Goal: Task Accomplishment & Management: Use online tool/utility

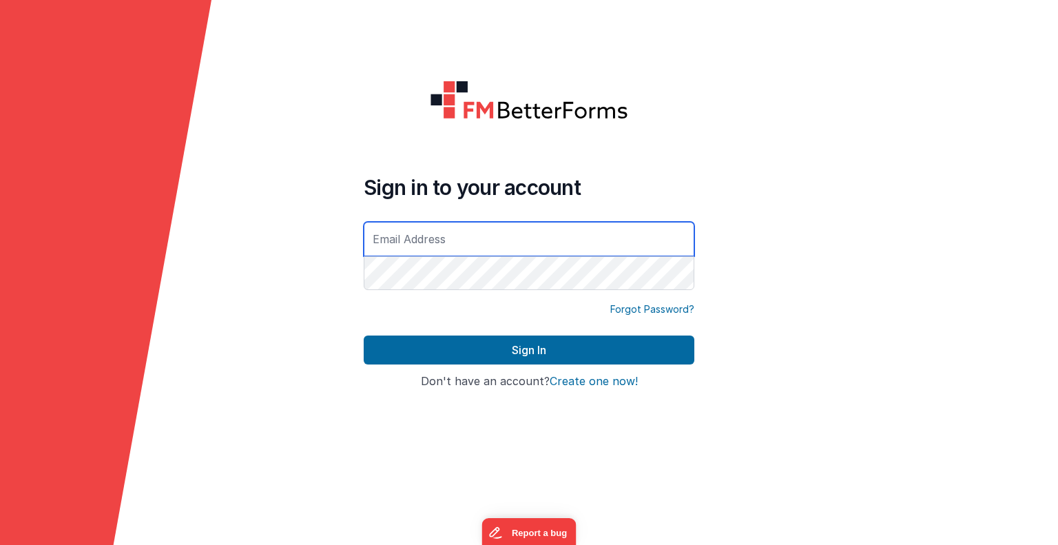
type input "[EMAIL_ADDRESS][DOMAIN_NAME]"
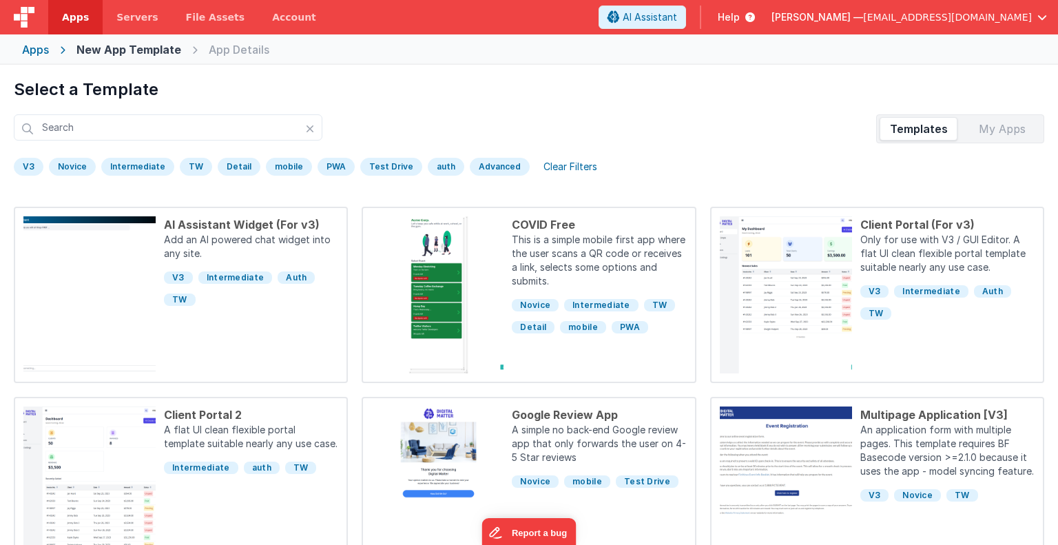
click at [48, 50] on div "Apps" at bounding box center [35, 49] width 27 height 17
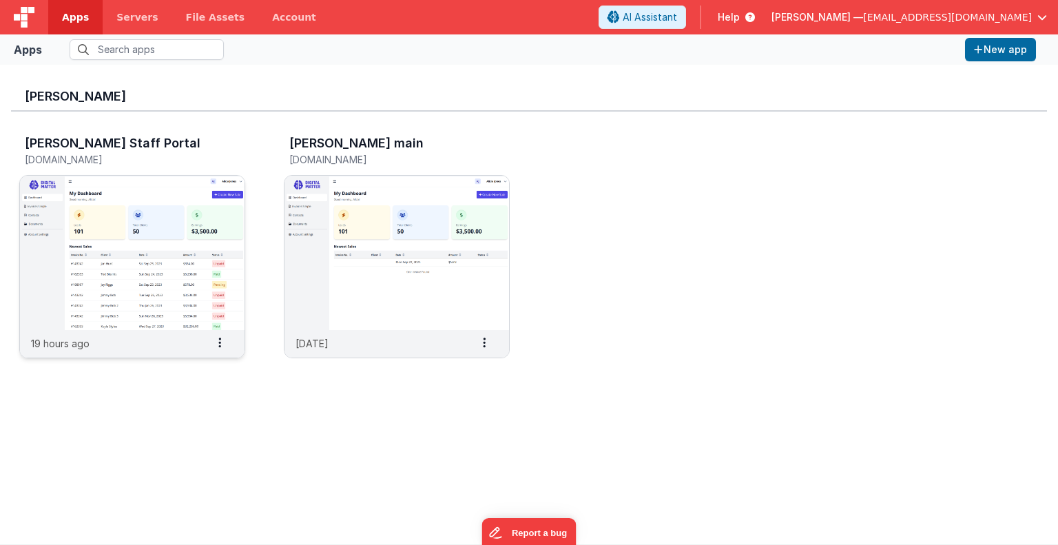
click at [163, 283] on img at bounding box center [132, 253] width 225 height 154
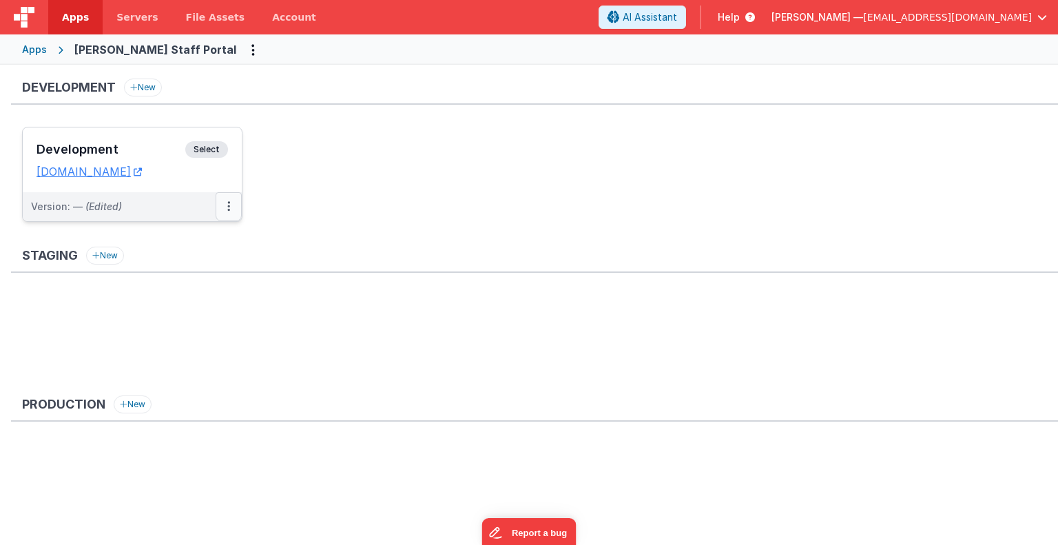
click at [229, 207] on icon at bounding box center [228, 206] width 3 height 1
click at [209, 231] on link "Edit" at bounding box center [181, 237] width 121 height 25
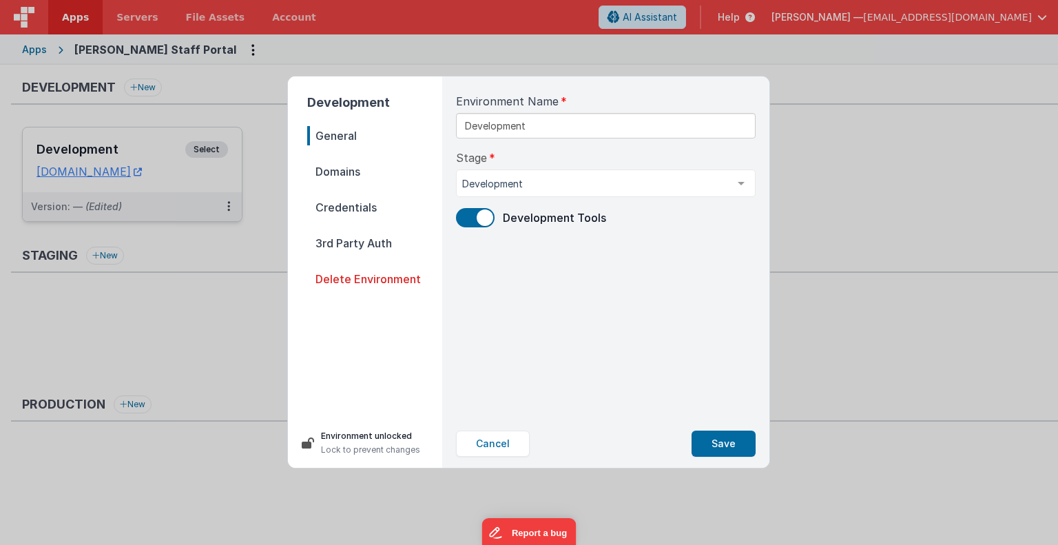
click at [340, 178] on span "Domains" at bounding box center [374, 171] width 135 height 19
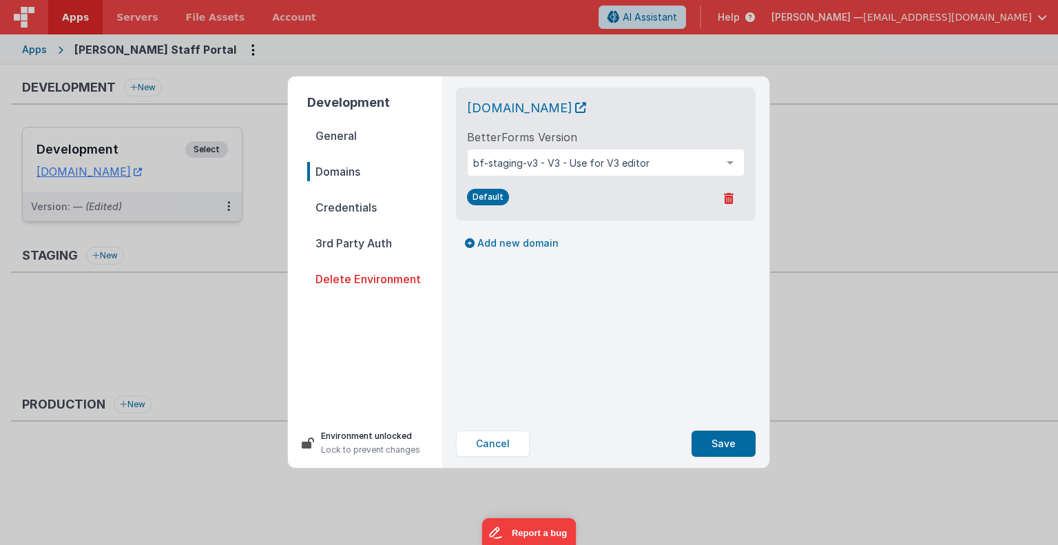
click at [340, 207] on span "Credentials" at bounding box center [374, 207] width 135 height 19
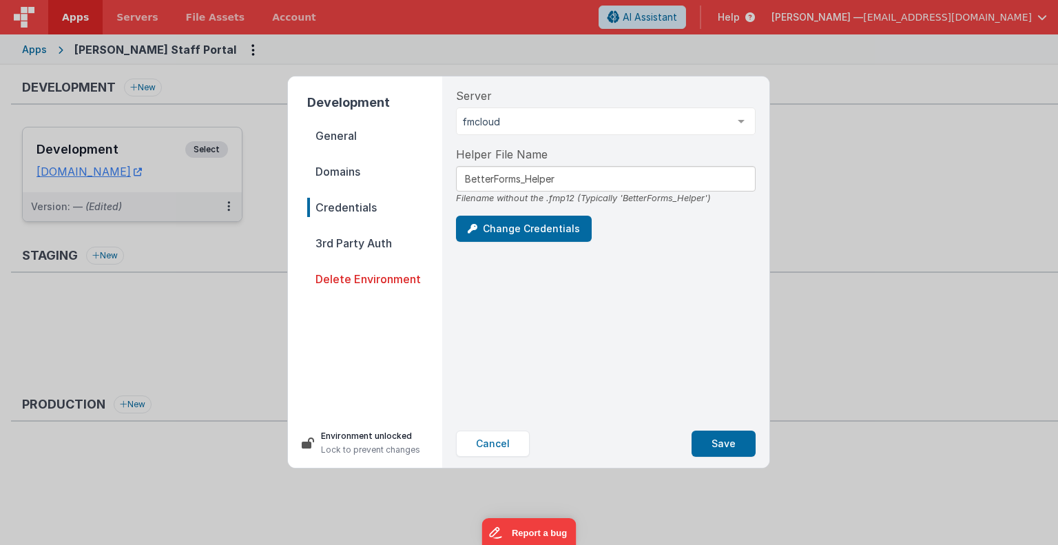
click at [340, 207] on span "Credentials" at bounding box center [374, 207] width 135 height 19
drag, startPoint x: 340, startPoint y: 207, endPoint x: 344, endPoint y: 239, distance: 32.0
click at [344, 239] on nav "General Domains Credentials 3rd Party Auth Delete Environment" at bounding box center [374, 266] width 135 height 281
click at [344, 239] on span "3rd Party Auth" at bounding box center [374, 242] width 135 height 19
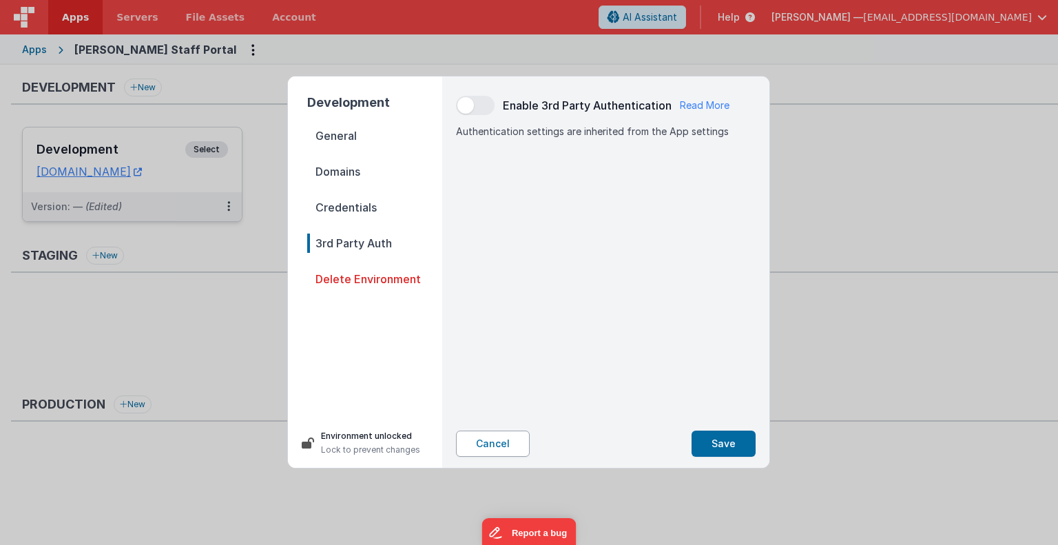
click at [512, 440] on button "Cancel" at bounding box center [493, 443] width 74 height 26
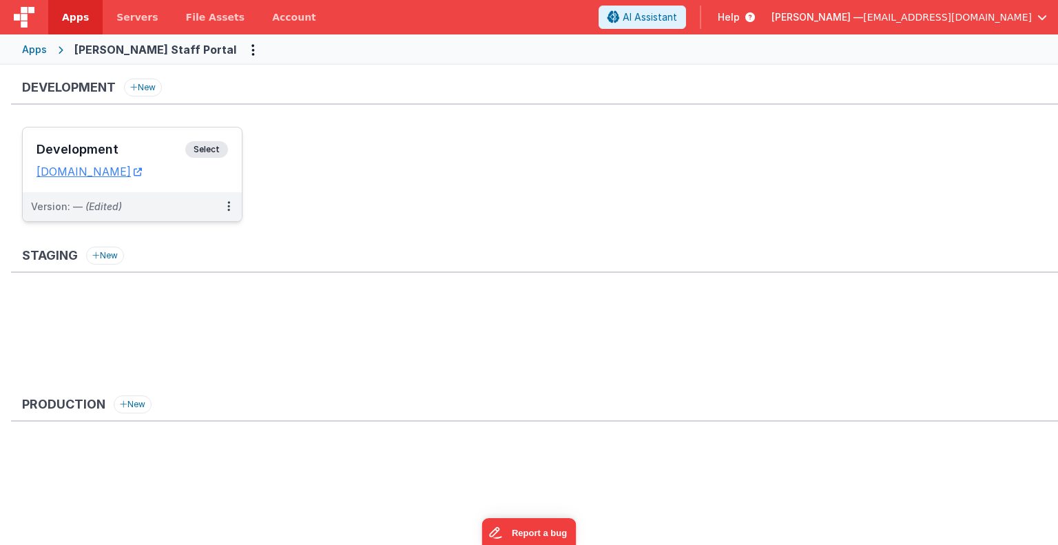
click at [207, 145] on span "Select" at bounding box center [206, 149] width 43 height 17
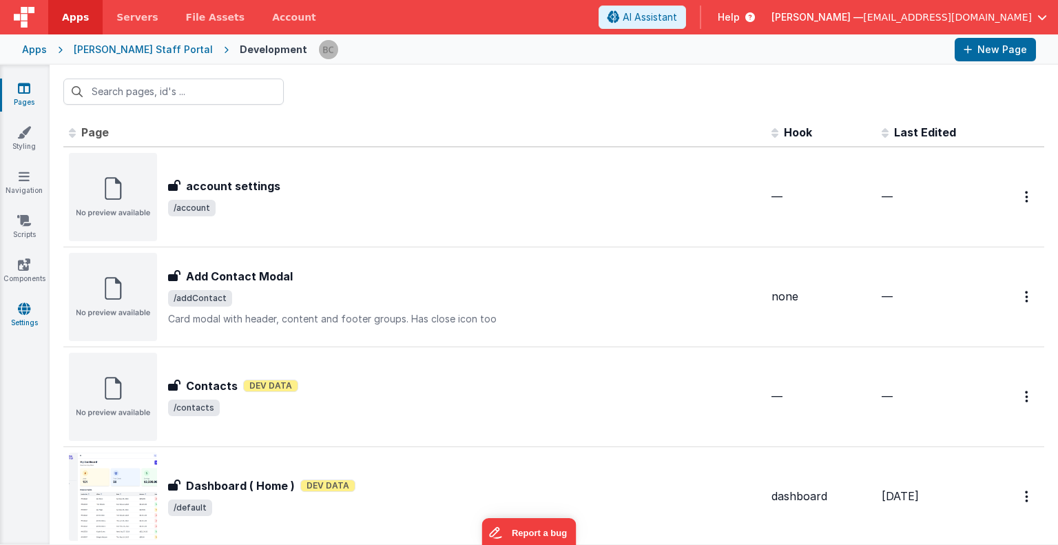
click at [28, 306] on icon at bounding box center [24, 309] width 12 height 14
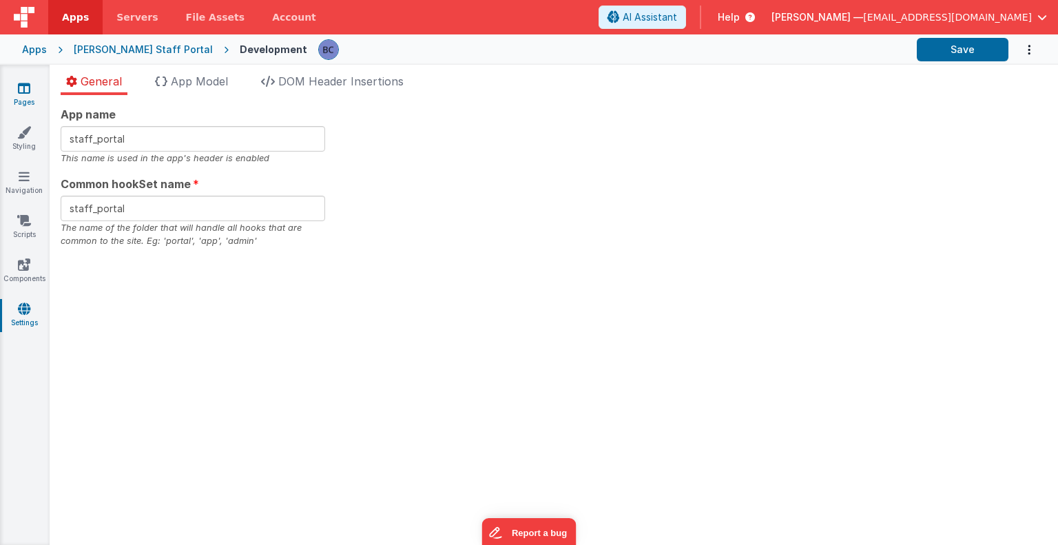
click at [23, 96] on link "Pages" at bounding box center [24, 95] width 50 height 28
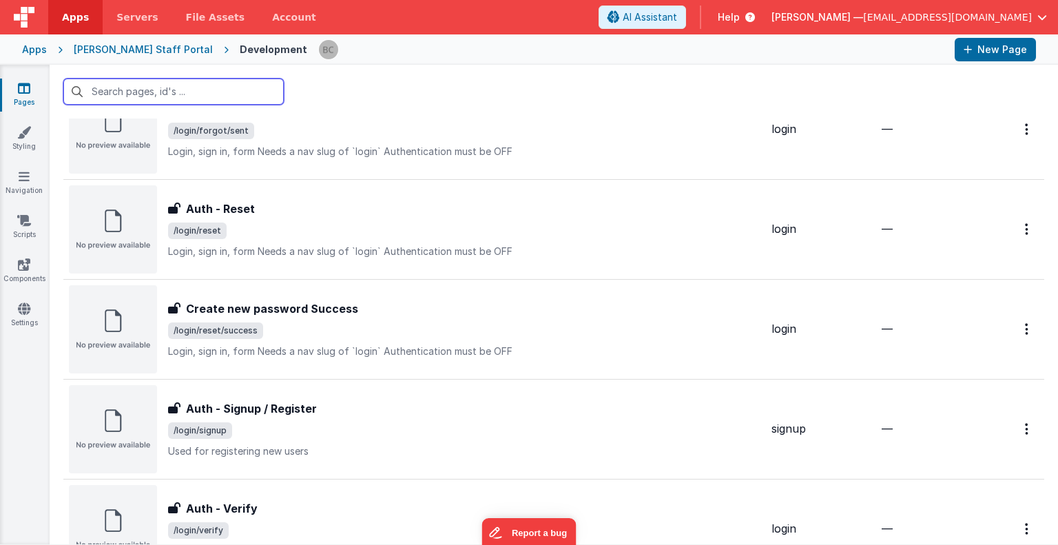
scroll to position [1563, 0]
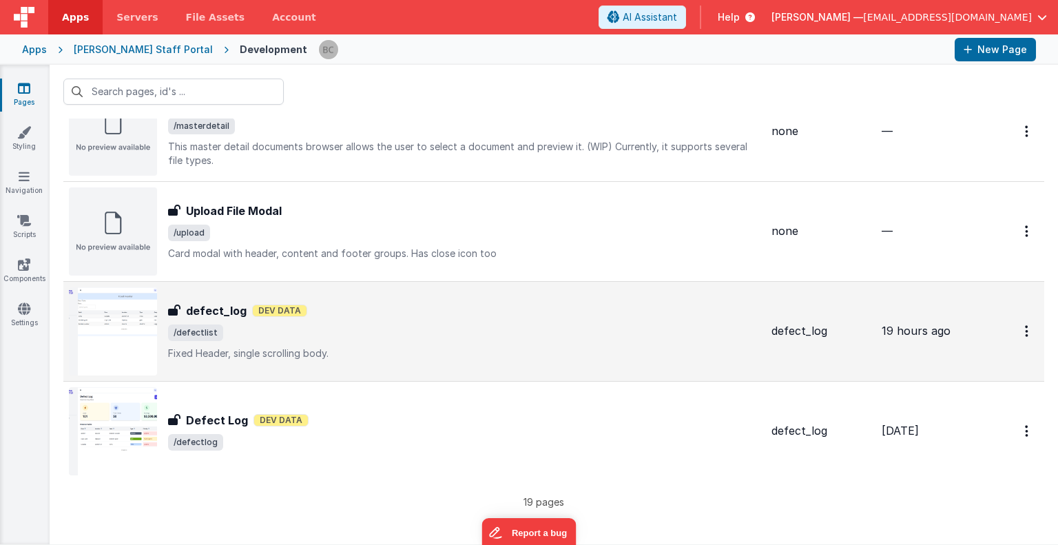
click at [126, 322] on img at bounding box center [113, 331] width 88 height 88
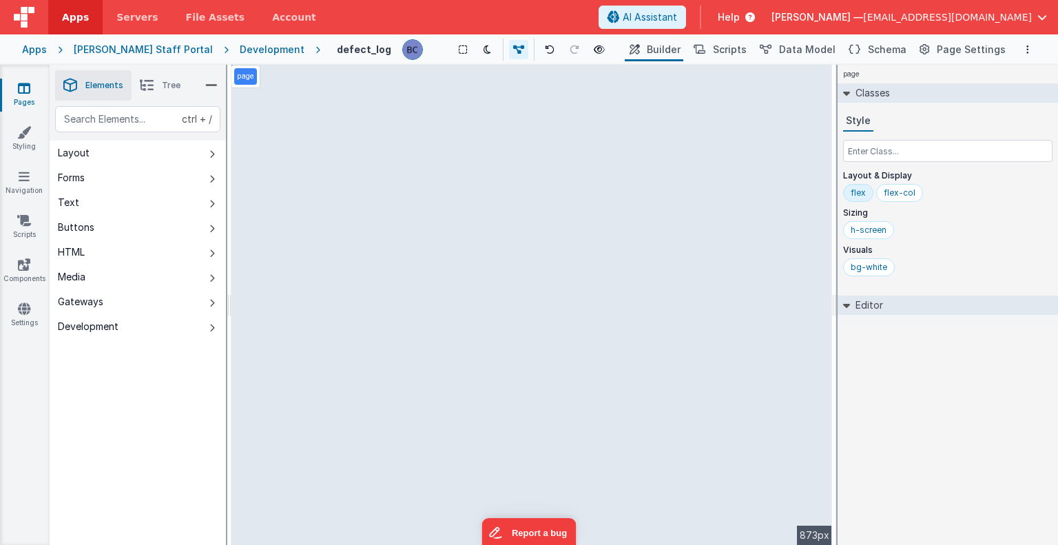
click at [25, 96] on link "Pages" at bounding box center [24, 95] width 50 height 28
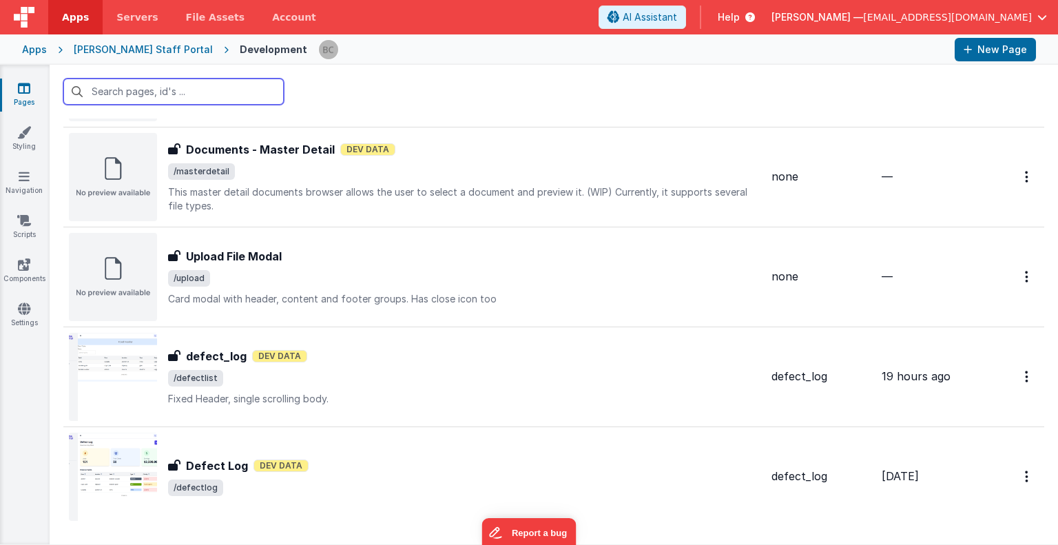
scroll to position [1563, 0]
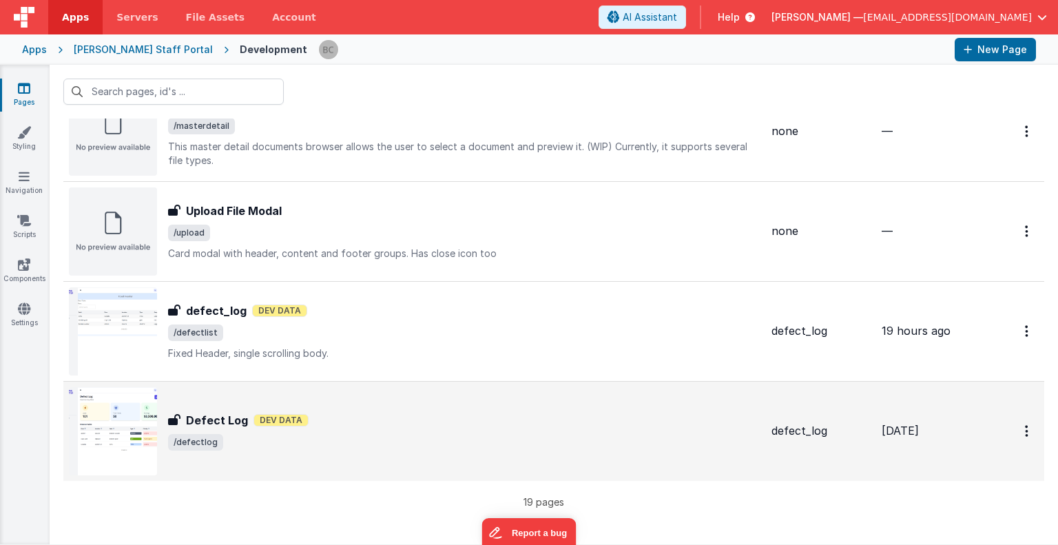
click at [96, 408] on img at bounding box center [113, 431] width 88 height 88
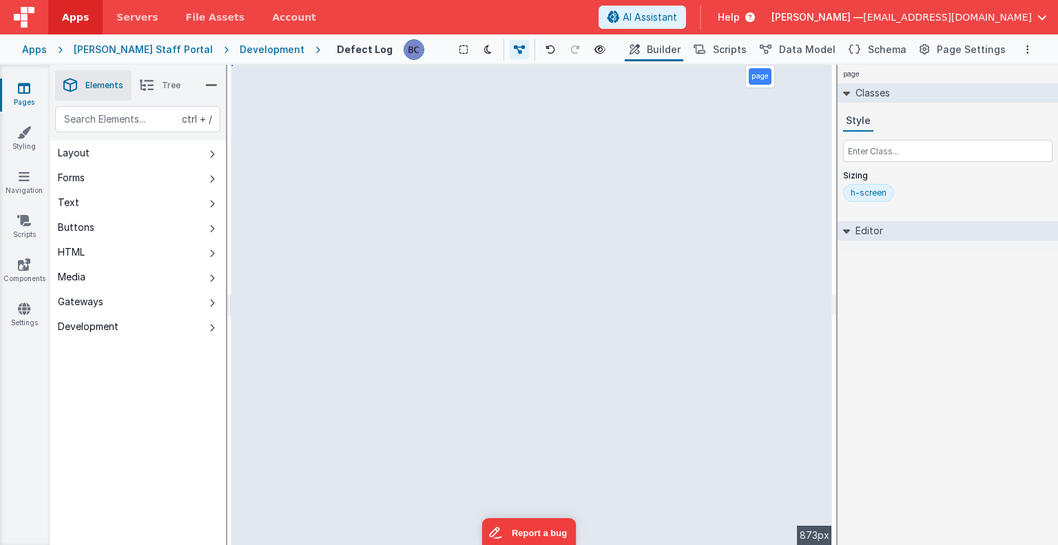
select select
select select "category"
select select "type"
select select "status"
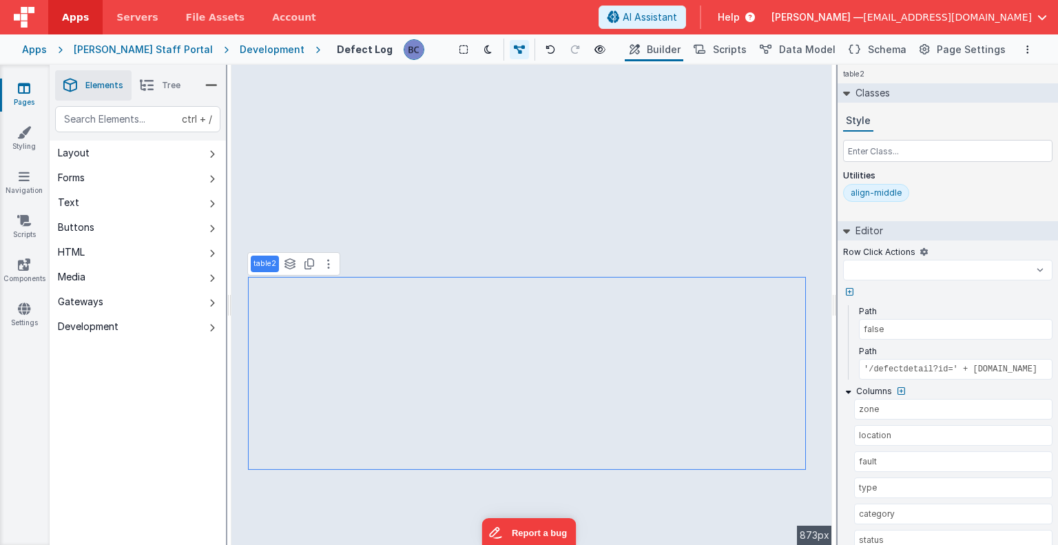
select select
click at [39, 52] on div "Apps" at bounding box center [34, 50] width 25 height 14
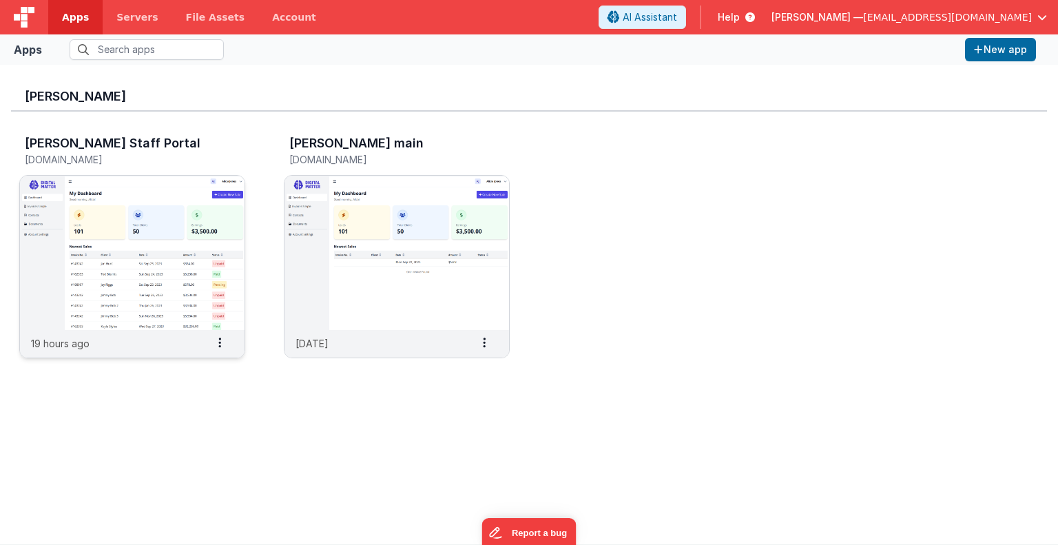
click at [123, 234] on img at bounding box center [132, 253] width 225 height 154
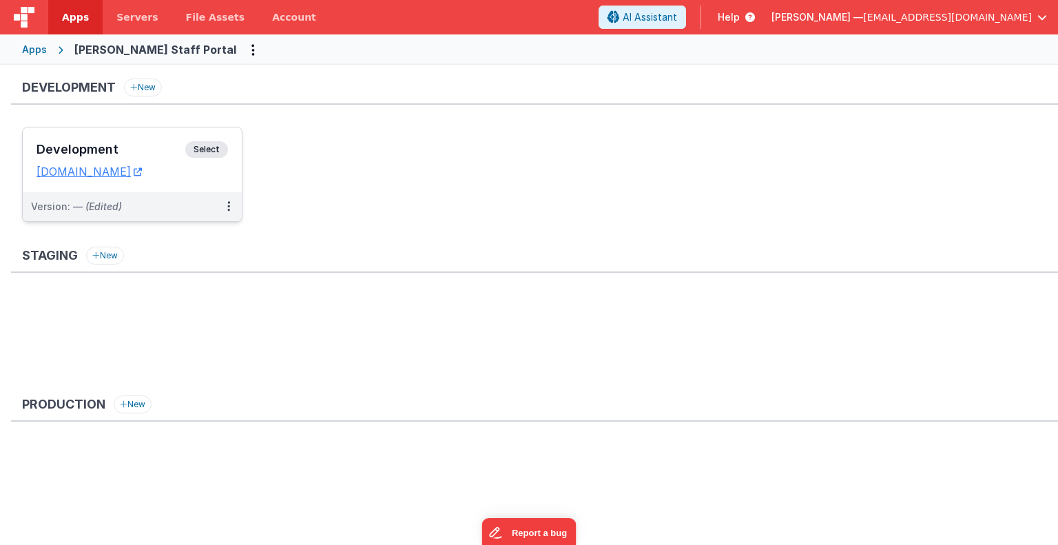
click at [209, 145] on span "Select" at bounding box center [206, 149] width 43 height 17
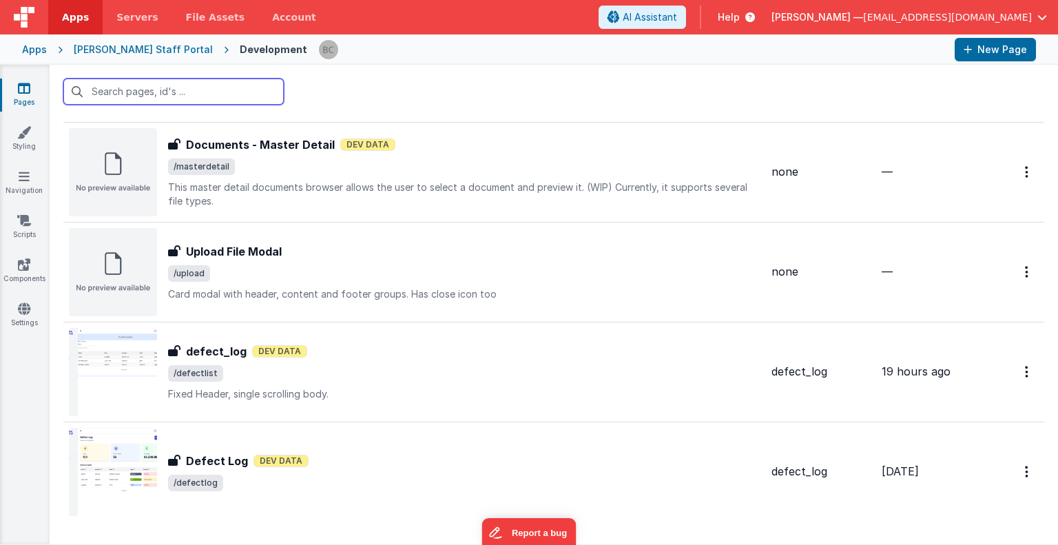
scroll to position [1563, 0]
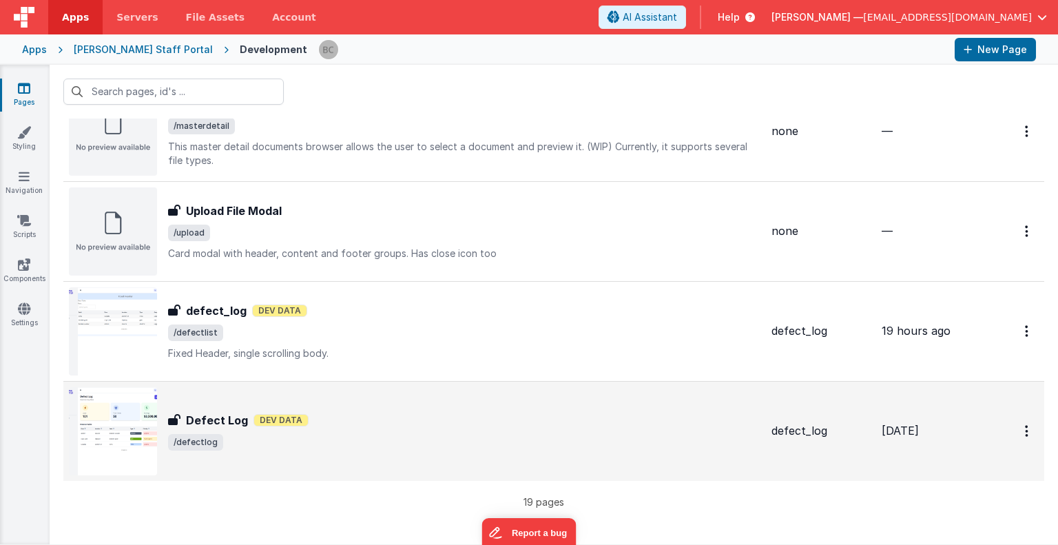
click at [123, 400] on img at bounding box center [113, 431] width 88 height 88
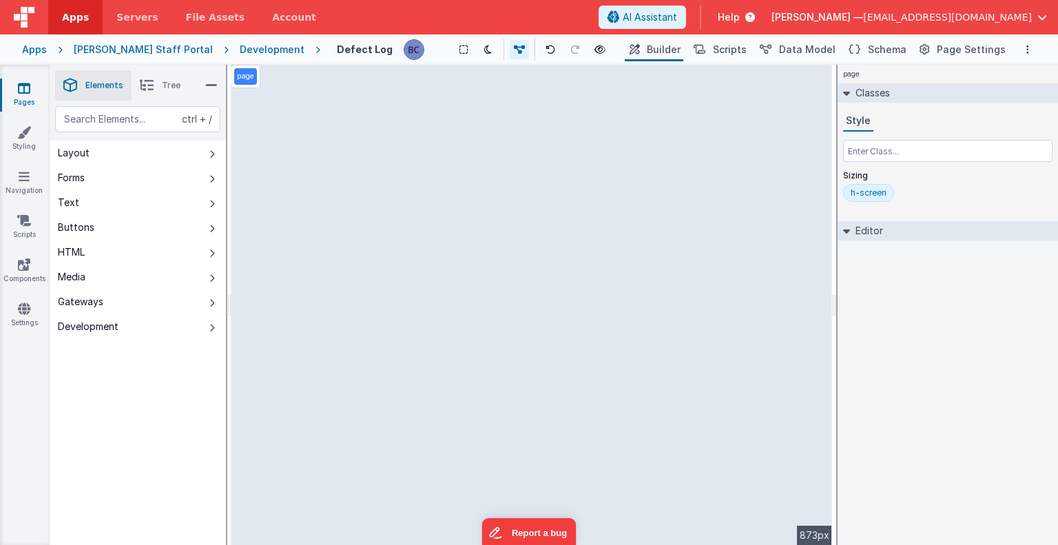
click at [282, 353] on div "page --> 873px" at bounding box center [531, 305] width 601 height 480
click at [18, 84] on icon at bounding box center [24, 88] width 12 height 14
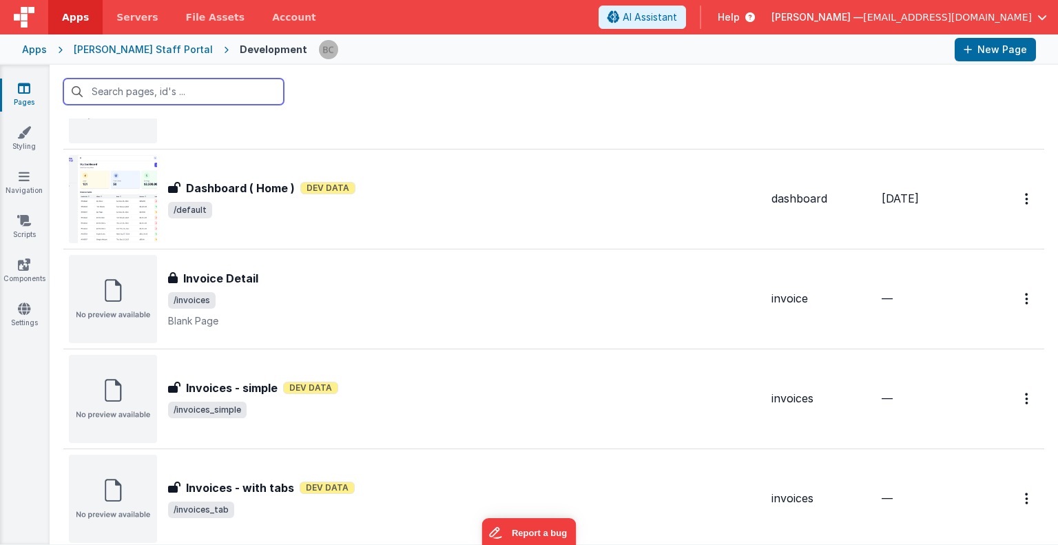
scroll to position [388, 0]
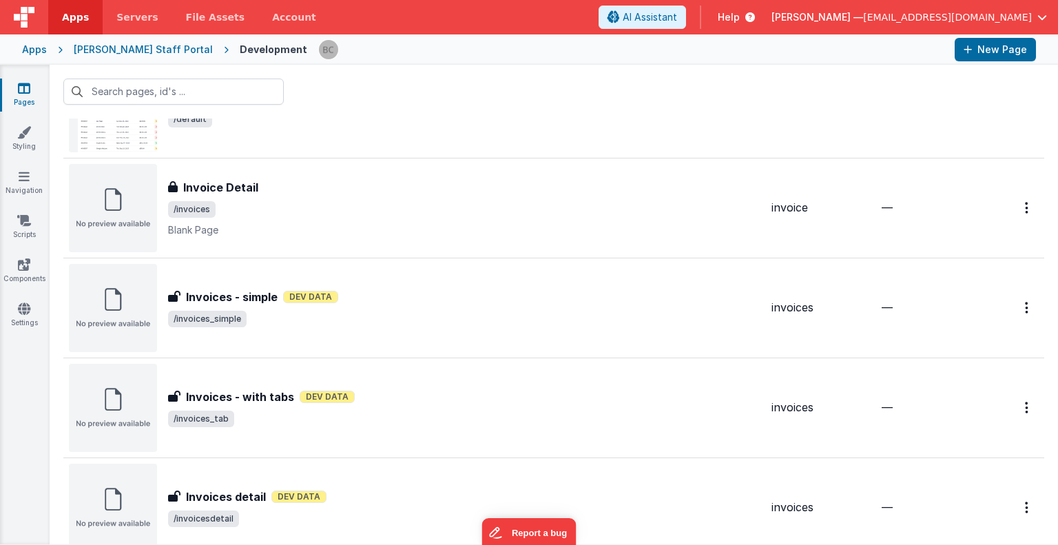
click at [123, 311] on img at bounding box center [113, 308] width 88 height 88
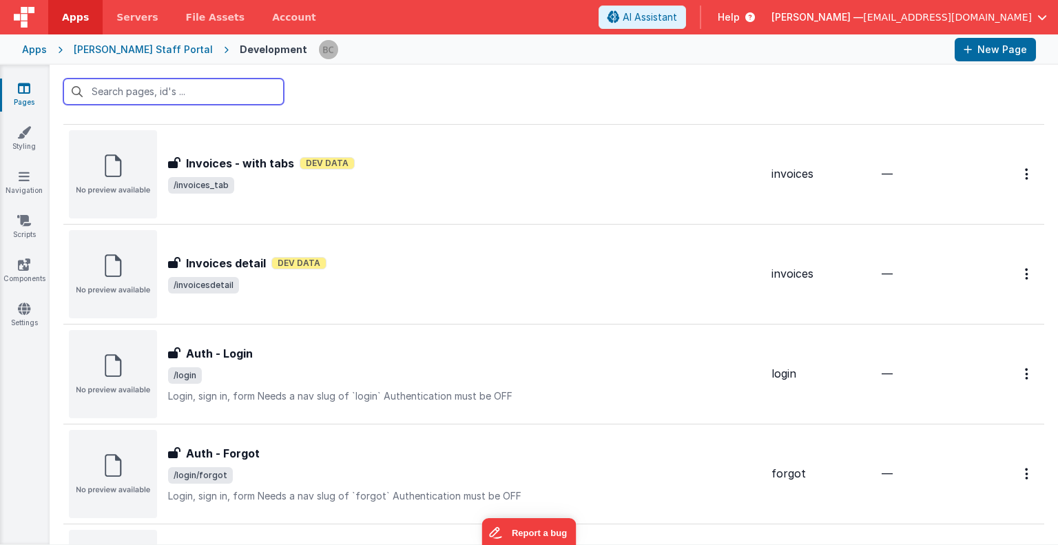
scroll to position [613, 0]
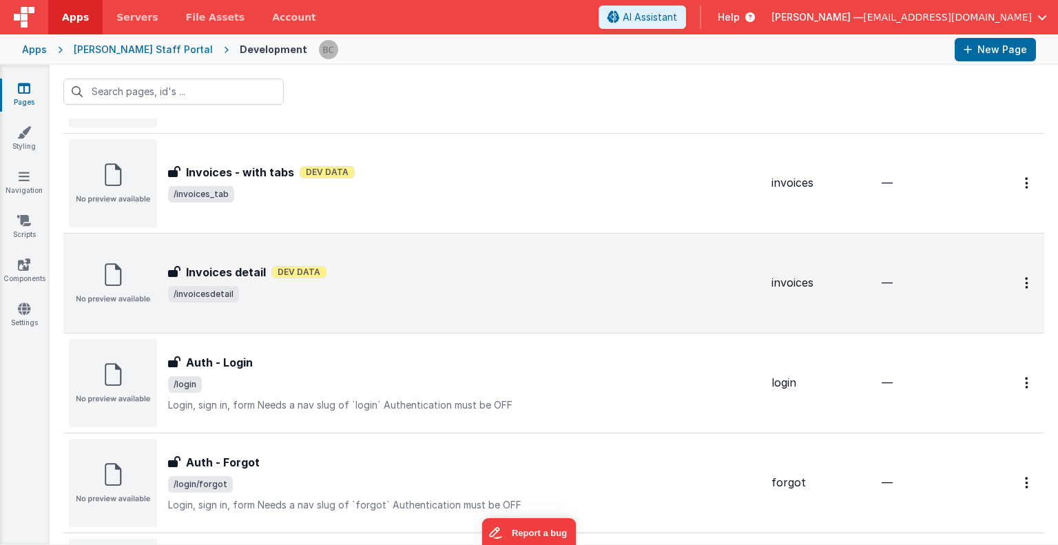
click at [213, 275] on h3 "Invoices detail" at bounding box center [226, 272] width 80 height 17
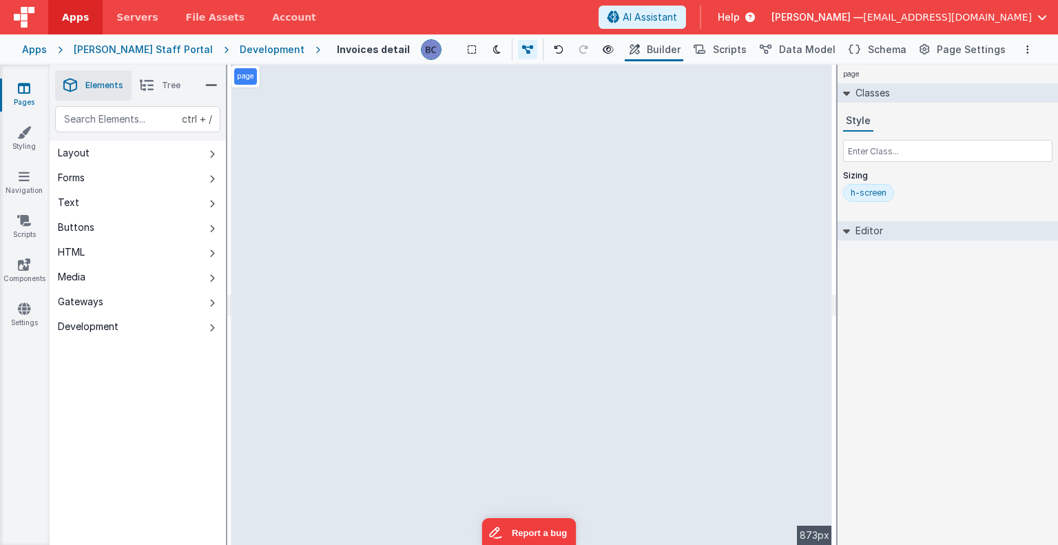
click at [25, 90] on icon at bounding box center [24, 88] width 12 height 14
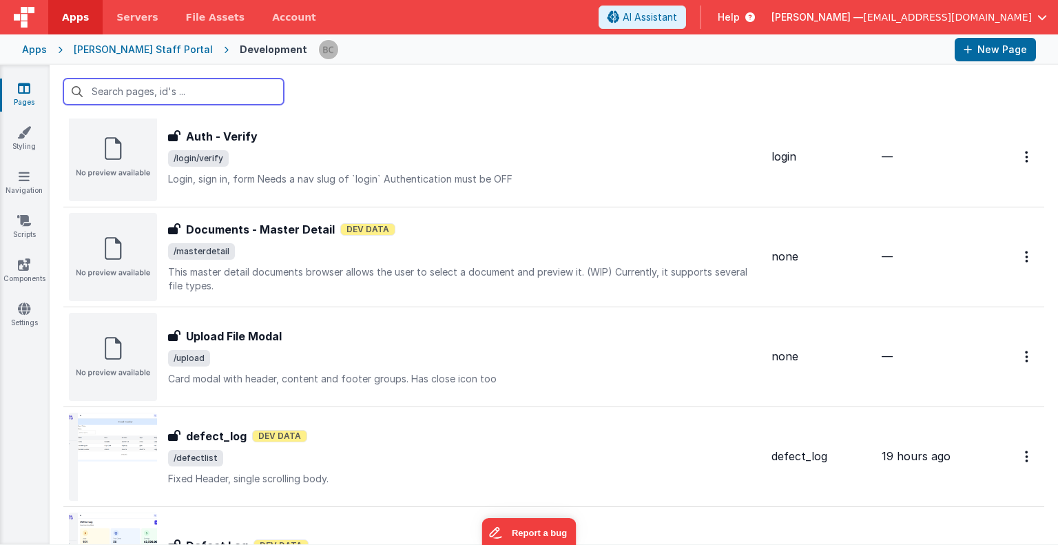
scroll to position [1563, 0]
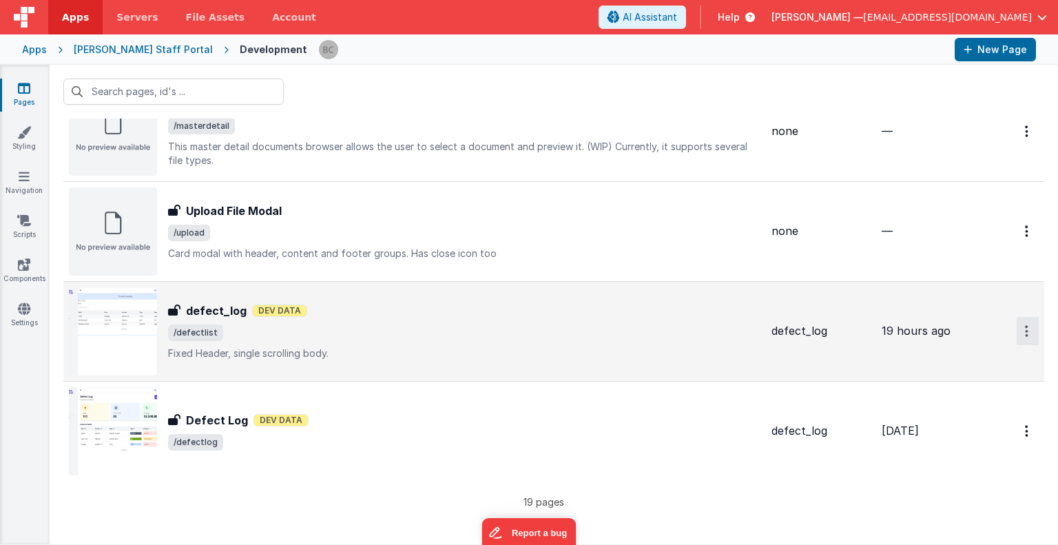
click at [1016, 327] on button "Options" at bounding box center [1027, 331] width 22 height 28
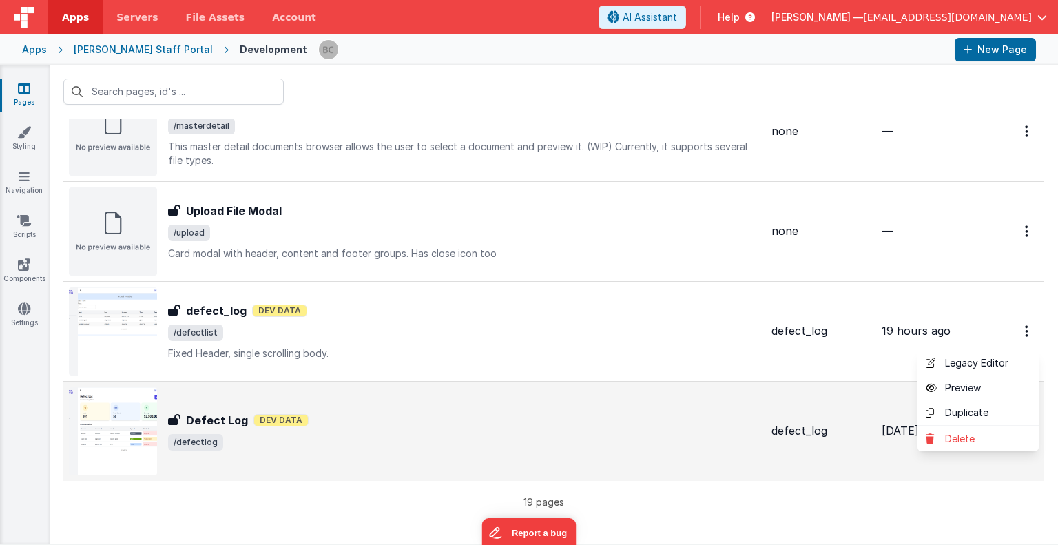
click at [452, 319] on button at bounding box center [529, 272] width 1058 height 545
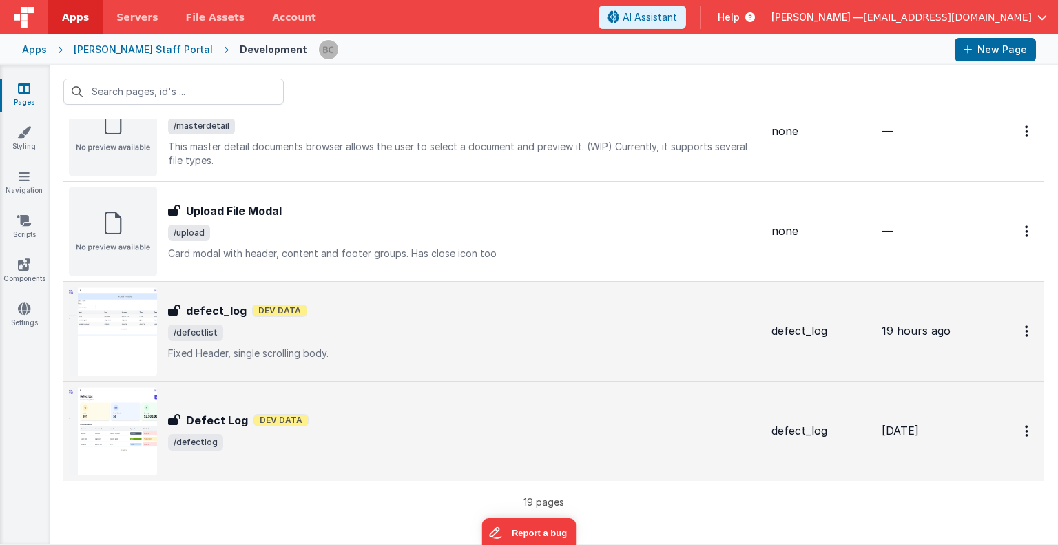
click at [150, 330] on img at bounding box center [113, 331] width 88 height 88
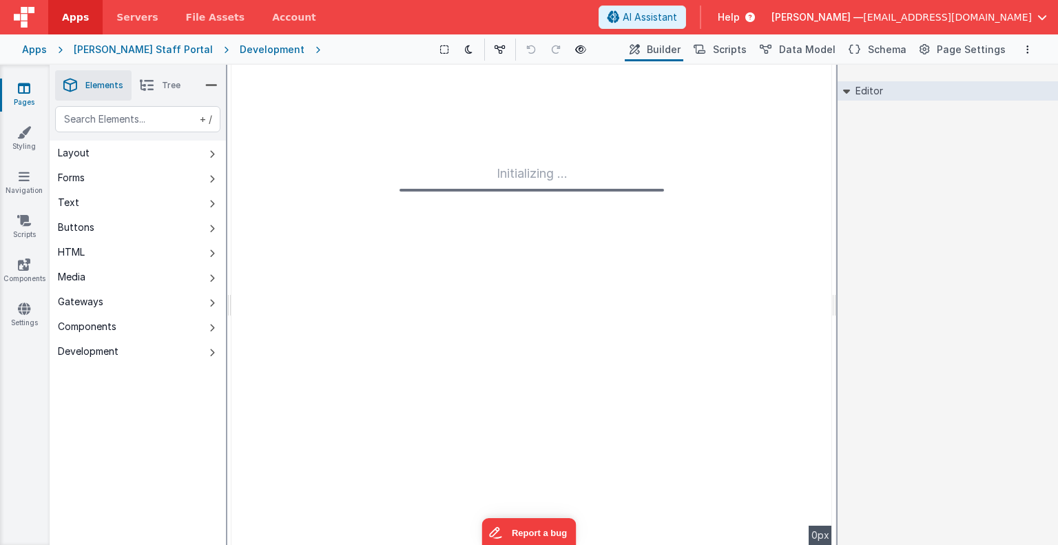
type input "FR_899A0315-AF1C-894A-A26E-633604F5DBF9"
type textarea "Fixed Header, single scrolling body."
type input "defect_log"
checkbox input "false"
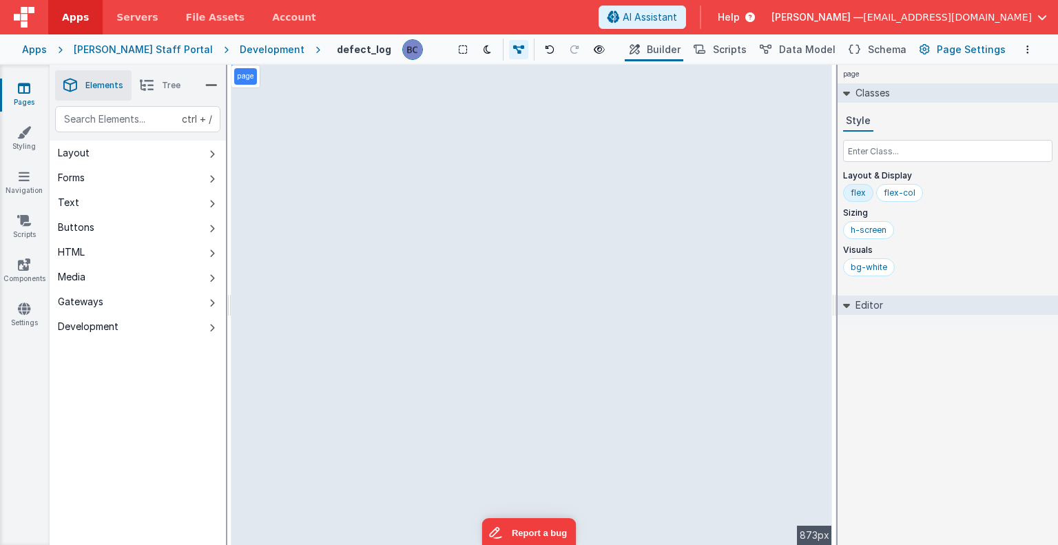
click at [952, 52] on span "Page Settings" at bounding box center [971, 50] width 69 height 14
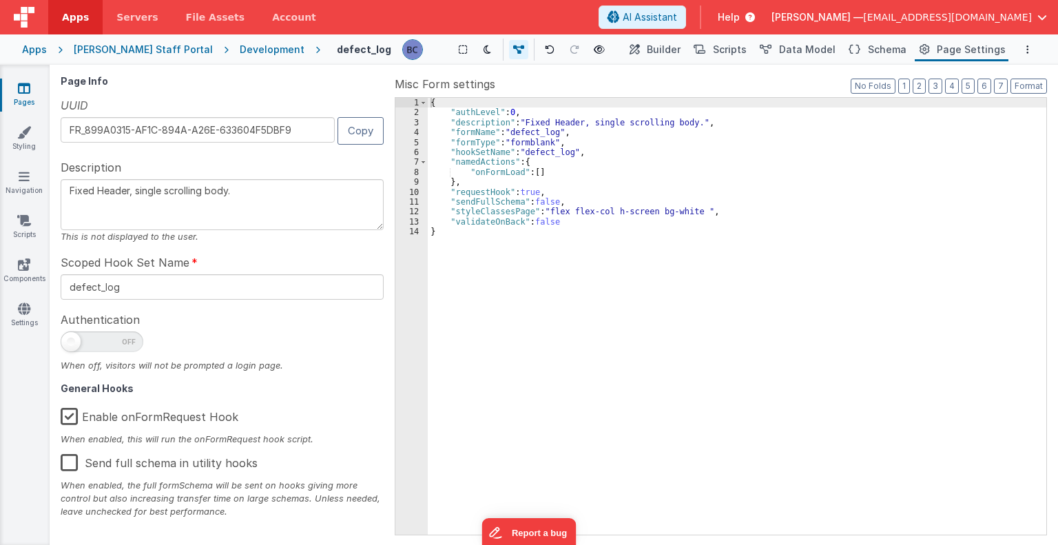
click at [740, 12] on span "Help" at bounding box center [729, 17] width 22 height 14
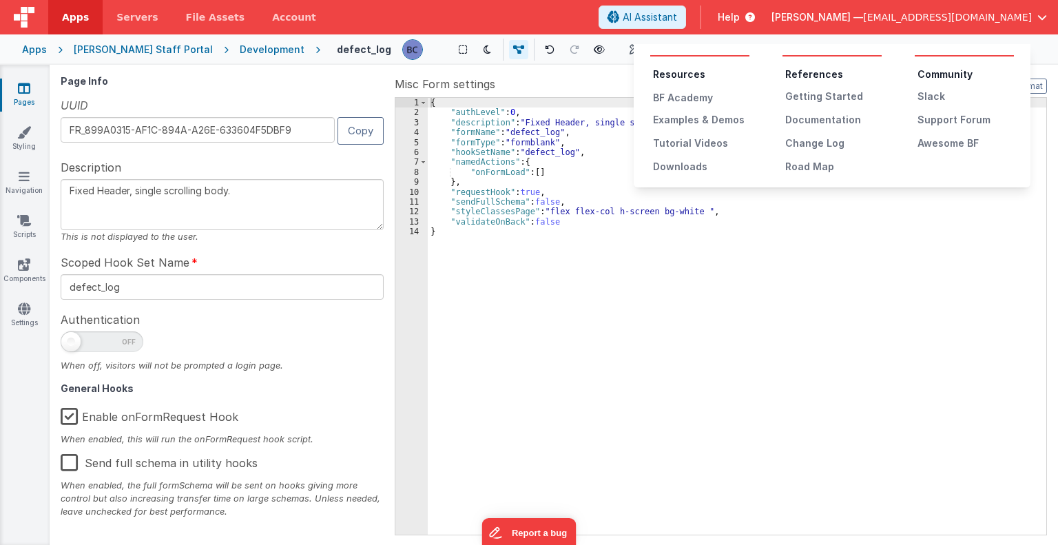
click at [733, 17] on button at bounding box center [529, 272] width 1058 height 545
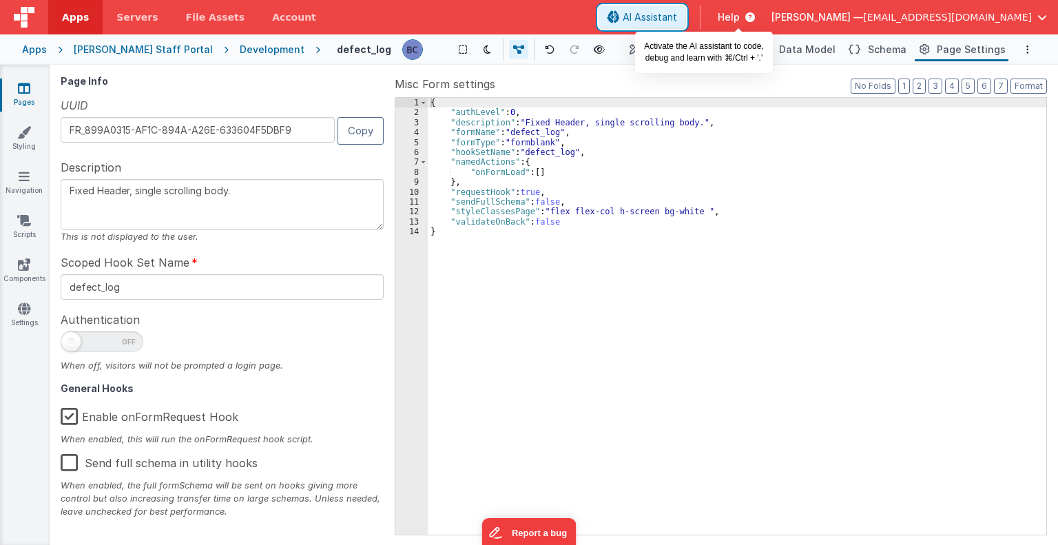
click at [677, 17] on span "AI Assistant" at bounding box center [650, 17] width 54 height 14
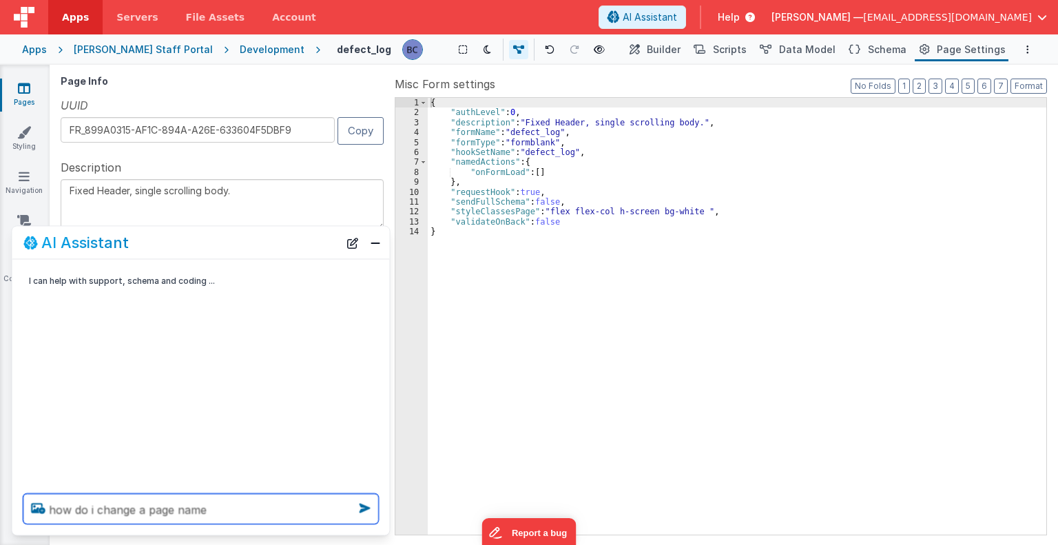
type textarea "how do i change a page name"
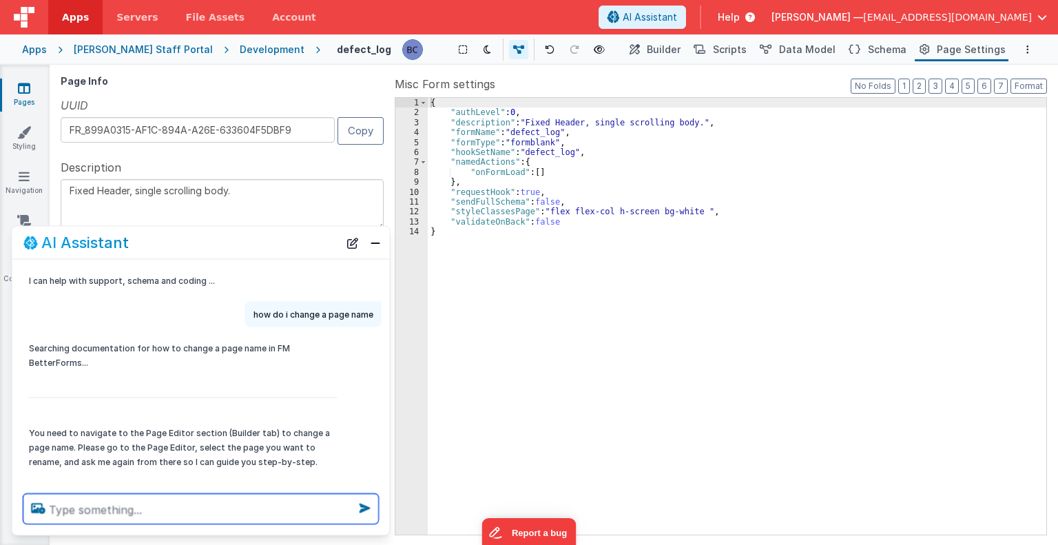
scroll to position [13, 0]
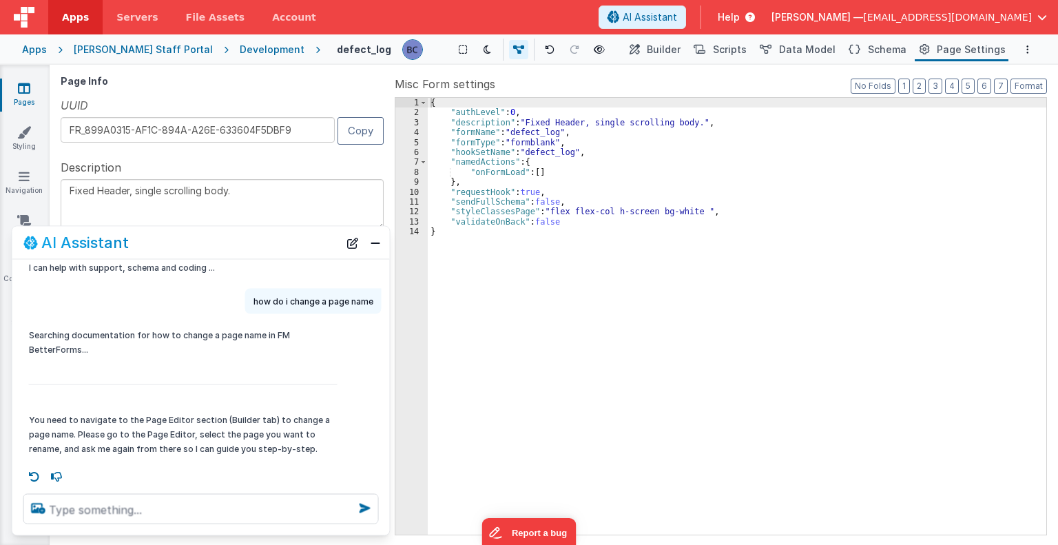
click at [31, 91] on link "Pages" at bounding box center [24, 95] width 50 height 28
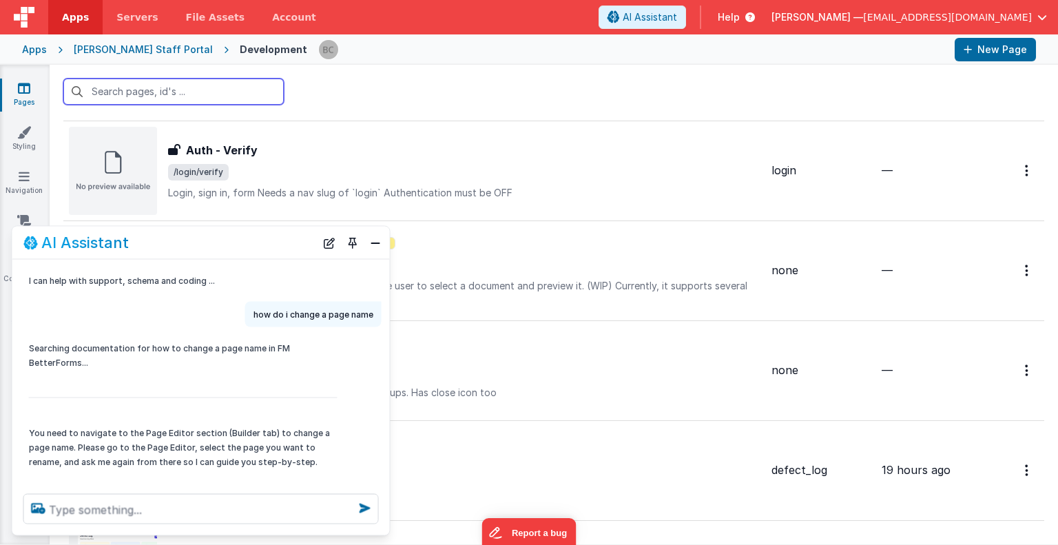
scroll to position [1563, 0]
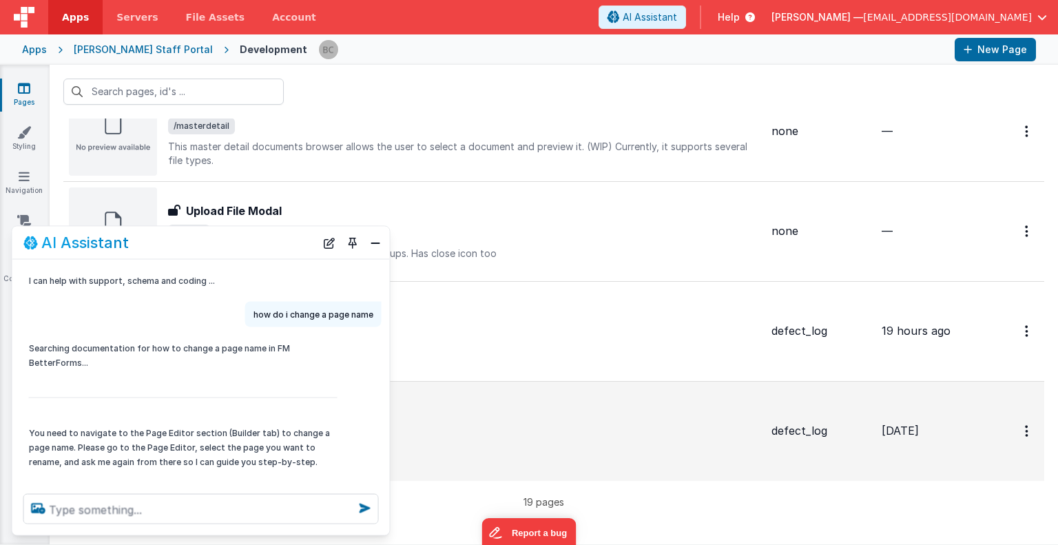
click at [468, 412] on div "Defect Log Dev Data" at bounding box center [464, 420] width 592 height 17
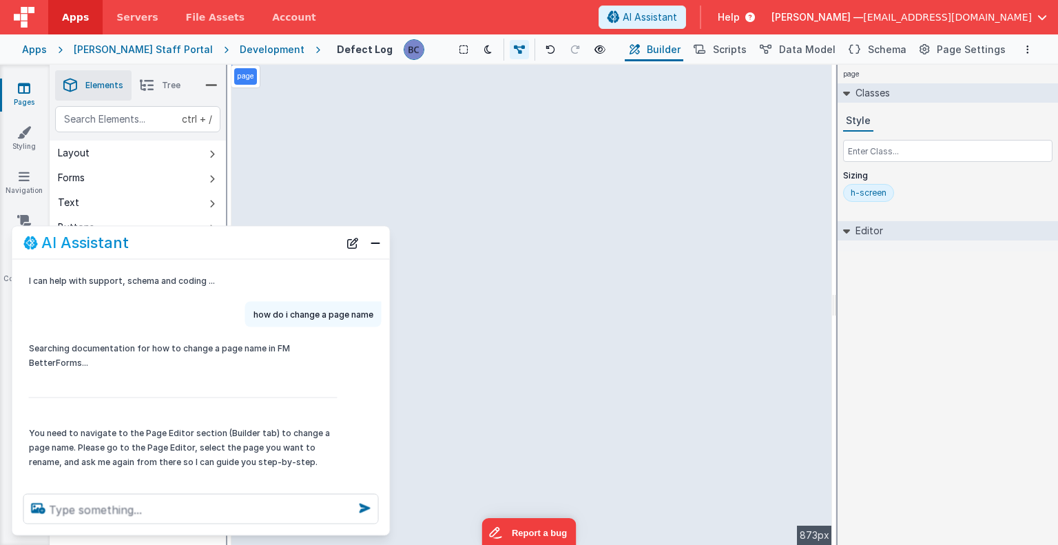
click at [673, 49] on span "Builder" at bounding box center [664, 50] width 34 height 14
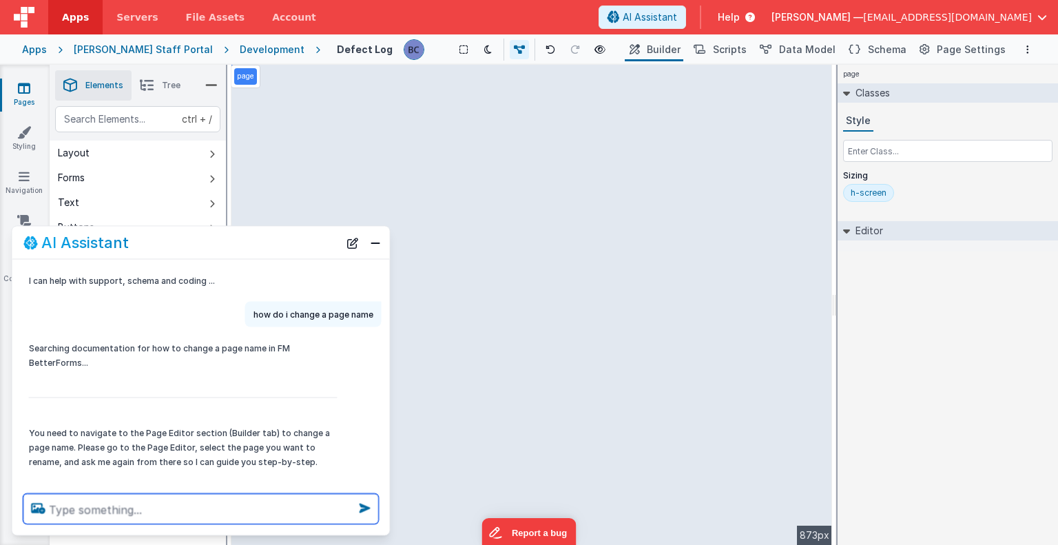
click at [98, 514] on textarea at bounding box center [200, 509] width 355 height 30
type textarea "is this the right place"
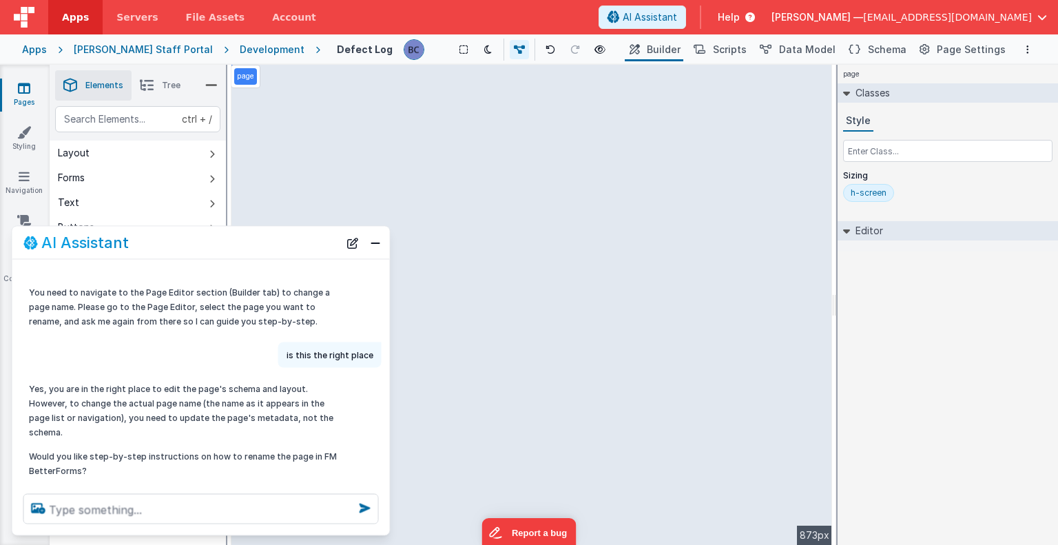
scroll to position [167, 0]
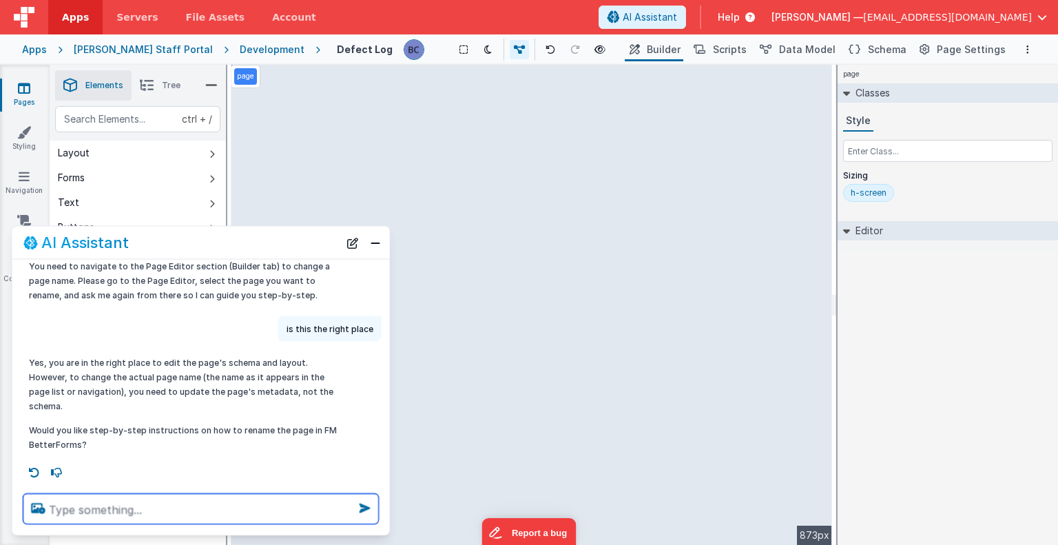
click at [160, 503] on textarea at bounding box center [200, 509] width 355 height 30
type textarea "yes"
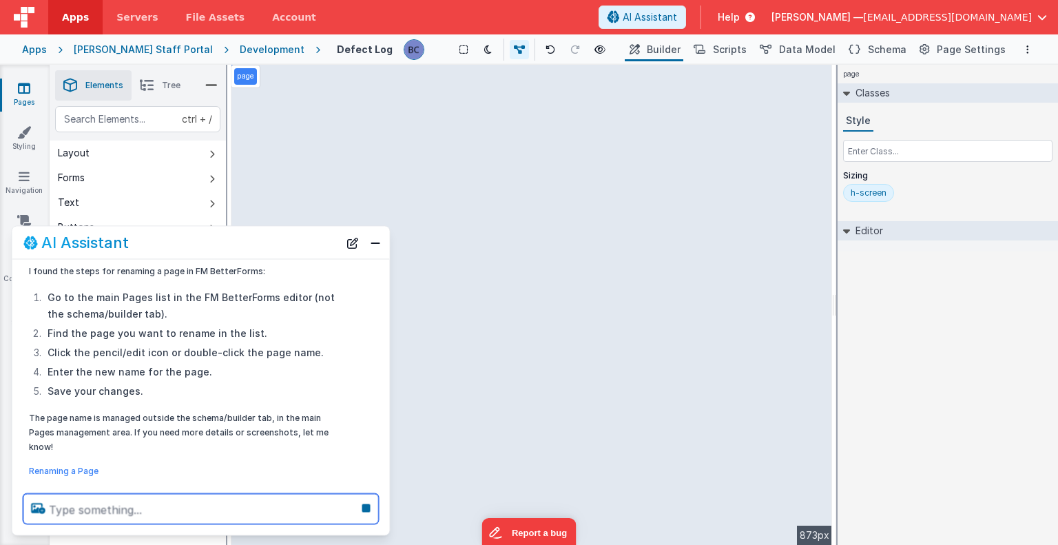
scroll to position [472, 0]
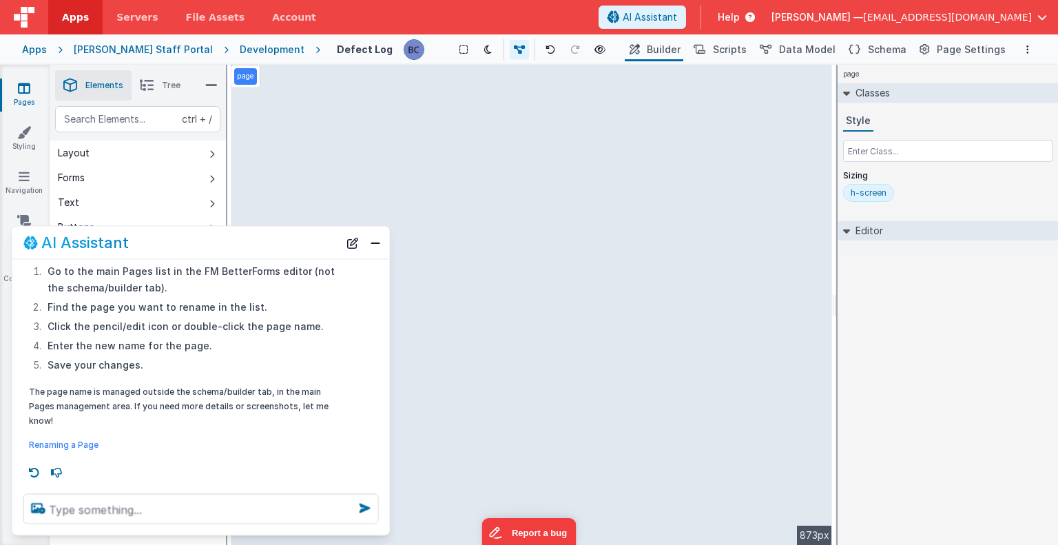
click at [30, 92] on icon at bounding box center [24, 88] width 12 height 14
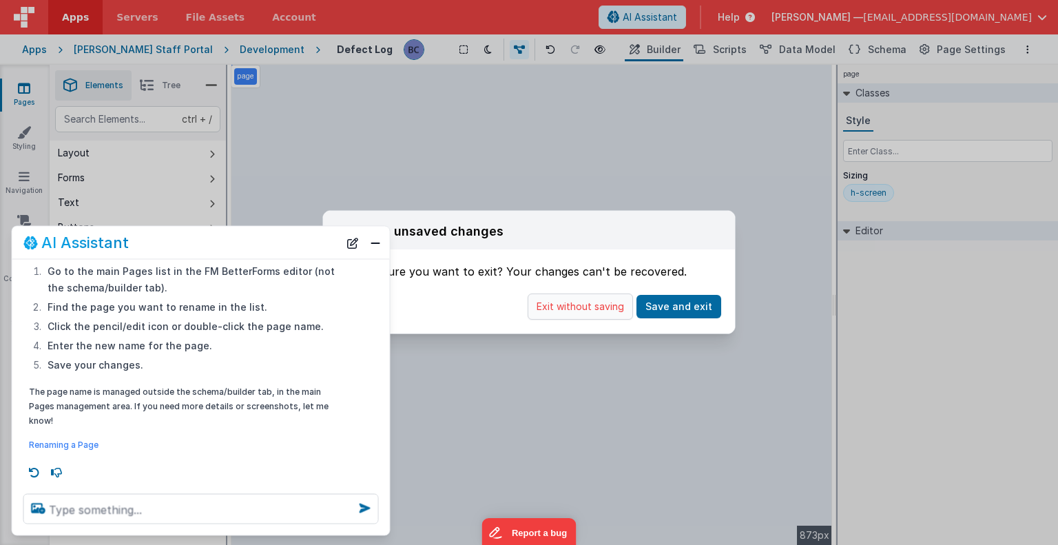
click at [592, 305] on button "Exit without saving" at bounding box center [580, 306] width 105 height 26
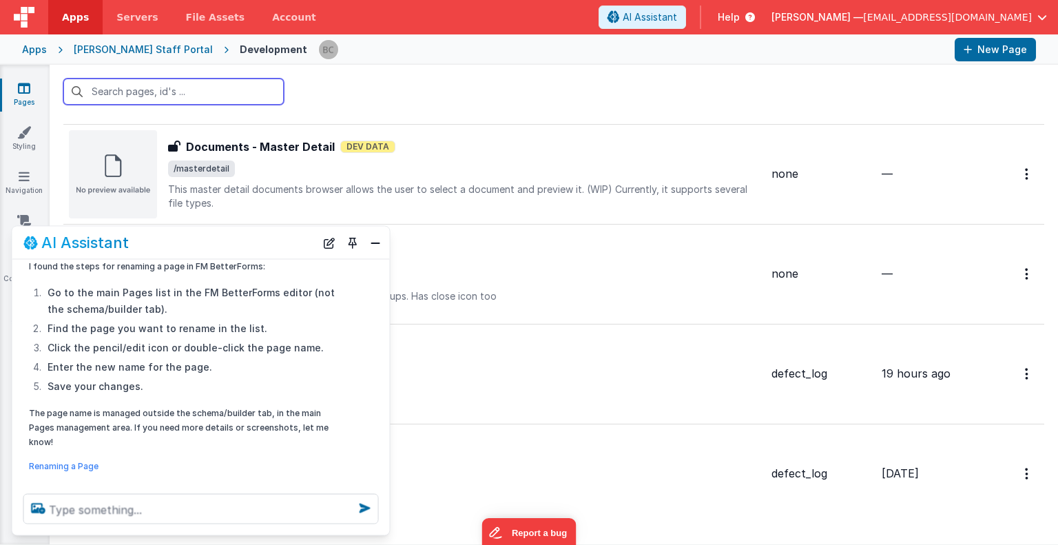
scroll to position [1563, 0]
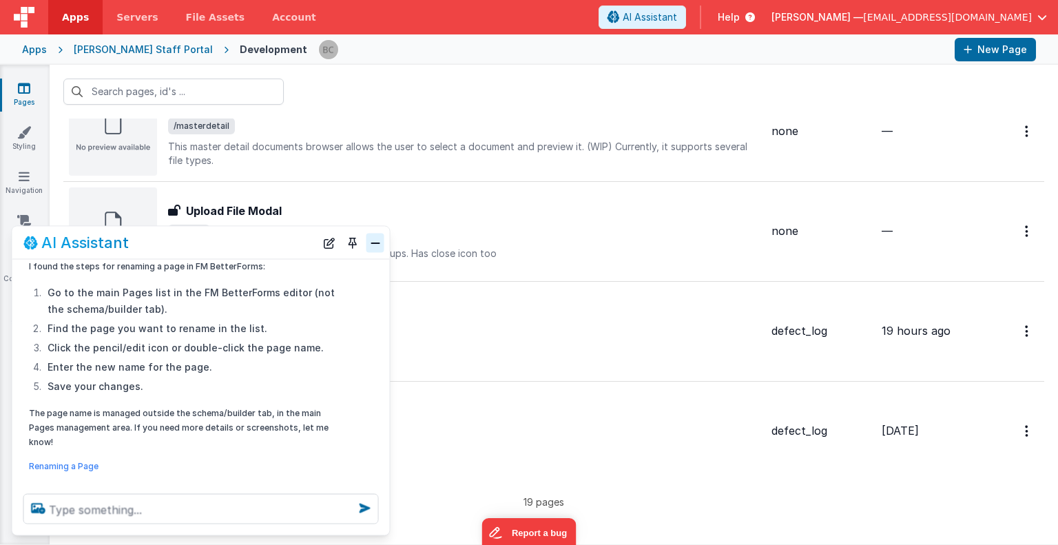
click at [376, 238] on button "Close" at bounding box center [375, 242] width 18 height 19
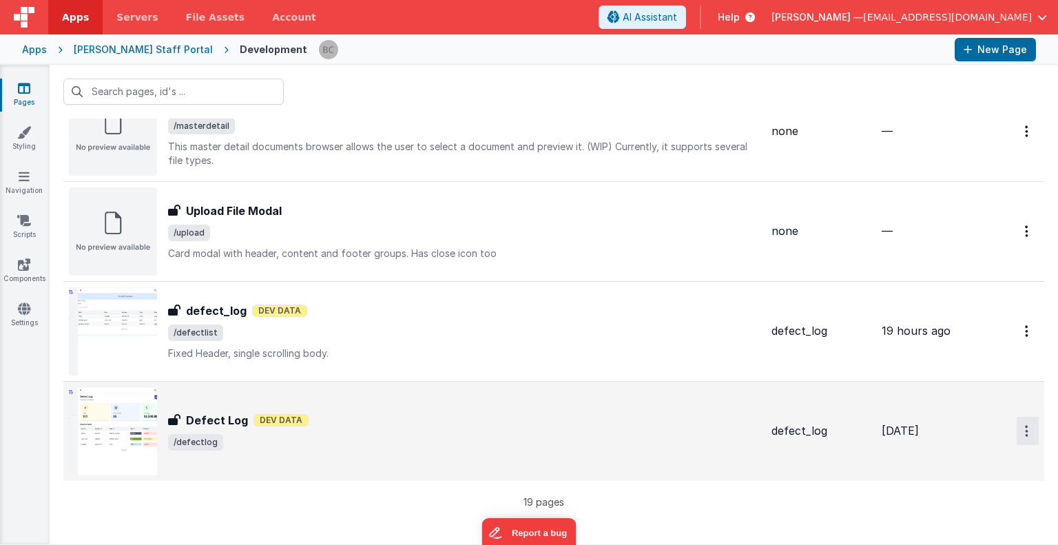
click at [1025, 428] on icon "Options" at bounding box center [1026, 431] width 3 height 12
click at [1015, 428] on button at bounding box center [529, 272] width 1058 height 545
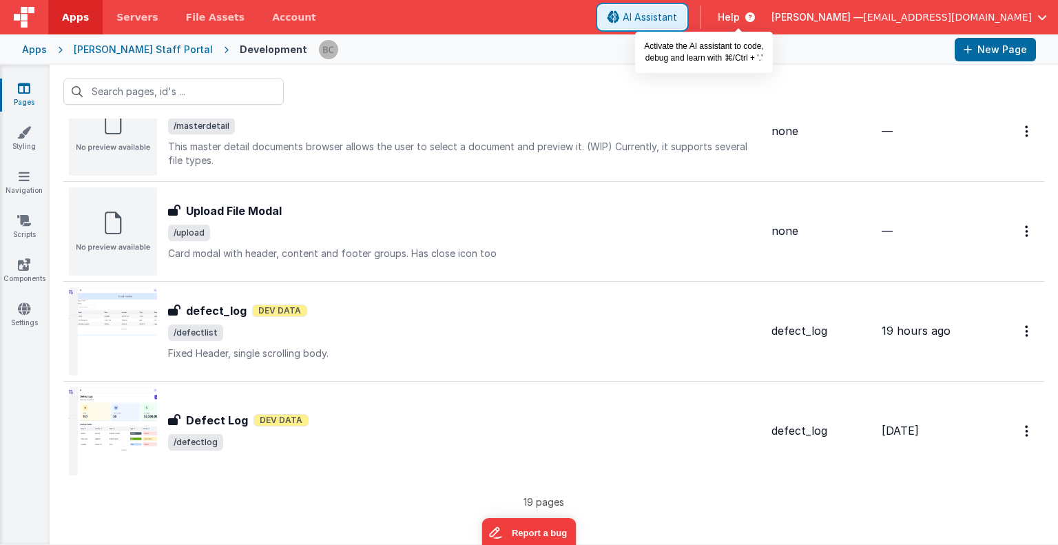
click at [677, 14] on span "AI Assistant" at bounding box center [650, 17] width 54 height 14
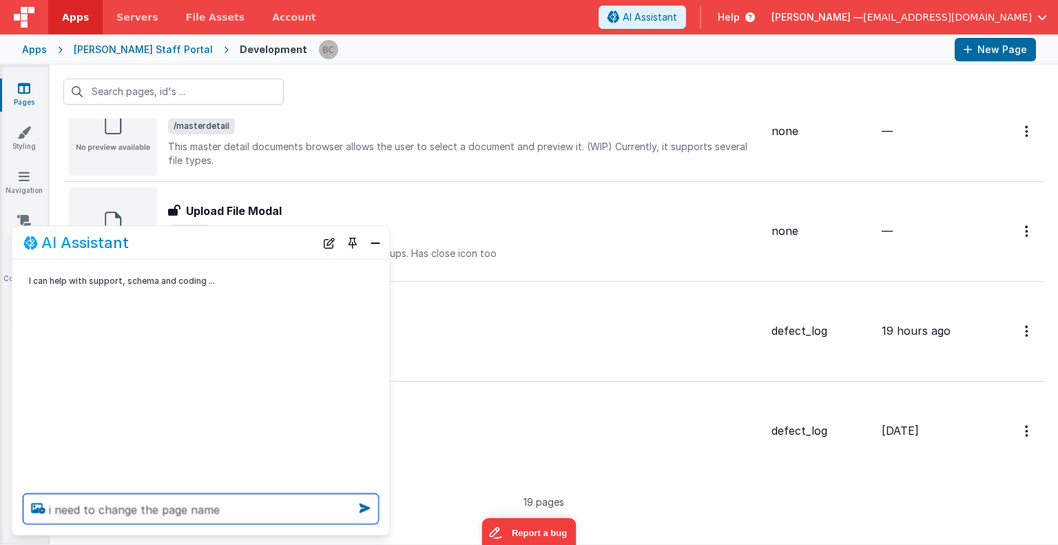
type textarea "i need to change the page name"
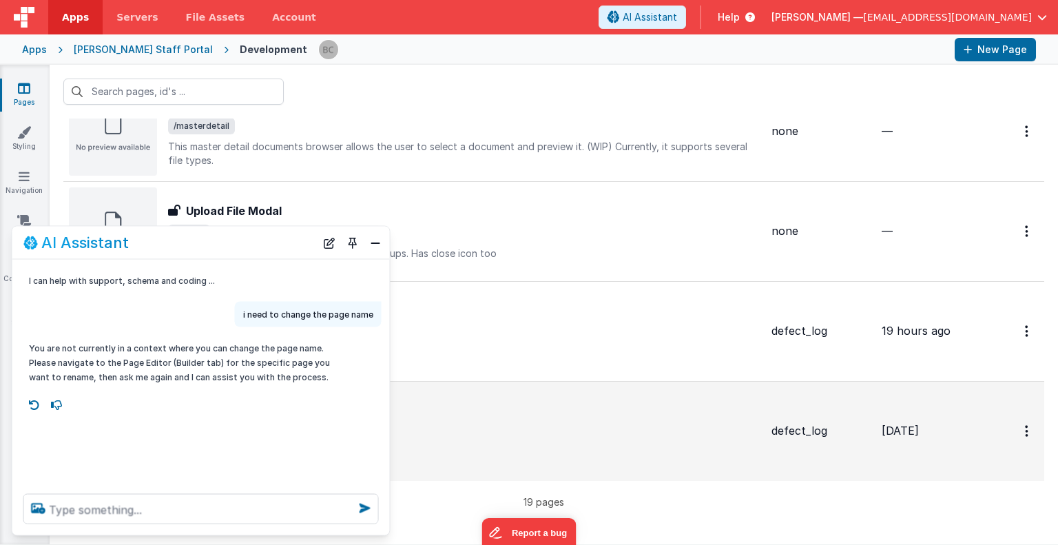
click at [702, 440] on span "/defectlog" at bounding box center [464, 442] width 592 height 17
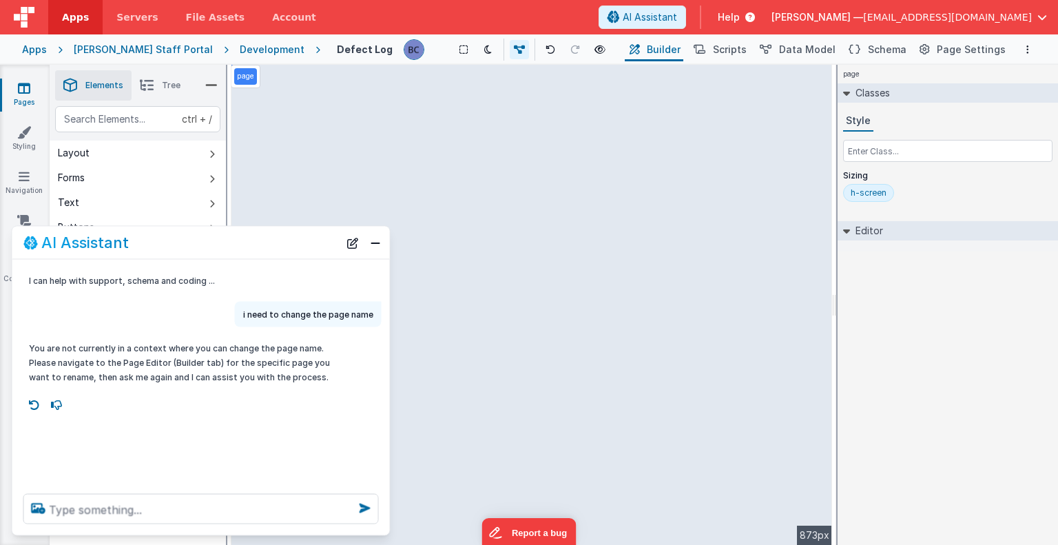
click at [669, 50] on span "Builder" at bounding box center [664, 50] width 34 height 14
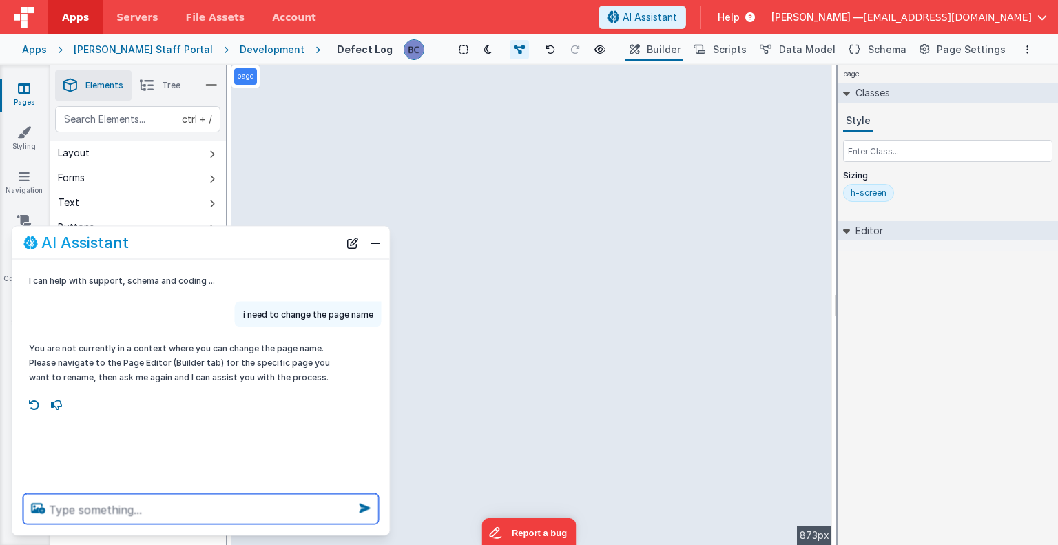
click at [92, 510] on textarea at bounding box center [200, 509] width 355 height 30
type textarea "i am in the builder tab"
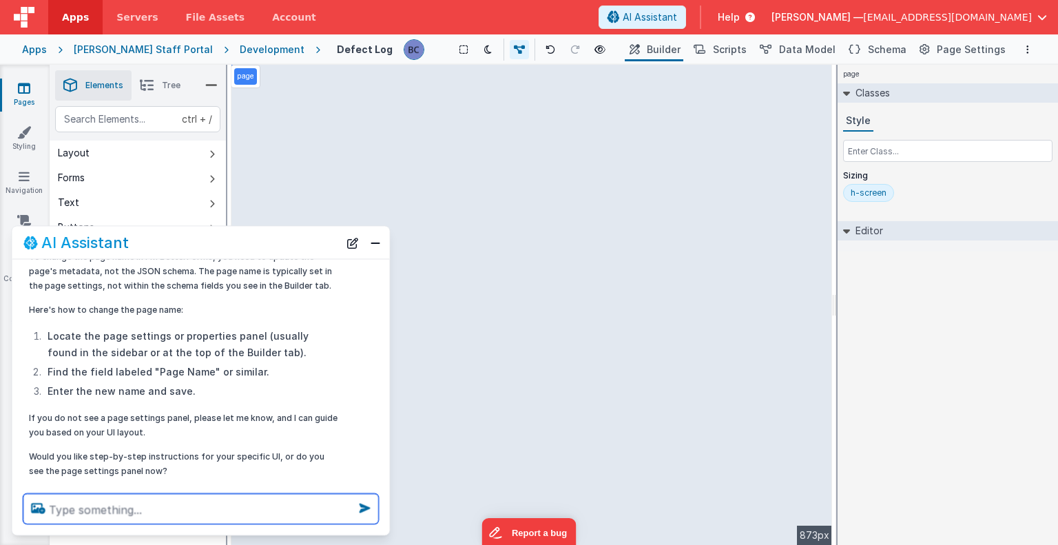
scroll to position [214, 0]
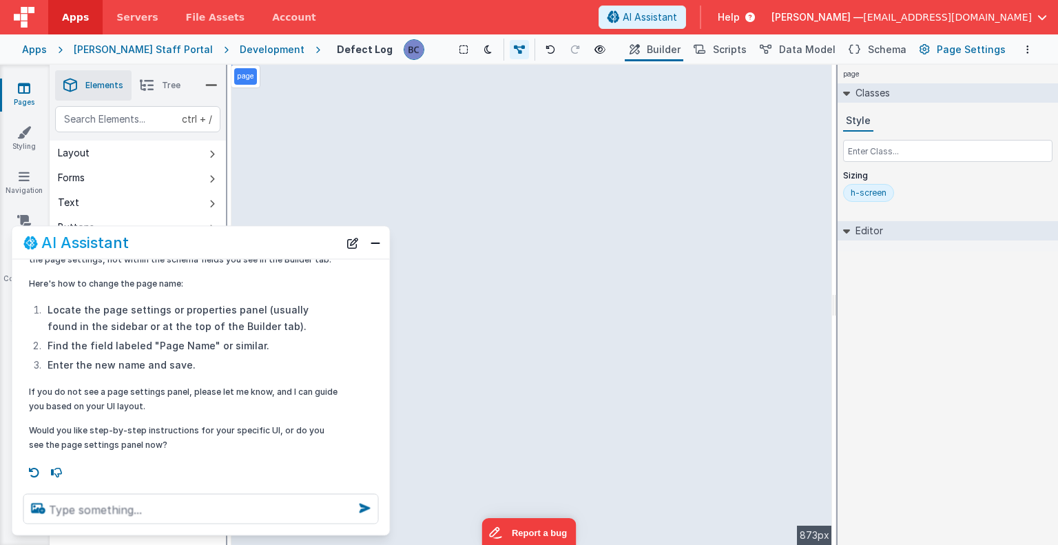
click at [965, 48] on span "Page Settings" at bounding box center [971, 50] width 69 height 14
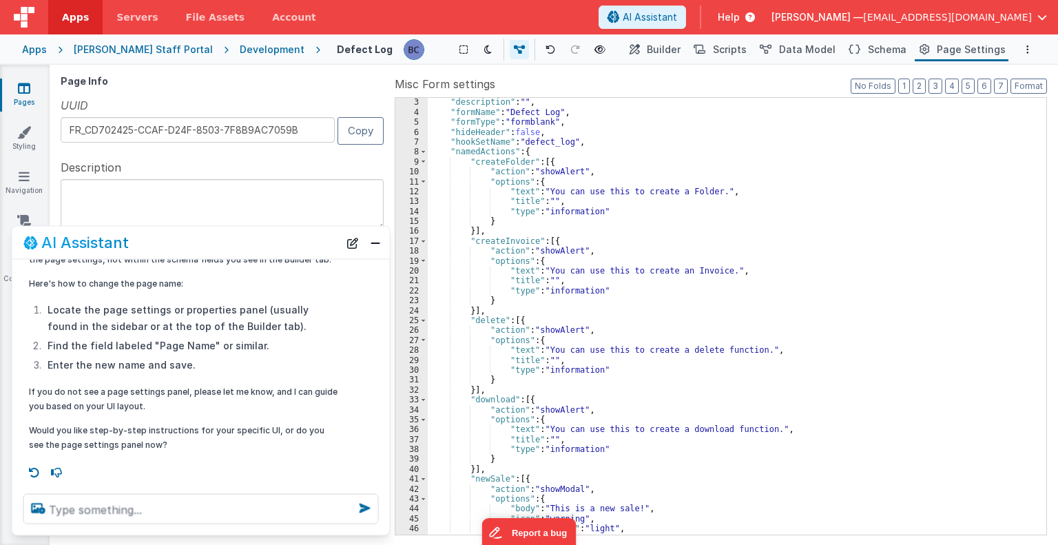
scroll to position [0, 0]
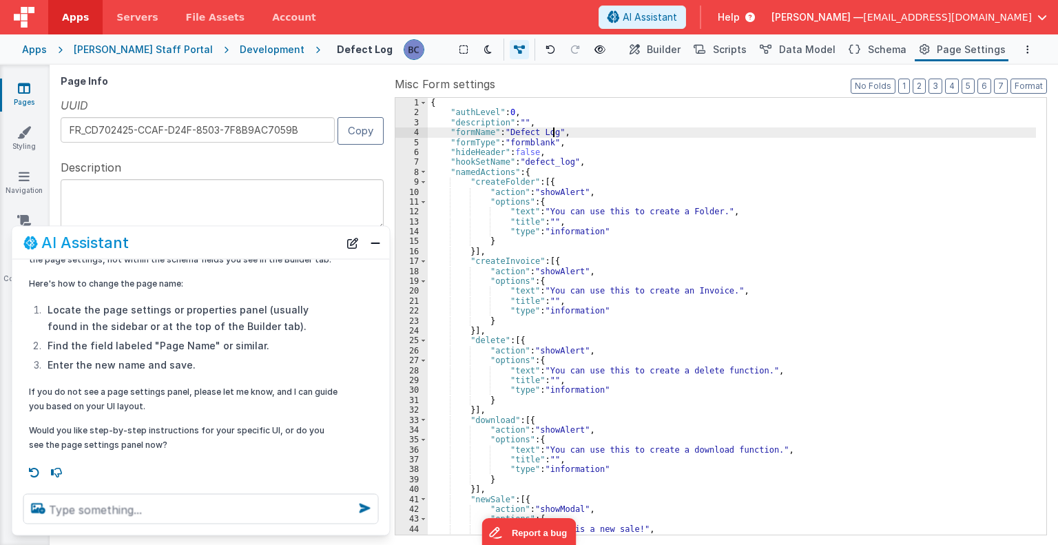
click at [552, 132] on div "{ "authLevel" : 0 , "description" : "" , "formName" : "Defect Log" , "formType"…" at bounding box center [732, 326] width 608 height 457
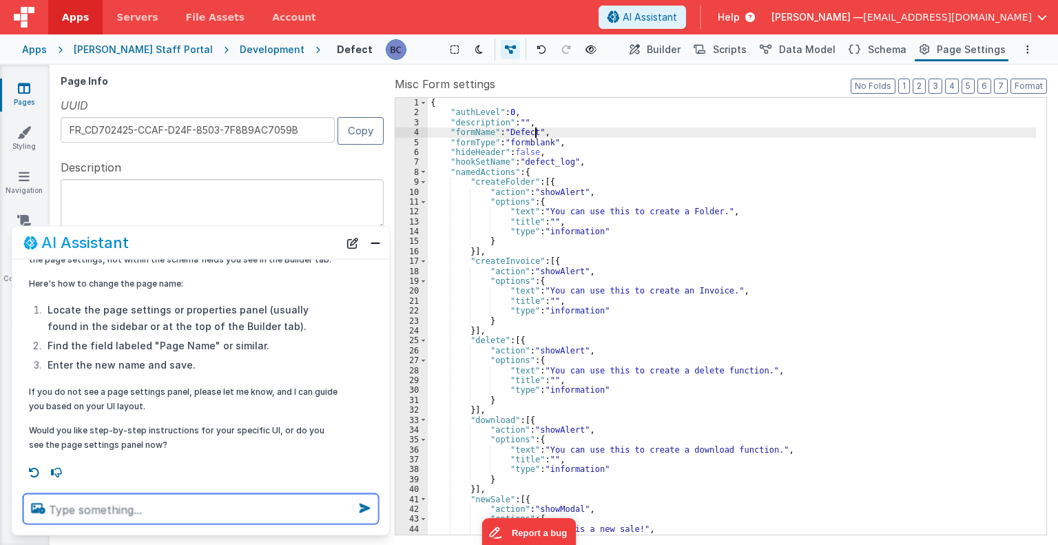
click at [98, 509] on textarea at bounding box center [200, 509] width 355 height 30
type textarea "what characters can you use in a page name"
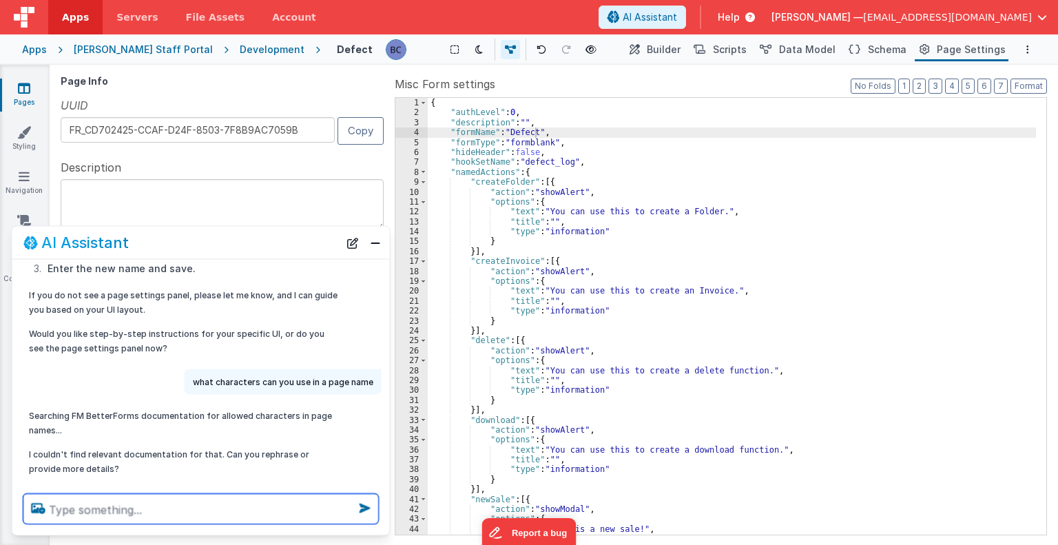
scroll to position [335, 0]
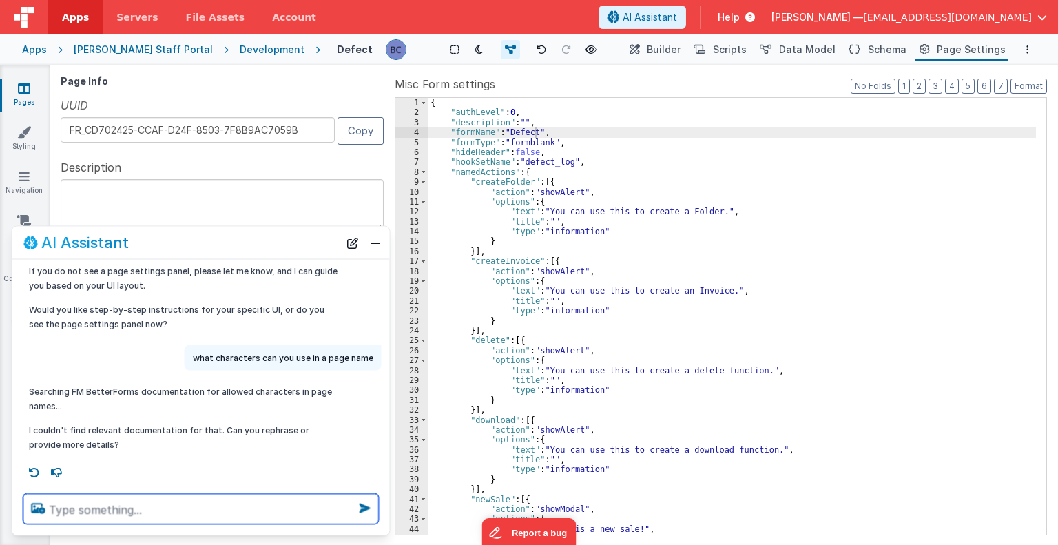
click at [98, 509] on textarea at bounding box center [200, 509] width 355 height 30
type textarea "L"
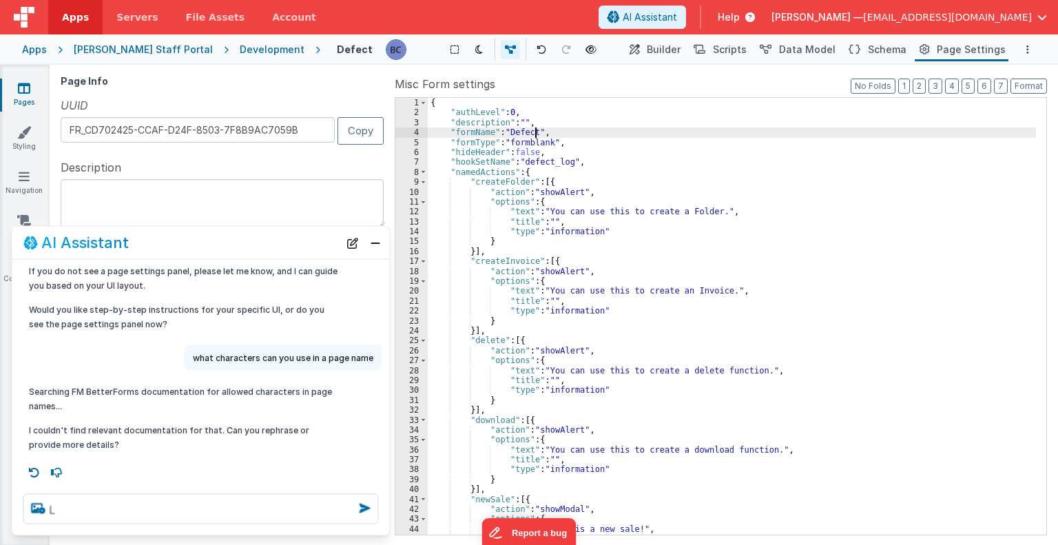
click at [534, 132] on div "{ "authLevel" : 0 , "description" : "" , "formName" : "Defect" , "formType" : "…" at bounding box center [732, 326] width 608 height 457
click at [25, 87] on icon at bounding box center [24, 88] width 12 height 14
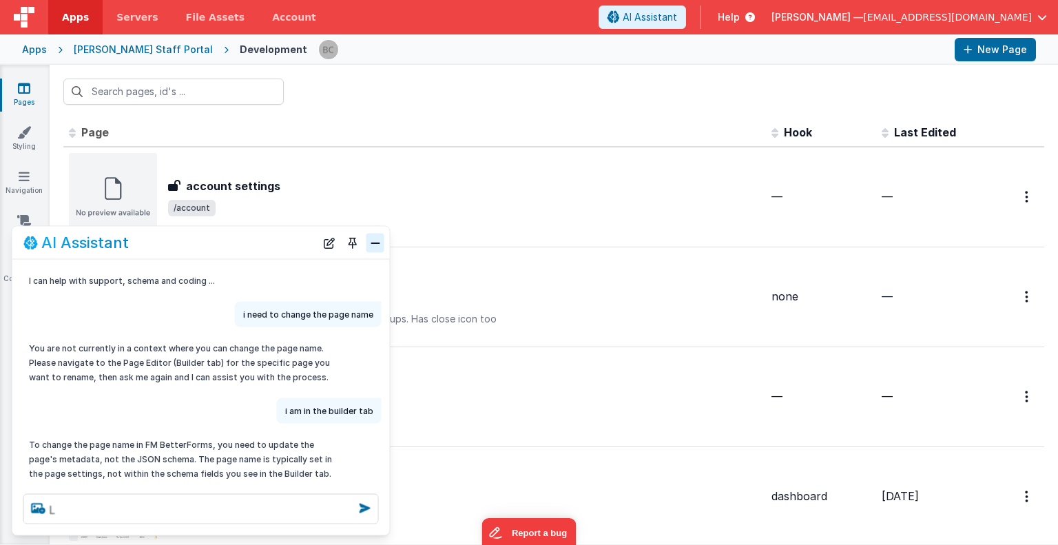
drag, startPoint x: 434, startPoint y: 209, endPoint x: 377, endPoint y: 236, distance: 63.5
click at [377, 236] on button "Close" at bounding box center [375, 242] width 18 height 19
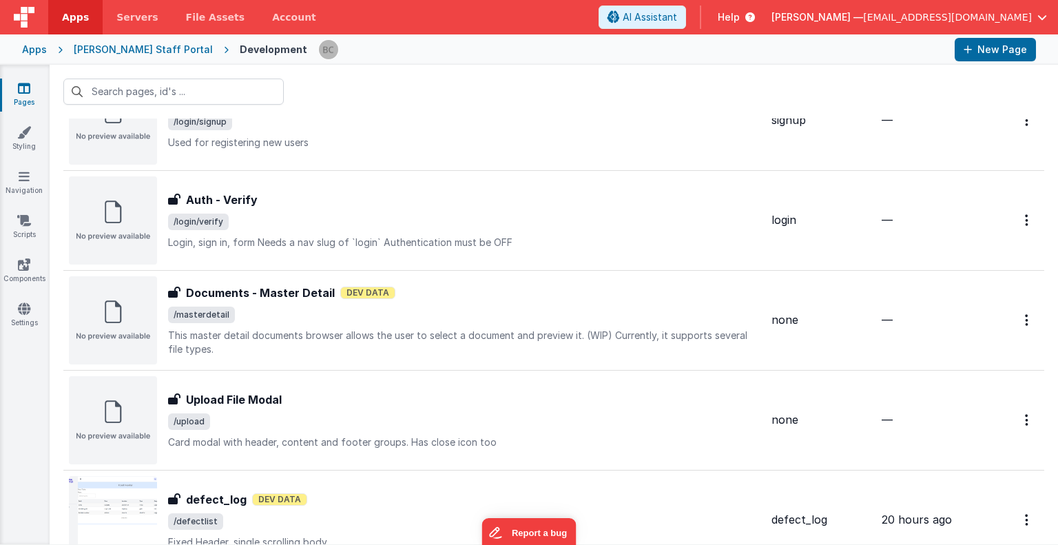
scroll to position [1563, 0]
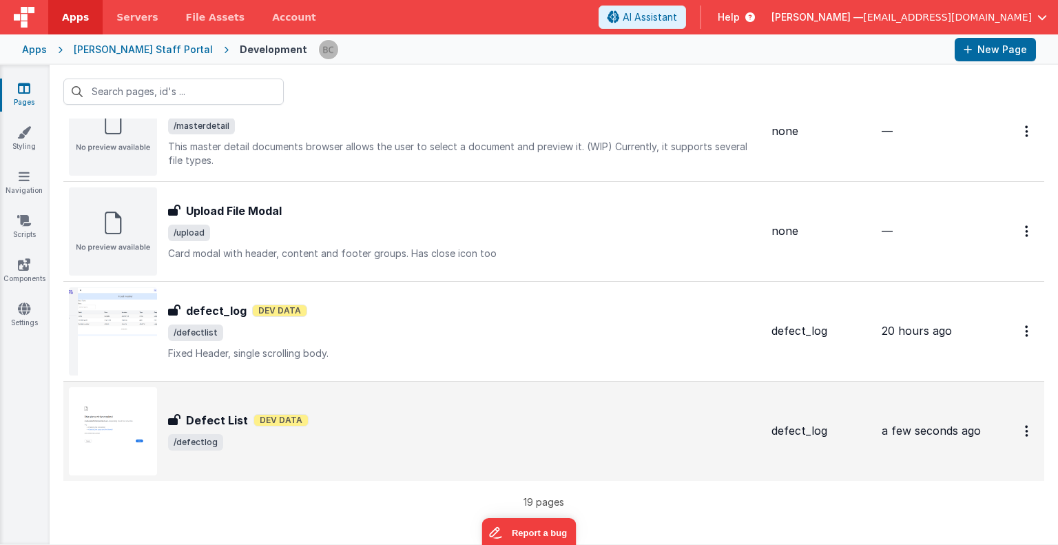
click at [106, 422] on img at bounding box center [113, 431] width 88 height 88
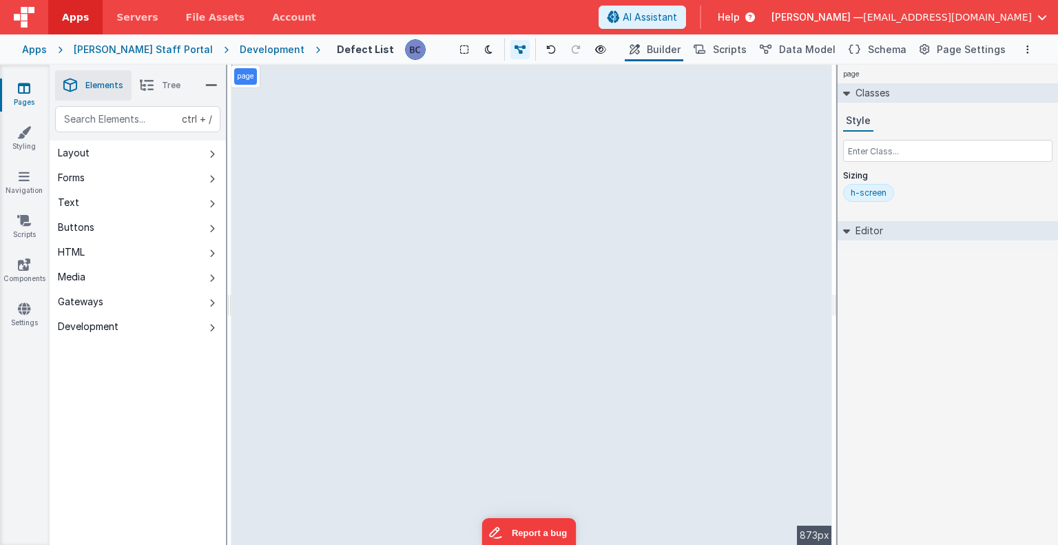
click at [28, 87] on icon at bounding box center [24, 88] width 12 height 14
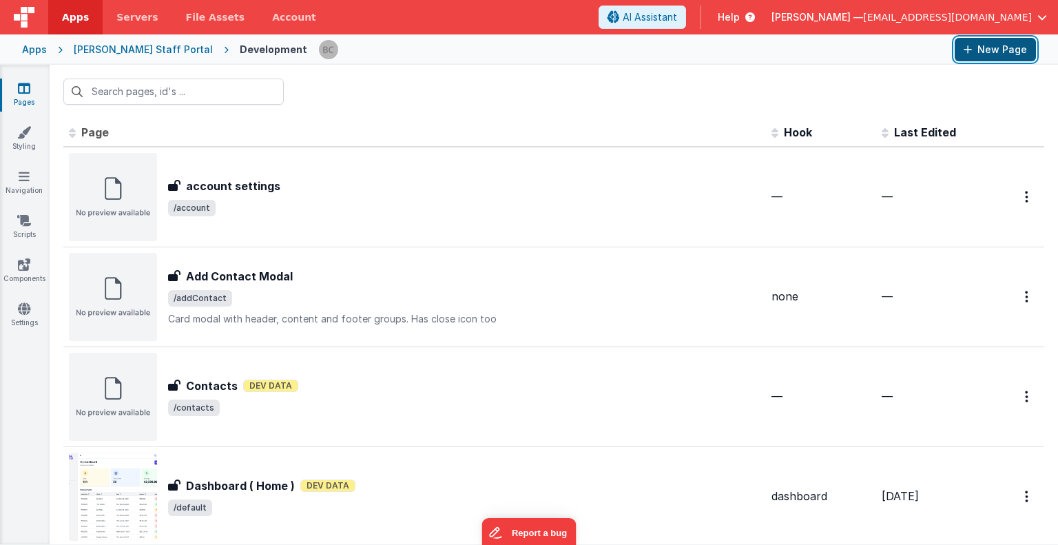
click at [998, 47] on button "New Page" at bounding box center [994, 49] width 81 height 23
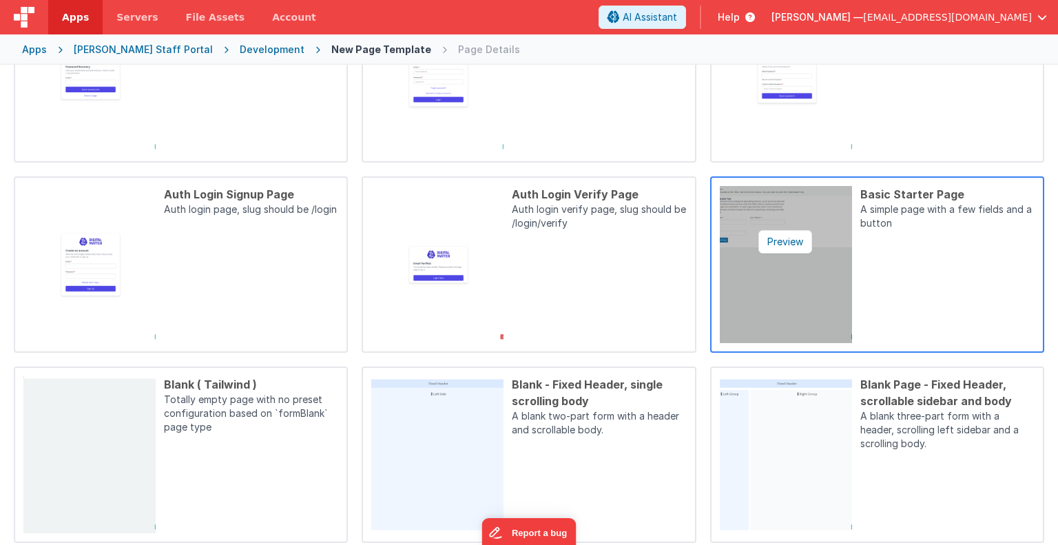
scroll to position [218, 0]
click at [767, 282] on img at bounding box center [786, 264] width 132 height 157
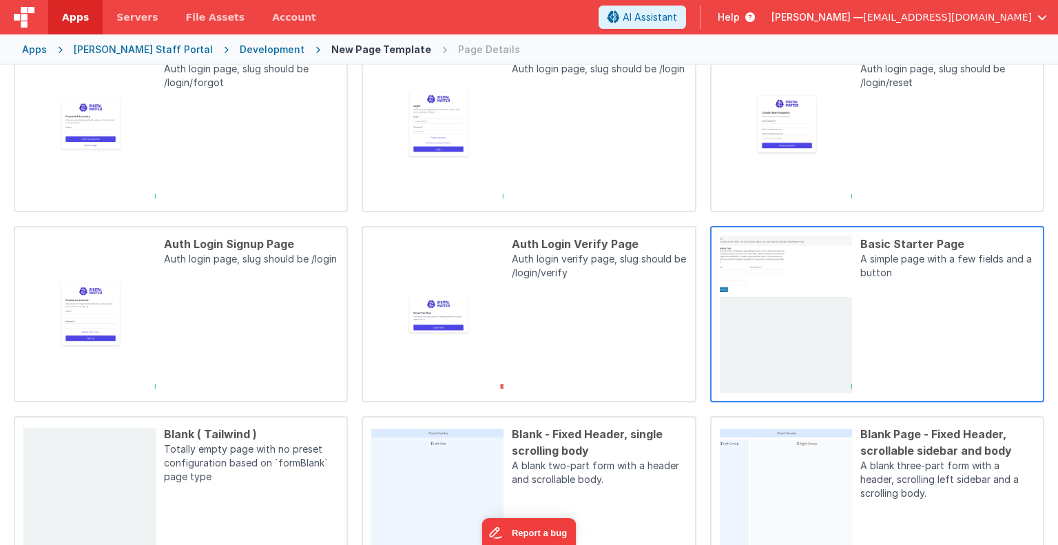
scroll to position [170, 0]
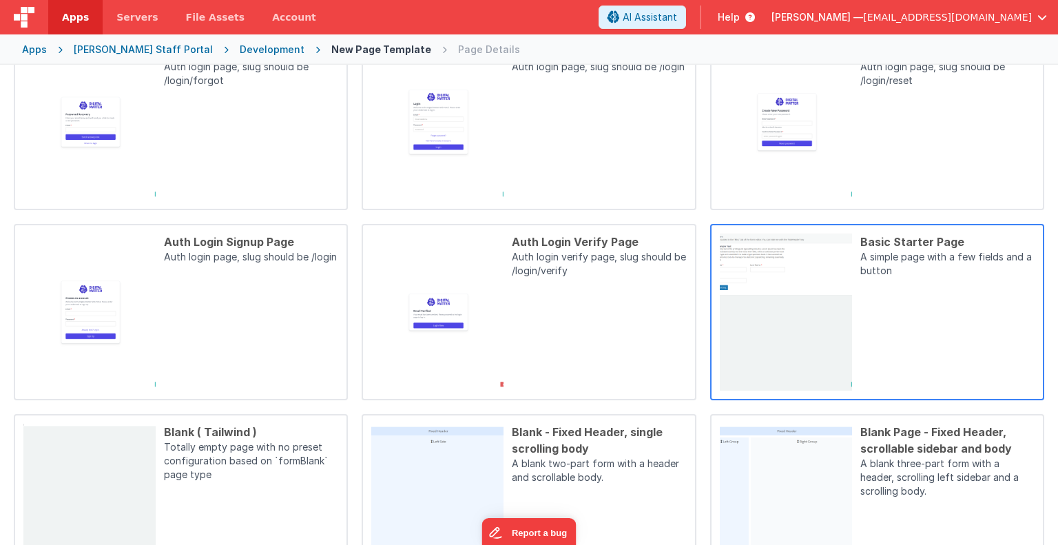
click at [910, 316] on div "Basic Starter Page A simple page with a few fields and a button" at bounding box center [943, 311] width 182 height 157
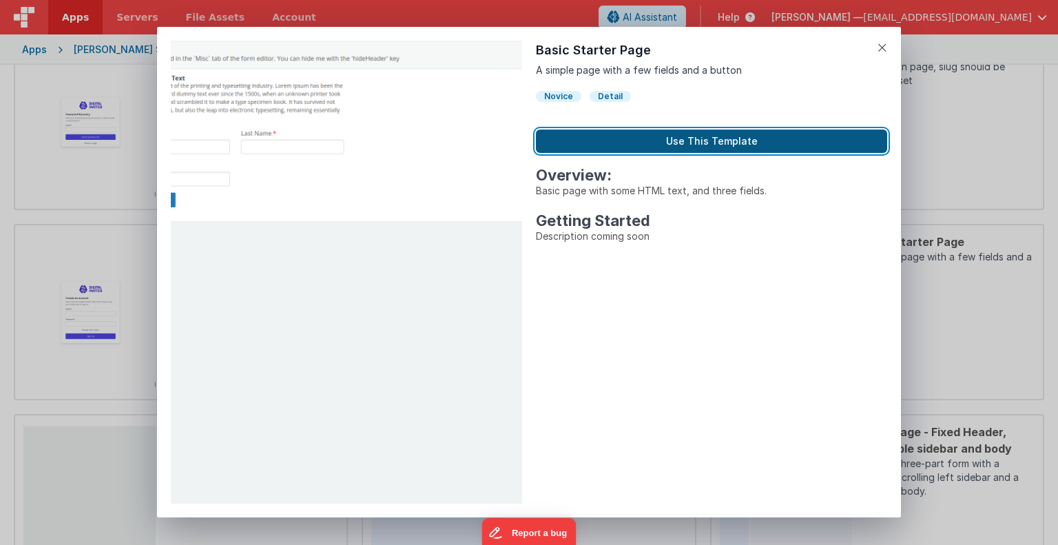
click at [707, 140] on button "Use This Template" at bounding box center [711, 140] width 351 height 23
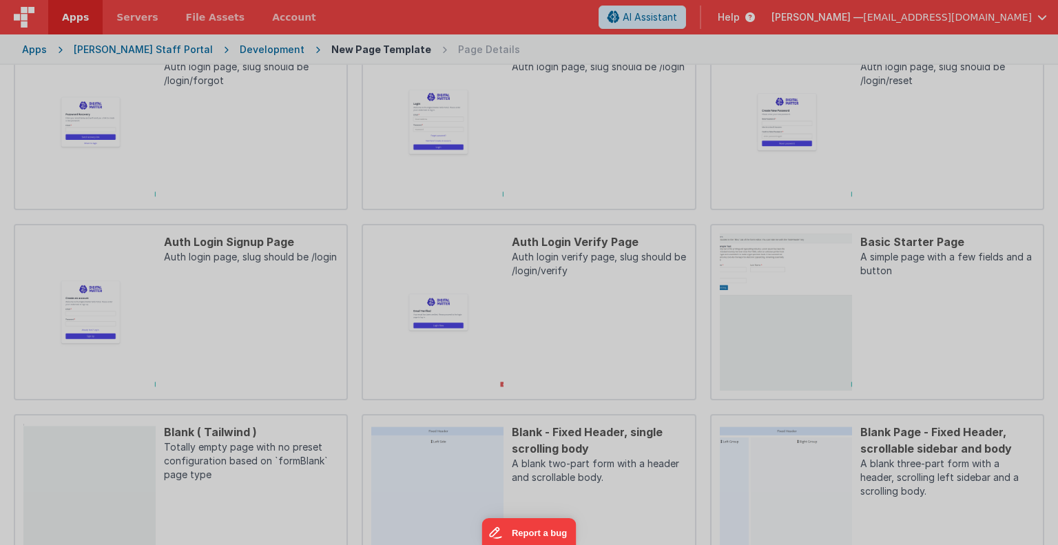
scroll to position [47, 0]
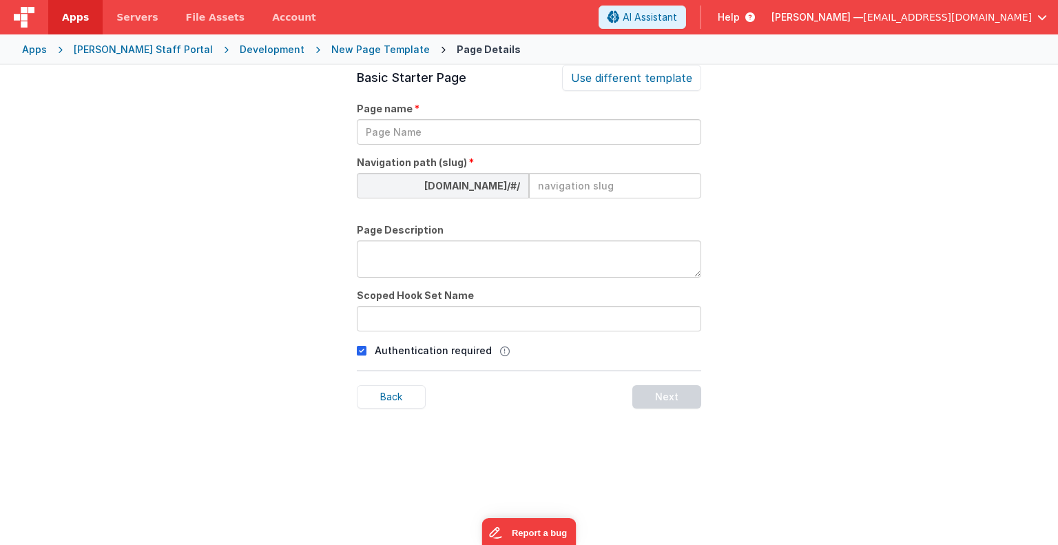
click at [589, 182] on input at bounding box center [615, 185] width 172 height 25
type input "defectform"
click at [430, 253] on textarea at bounding box center [529, 258] width 344 height 37
type textarea "details of a defect with add or edit"
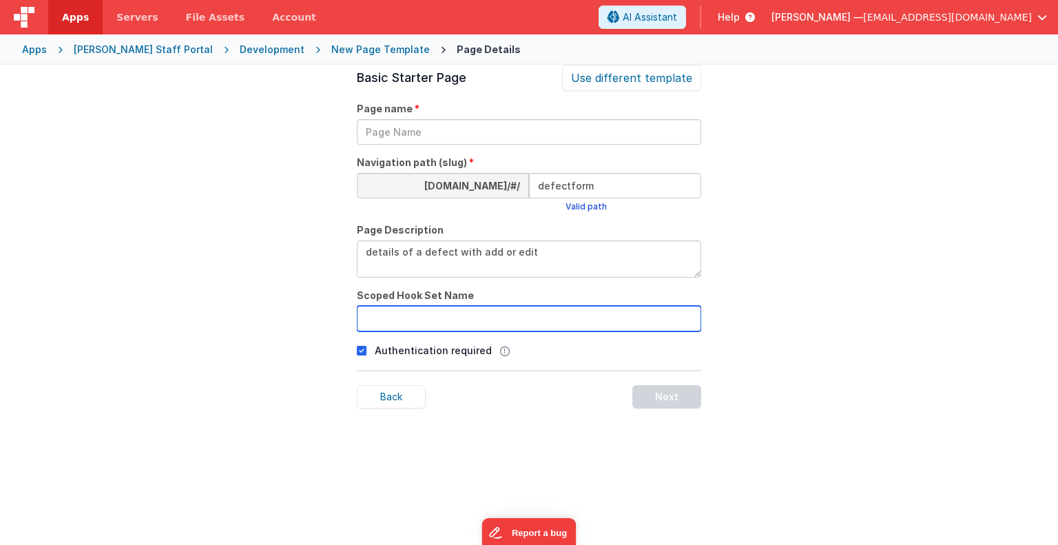
click at [372, 320] on input "text" at bounding box center [529, 318] width 344 height 25
type input "defect_form"
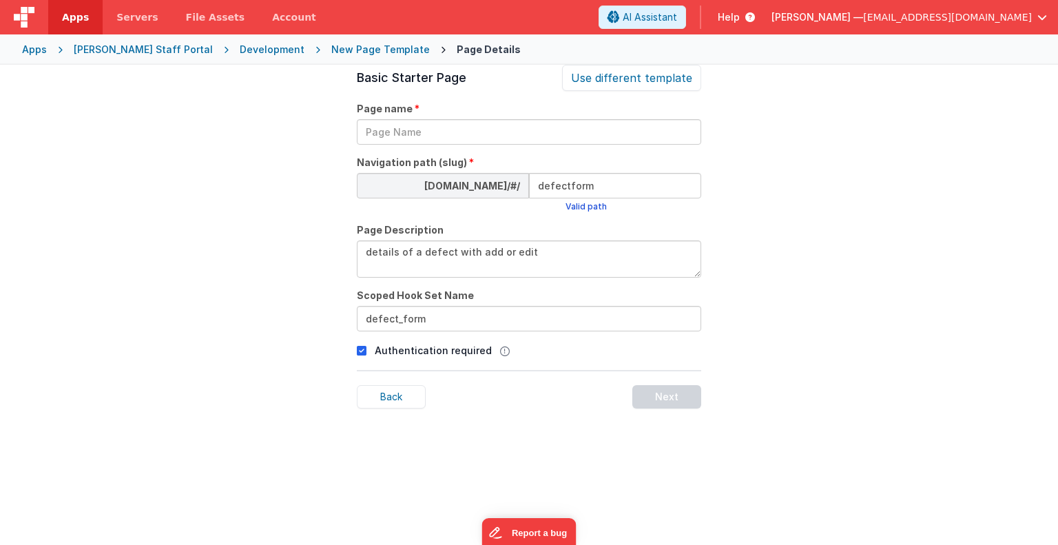
click at [361, 350] on icon at bounding box center [362, 350] width 10 height 17
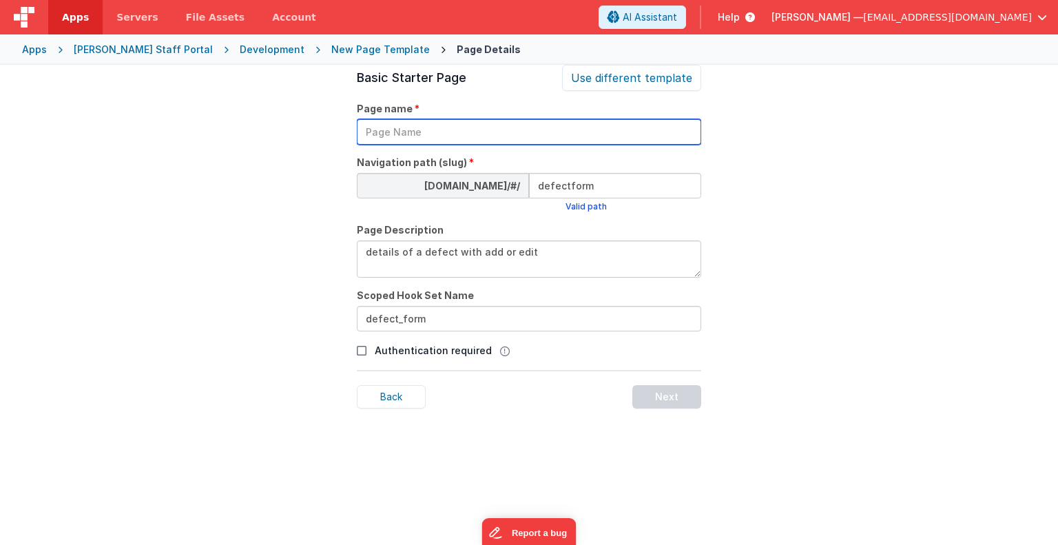
click at [421, 130] on input "text" at bounding box center [529, 131] width 344 height 25
type input "Defect Form"
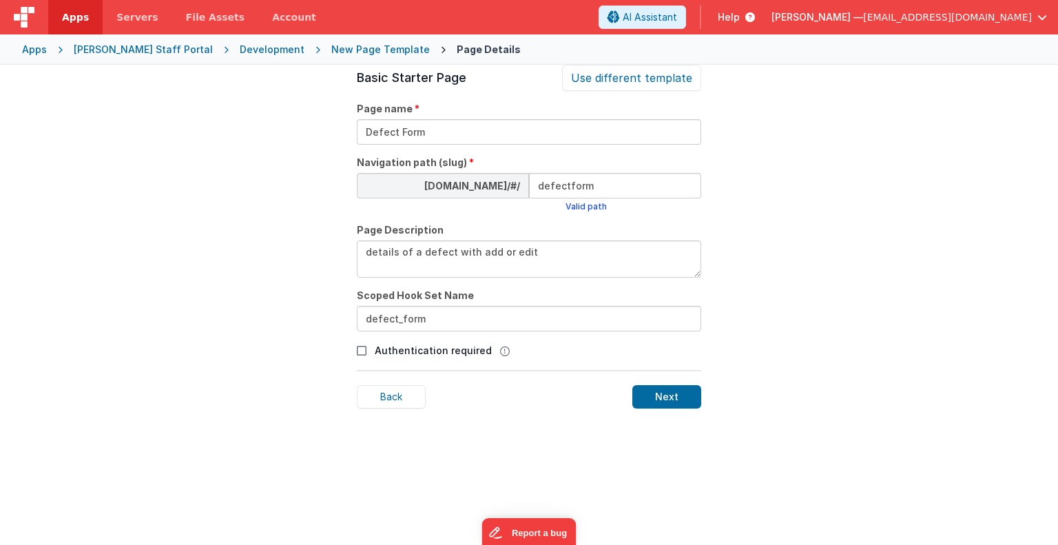
click at [264, 190] on div "Page Details Preview Auth Login Forgot Page Auth login page, slug should be /lo…" at bounding box center [529, 337] width 1058 height 545
click at [679, 394] on div "Next" at bounding box center [666, 396] width 69 height 23
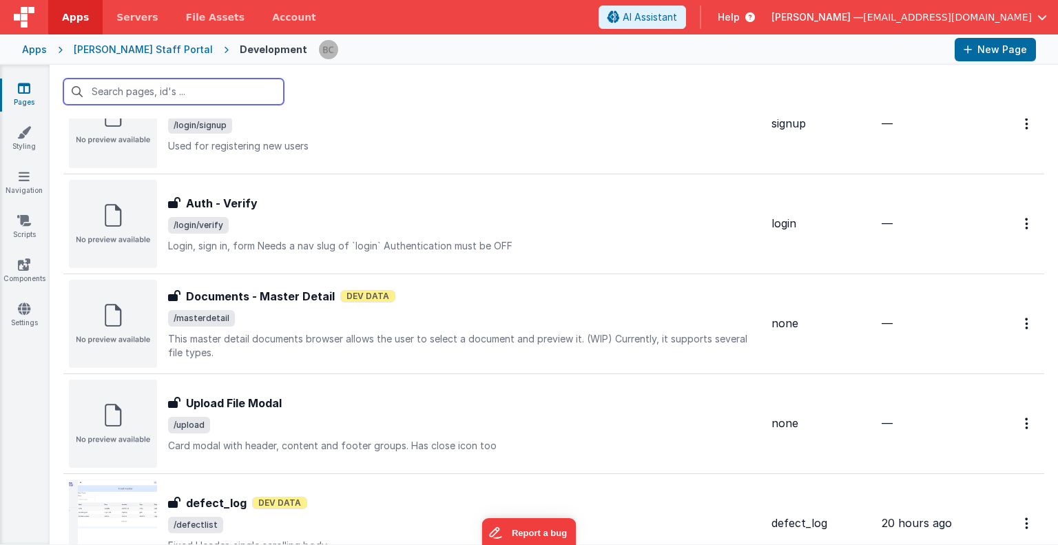
scroll to position [1663, 0]
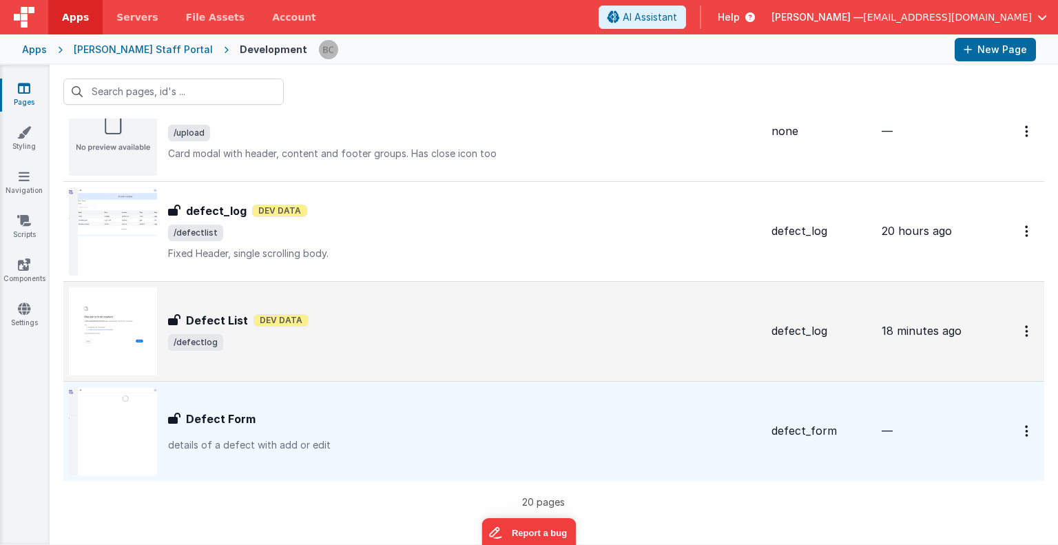
click at [128, 324] on img at bounding box center [113, 331] width 88 height 88
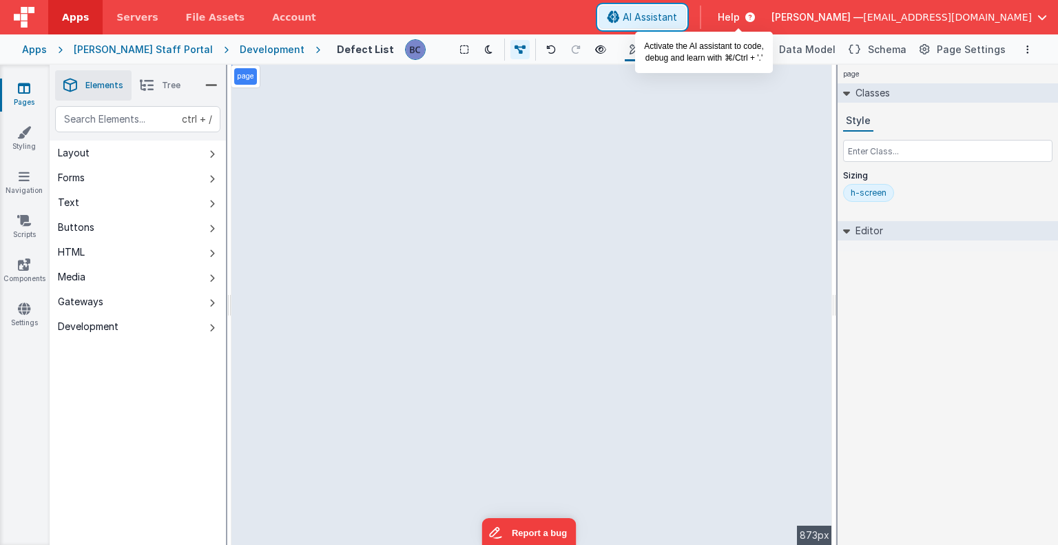
click at [677, 19] on span "AI Assistant" at bounding box center [650, 17] width 54 height 14
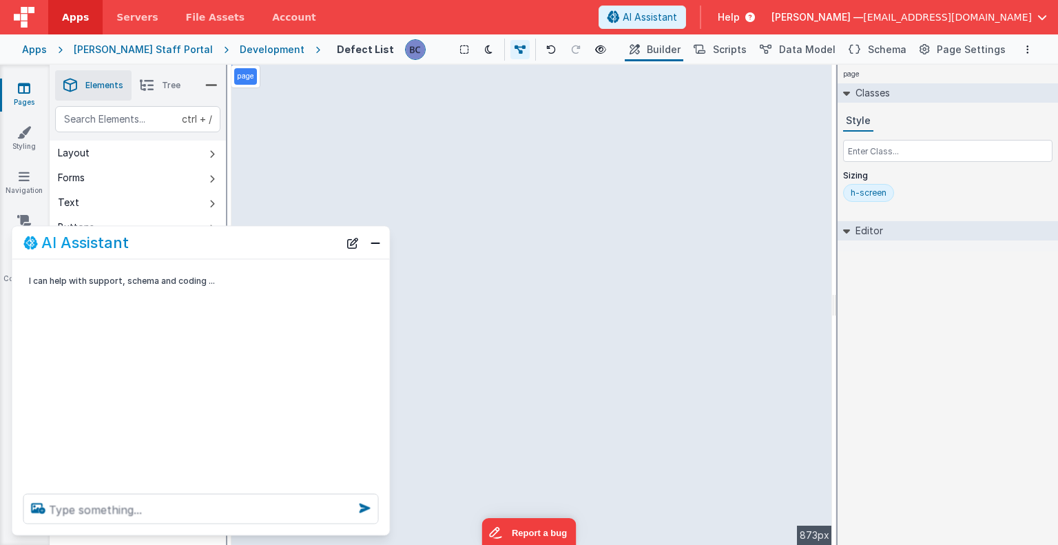
click at [240, 46] on div "Development" at bounding box center [272, 50] width 65 height 14
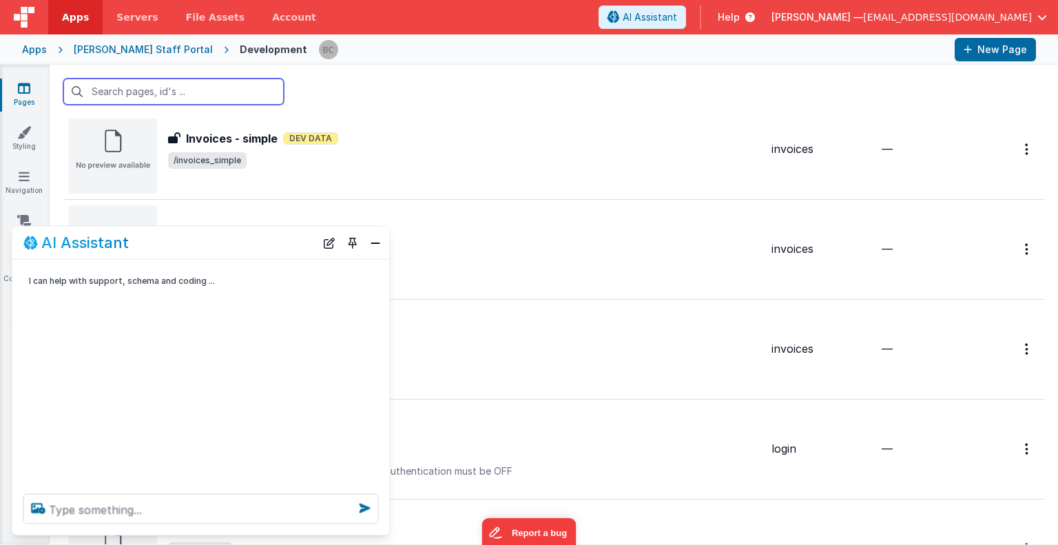
scroll to position [572, 0]
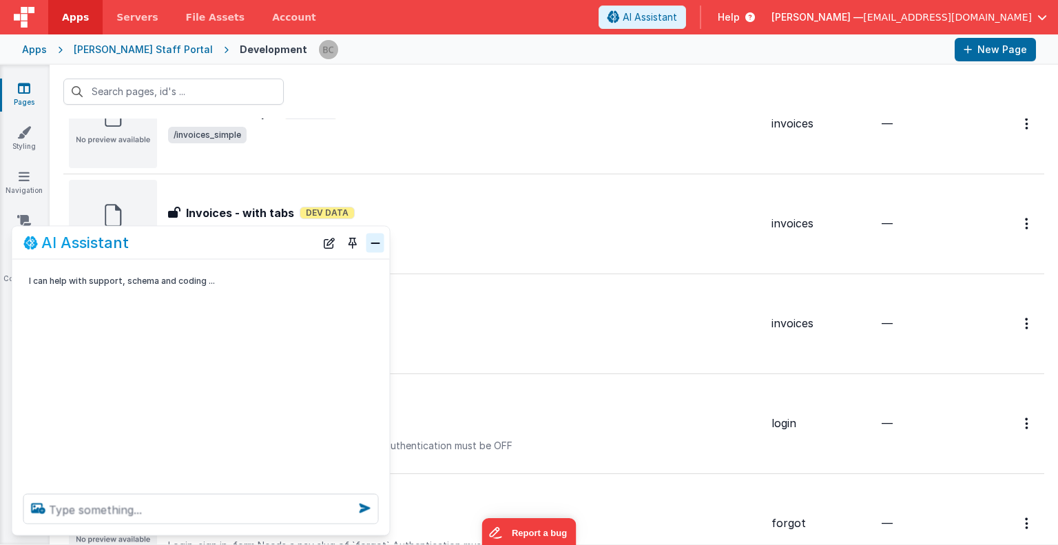
click at [375, 248] on button "Close" at bounding box center [375, 242] width 18 height 19
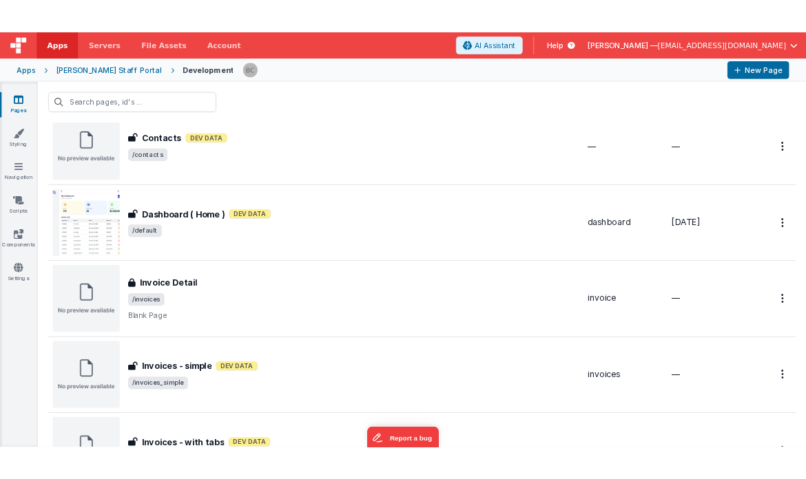
scroll to position [234, 0]
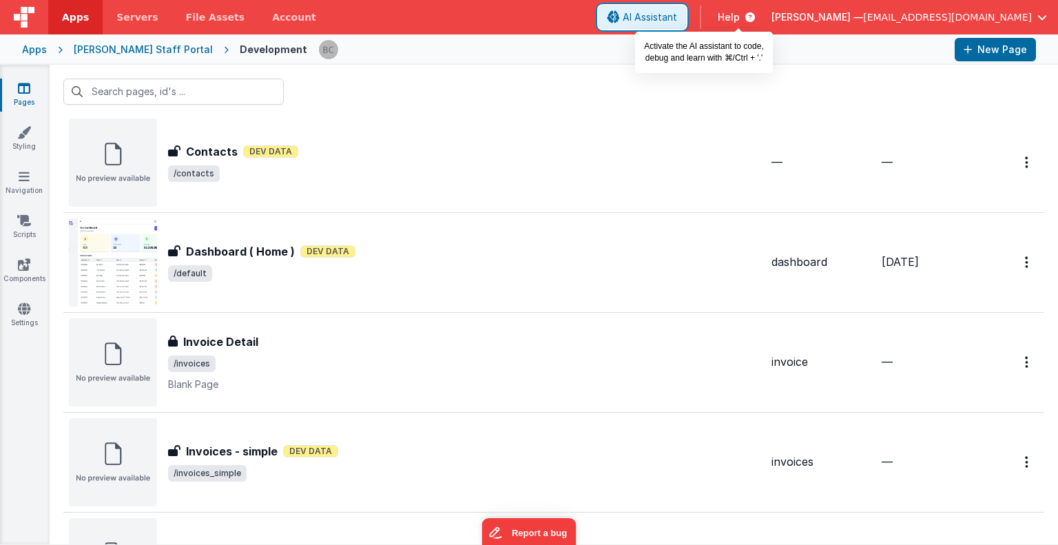
click at [686, 10] on button "AI Assistant" at bounding box center [641, 17] width 87 height 23
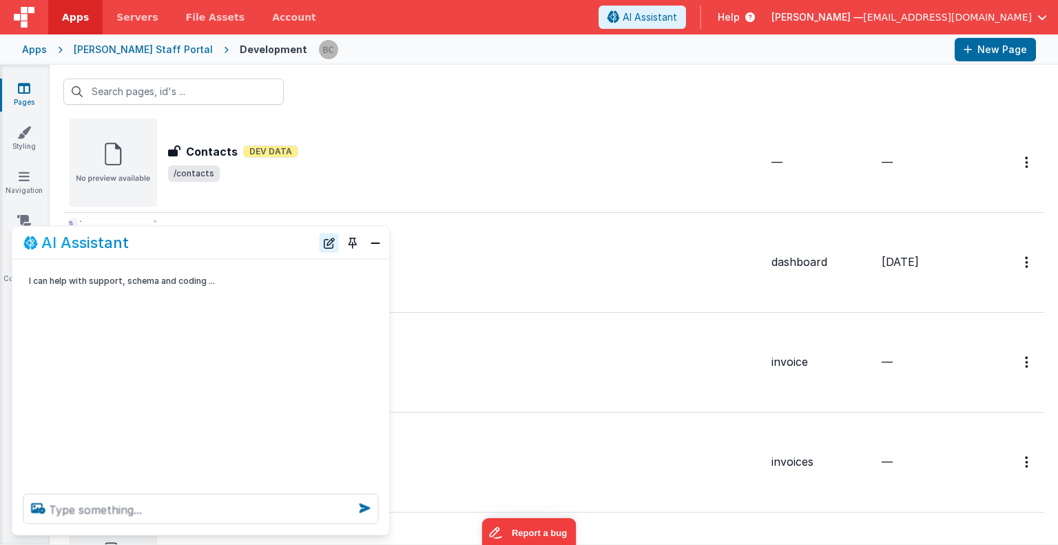
click at [326, 242] on button "New Chat" at bounding box center [329, 242] width 19 height 19
click at [353, 244] on button "Toggle Pin" at bounding box center [352, 242] width 19 height 19
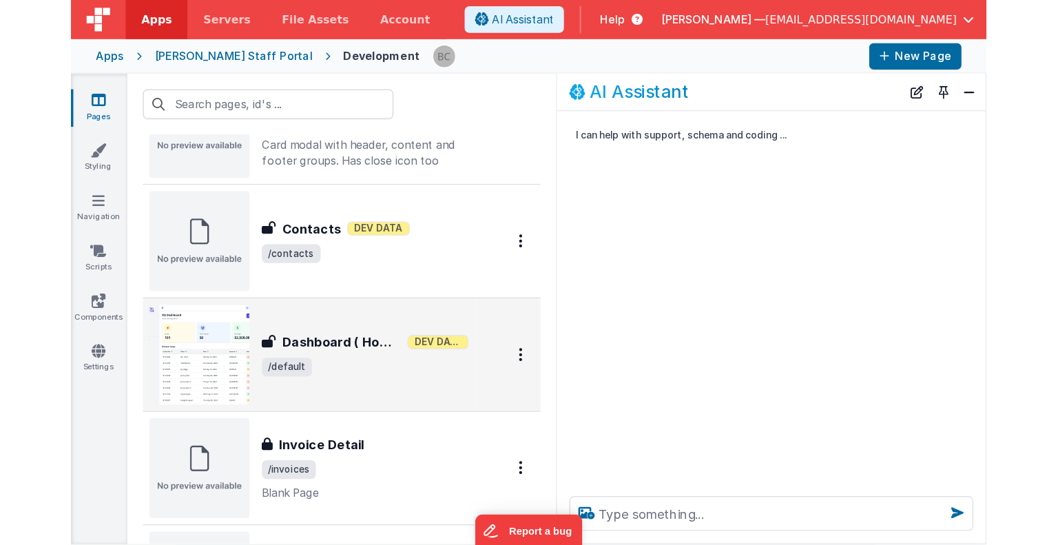
scroll to position [0, 0]
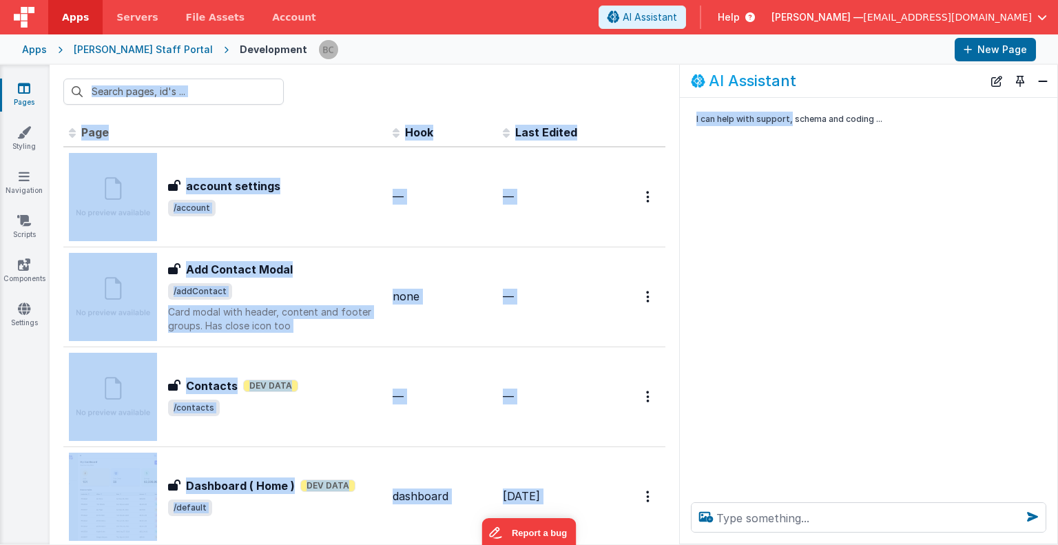
drag, startPoint x: 678, startPoint y: 114, endPoint x: 791, endPoint y: 112, distance: 113.0
click at [791, 112] on section "Pages Styling Navigation Scripts Components Settings Id Page Description Hook L…" at bounding box center [529, 304] width 1058 height 479
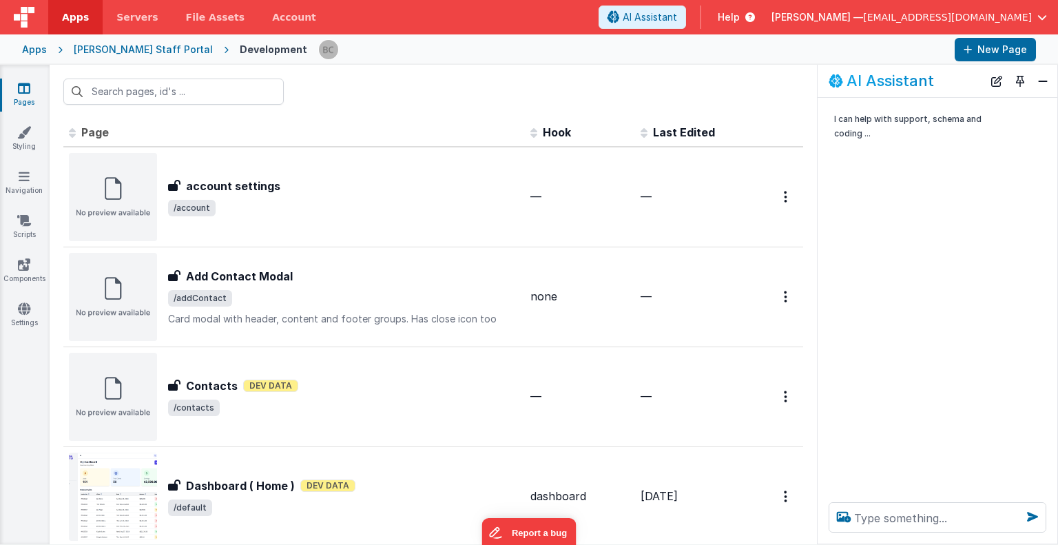
drag, startPoint x: 682, startPoint y: 107, endPoint x: 895, endPoint y: 101, distance: 213.6
click at [895, 101] on div "I can help with support, schema and coding ..." at bounding box center [937, 294] width 240 height 393
click at [780, 91] on div at bounding box center [433, 92] width 767 height 54
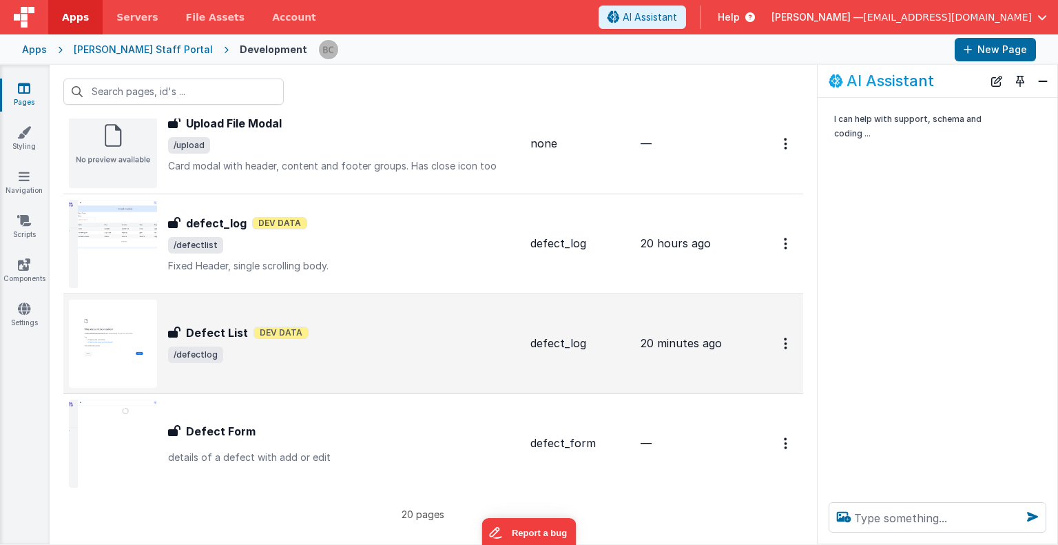
scroll to position [1663, 0]
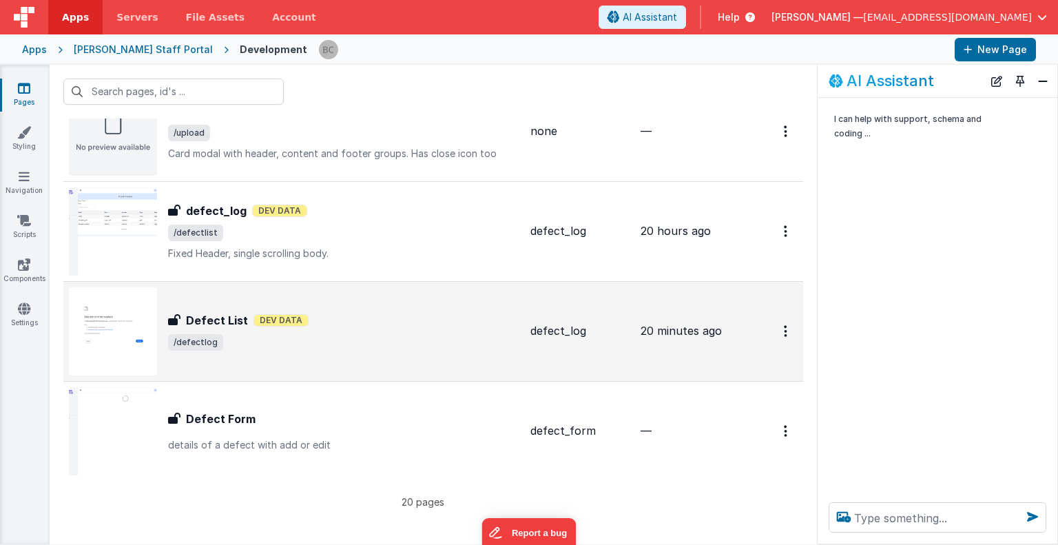
click at [125, 325] on img at bounding box center [113, 331] width 88 height 88
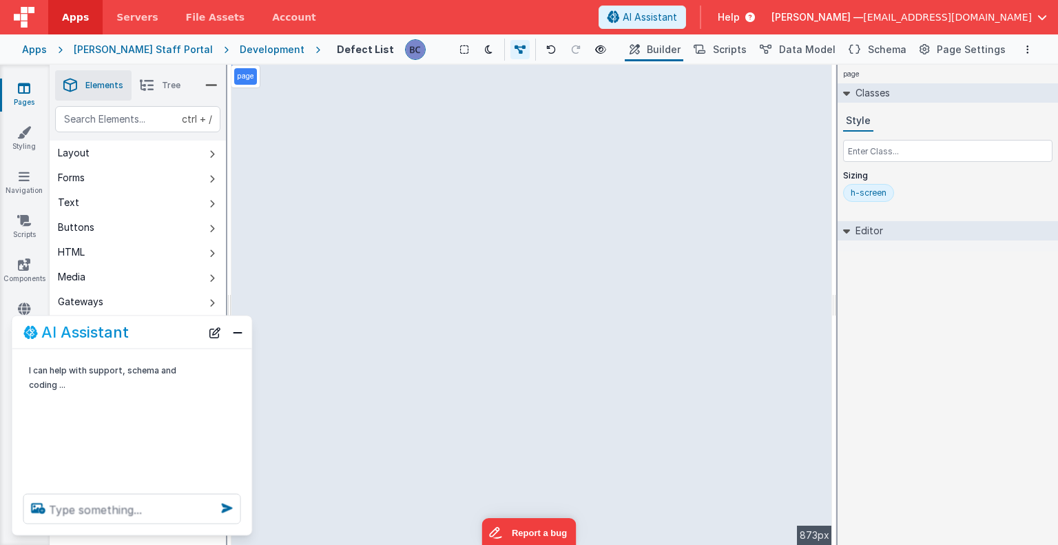
select select
select select "category"
select select "type"
select select "status"
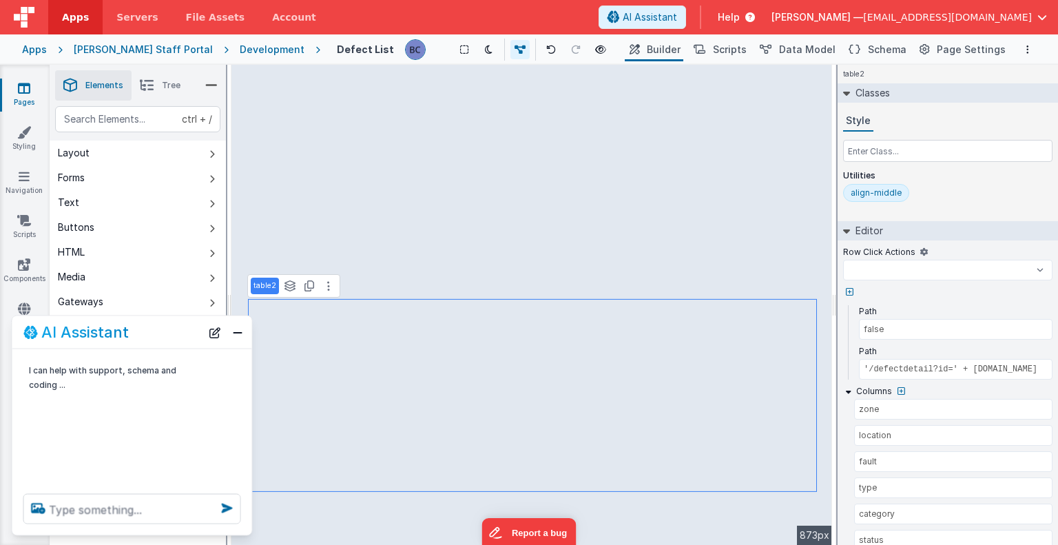
select select
click at [127, 505] on textarea at bounding box center [132, 509] width 218 height 30
type textarea "c"
select select
type textarea "cr"
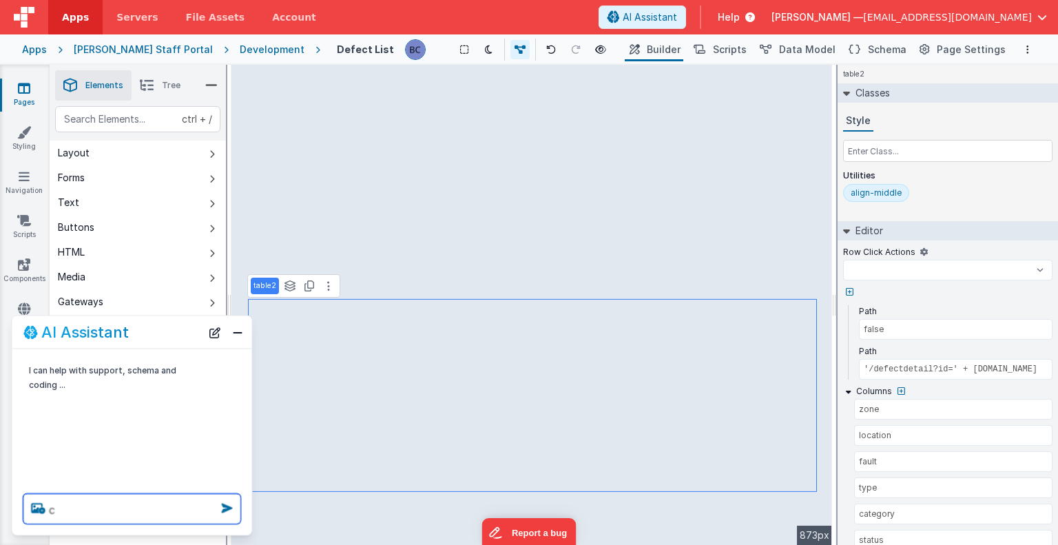
select select
type textarea "cre"
select select
type textarea "crea"
select select
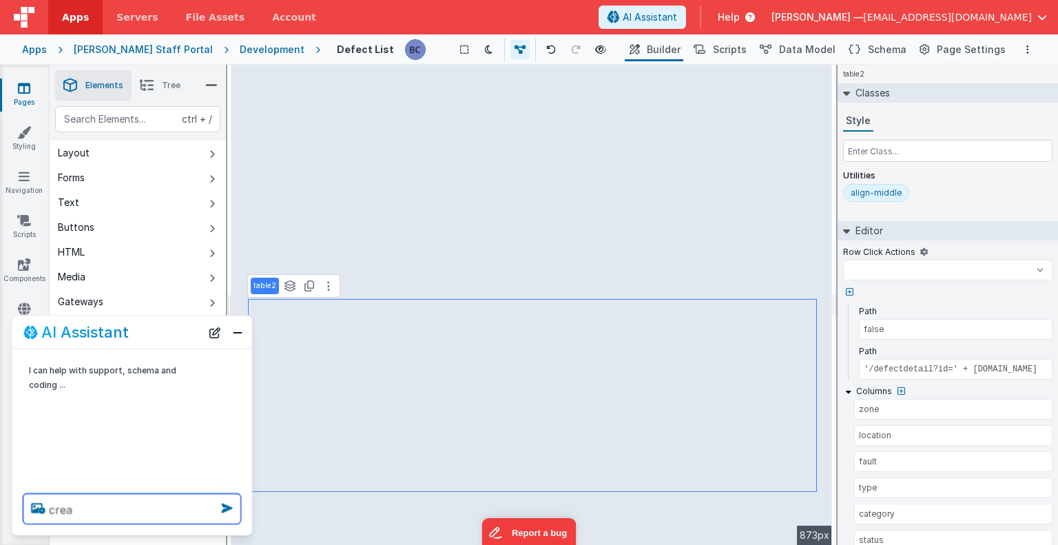
type textarea "creat"
select select
type textarea "create"
select select
type textarea "create"
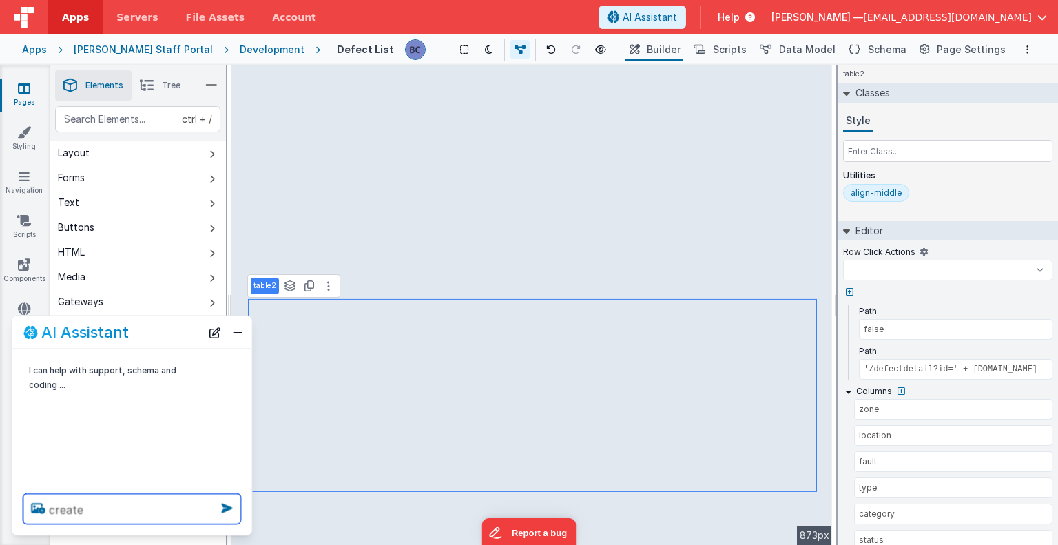
select select
type textarea "create"
select select
click at [94, 514] on textarea "create" at bounding box center [132, 509] width 218 height 30
type textarea "create a"
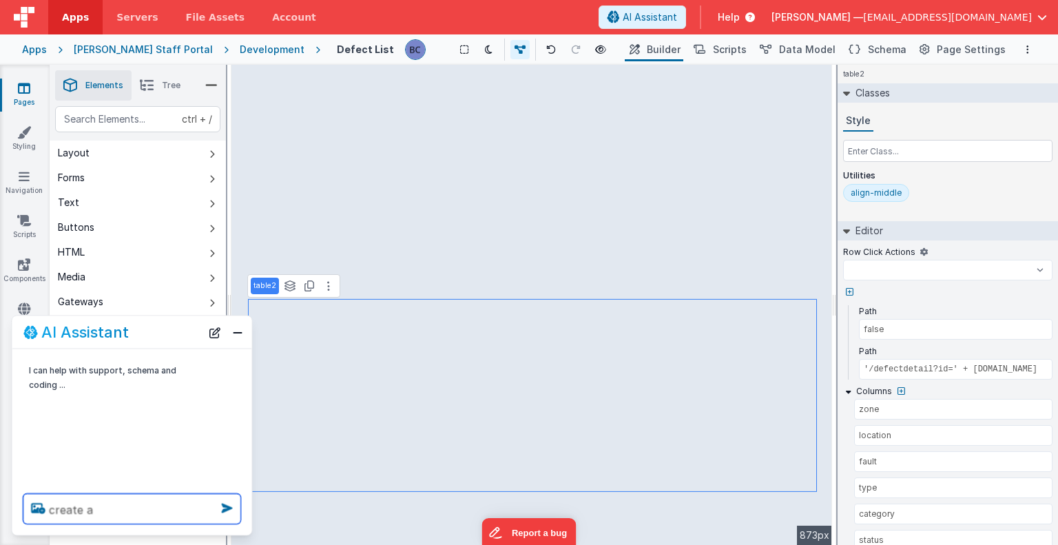
select select
type textarea "create ab"
select select
type textarea "create abu"
select select
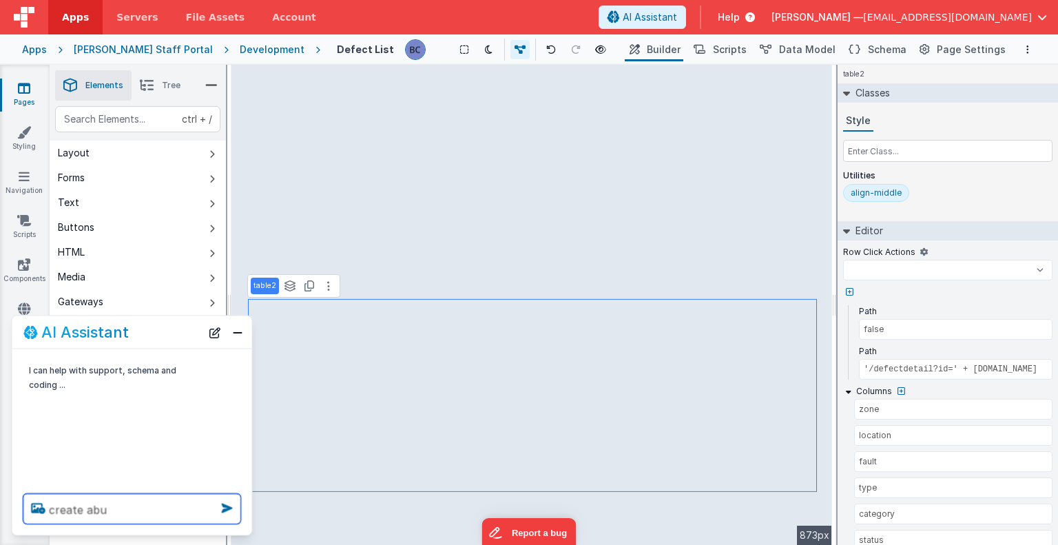
type textarea "create abut"
select select
type textarea "create abutt"
select select
type textarea "create abutto"
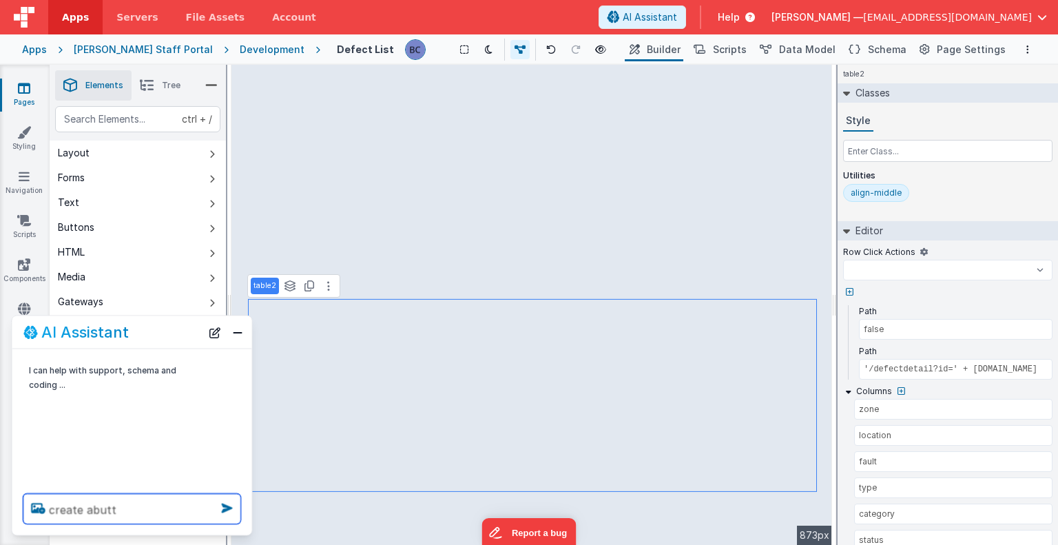
select select
type textarea "create abutton"
select select
click at [88, 508] on textarea "create abutton" at bounding box center [132, 509] width 218 height 30
type textarea "create a button"
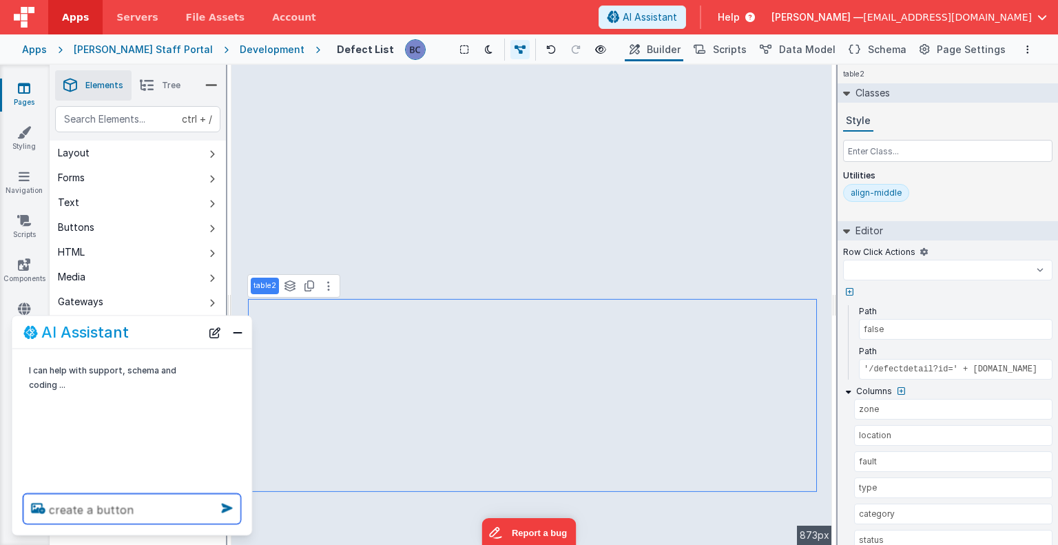
select select
click at [143, 506] on textarea "create a button" at bounding box center [132, 509] width 218 height 30
type textarea "create a button"
select select
type textarea "create a button o"
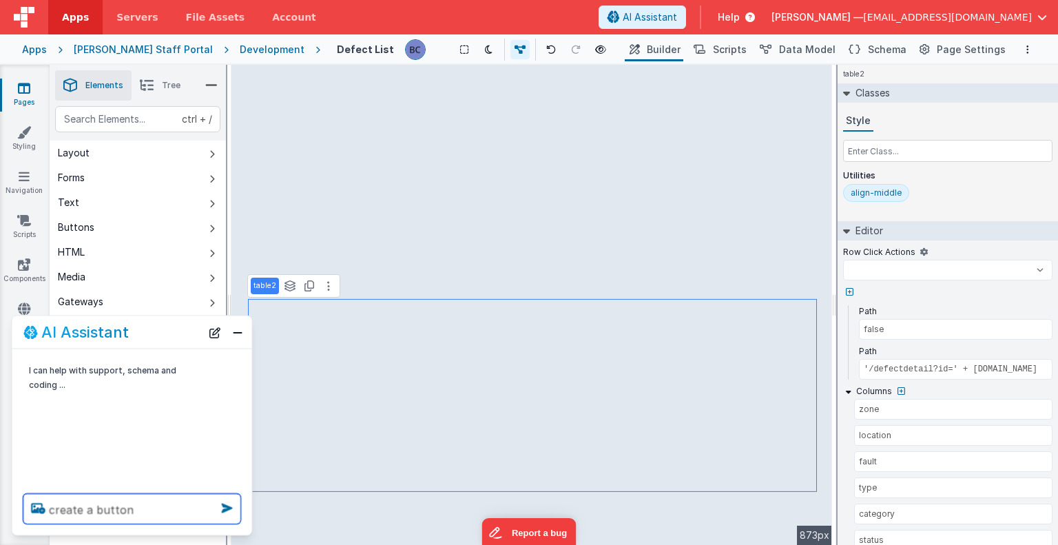
select select
type textarea "create a button on"
select select
type textarea "create a button on"
select select
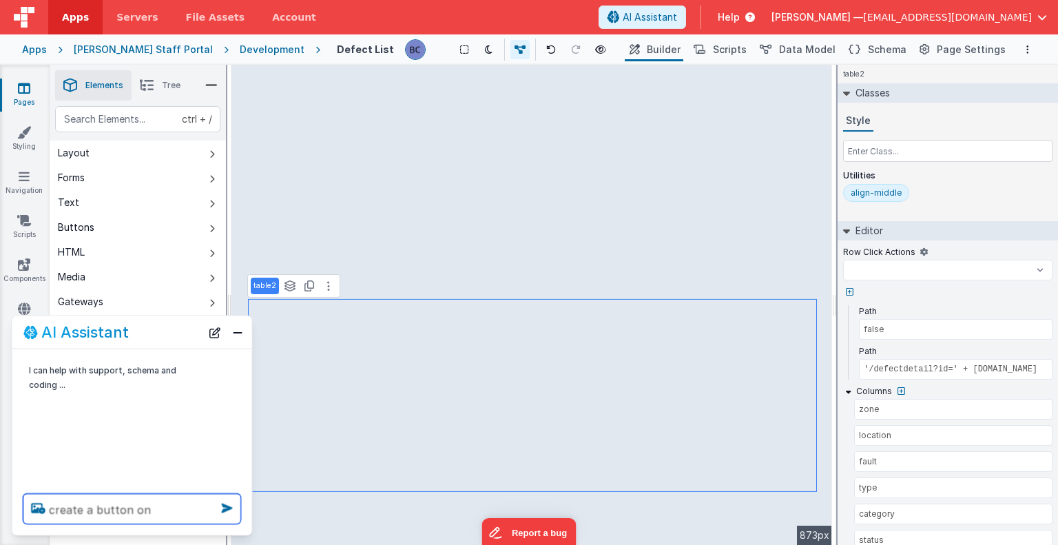
type textarea "create a button on"
click at [240, 52] on div "Development" at bounding box center [272, 50] width 65 height 14
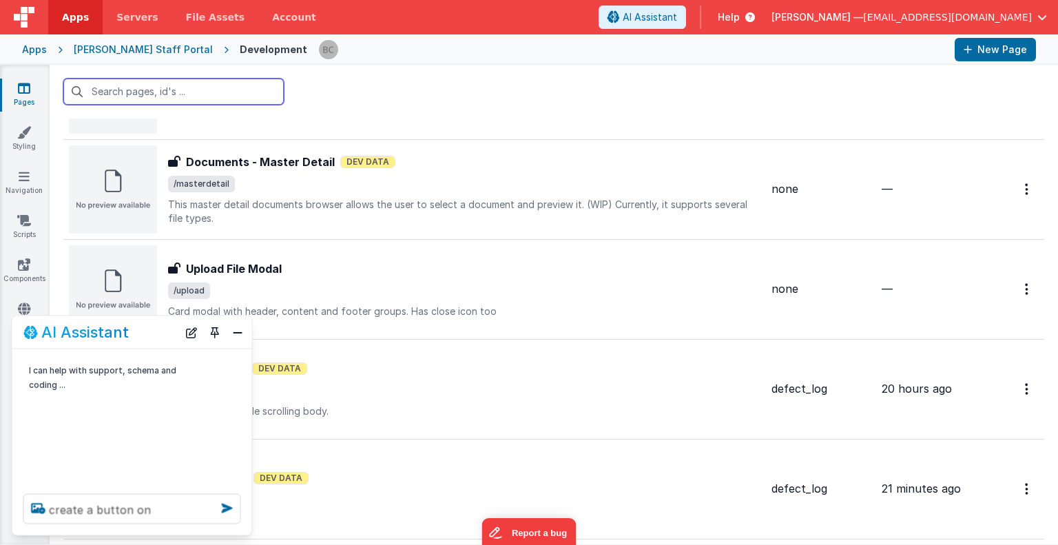
scroll to position [1663, 0]
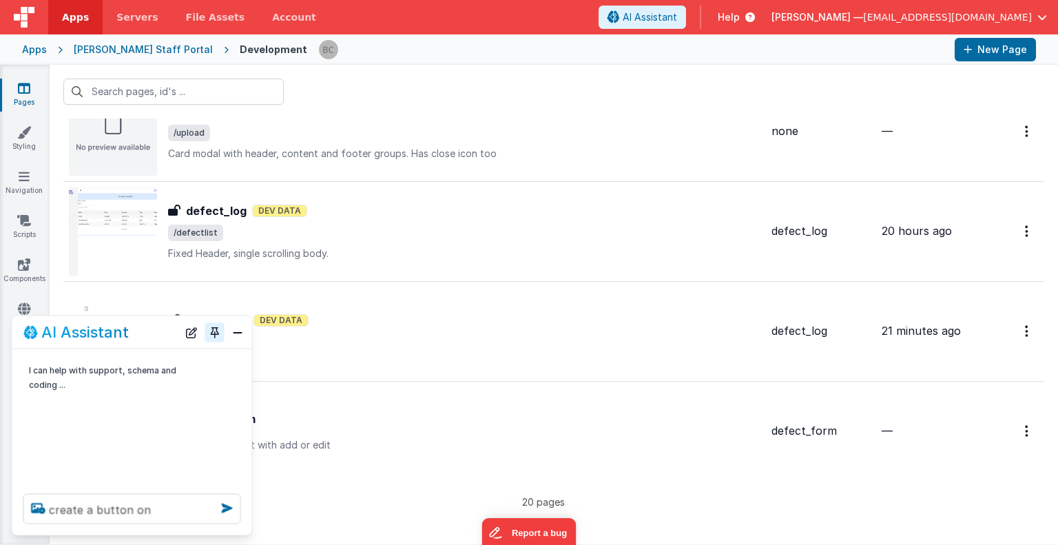
click at [211, 334] on button "Toggle Pin" at bounding box center [214, 331] width 19 height 19
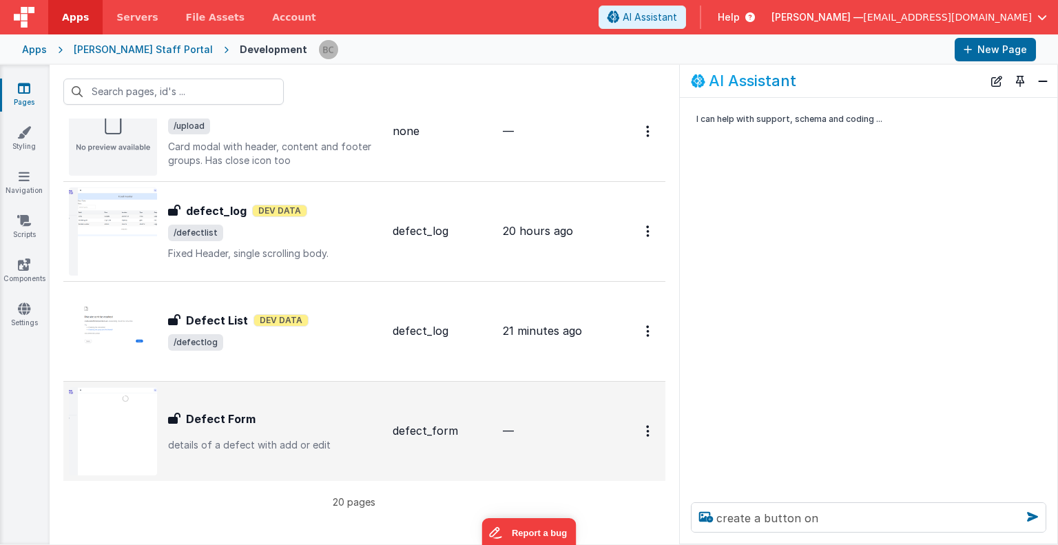
click at [138, 425] on img at bounding box center [113, 431] width 88 height 88
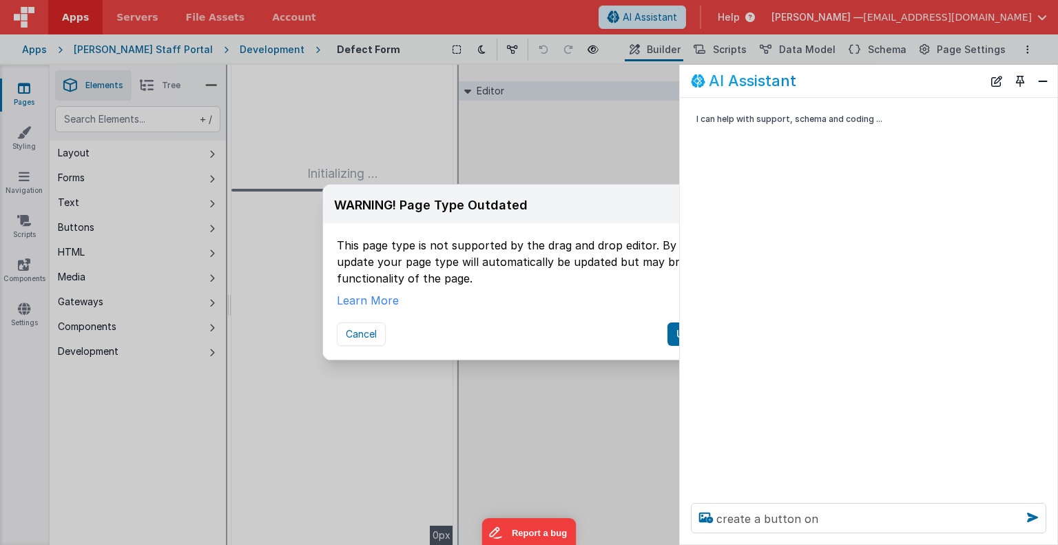
click at [488, 203] on div "WARNING! Page Type Outdated" at bounding box center [431, 205] width 194 height 19
click at [1016, 81] on button "Toggle Pin" at bounding box center [1019, 81] width 19 height 19
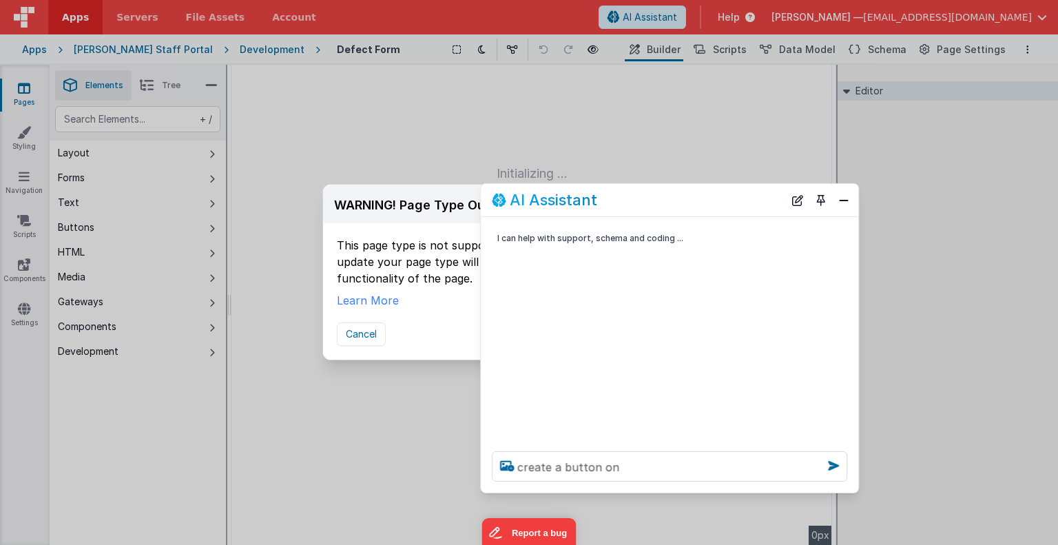
drag, startPoint x: 301, startPoint y: 227, endPoint x: 771, endPoint y: 184, distance: 472.4
click at [771, 184] on div "AI Assistant" at bounding box center [669, 200] width 377 height 32
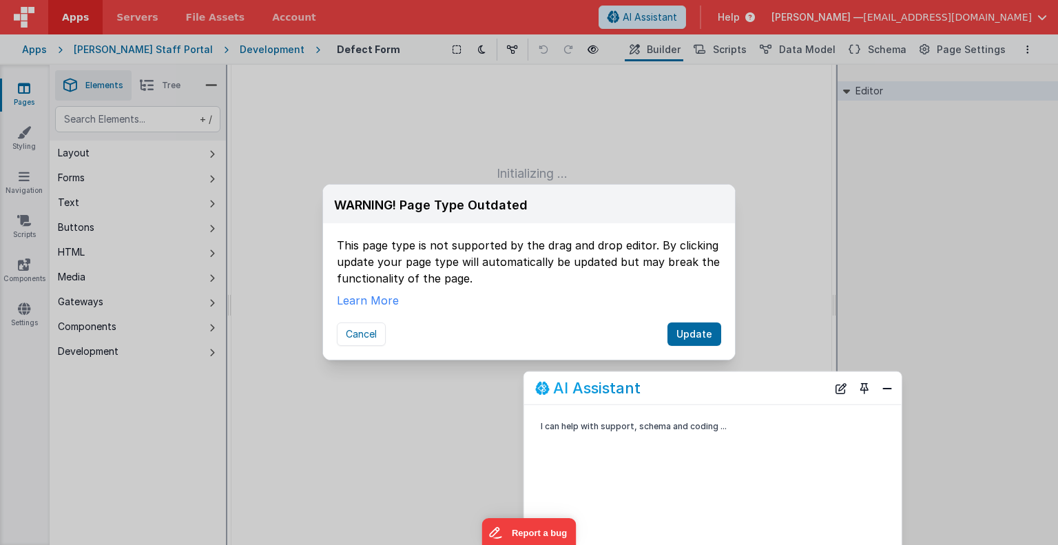
drag, startPoint x: 738, startPoint y: 205, endPoint x: 779, endPoint y: 393, distance: 193.2
click at [779, 393] on div "AI Assistant" at bounding box center [681, 387] width 292 height 17
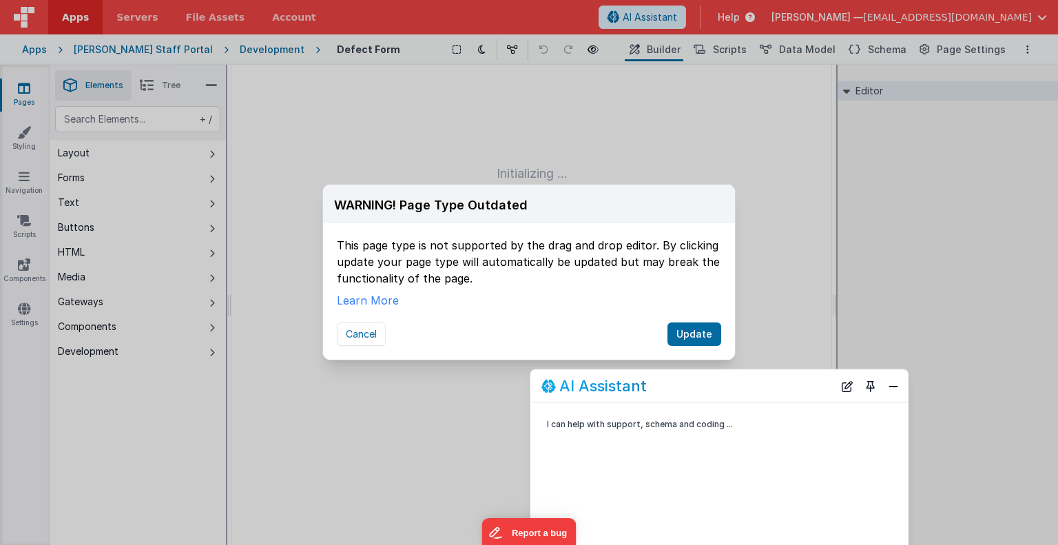
drag, startPoint x: 630, startPoint y: 244, endPoint x: 636, endPoint y: 388, distance: 143.4
click at [636, 388] on h2 "AI Assistant" at bounding box center [602, 385] width 87 height 17
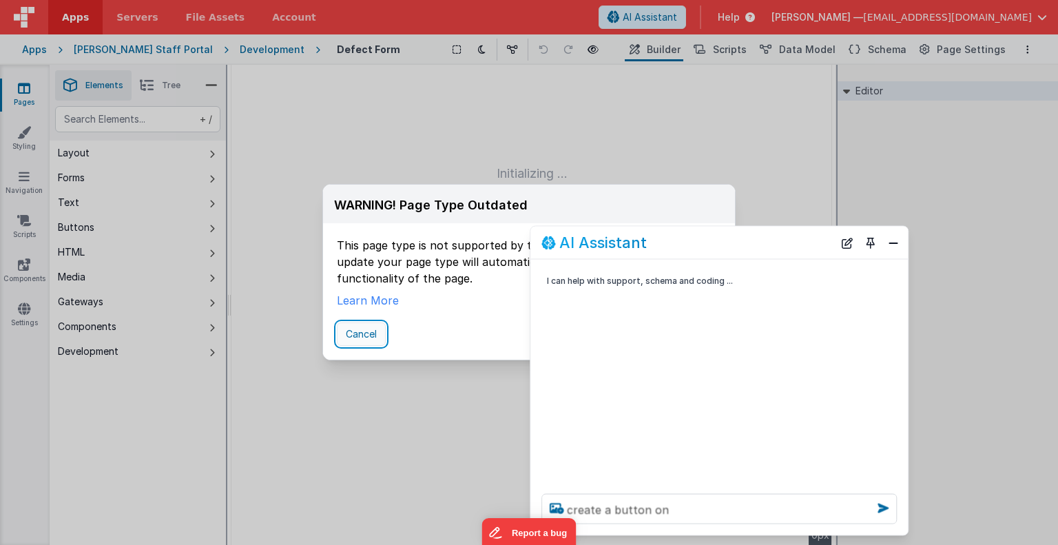
click at [356, 327] on button "Cancel" at bounding box center [361, 333] width 49 height 23
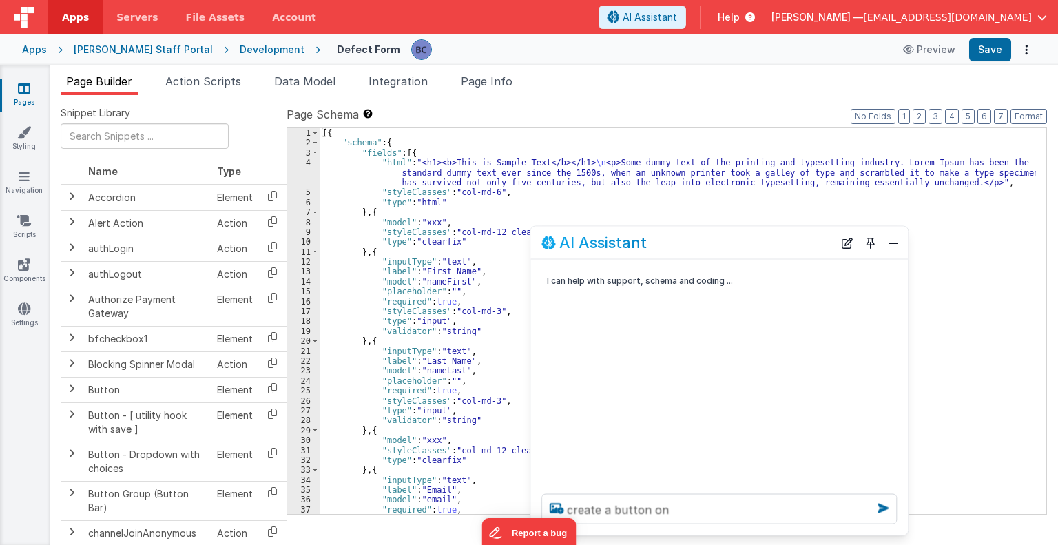
click at [240, 52] on div "Development" at bounding box center [272, 50] width 65 height 14
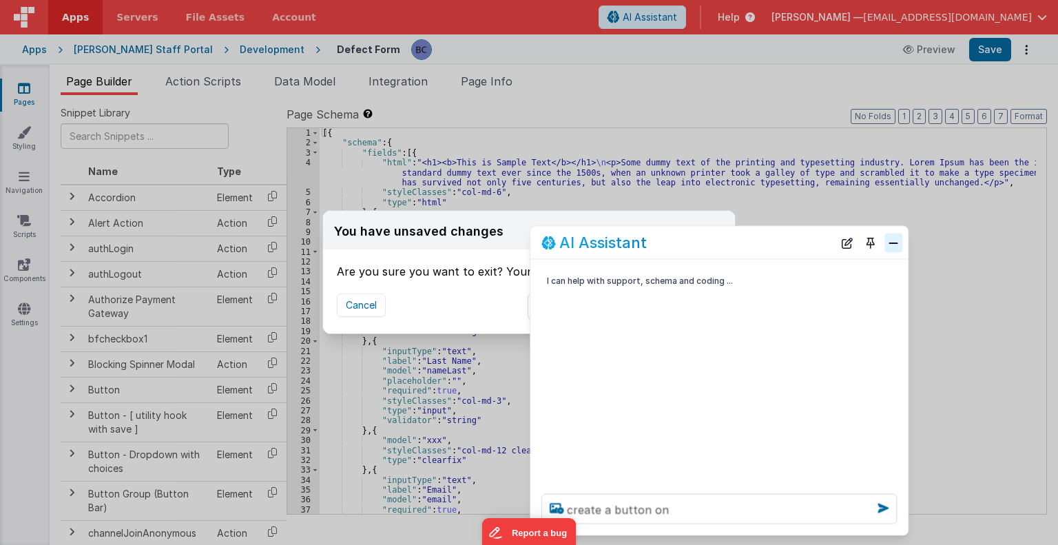
click at [890, 239] on button "Close" at bounding box center [893, 242] width 18 height 19
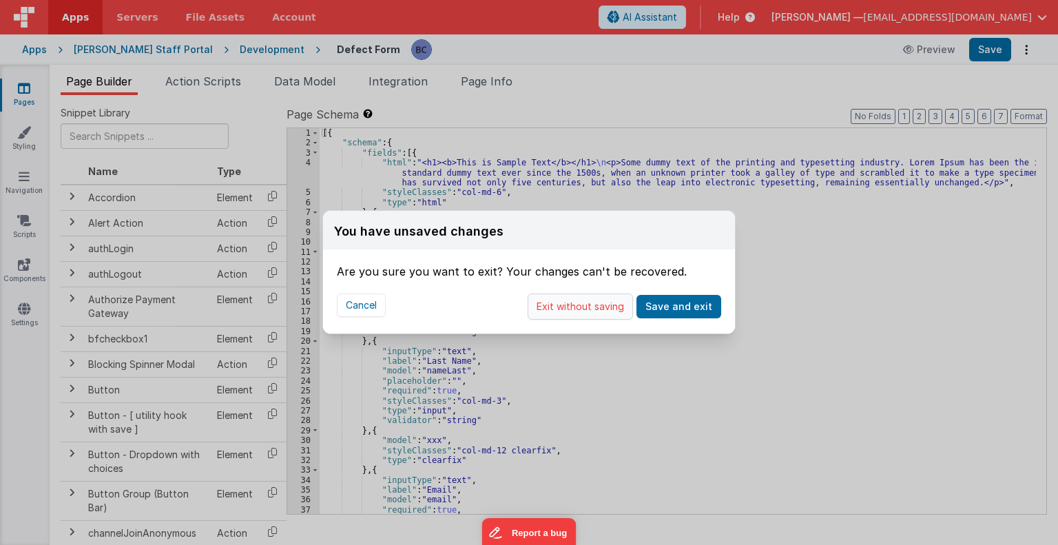
click at [605, 308] on button "Exit without saving" at bounding box center [580, 306] width 105 height 26
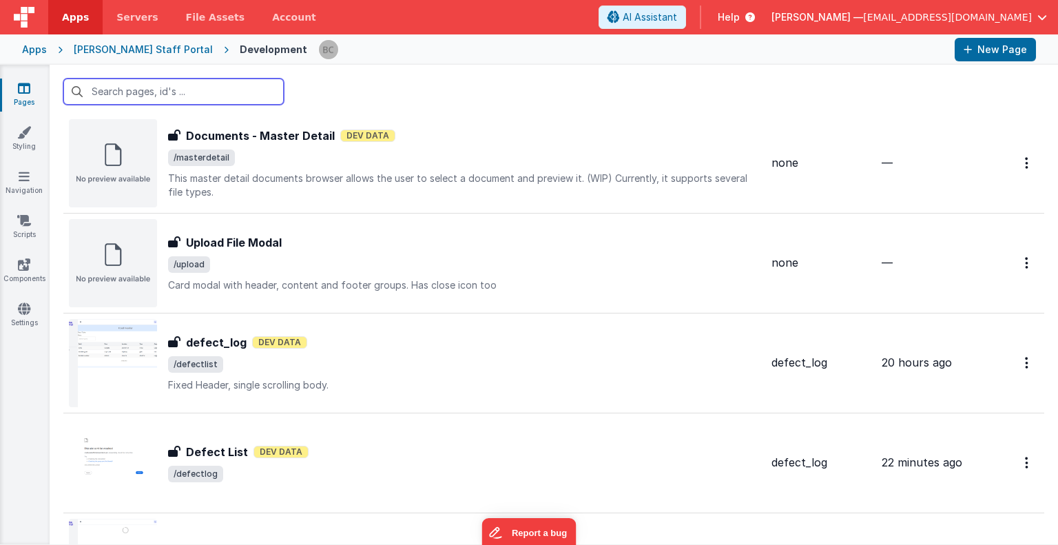
scroll to position [1663, 0]
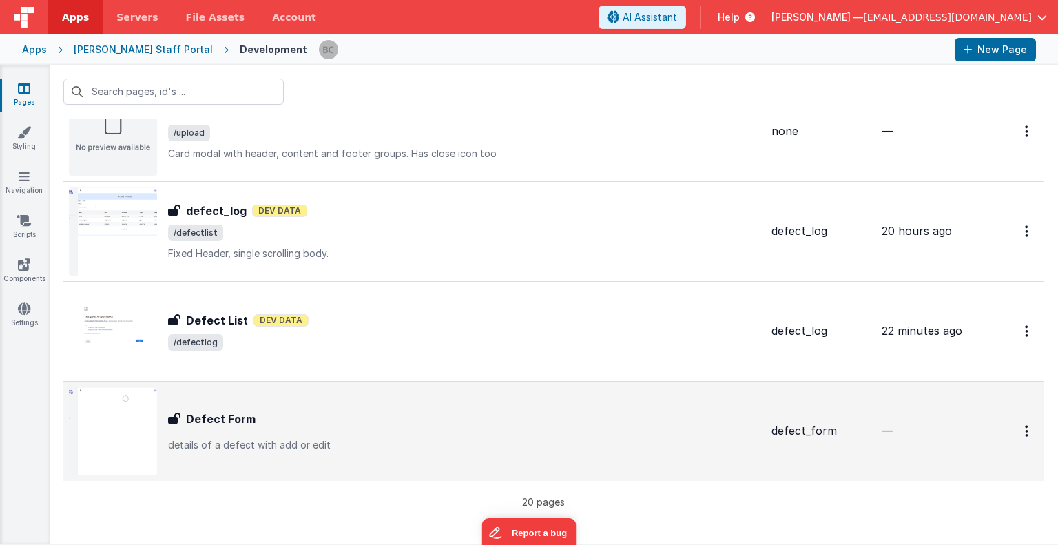
click at [134, 419] on img at bounding box center [113, 431] width 88 height 88
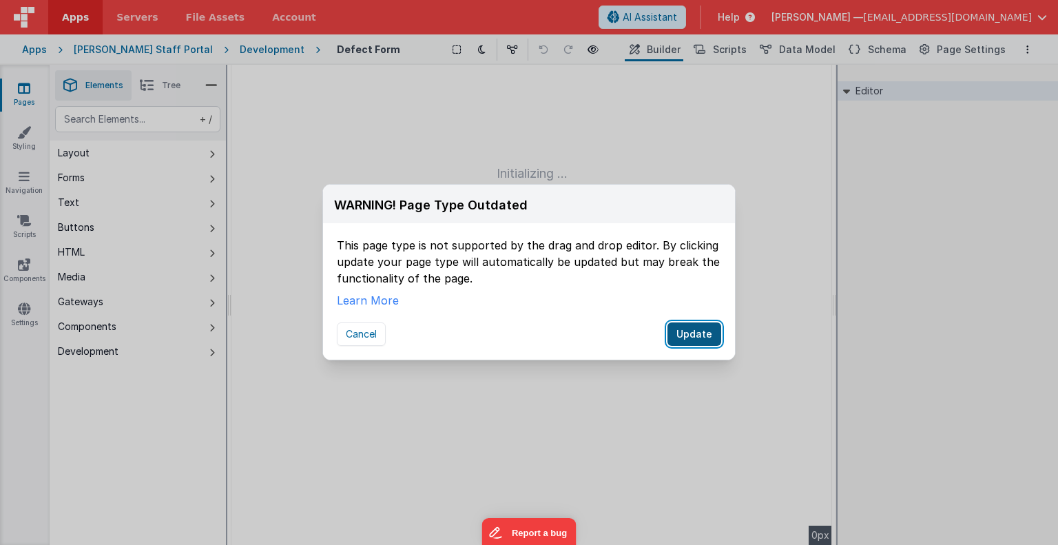
click at [685, 336] on button "Update" at bounding box center [694, 333] width 54 height 23
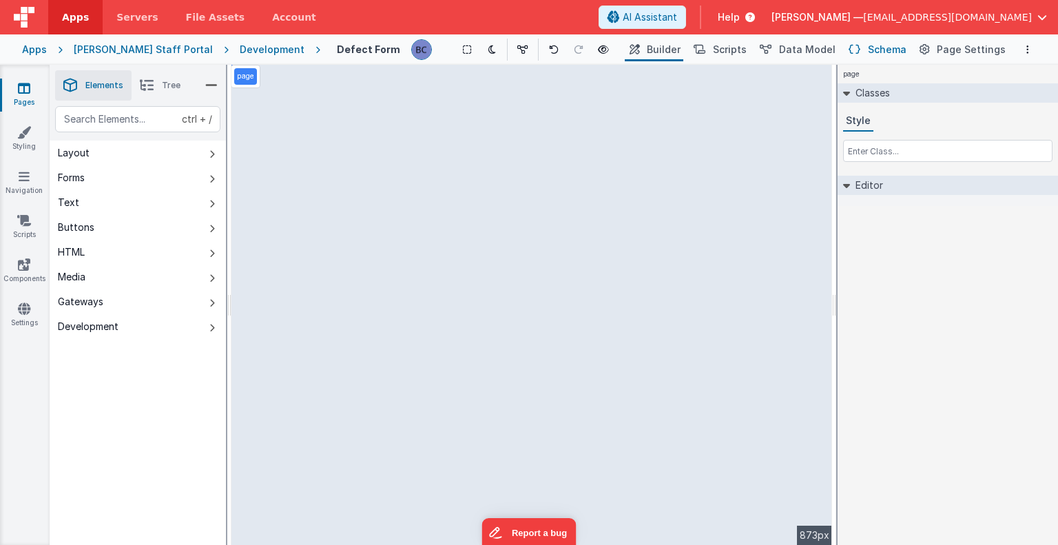
click at [881, 49] on span "Schema" at bounding box center [887, 50] width 39 height 14
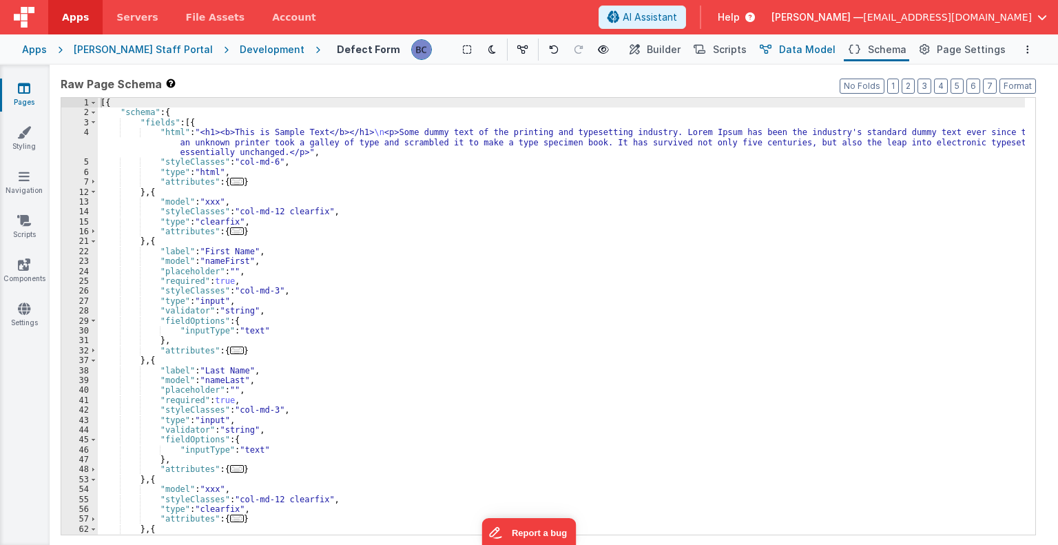
click at [788, 52] on button "Data Model" at bounding box center [796, 49] width 83 height 23
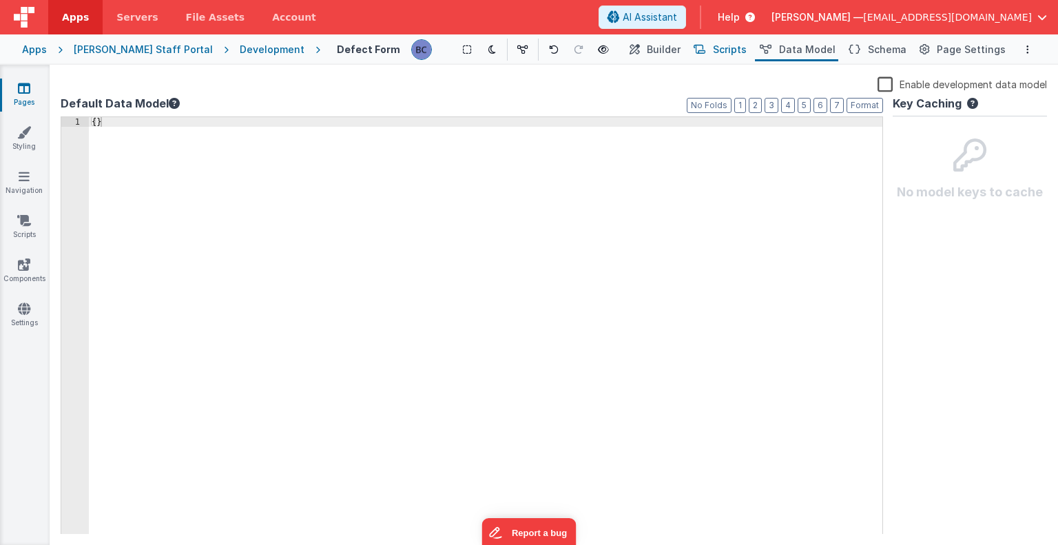
click at [747, 50] on span "Scripts" at bounding box center [730, 50] width 34 height 14
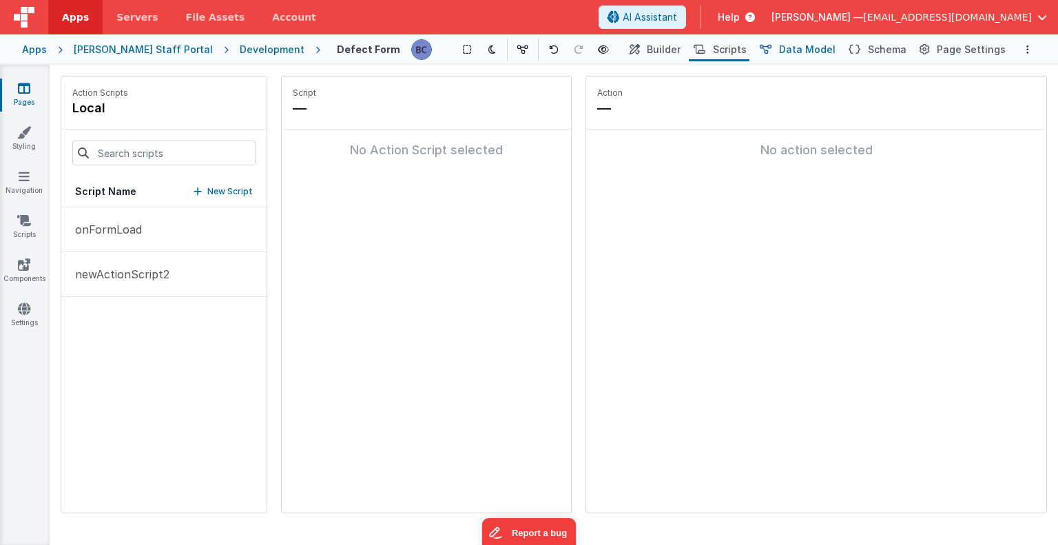
click at [799, 52] on span "Data Model" at bounding box center [807, 50] width 56 height 14
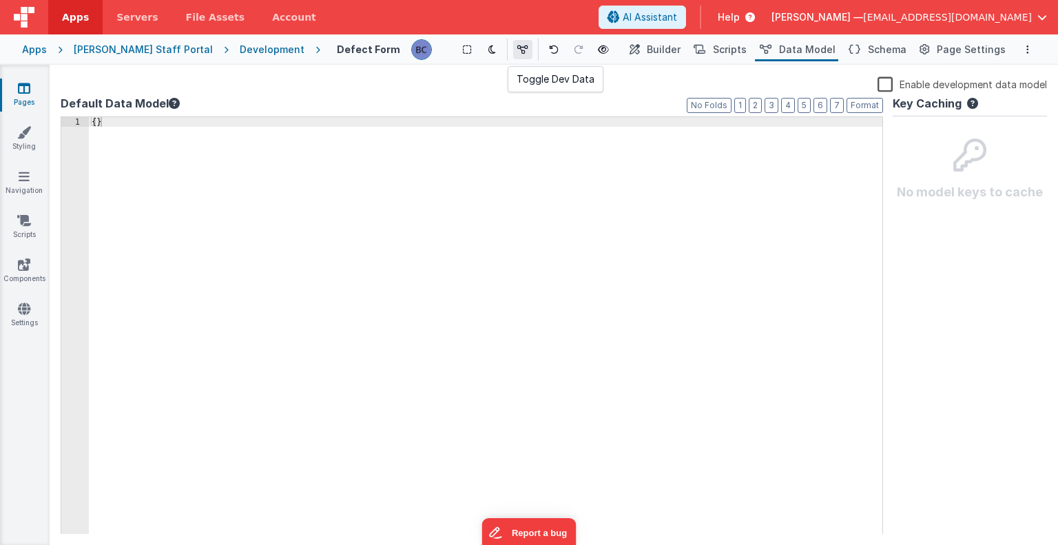
click at [517, 53] on icon at bounding box center [522, 50] width 11 height 10
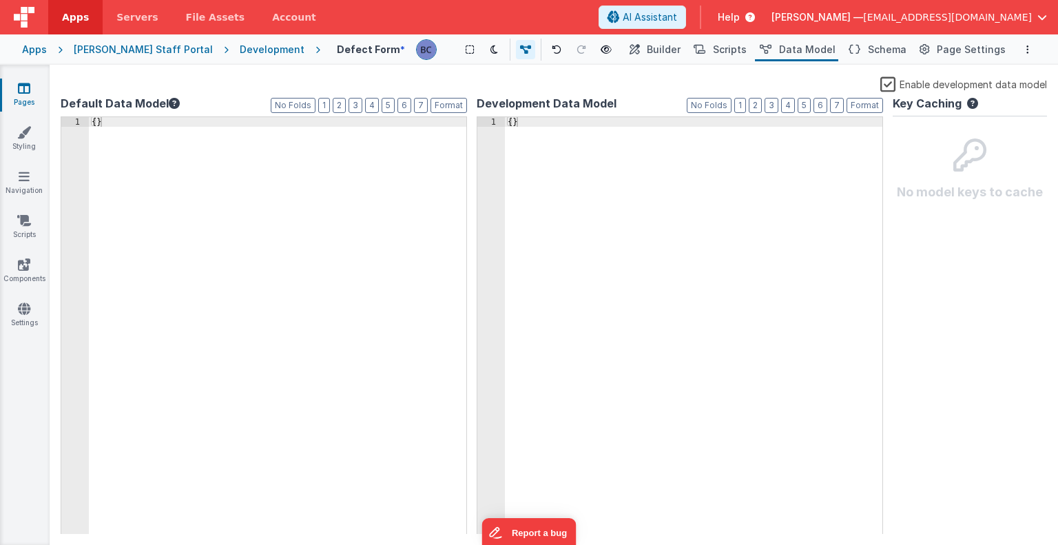
click at [28, 90] on icon at bounding box center [24, 88] width 12 height 14
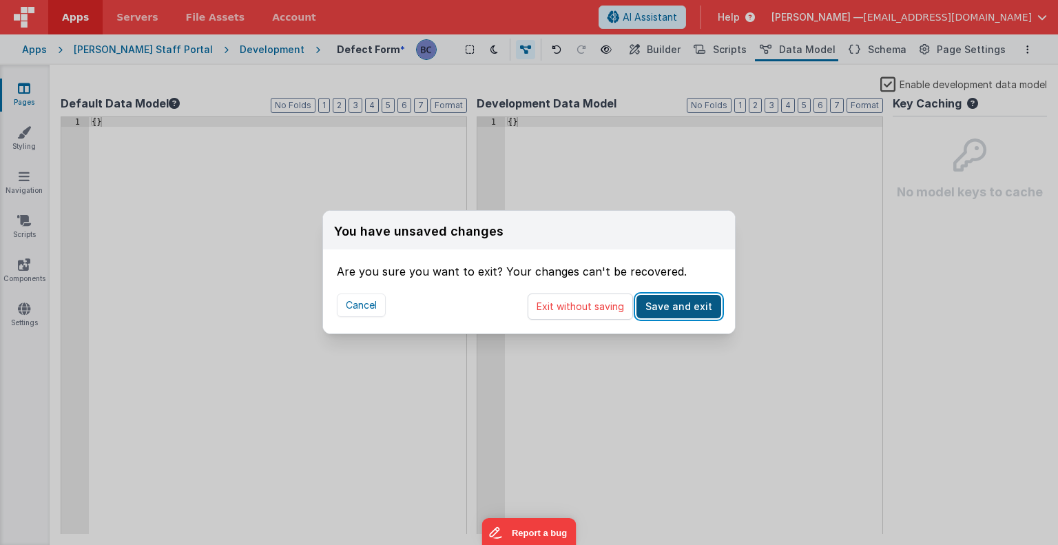
click at [683, 309] on button "Save and exit" at bounding box center [678, 306] width 85 height 23
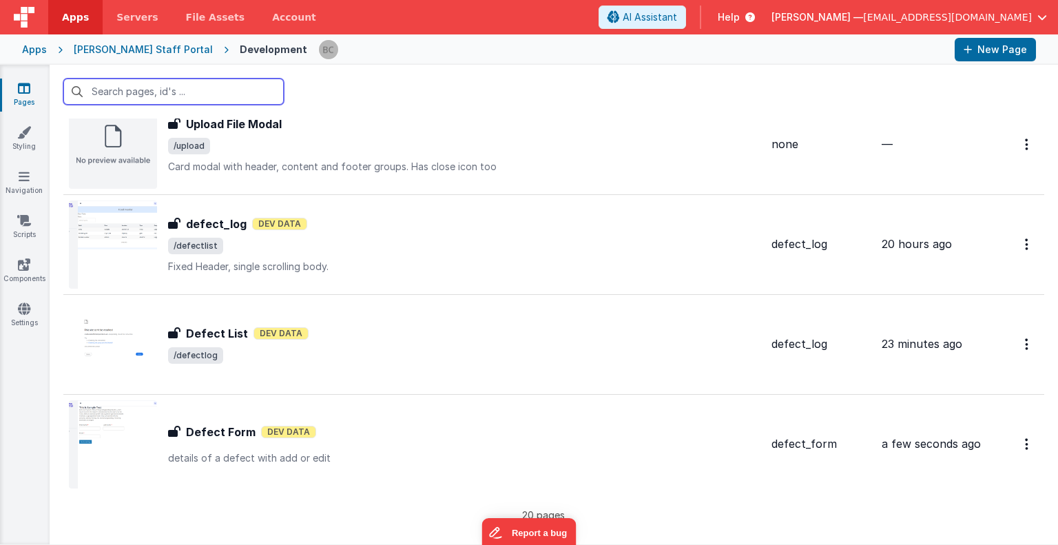
scroll to position [1663, 0]
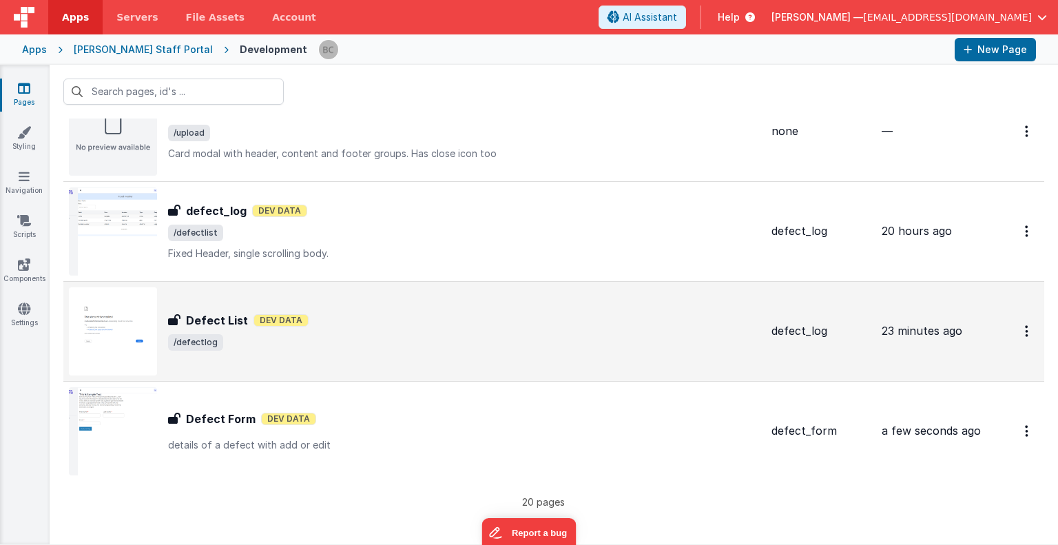
click at [113, 341] on img at bounding box center [113, 331] width 88 height 88
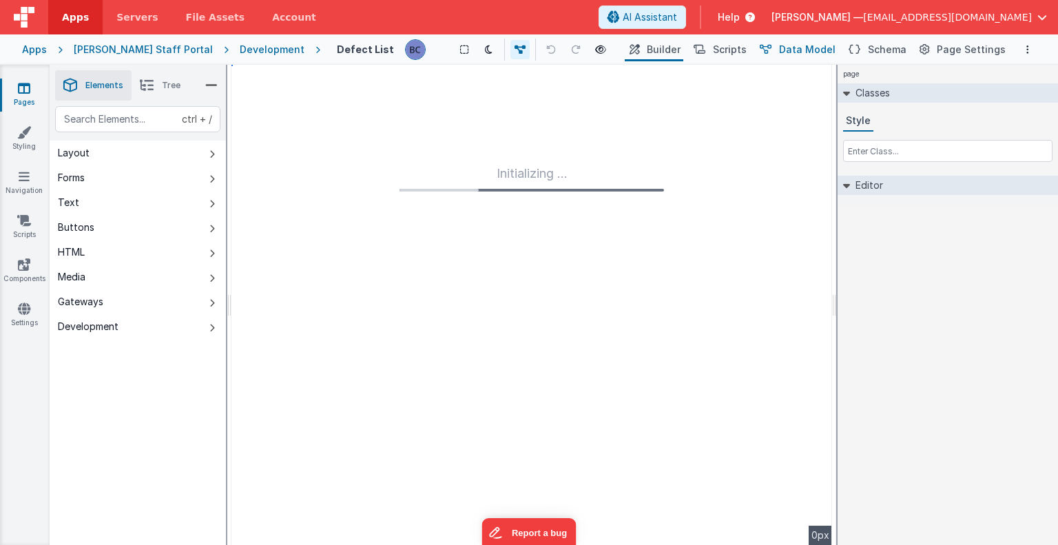
click at [786, 46] on button "Data Model" at bounding box center [796, 49] width 83 height 23
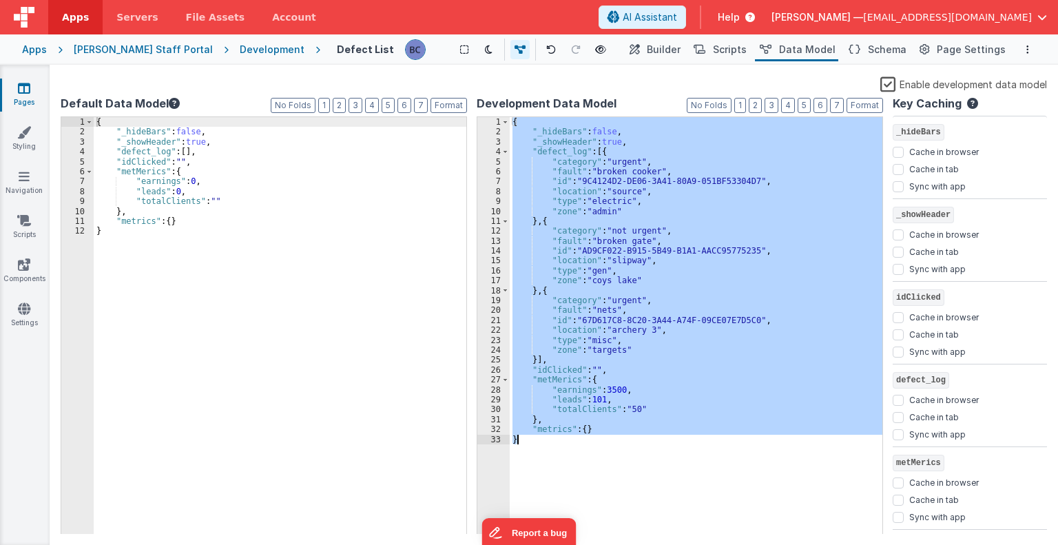
drag, startPoint x: 512, startPoint y: 123, endPoint x: 743, endPoint y: 531, distance: 468.8
click at [743, 531] on div "{ "_hideBars" : false , "_showHeader" : true , "defect_log" : [{ "category" : "…" at bounding box center [696, 335] width 373 height 437
click at [650, 349] on div "{ "_hideBars" : false , "_showHeader" : true , "defect_log" : [{ "category" : "…" at bounding box center [696, 325] width 373 height 417
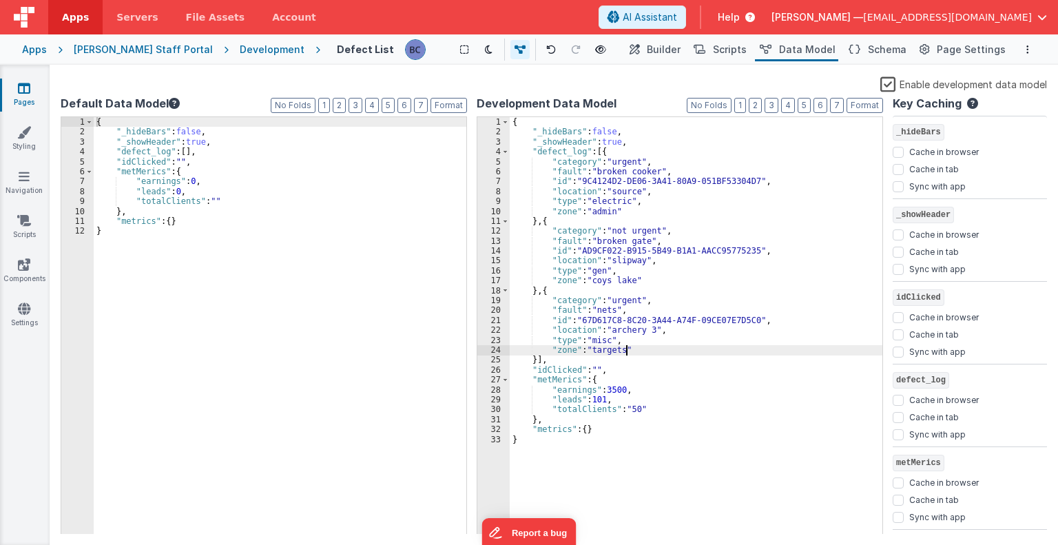
click at [146, 46] on div "[PERSON_NAME] Staff Portal" at bounding box center [143, 50] width 139 height 14
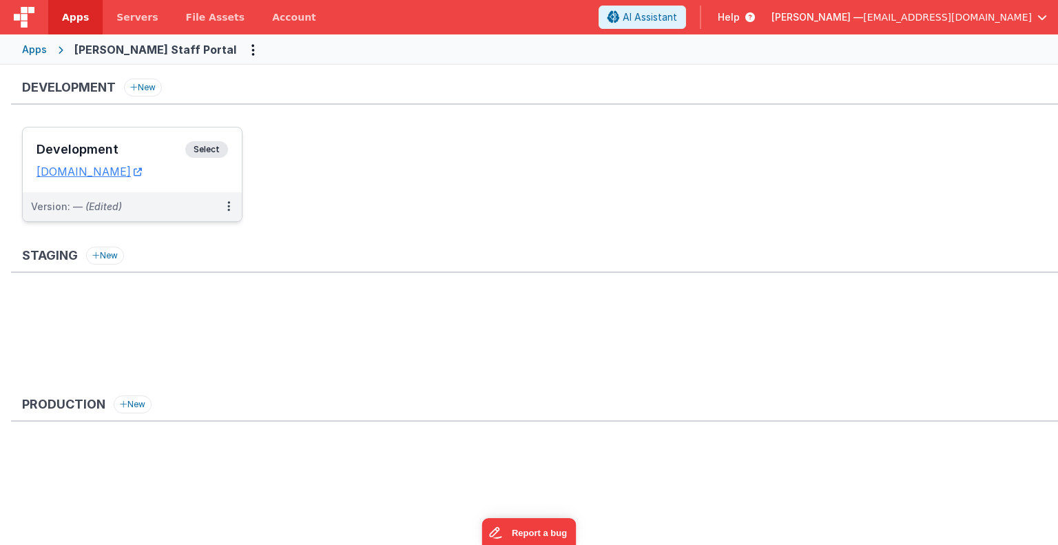
click at [214, 152] on span "Select" at bounding box center [206, 149] width 43 height 17
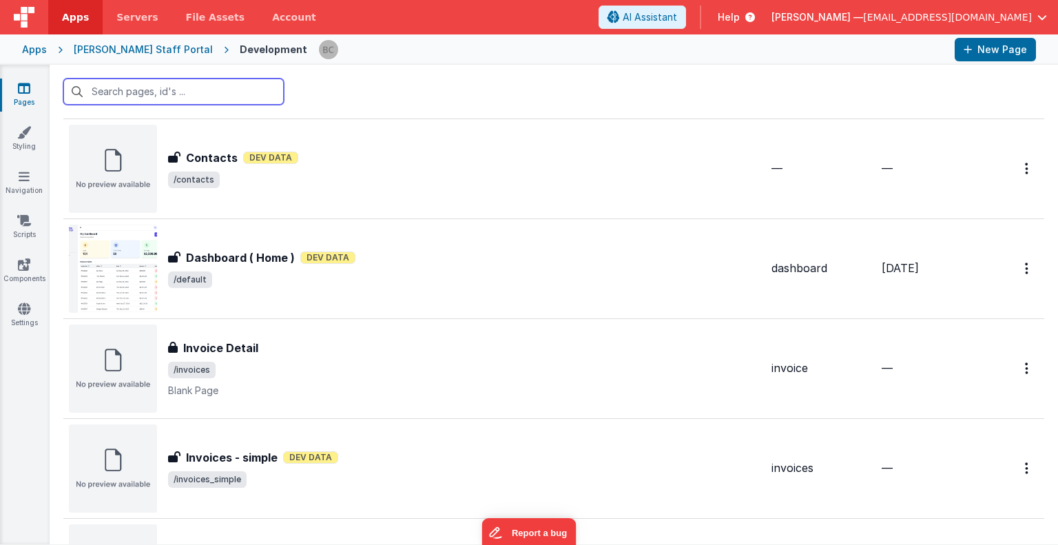
scroll to position [229, 0]
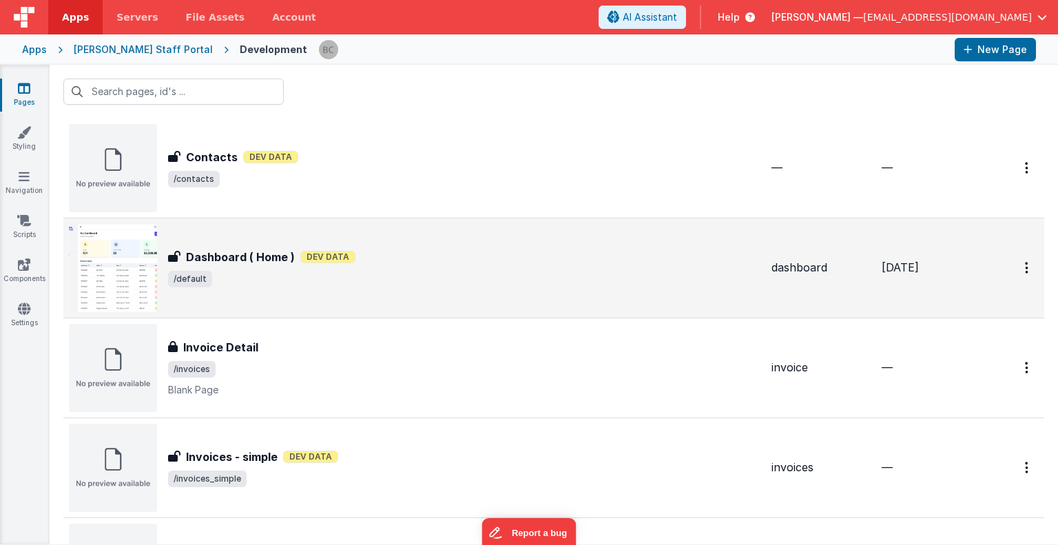
click at [124, 286] on img at bounding box center [113, 268] width 88 height 88
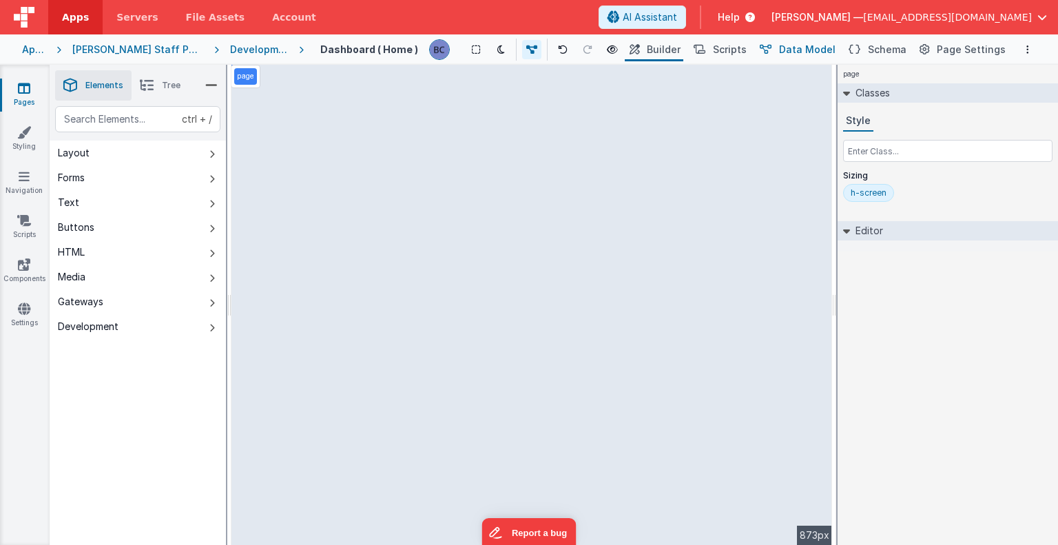
click at [812, 52] on span "Data Model" at bounding box center [807, 50] width 56 height 14
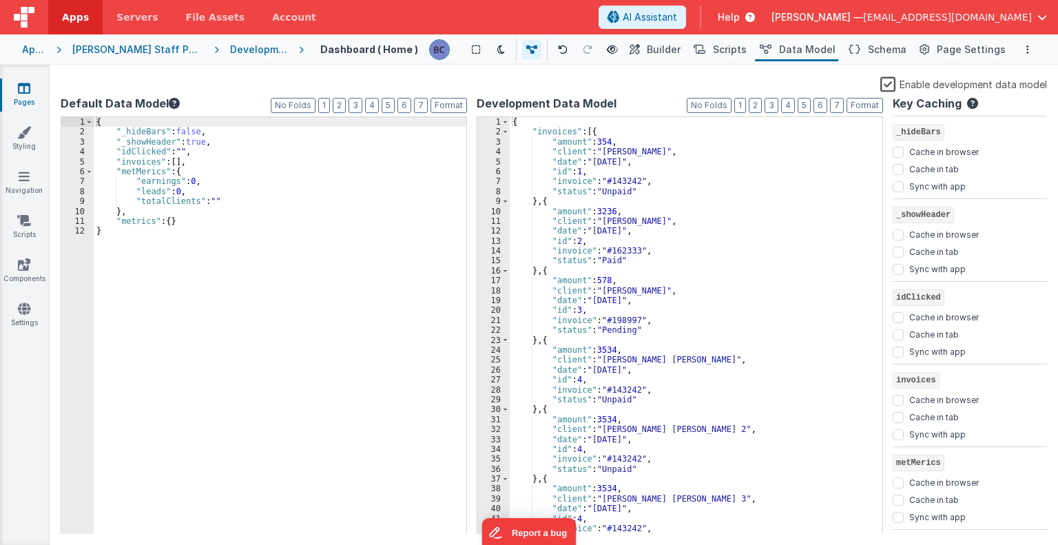
click at [27, 96] on link "Pages" at bounding box center [24, 95] width 50 height 28
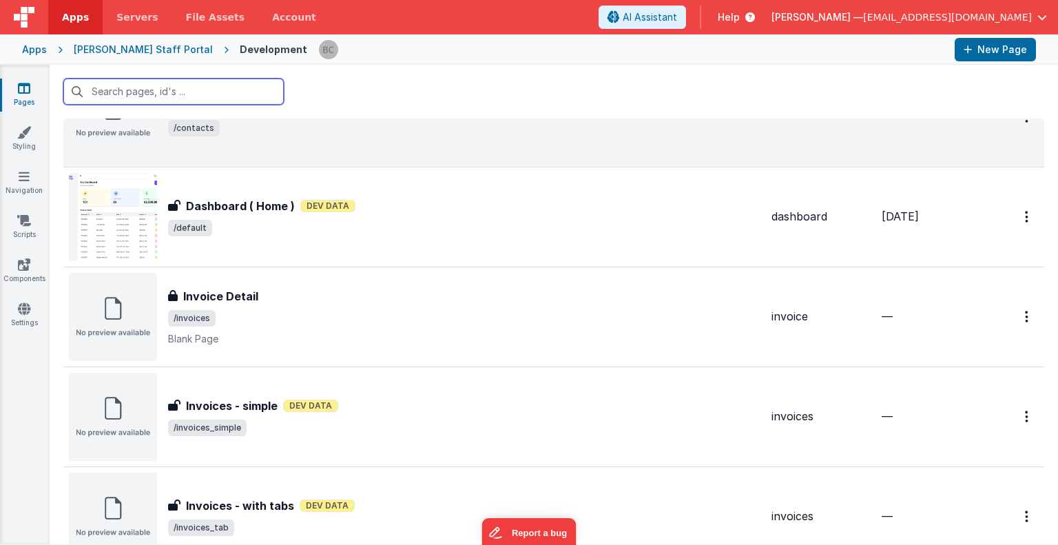
scroll to position [303, 0]
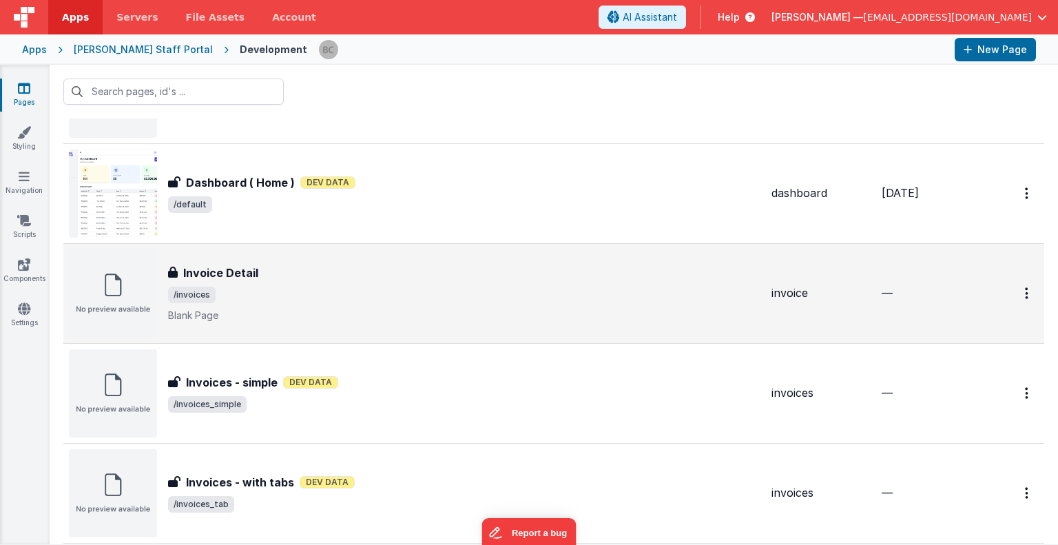
click at [135, 284] on img at bounding box center [113, 293] width 88 height 88
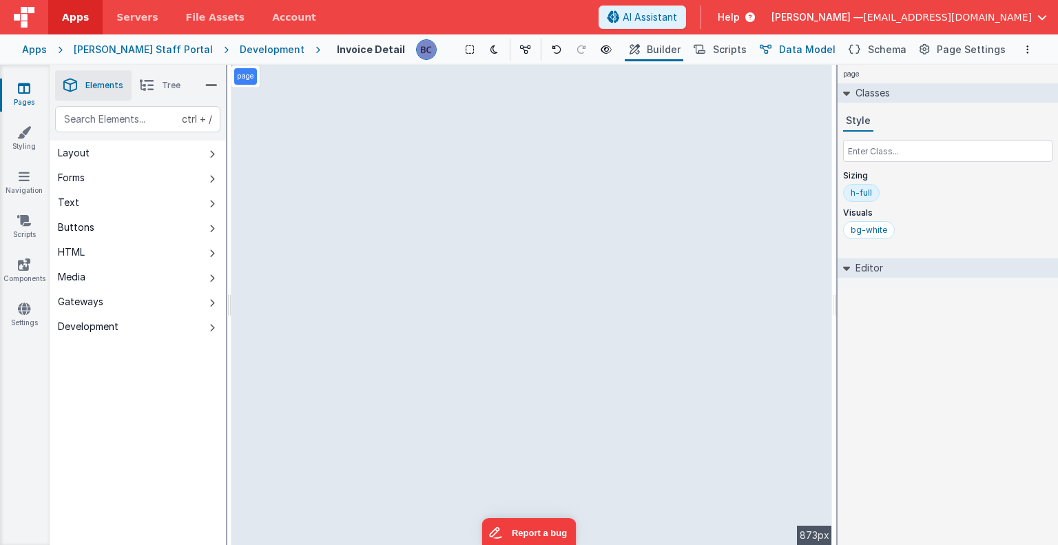
click at [807, 50] on span "Data Model" at bounding box center [807, 50] width 56 height 14
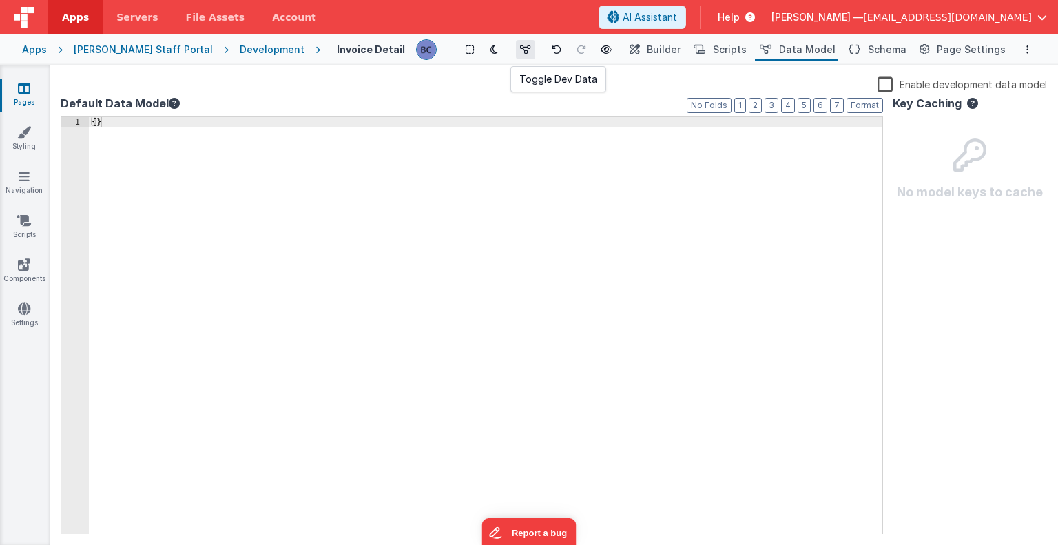
click at [520, 53] on icon at bounding box center [525, 50] width 11 height 10
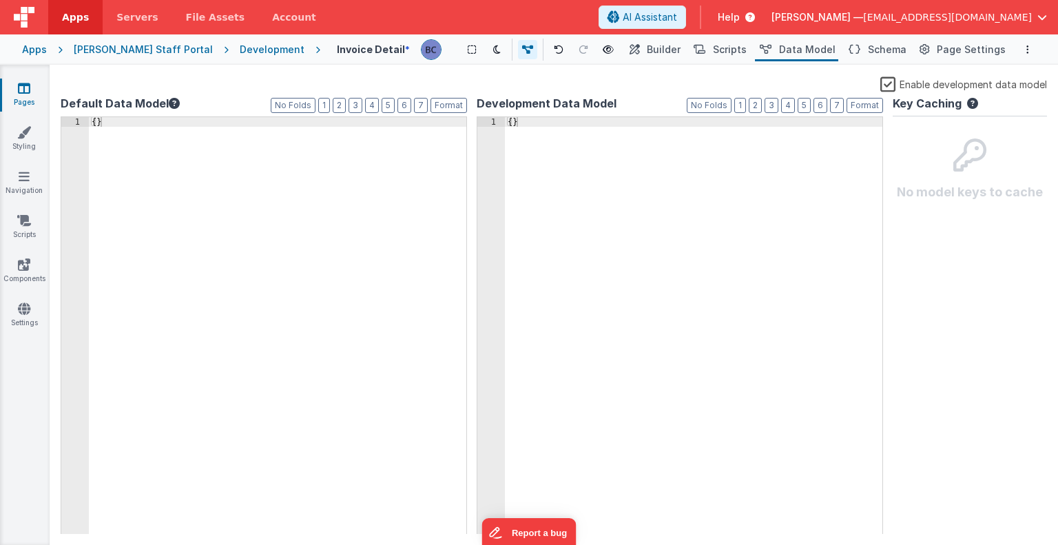
click at [240, 50] on div "Development" at bounding box center [272, 50] width 65 height 14
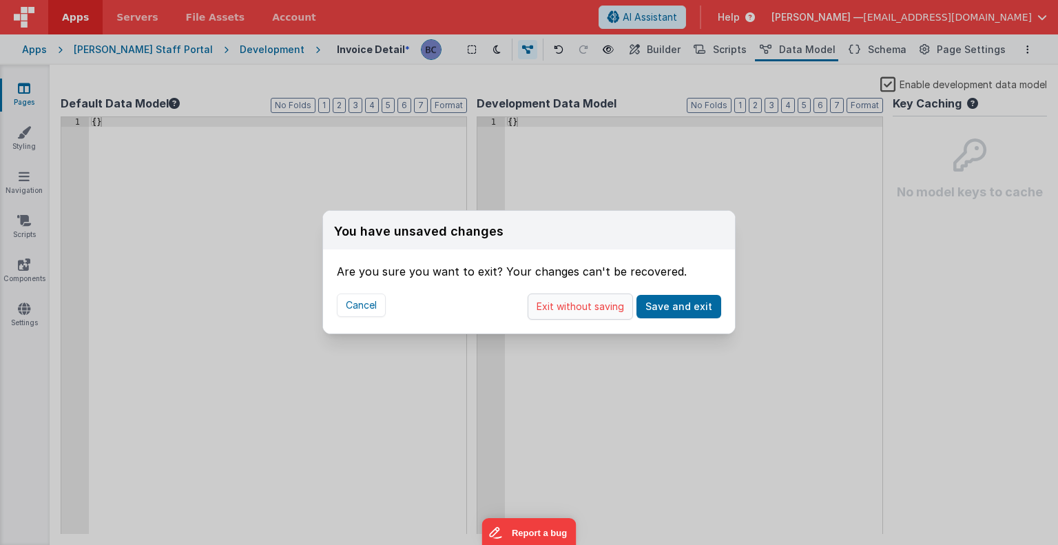
click at [607, 300] on button "Exit without saving" at bounding box center [580, 306] width 105 height 26
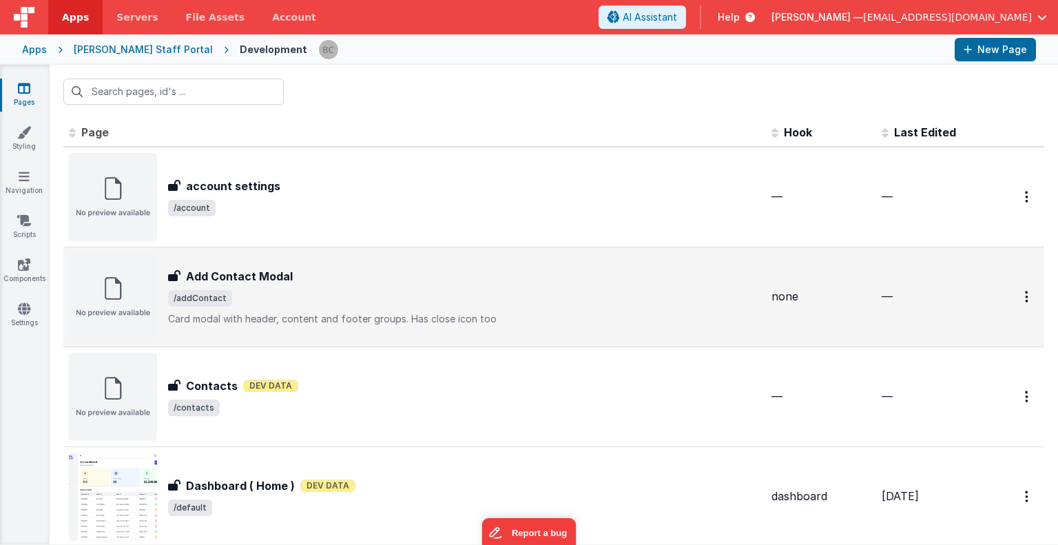
click at [120, 300] on img at bounding box center [113, 297] width 88 height 88
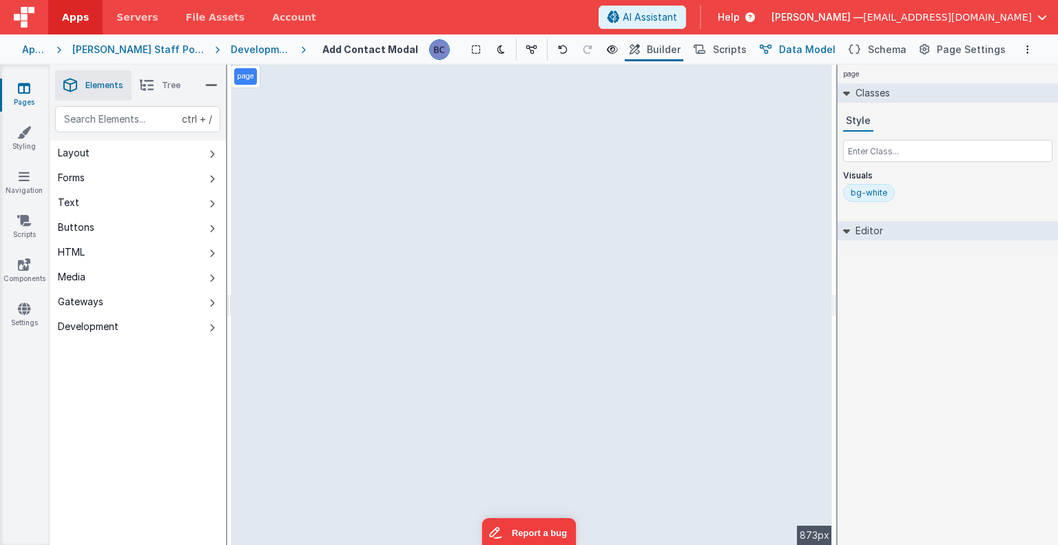
click at [806, 52] on span "Data Model" at bounding box center [807, 50] width 56 height 14
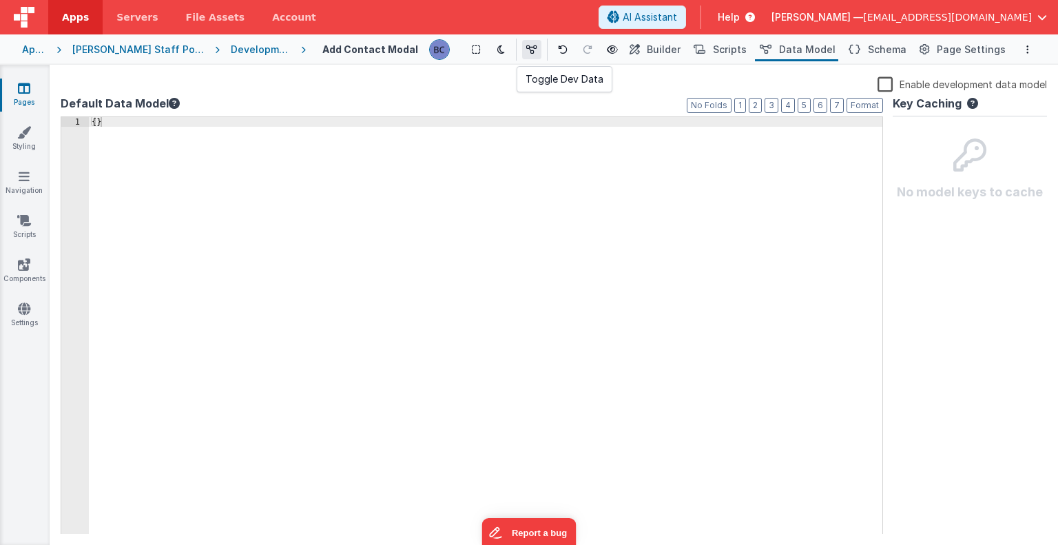
click at [526, 48] on icon at bounding box center [531, 50] width 11 height 10
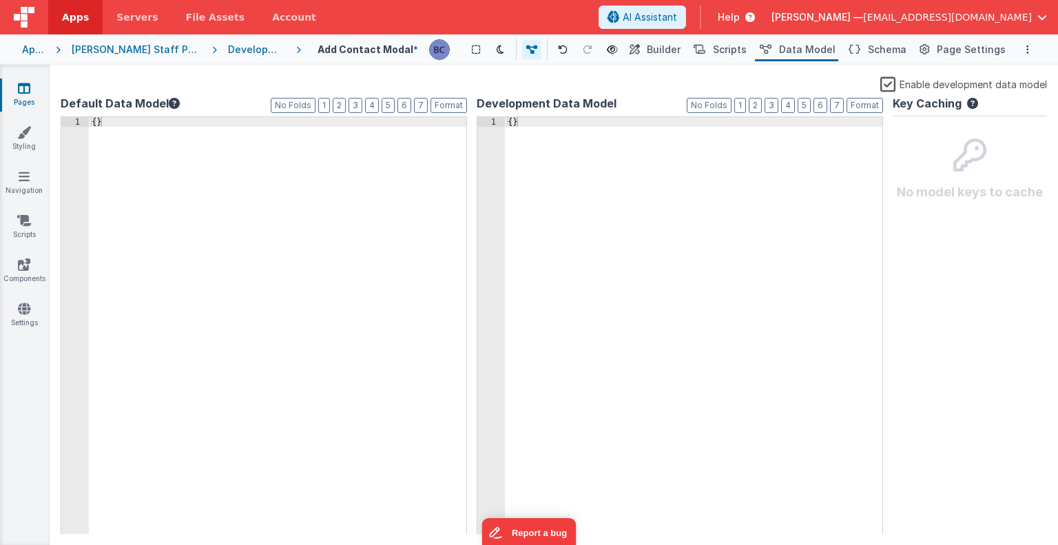
click at [26, 96] on link "Pages" at bounding box center [24, 95] width 50 height 28
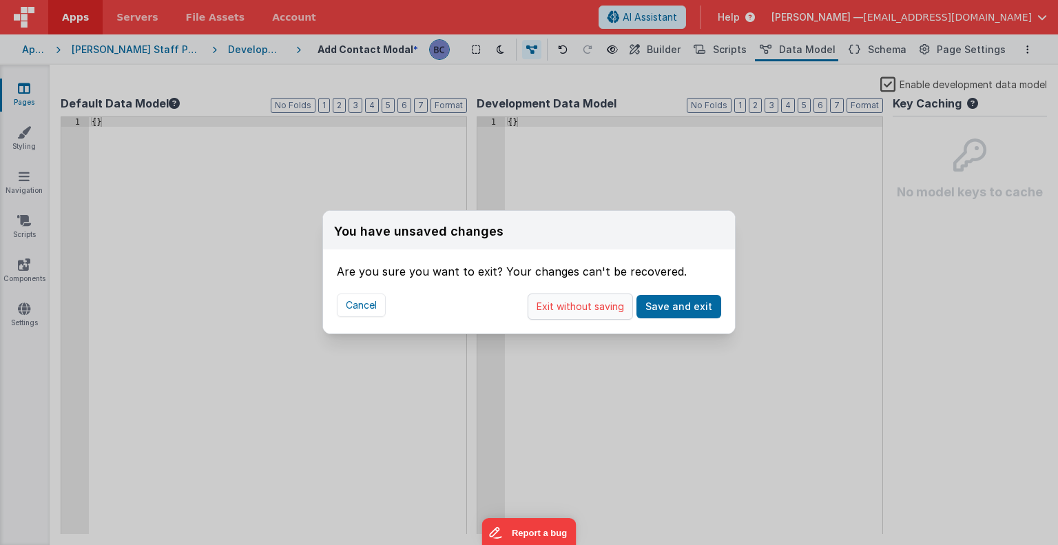
click at [583, 305] on button "Exit without saving" at bounding box center [580, 306] width 105 height 26
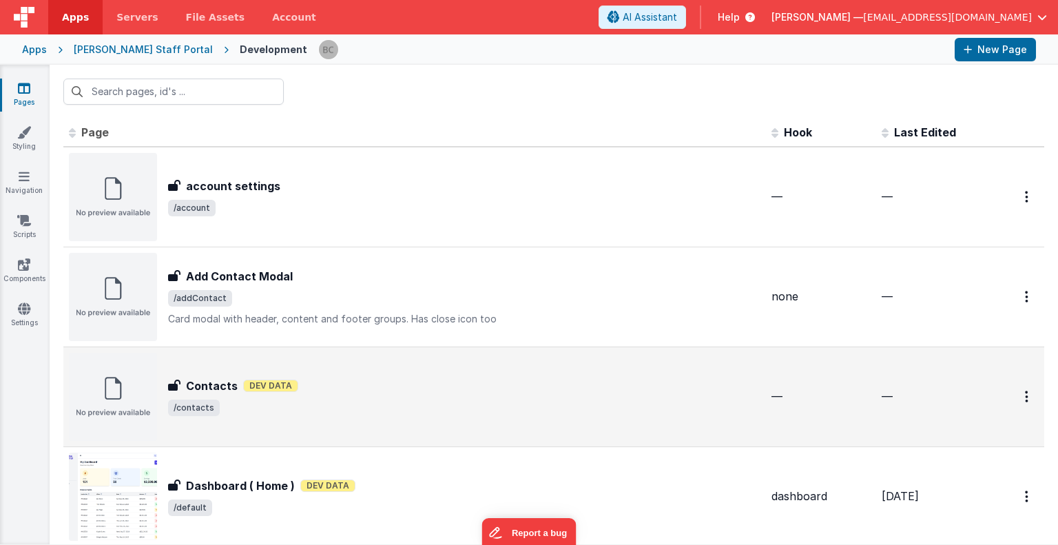
click at [160, 378] on div "Contacts Contacts Dev Data /contacts" at bounding box center [414, 397] width 691 height 88
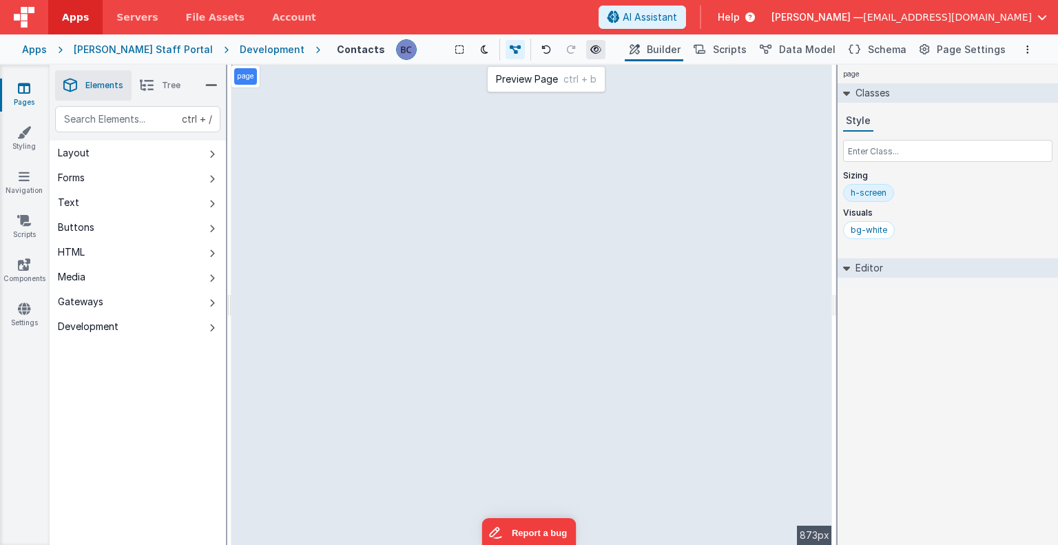
click at [590, 51] on icon at bounding box center [595, 50] width 11 height 10
click at [22, 85] on icon at bounding box center [24, 88] width 12 height 14
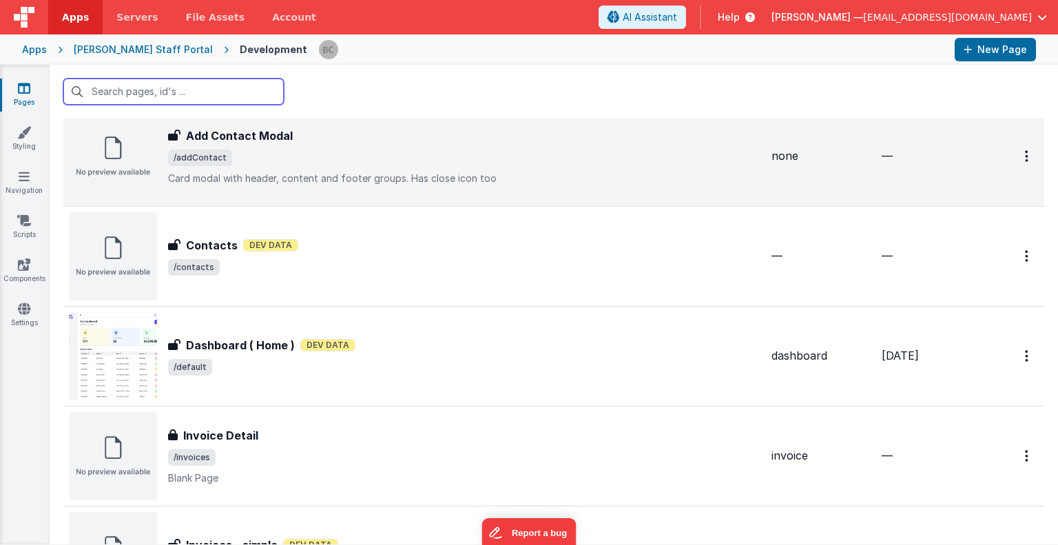
scroll to position [140, 0]
click at [115, 154] on img at bounding box center [113, 156] width 88 height 88
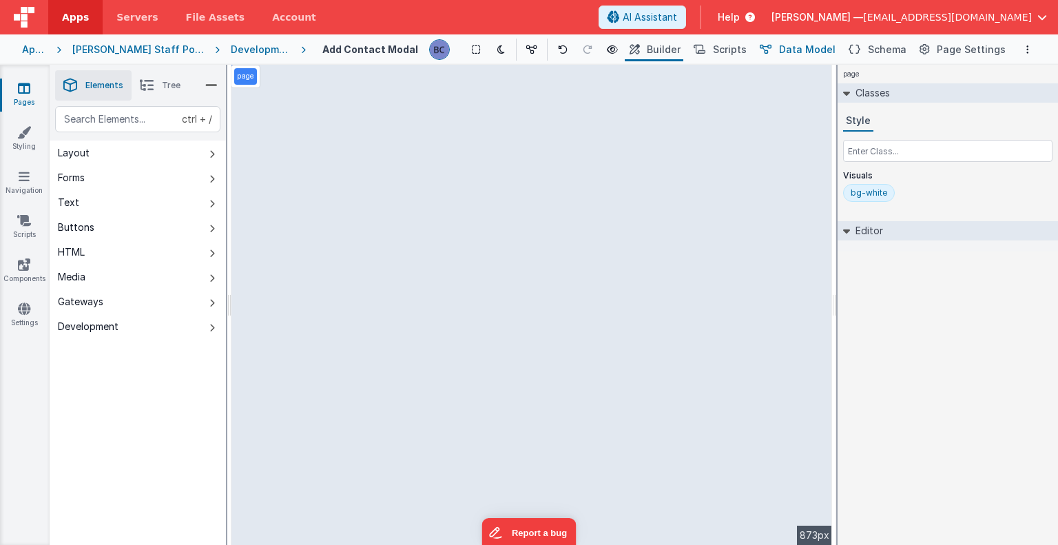
click at [813, 55] on span "Data Model" at bounding box center [807, 50] width 56 height 14
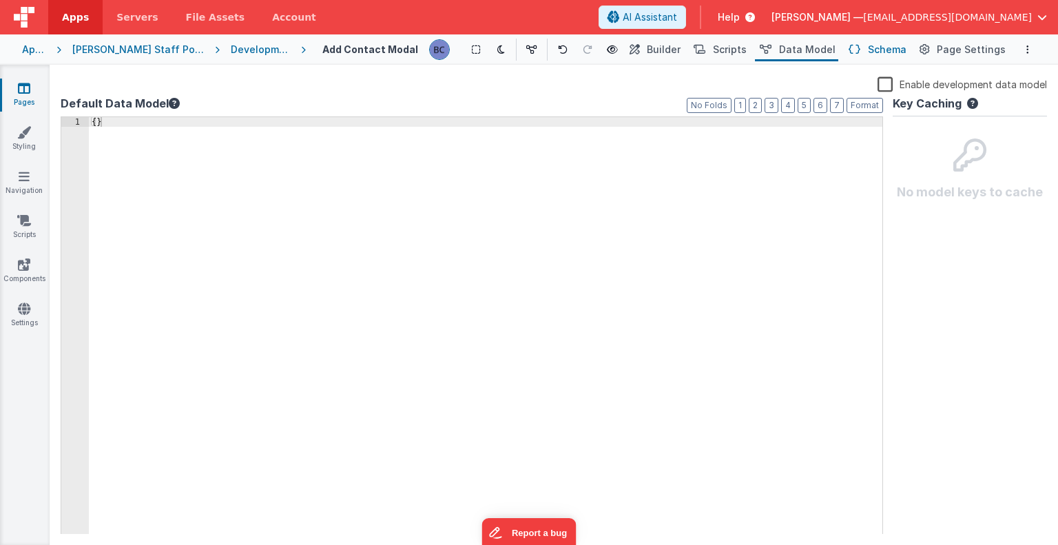
click at [893, 43] on span "Schema" at bounding box center [887, 50] width 39 height 14
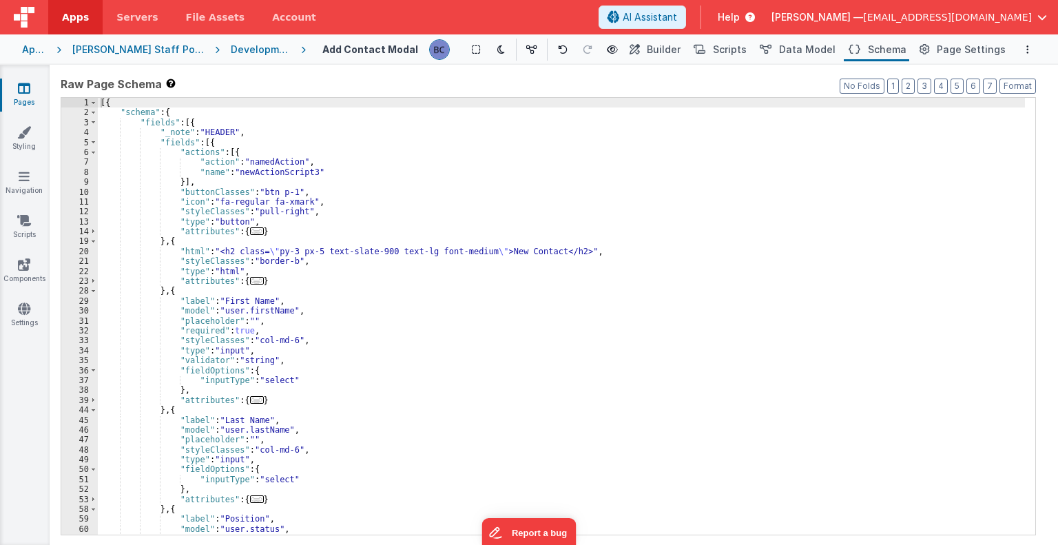
click at [127, 43] on div "[PERSON_NAME] Staff Portal" at bounding box center [138, 50] width 132 height 14
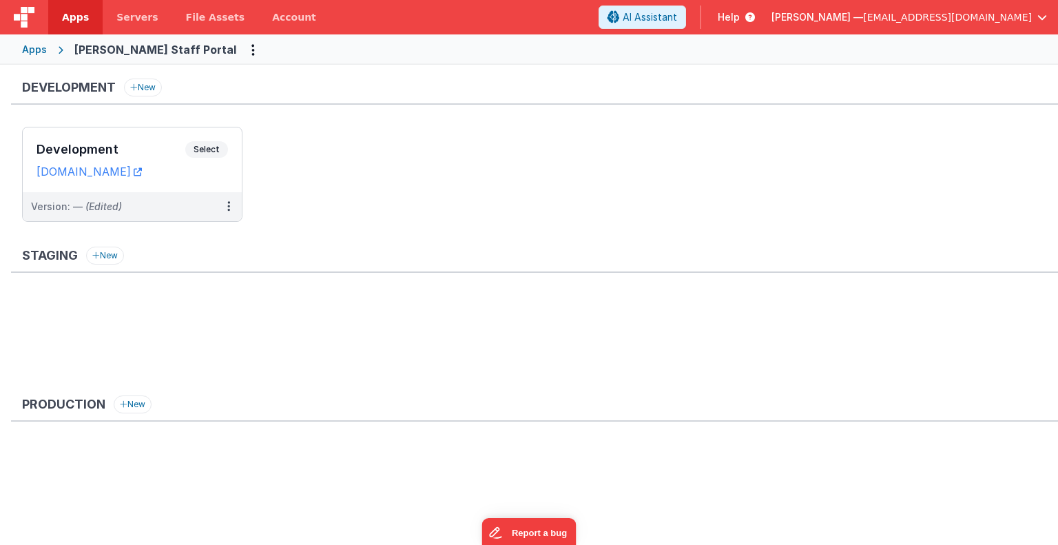
click at [213, 54] on div "Apps Stubbers Staff Portal" at bounding box center [529, 49] width 1058 height 30
click at [124, 167] on link "[DOMAIN_NAME]" at bounding box center [88, 172] width 105 height 14
click at [209, 152] on span "Select" at bounding box center [206, 149] width 43 height 17
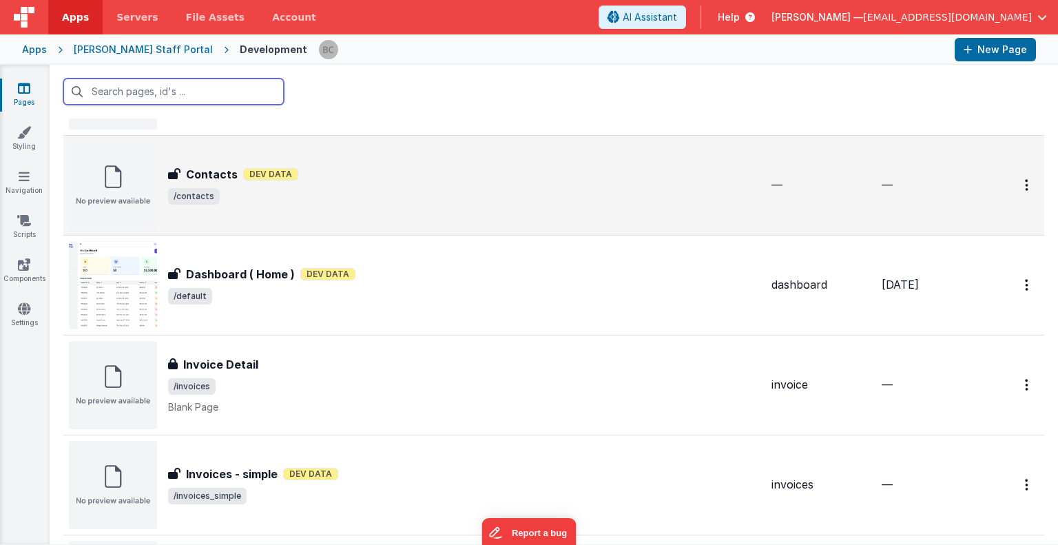
scroll to position [355, 0]
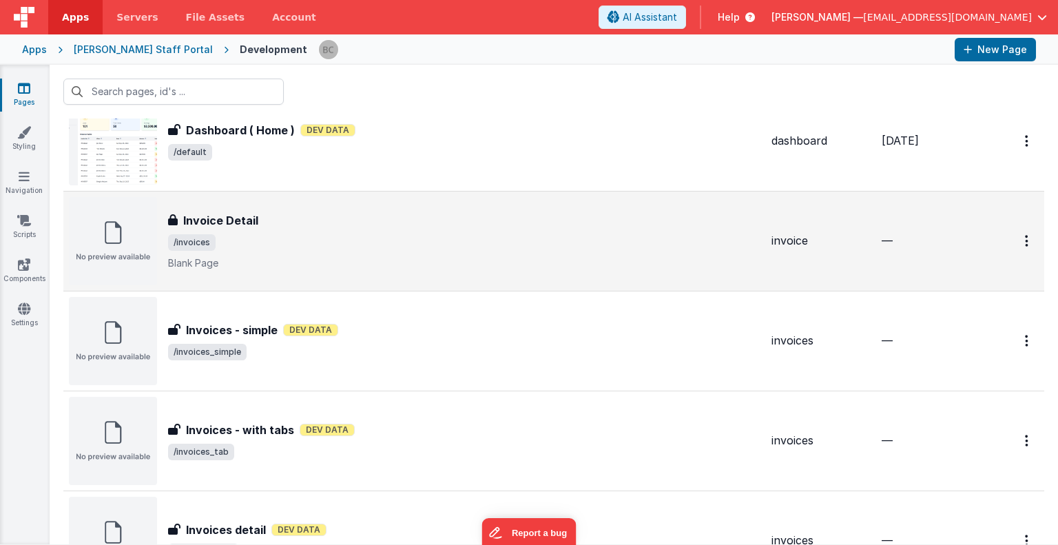
click at [187, 225] on h3 "Invoice Detail" at bounding box center [220, 220] width 75 height 17
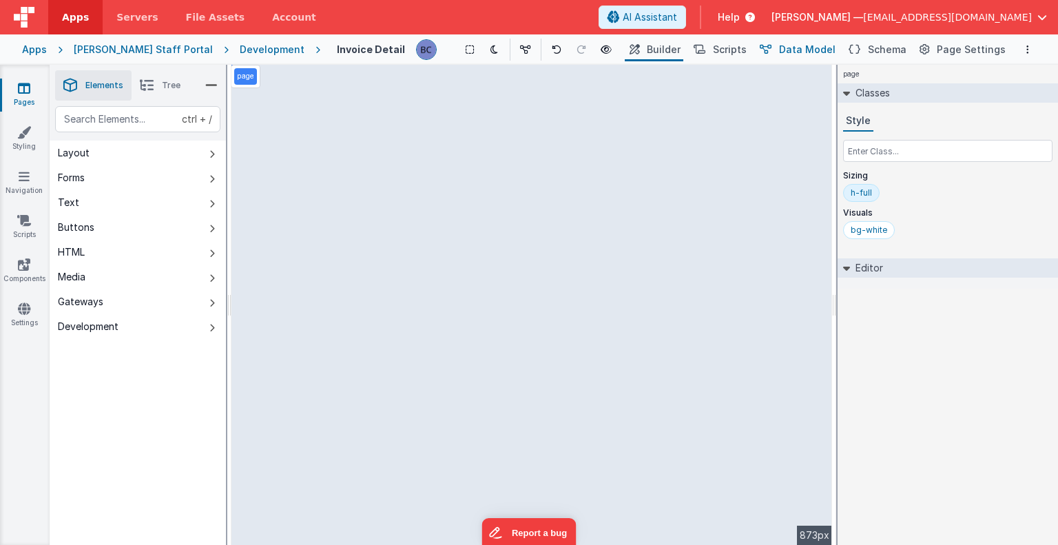
click at [783, 52] on button "Data Model" at bounding box center [796, 49] width 83 height 23
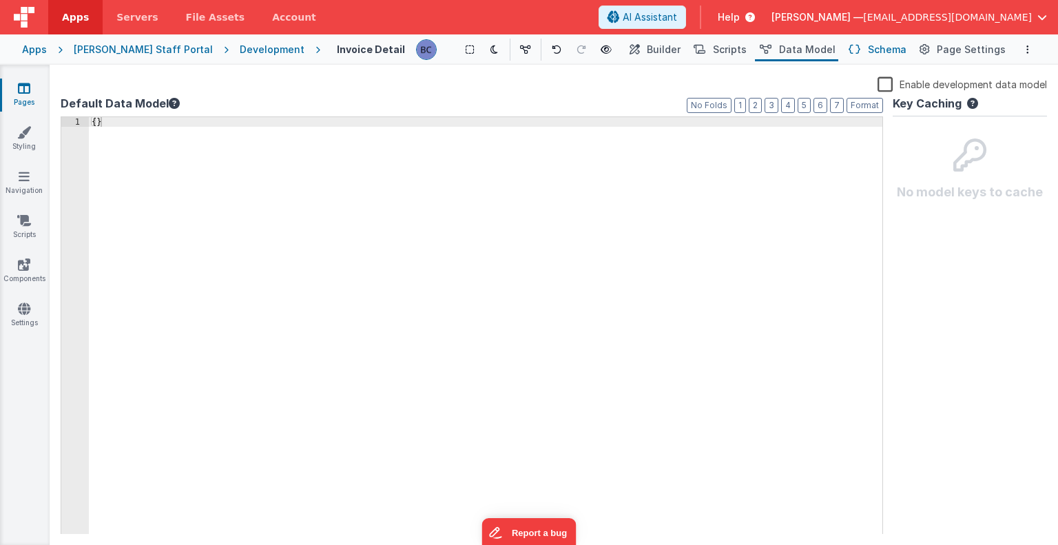
click at [892, 46] on span "Schema" at bounding box center [887, 50] width 39 height 14
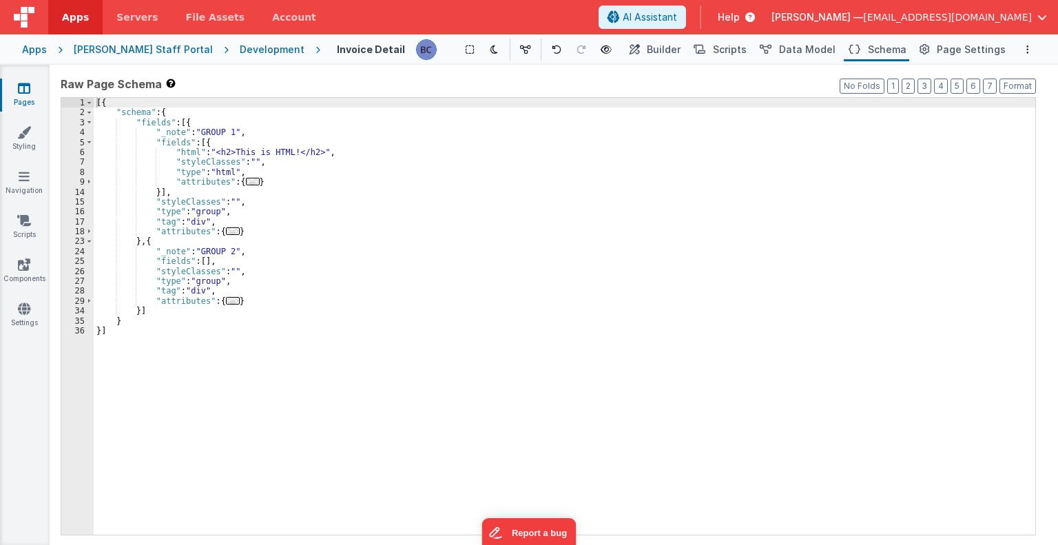
click at [240, 47] on div "Development" at bounding box center [272, 50] width 65 height 14
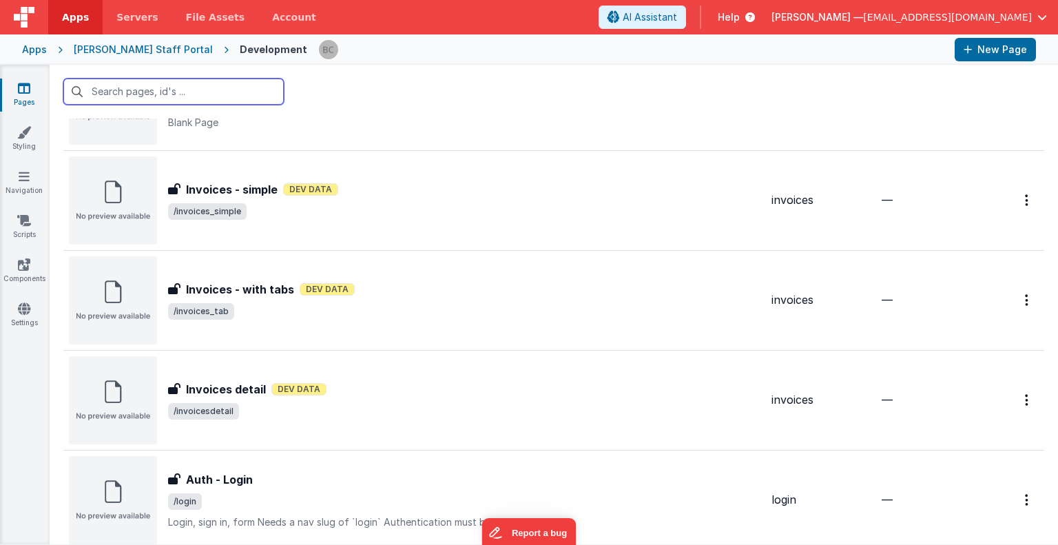
scroll to position [501, 0]
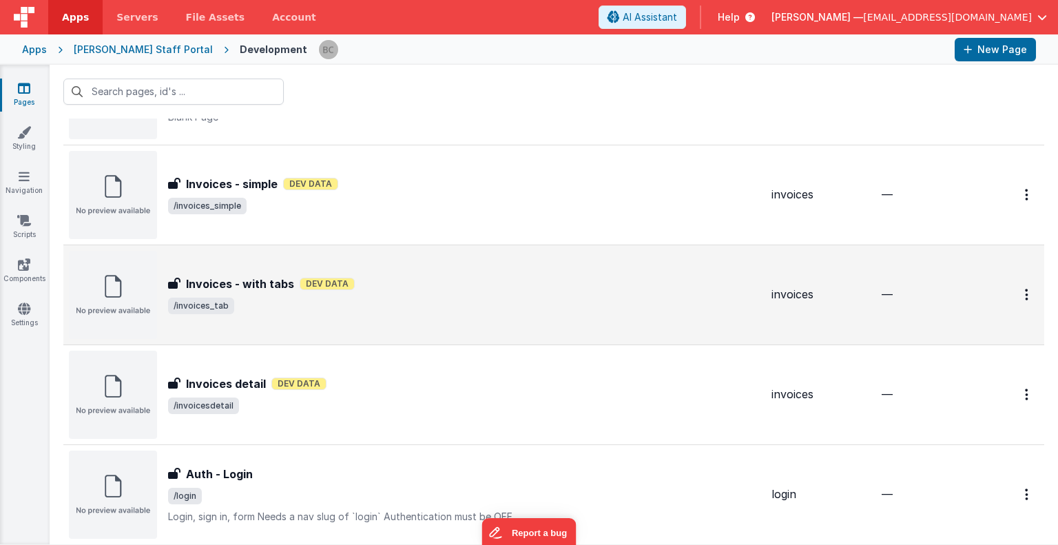
click at [116, 279] on img at bounding box center [113, 295] width 88 height 88
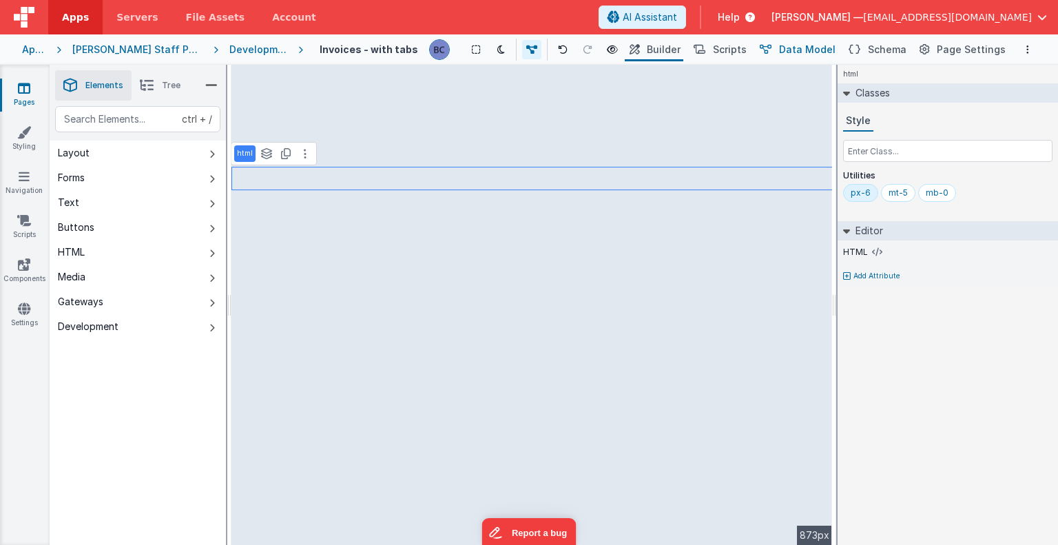
click at [801, 50] on span "Data Model" at bounding box center [807, 50] width 56 height 14
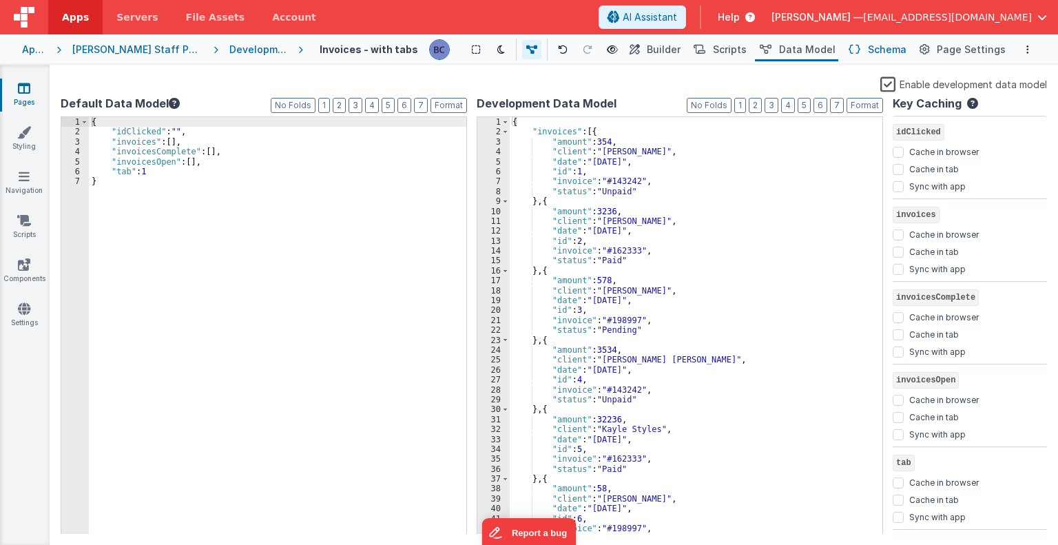
click at [895, 47] on span "Schema" at bounding box center [887, 50] width 39 height 14
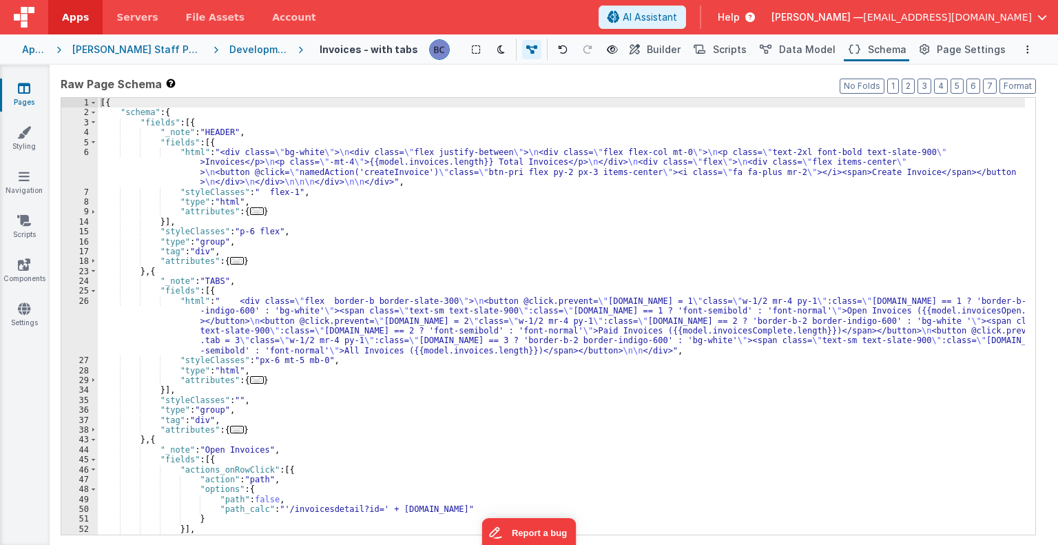
click at [229, 49] on div "Development" at bounding box center [258, 50] width 58 height 14
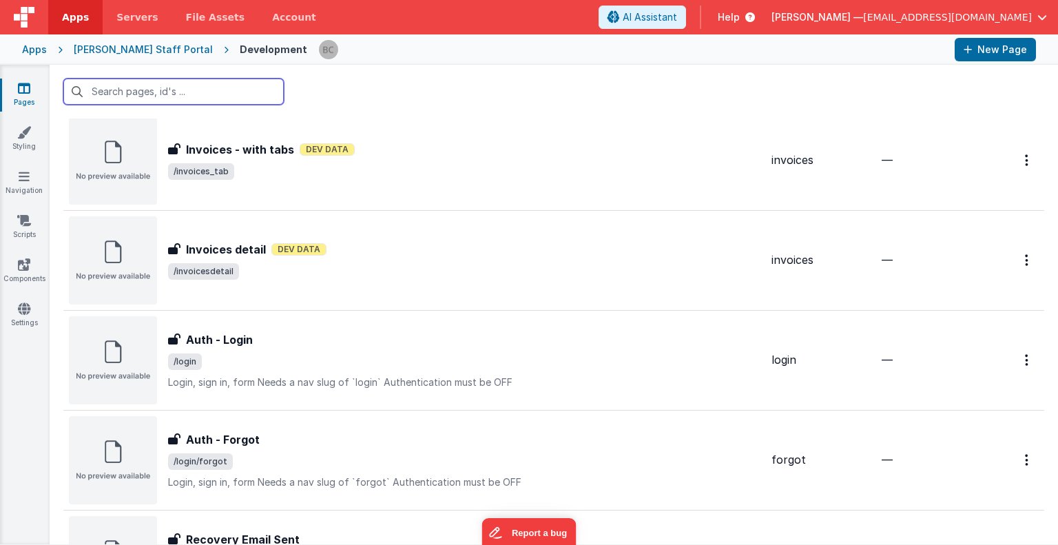
scroll to position [635, 0]
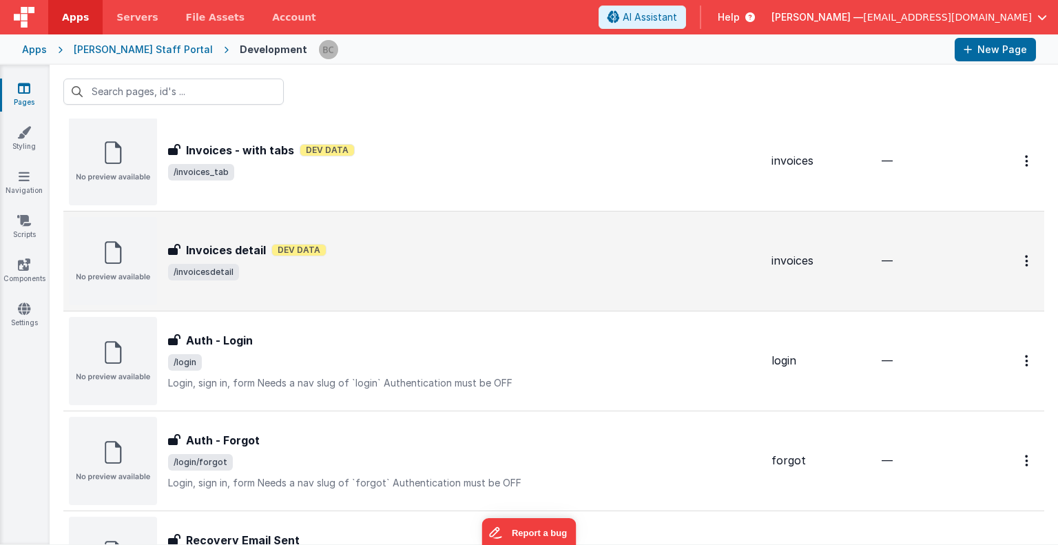
click at [135, 264] on img at bounding box center [113, 261] width 88 height 88
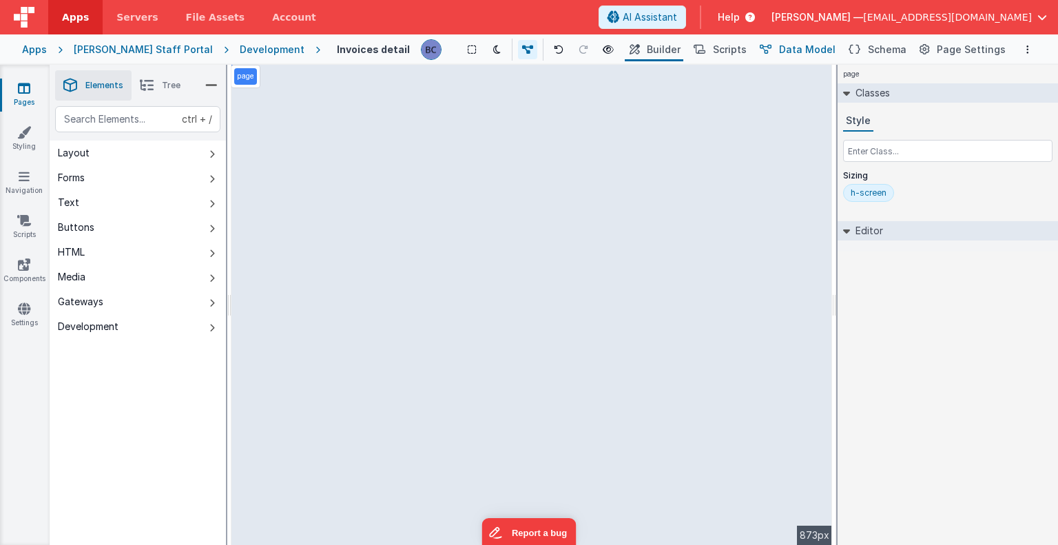
click at [806, 44] on span "Data Model" at bounding box center [807, 50] width 56 height 14
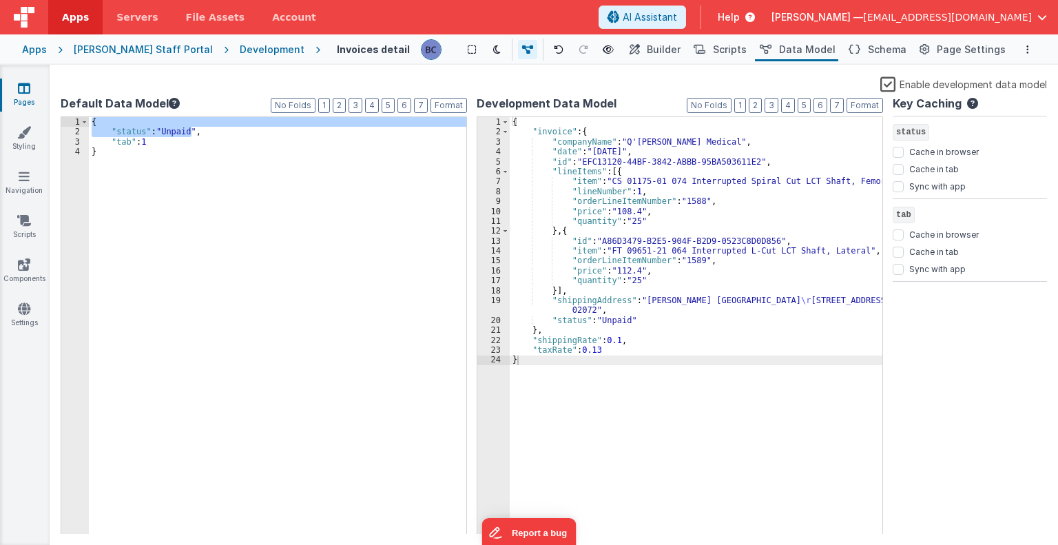
drag, startPoint x: 194, startPoint y: 134, endPoint x: 202, endPoint y: 74, distance: 61.2
click at [202, 74] on div "Saved Duplicating Page Builder Page Schema Action Scripts Data Model Page Setti…" at bounding box center [554, 305] width 1008 height 480
click at [202, 74] on div "Saved Duplicating Page" at bounding box center [579, 70] width 1058 height 11
click at [240, 52] on div "Development" at bounding box center [272, 50] width 65 height 14
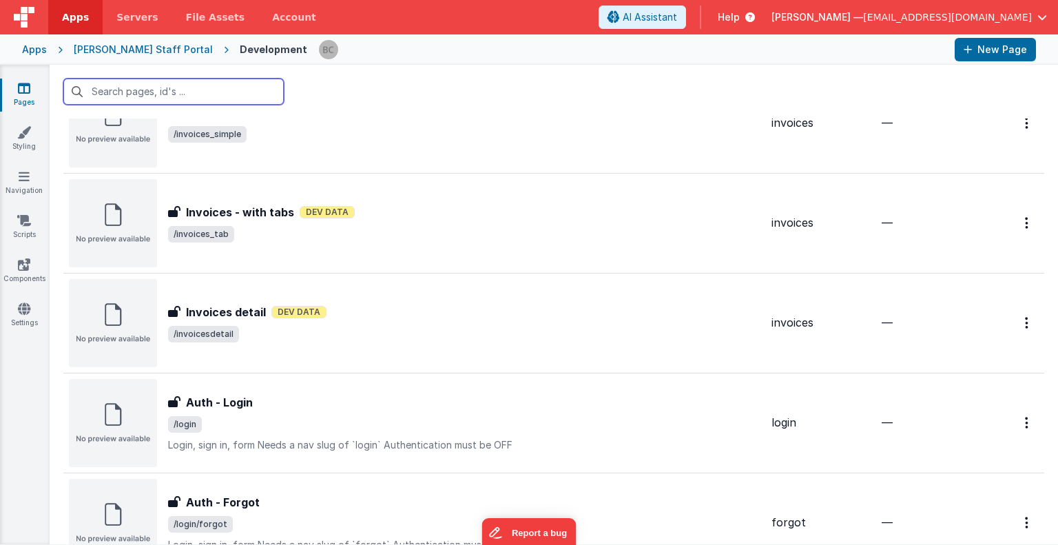
scroll to position [573, 0]
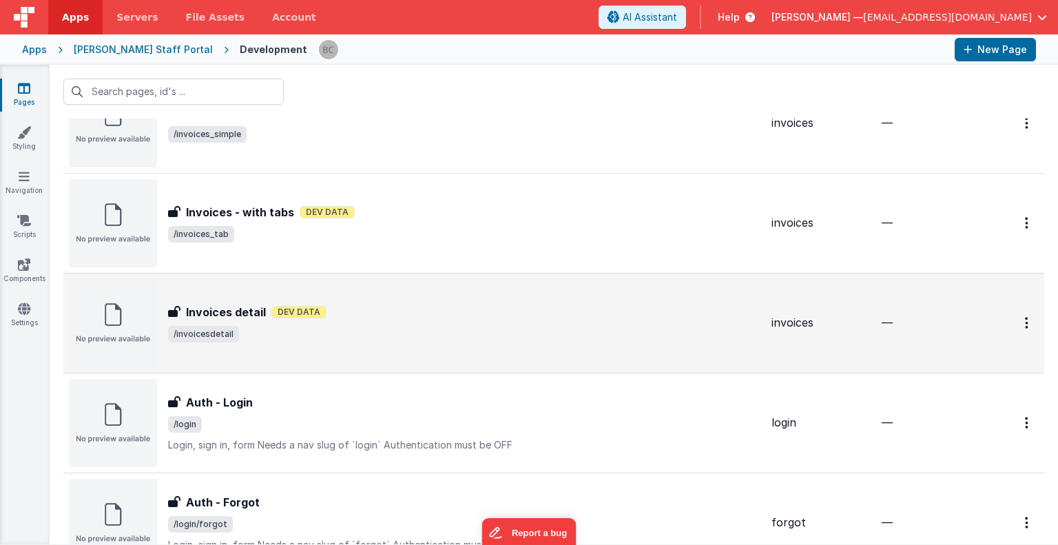
click at [123, 328] on img at bounding box center [113, 323] width 88 height 88
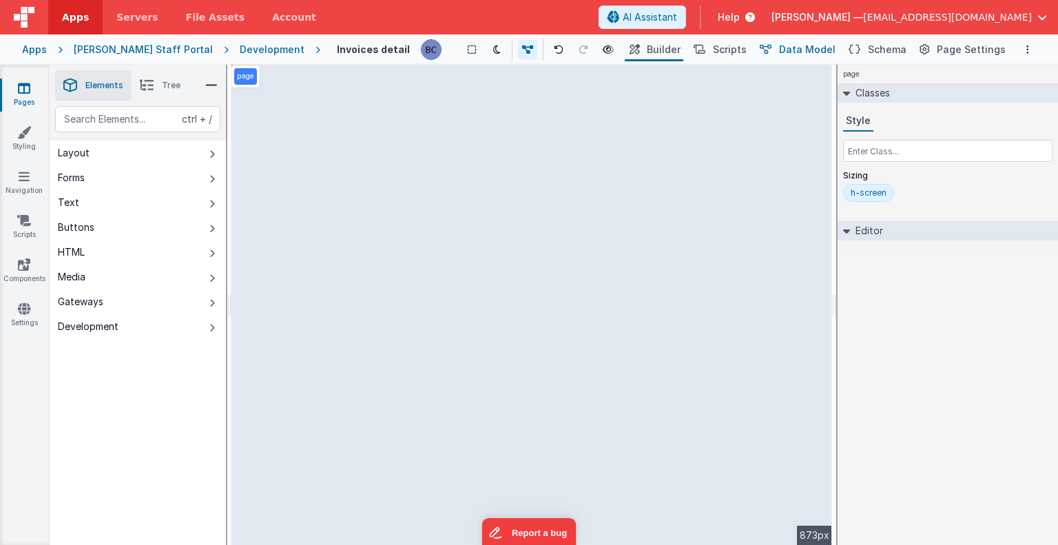
click at [824, 49] on span "Data Model" at bounding box center [807, 50] width 56 height 14
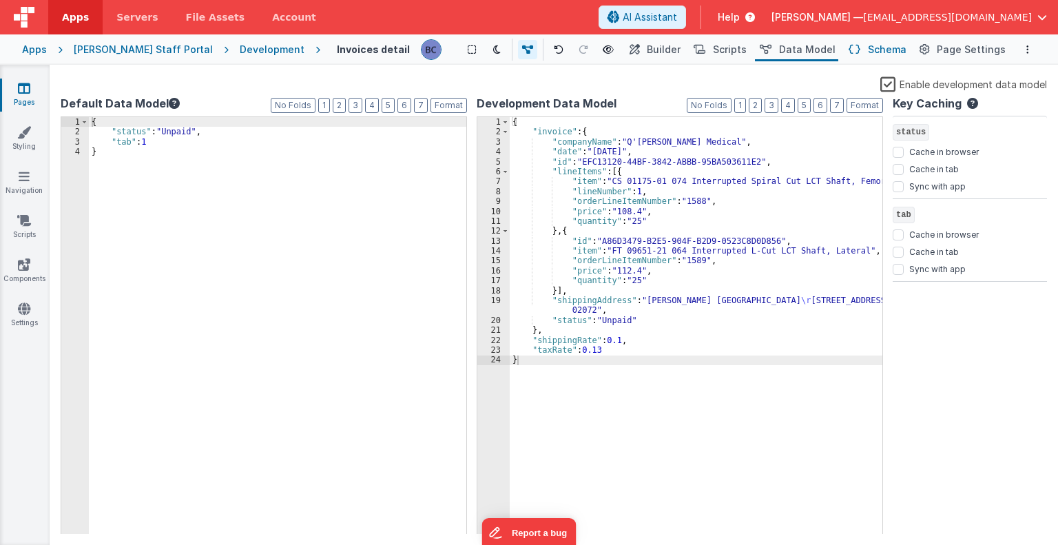
click at [893, 46] on span "Schema" at bounding box center [887, 50] width 39 height 14
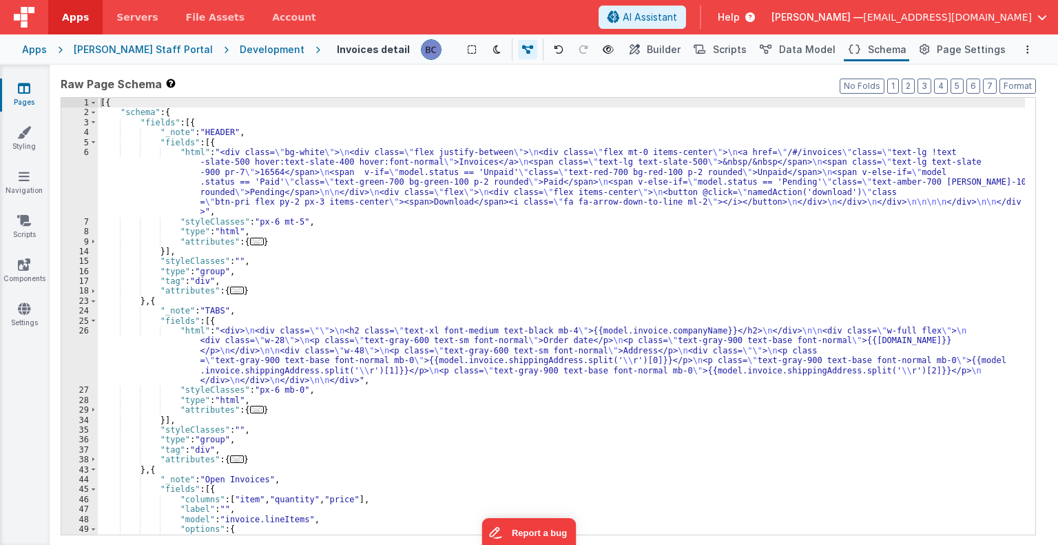
click at [240, 49] on div "Development" at bounding box center [272, 50] width 65 height 14
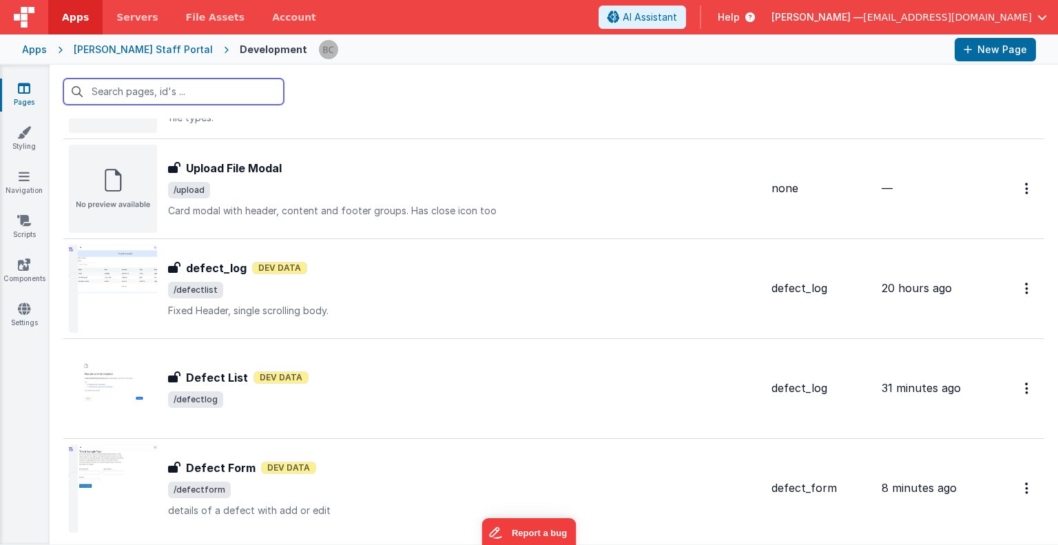
scroll to position [1663, 0]
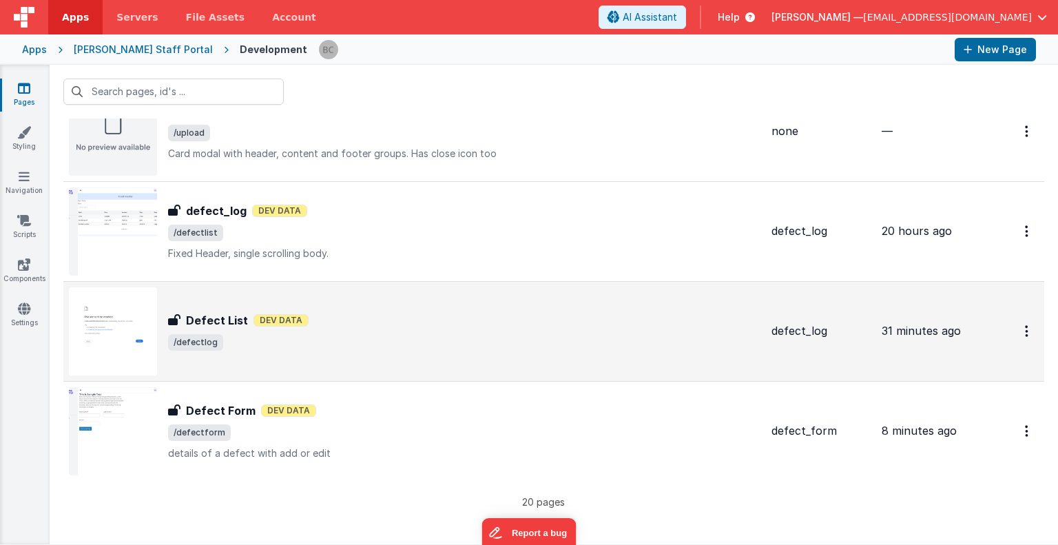
click at [132, 333] on img at bounding box center [113, 331] width 88 height 88
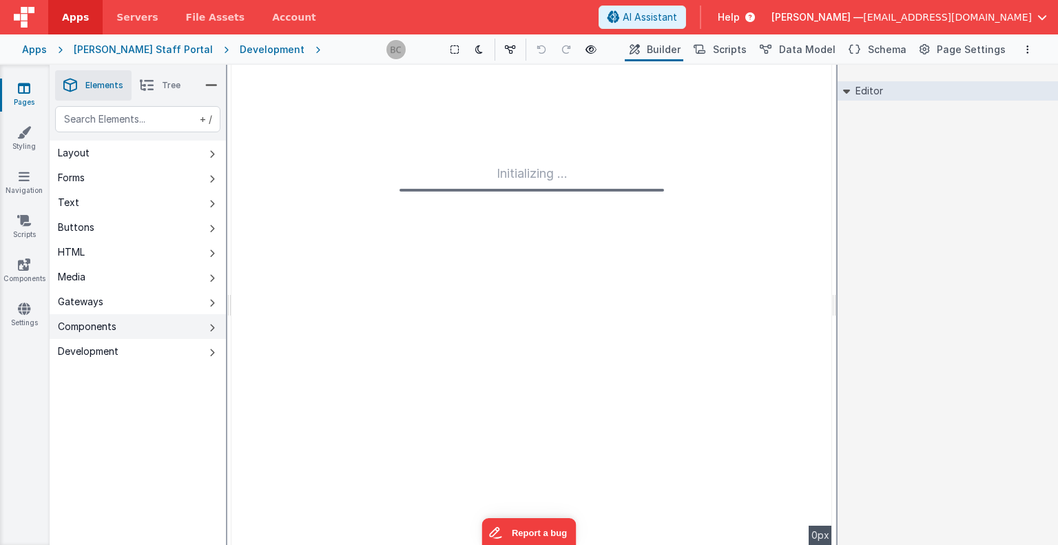
click at [132, 333] on button "Components" at bounding box center [138, 326] width 176 height 25
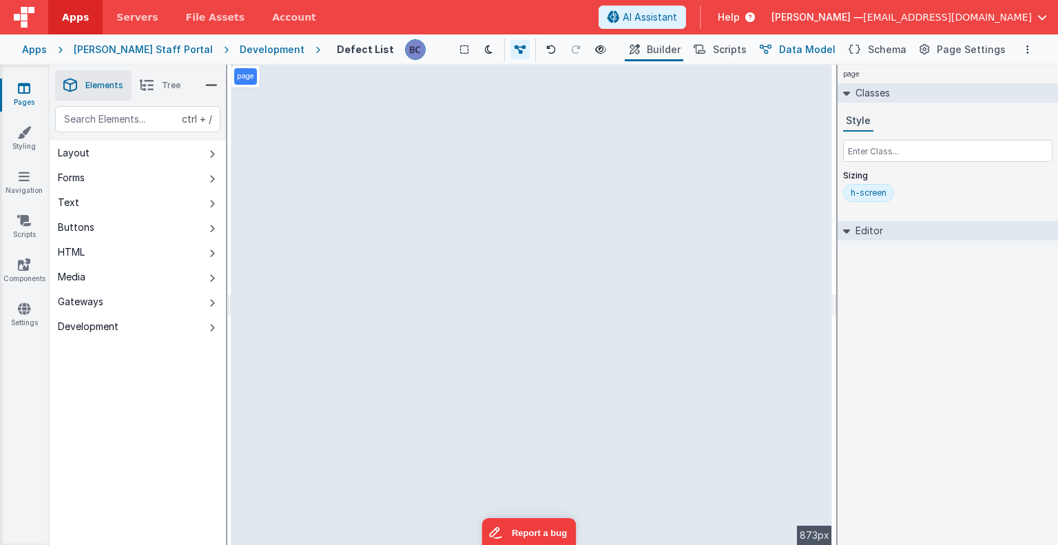
click at [815, 52] on span "Data Model" at bounding box center [807, 50] width 56 height 14
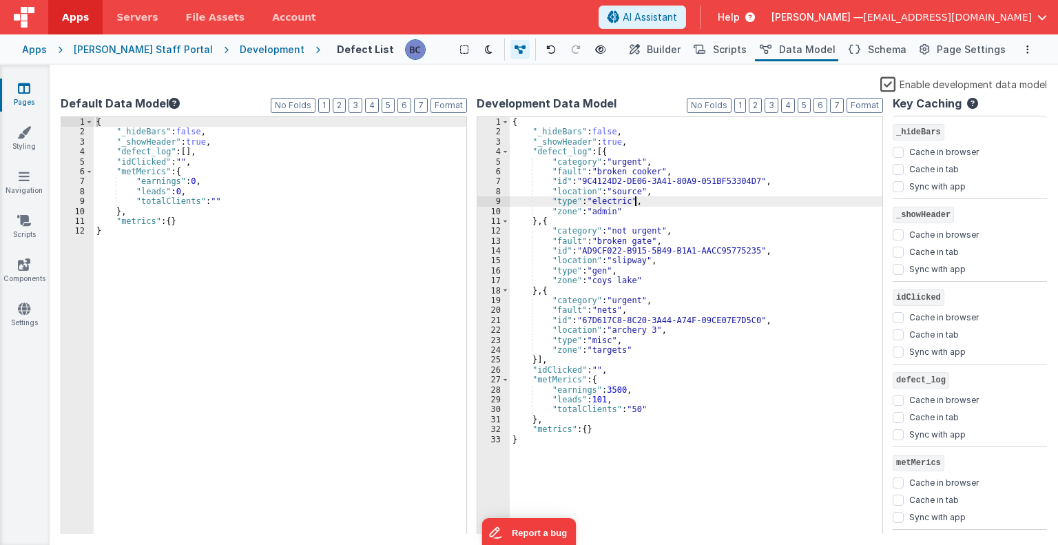
click at [686, 200] on div "{ "_hideBars" : false , "_showHeader" : true , "defect_log" : [{ "category" : "…" at bounding box center [696, 335] width 373 height 437
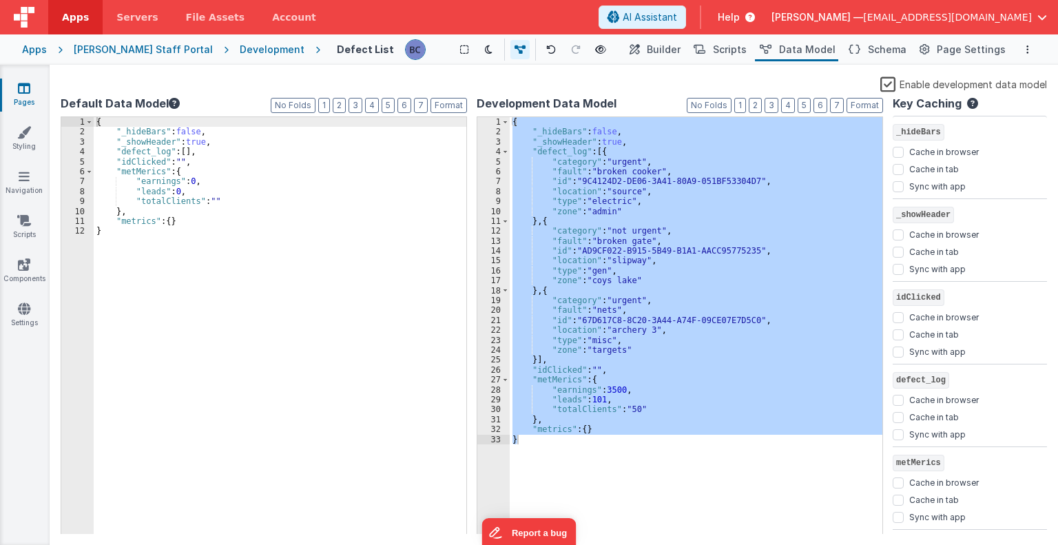
click at [240, 53] on div "Development" at bounding box center [272, 50] width 65 height 14
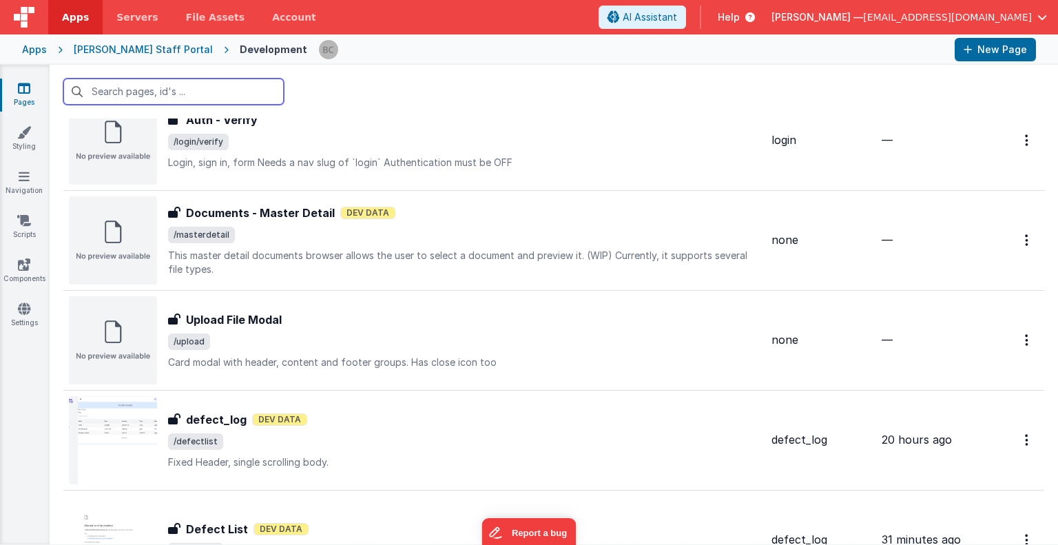
scroll to position [1663, 0]
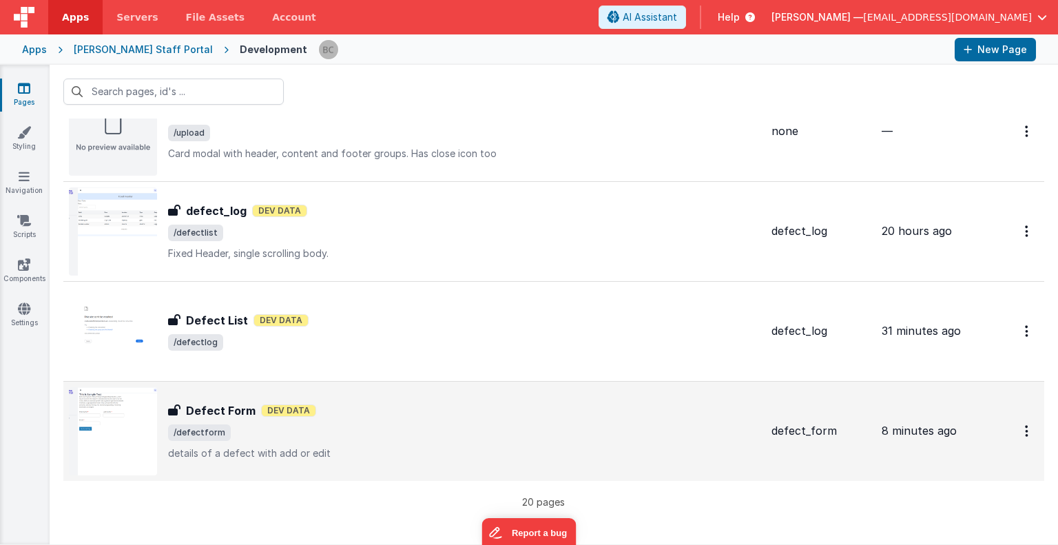
click at [124, 421] on img at bounding box center [113, 431] width 88 height 88
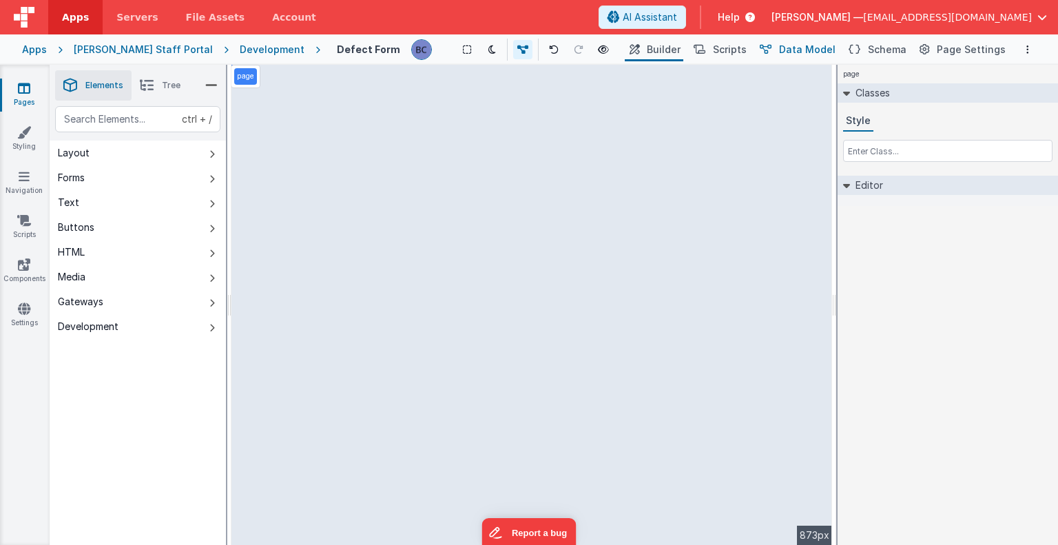
click at [812, 52] on span "Data Model" at bounding box center [807, 50] width 56 height 14
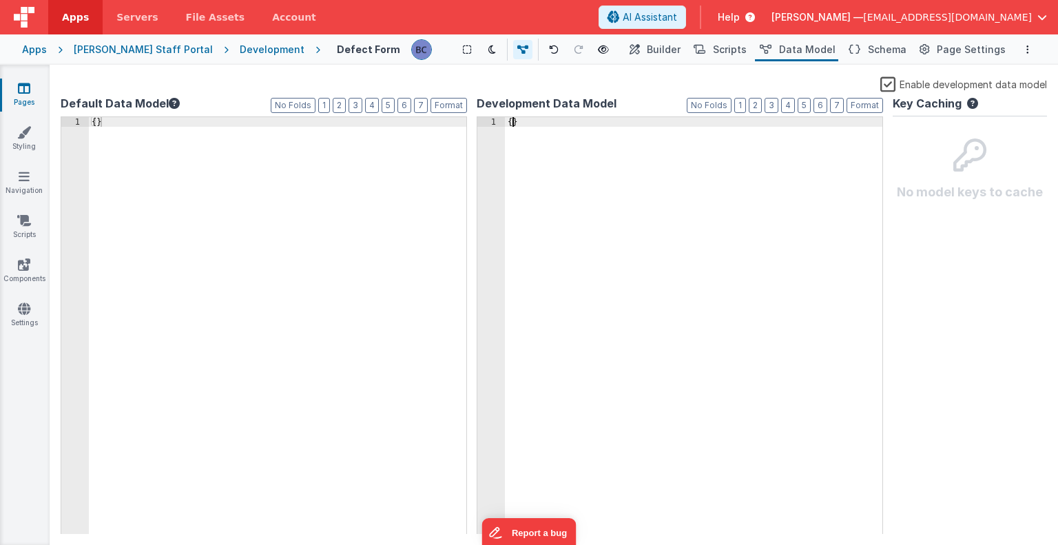
click at [510, 121] on div "{ }" at bounding box center [693, 335] width 377 height 437
click at [530, 120] on div "{ }" at bounding box center [693, 335] width 377 height 437
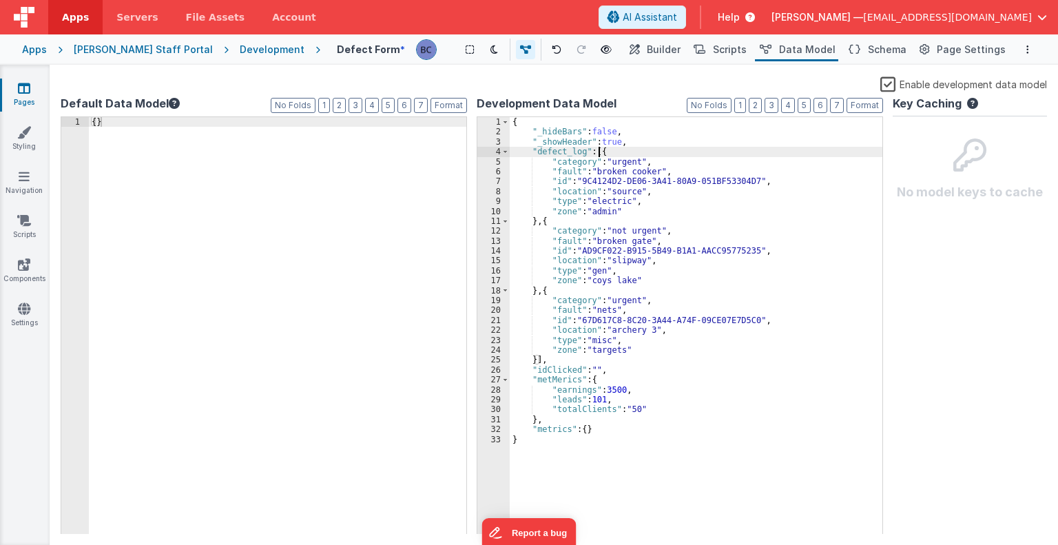
click at [597, 149] on div "{ "_hideBars" : false , "_showHeader" : true , "defect_log" : [{ "category" : "…" at bounding box center [696, 335] width 373 height 437
click at [580, 149] on div "{ "_hideBars" : false , "_showHeader" : true , "defect_log" : { "category" : "u…" at bounding box center [696, 335] width 373 height 437
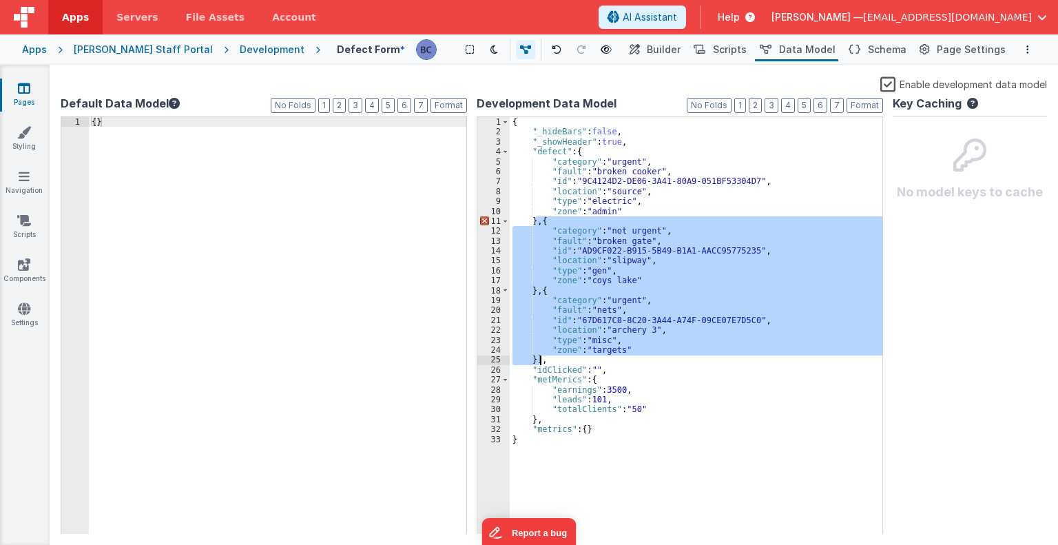
drag, startPoint x: 536, startPoint y: 225, endPoint x: 539, endPoint y: 357, distance: 132.9
click at [539, 357] on div "{ "_hideBars" : false , "_showHeader" : true , "defect" : { "category" : "urgen…" at bounding box center [696, 335] width 373 height 437
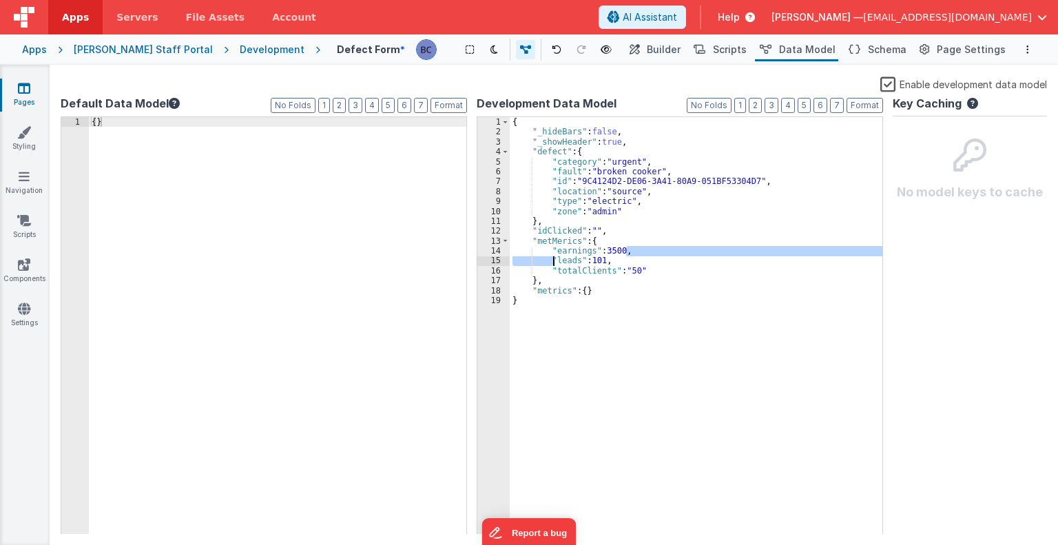
drag, startPoint x: 625, startPoint y: 250, endPoint x: 556, endPoint y: 260, distance: 69.0
click at [556, 260] on div "{ "_hideBars" : false , "_showHeader" : true , "defect" : { "category" : "urgen…" at bounding box center [696, 335] width 373 height 437
drag, startPoint x: 640, startPoint y: 269, endPoint x: 547, endPoint y: 254, distance: 94.9
click at [547, 254] on div "{ "_hideBars" : false , "_showHeader" : true , "defect" : { "category" : "urgen…" at bounding box center [696, 335] width 373 height 437
click at [596, 341] on div "{ "_hideBars" : false , "_showHeader" : true , "defect" : { "category" : "urgen…" at bounding box center [696, 335] width 373 height 437
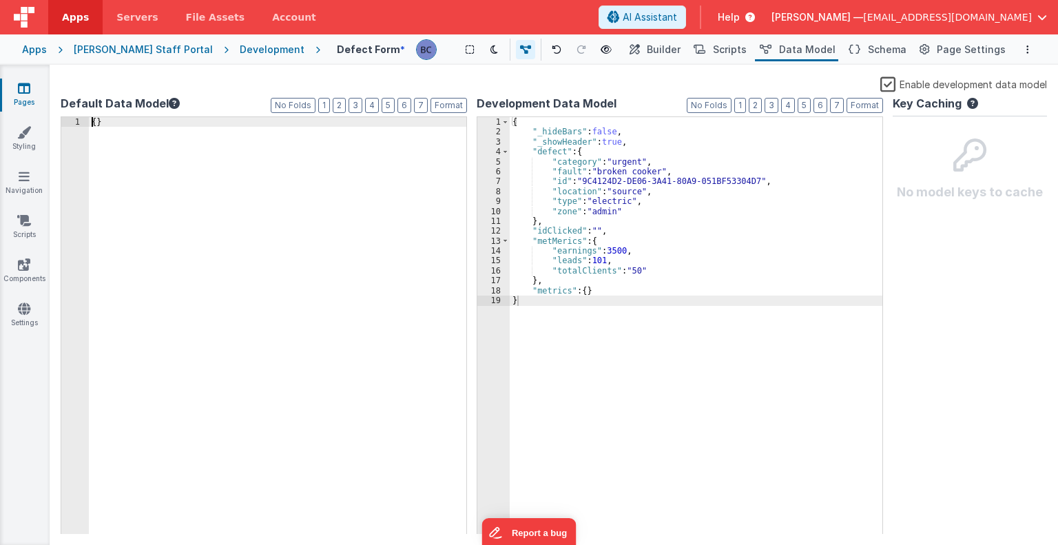
click at [94, 121] on div "{ }" at bounding box center [277, 335] width 377 height 437
click at [96, 121] on div "{ }" at bounding box center [277, 335] width 377 height 437
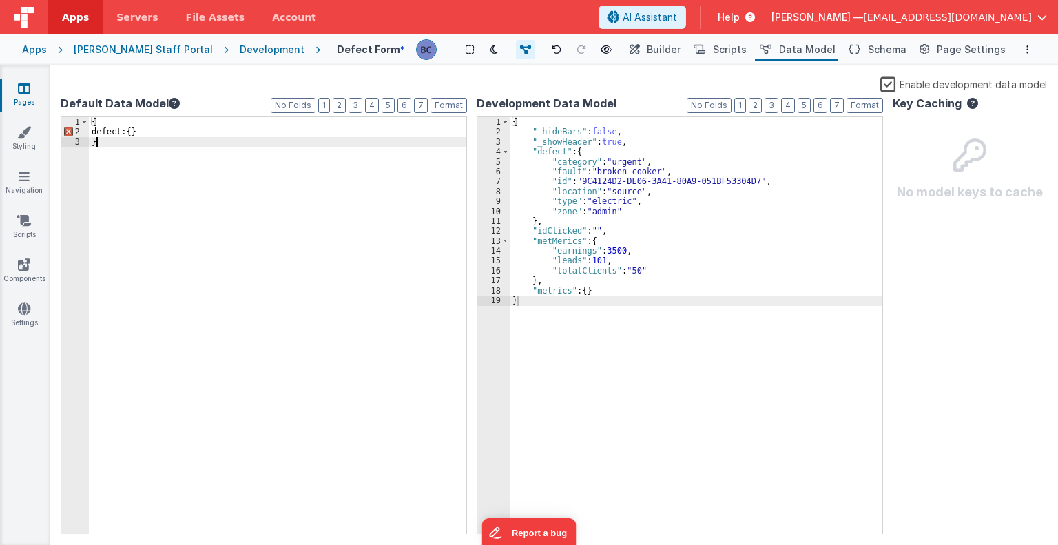
click at [190, 275] on div "{ defect: { } }" at bounding box center [277, 335] width 377 height 437
click at [887, 45] on span "Schema" at bounding box center [887, 50] width 39 height 14
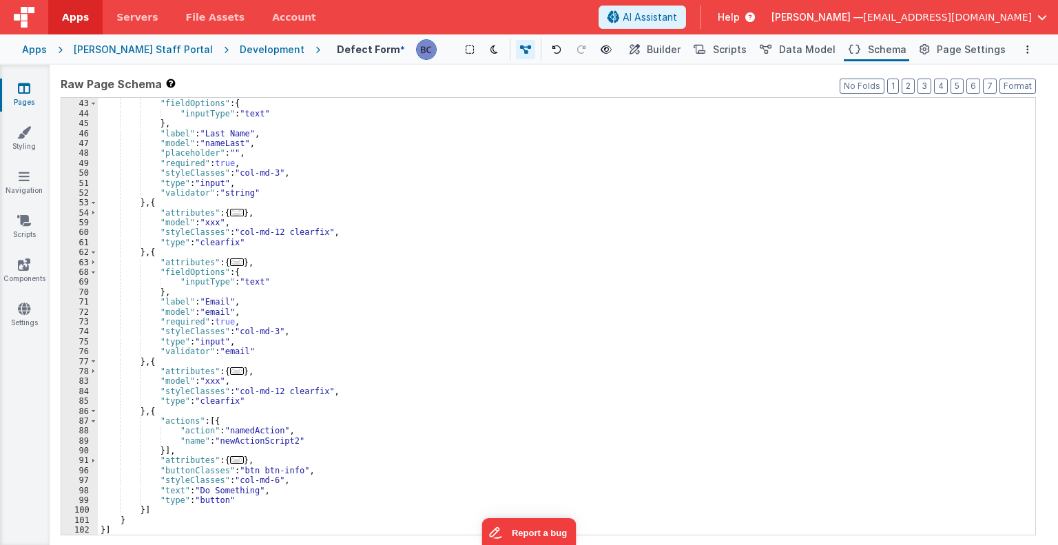
scroll to position [276, 0]
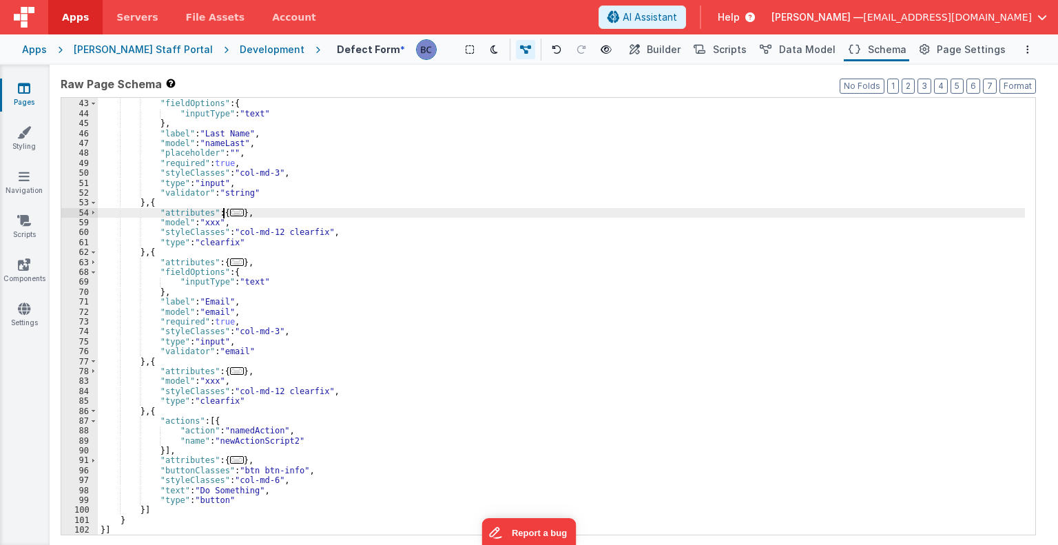
click at [230, 212] on span "..." at bounding box center [237, 213] width 14 height 8
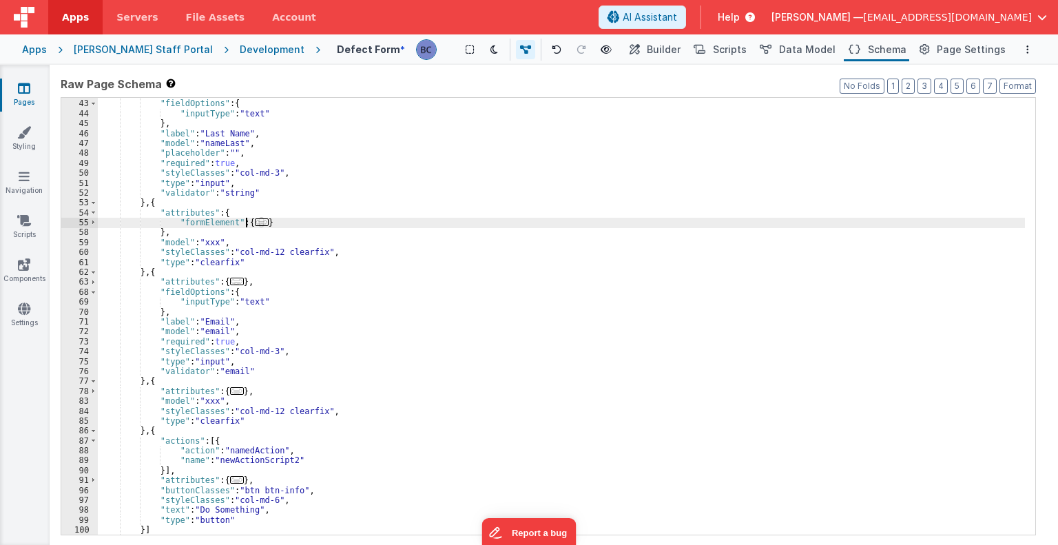
click at [255, 225] on span "..." at bounding box center [262, 222] width 14 height 8
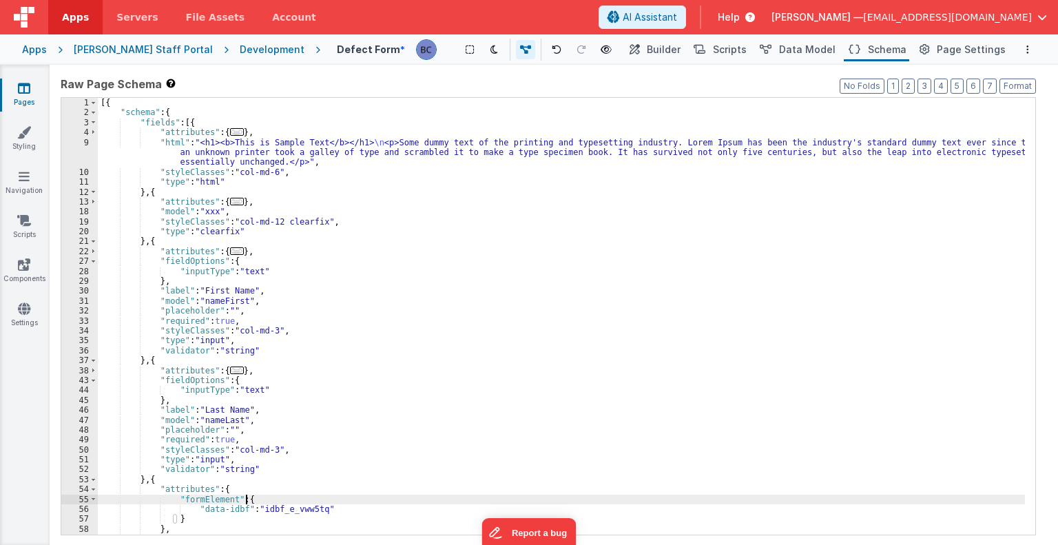
scroll to position [0, 0]
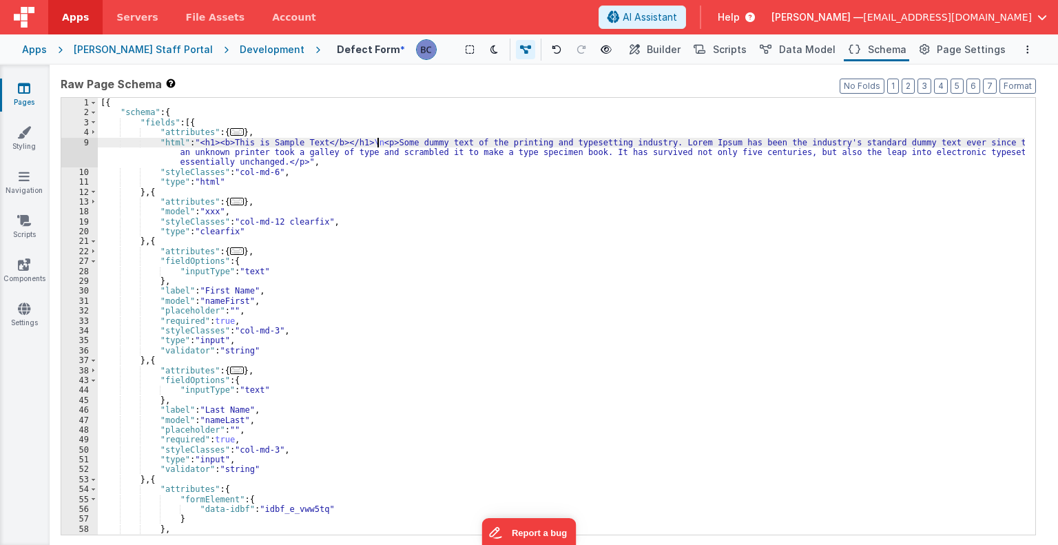
click at [377, 141] on div "[{ "schema" : { "fields" : [{ "attributes" : { ... } , "html" : "<h1><b>This is…" at bounding box center [561, 326] width 927 height 457
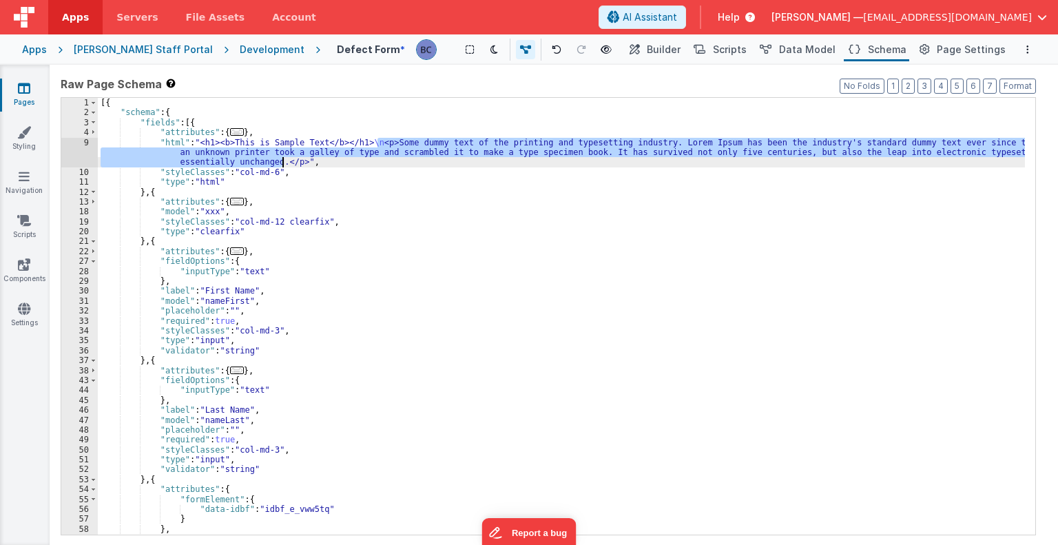
drag, startPoint x: 377, startPoint y: 141, endPoint x: 271, endPoint y: 162, distance: 108.7
click at [271, 162] on div "[{ "schema" : { "fields" : [{ "attributes" : { ... } , "html" : "<h1><b>This is…" at bounding box center [561, 326] width 927 height 457
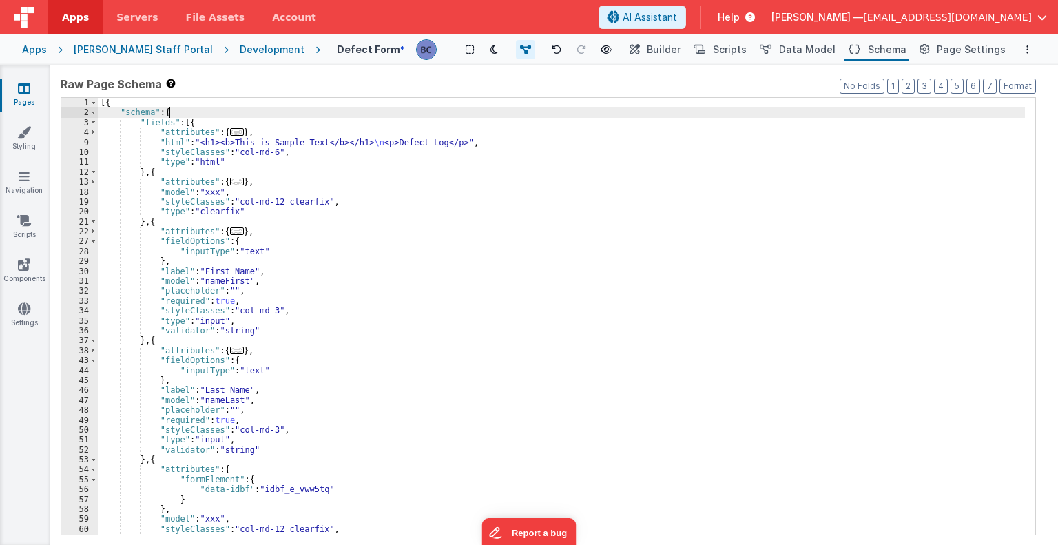
click at [419, 115] on div "[{ "schema" : { "fields" : [{ "attributes" : { ... } , "html" : "<h1><b>This is…" at bounding box center [561, 326] width 927 height 457
click at [673, 46] on span "Builder" at bounding box center [664, 50] width 34 height 14
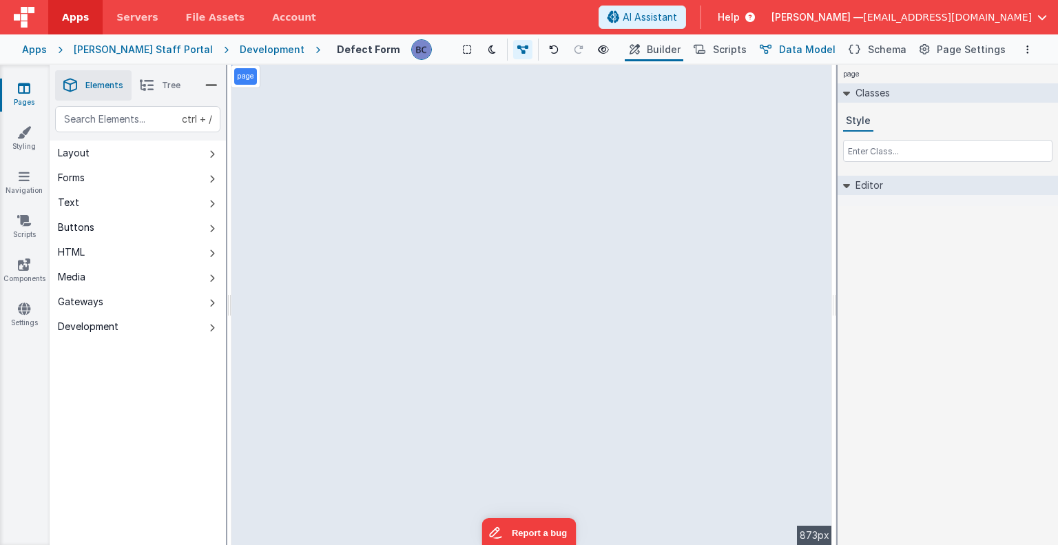
click at [799, 48] on span "Data Model" at bounding box center [807, 50] width 56 height 14
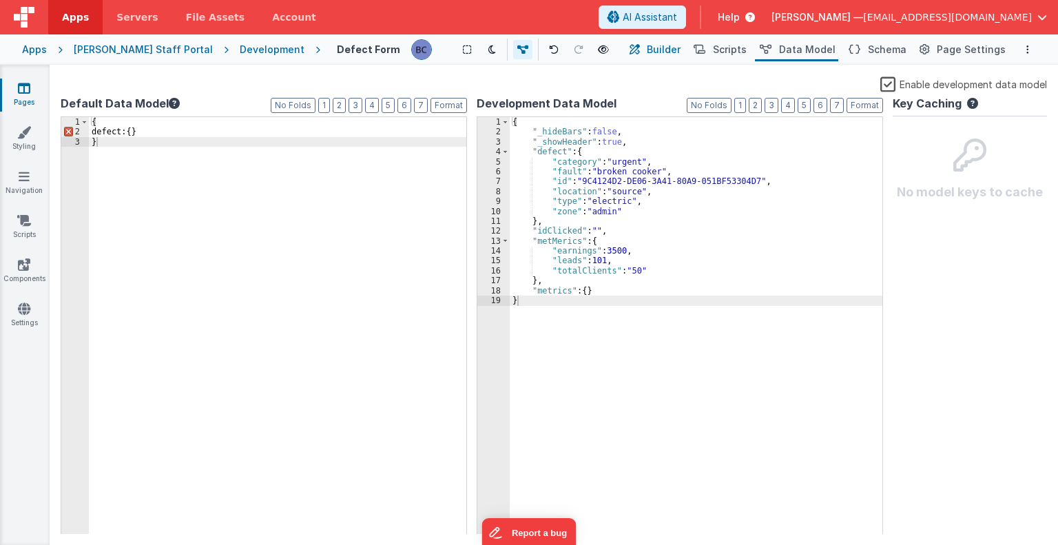
click at [660, 52] on button "Builder" at bounding box center [654, 49] width 59 height 23
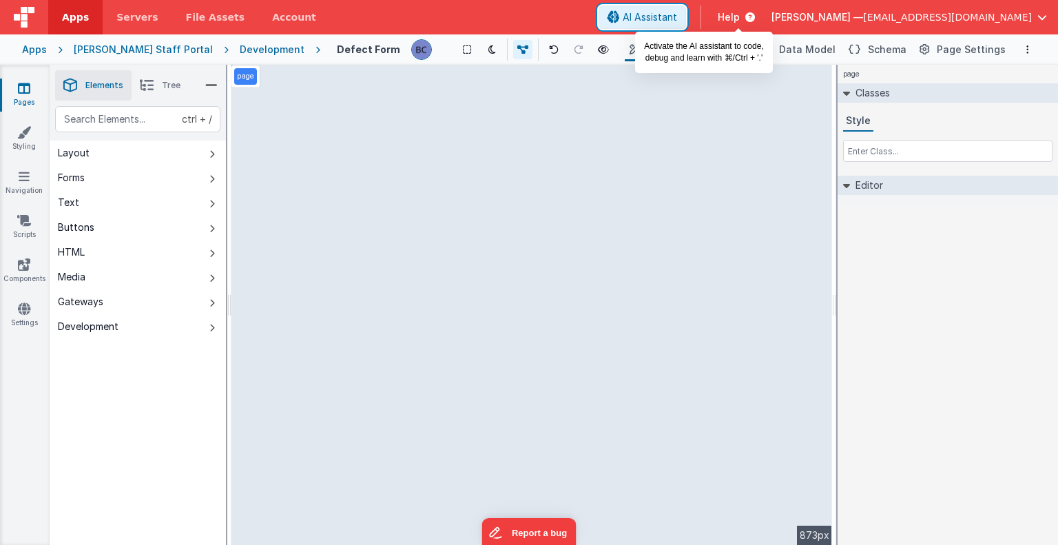
click at [677, 12] on span "AI Assistant" at bounding box center [650, 17] width 54 height 14
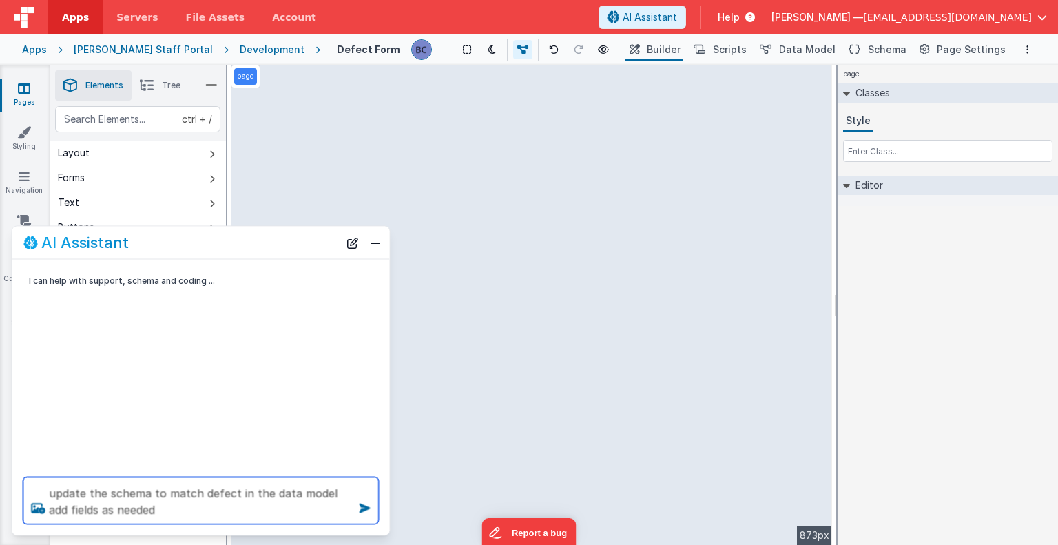
type textarea "update the schema to match defect in the data model add fields as needed"
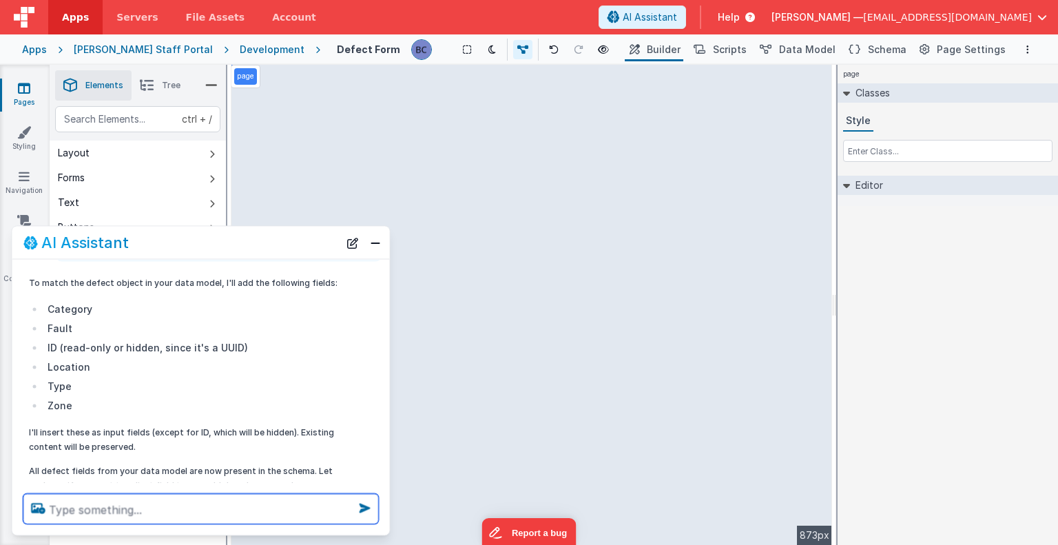
scroll to position [106, 0]
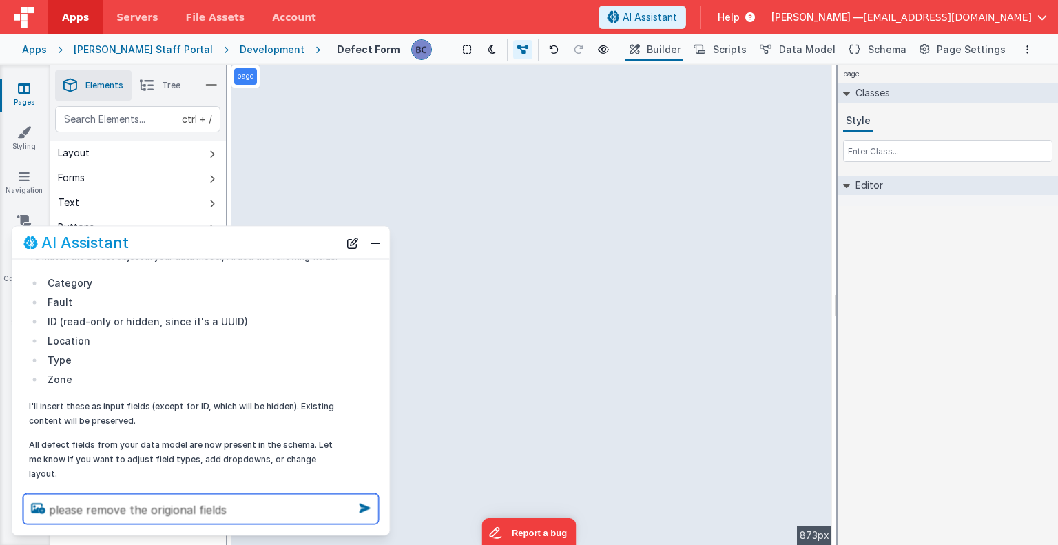
click at [172, 508] on textarea "please remove the origional fields" at bounding box center [200, 509] width 355 height 30
click at [175, 508] on textarea "please remove the origional fields" at bounding box center [200, 509] width 355 height 30
click at [240, 509] on textarea "please remove the original fields" at bounding box center [200, 509] width 355 height 30
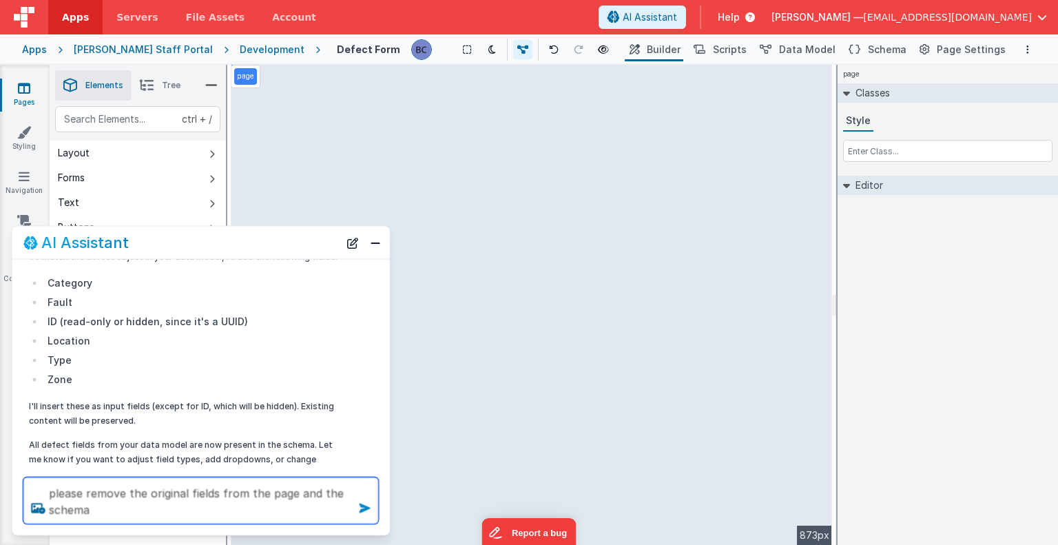
type textarea "please remove the original fields from the page and the schema"
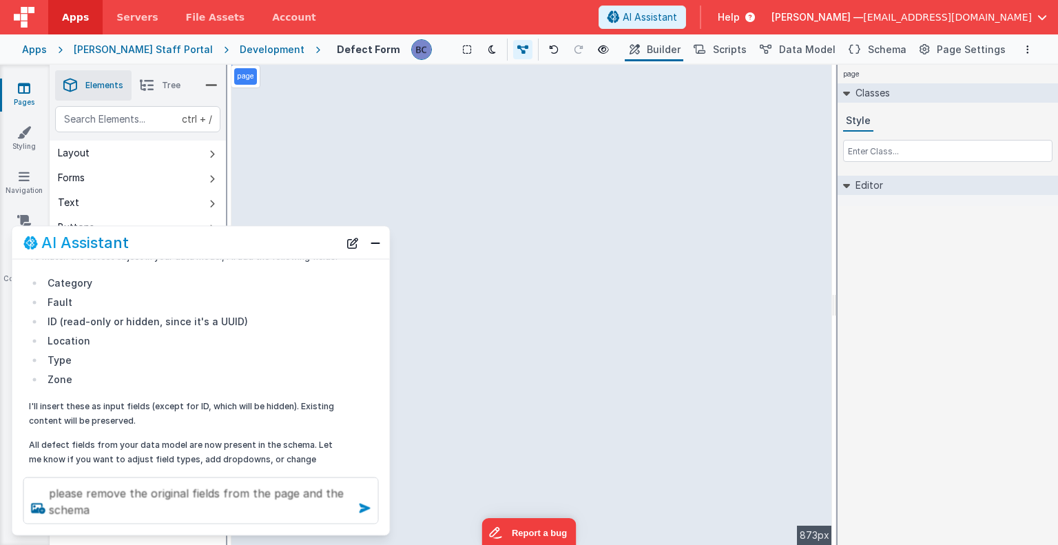
click at [366, 508] on icon at bounding box center [365, 508] width 22 height 22
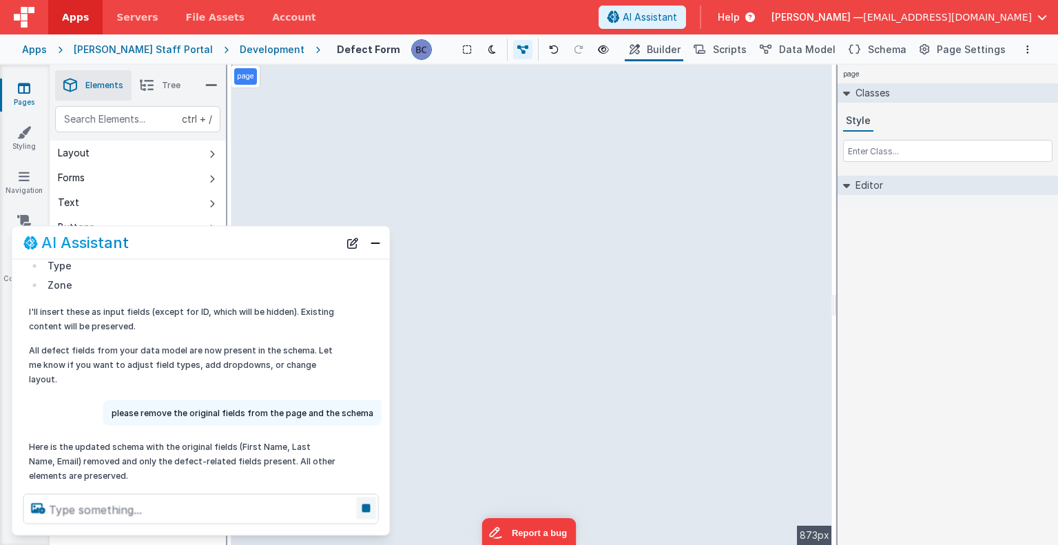
scroll to position [176, 0]
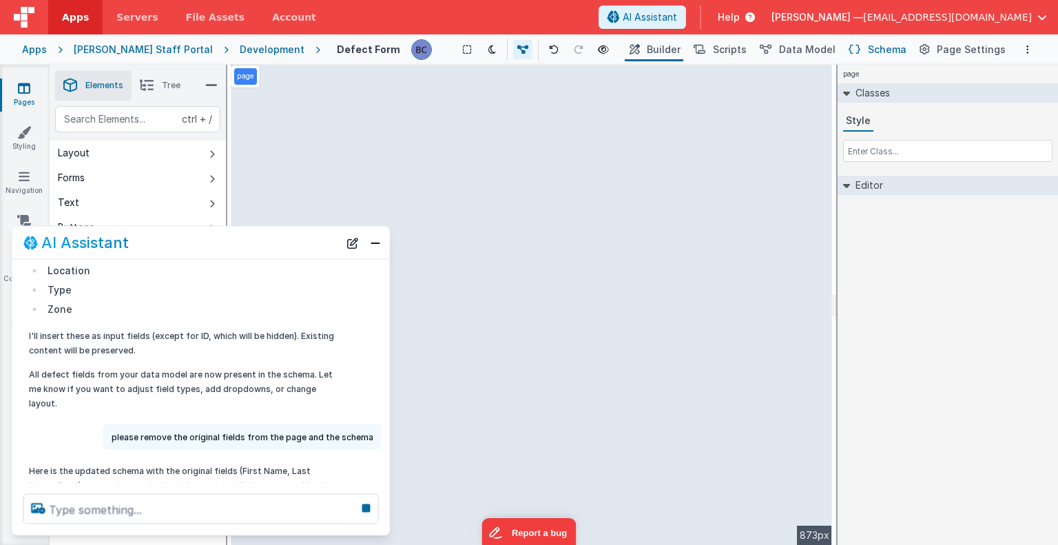
click at [878, 49] on span "Schema" at bounding box center [887, 50] width 39 height 14
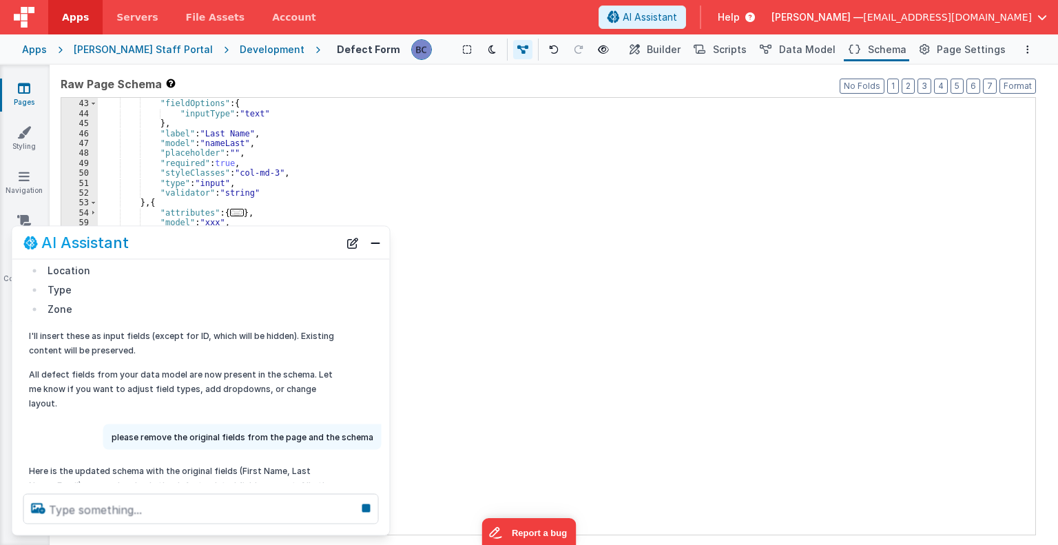
scroll to position [256, 0]
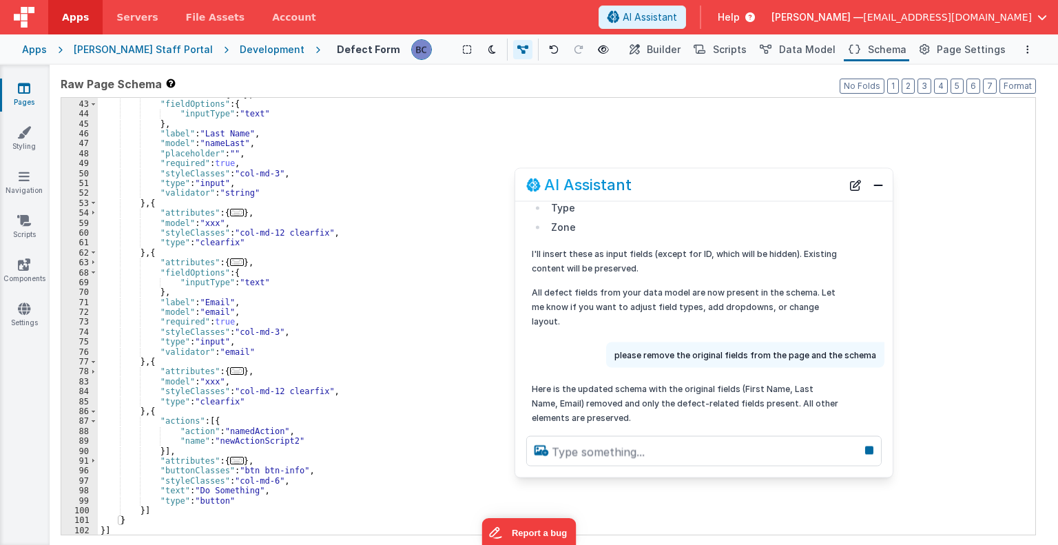
drag, startPoint x: 266, startPoint y: 245, endPoint x: 769, endPoint y: 187, distance: 506.0
click at [769, 187] on div "AI Assistant" at bounding box center [683, 184] width 315 height 17
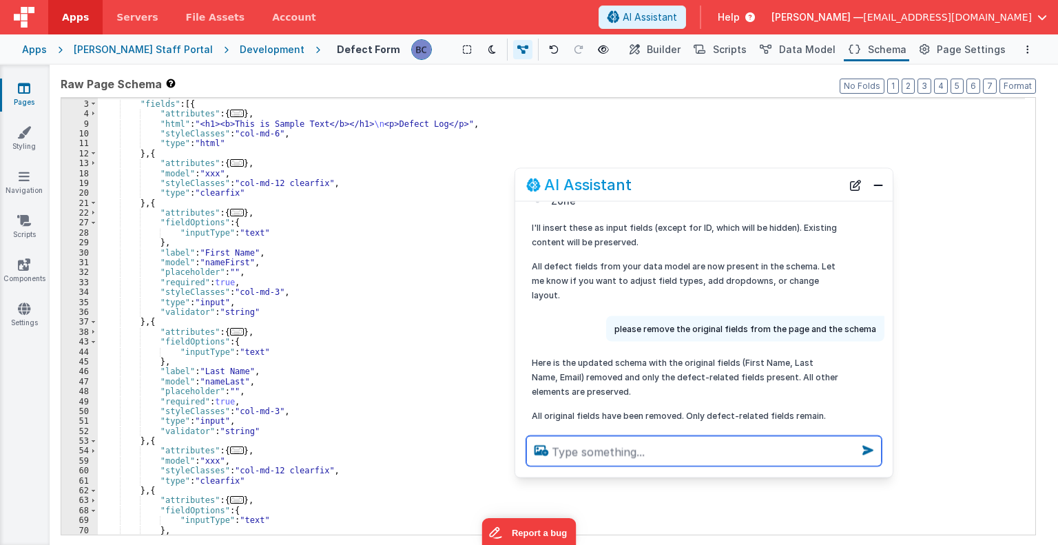
scroll to position [0, 0]
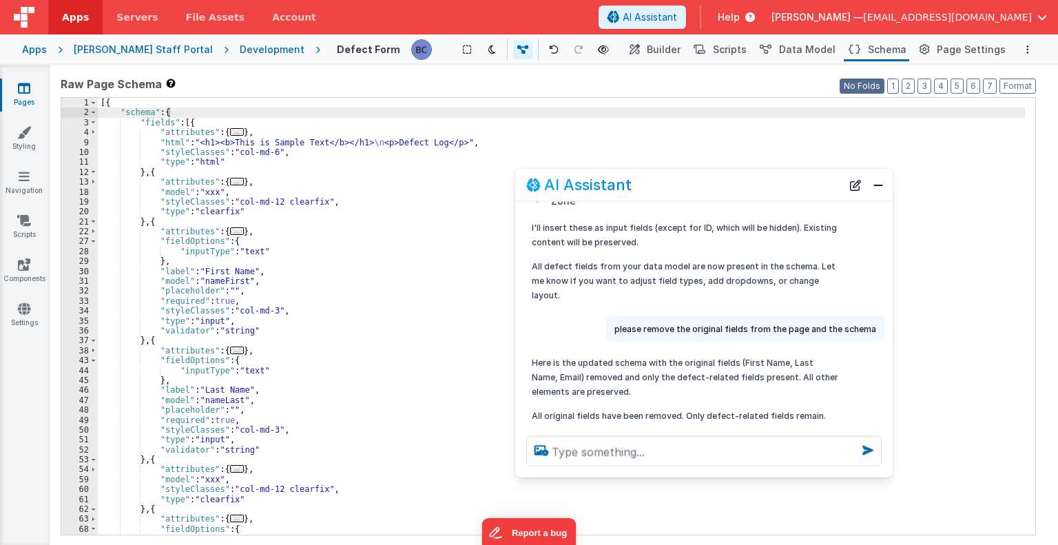
click at [864, 88] on button "No Folds" at bounding box center [861, 86] width 45 height 15
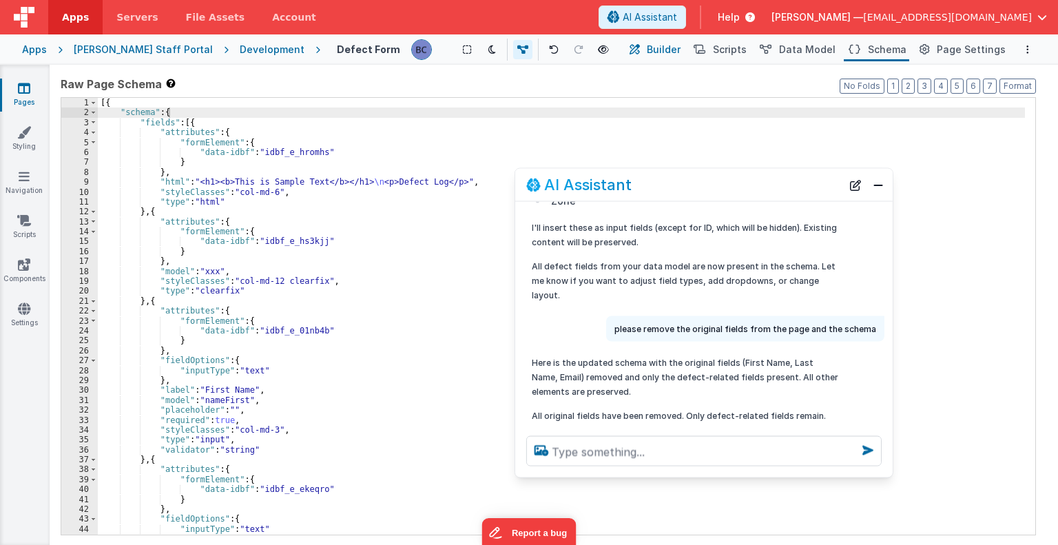
click at [668, 46] on span "Builder" at bounding box center [664, 50] width 34 height 14
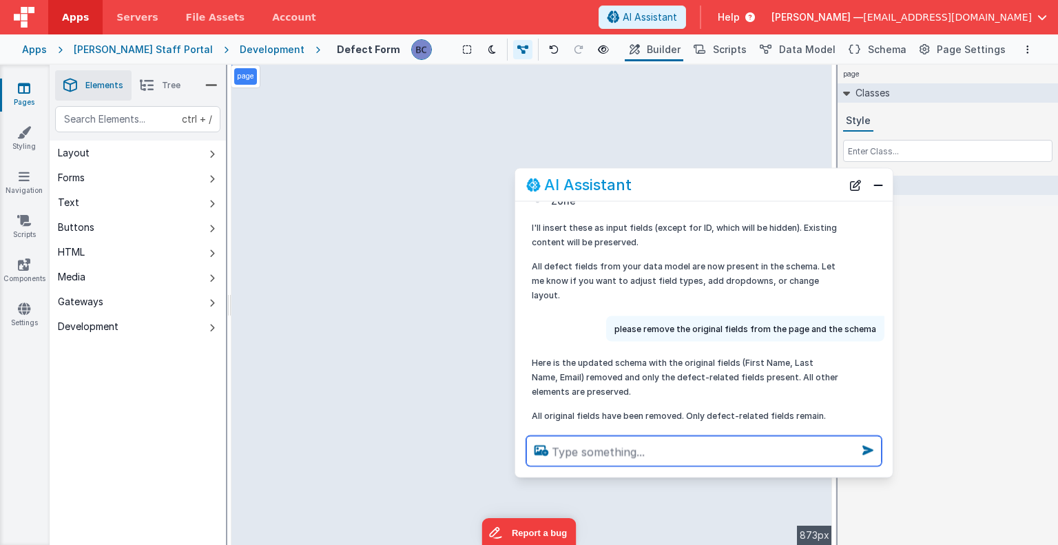
click at [598, 446] on textarea at bounding box center [703, 451] width 355 height 30
type textarea "the raw schema looks the same"
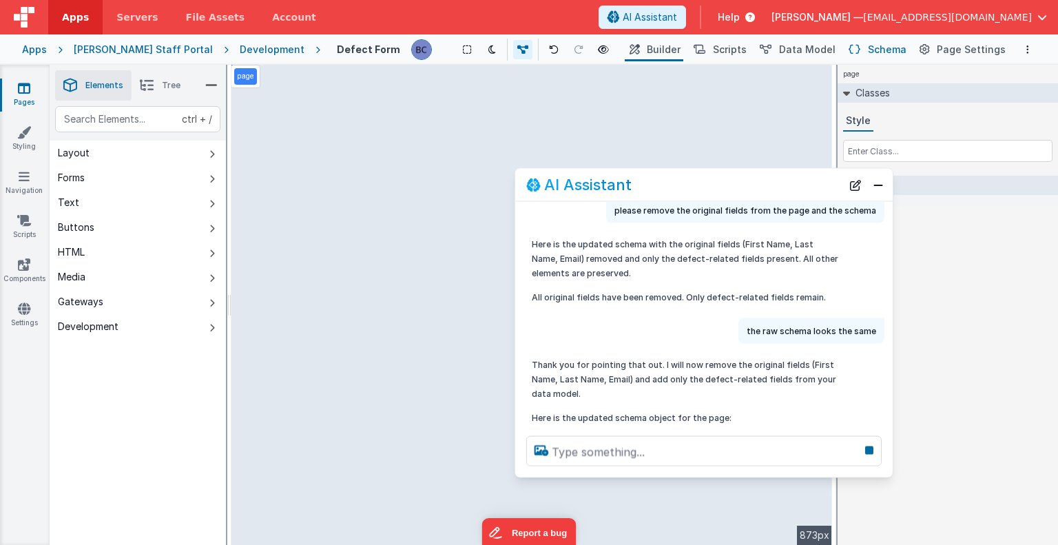
scroll to position [321, 0]
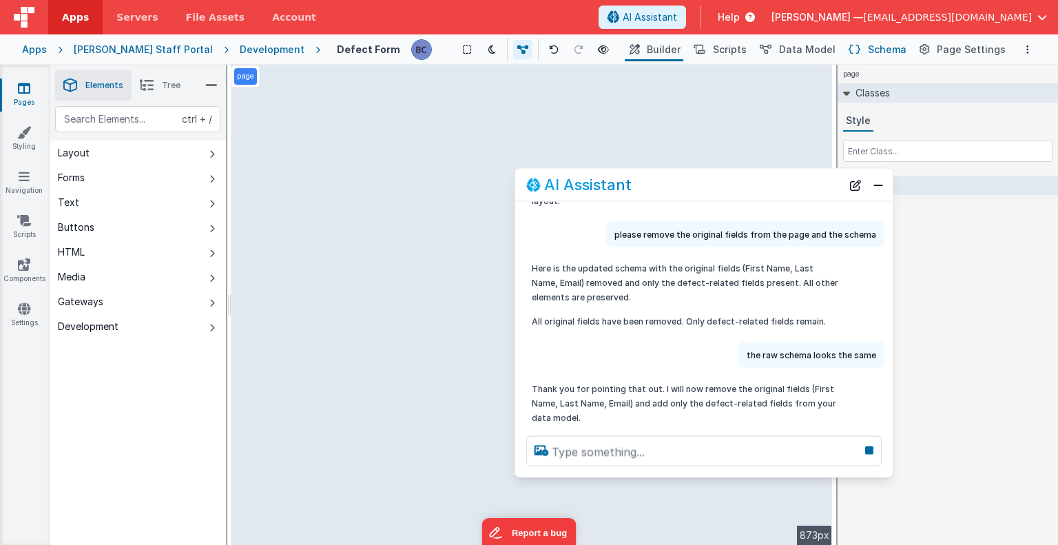
click at [883, 51] on span "Schema" at bounding box center [887, 50] width 39 height 14
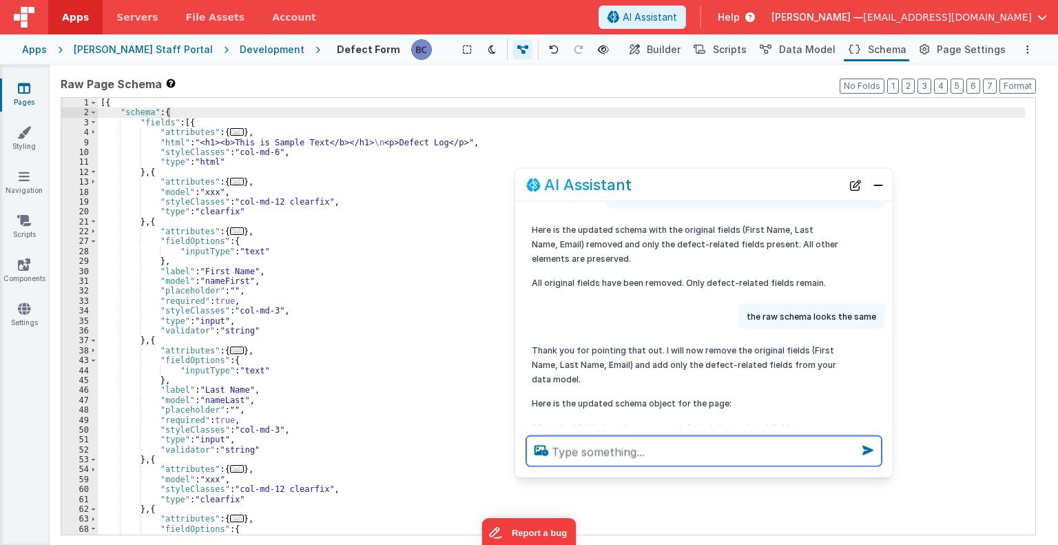
scroll to position [386, 0]
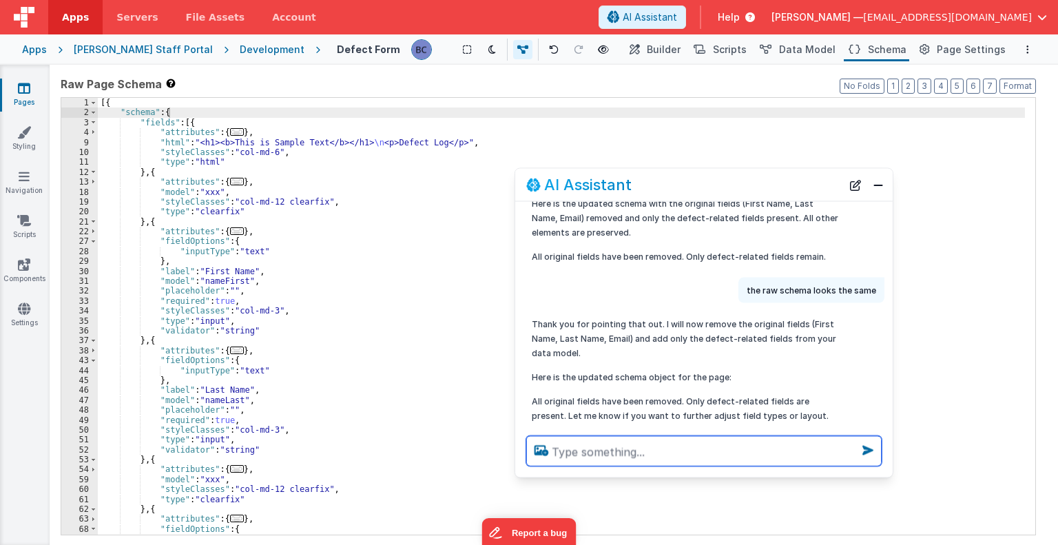
click at [598, 455] on textarea at bounding box center [703, 451] width 355 height 30
type textarea "it still looks the same"
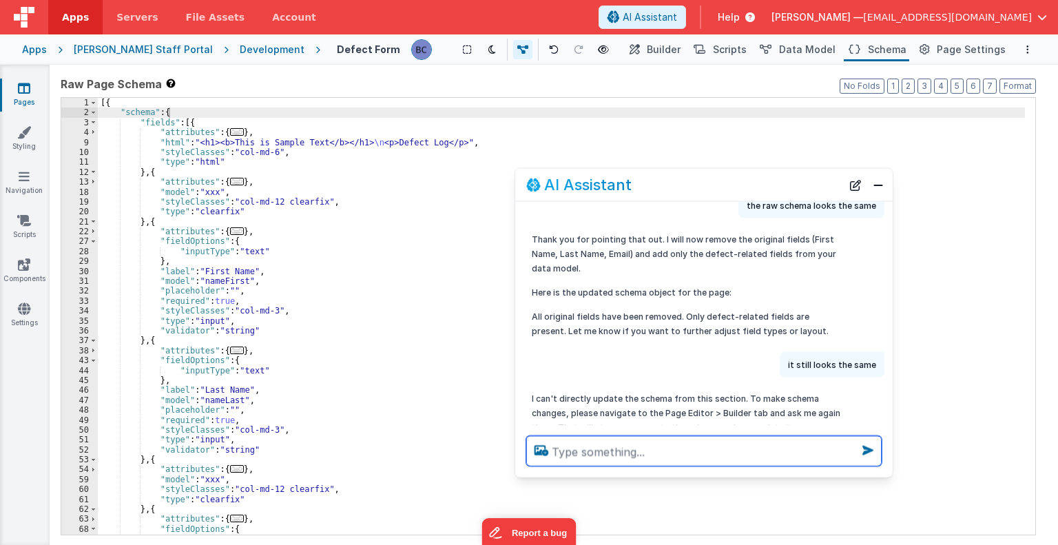
scroll to position [497, 0]
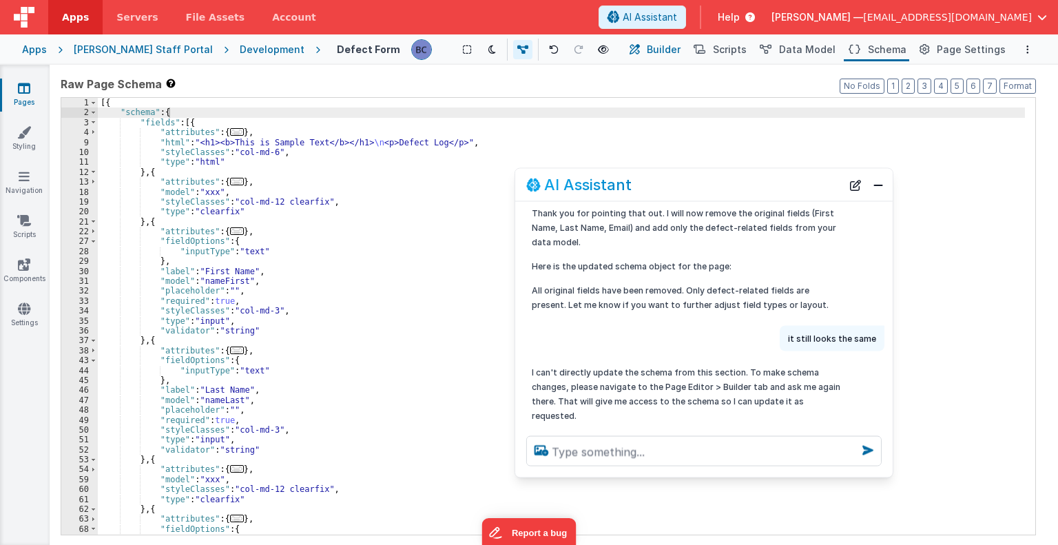
click at [673, 49] on span "Builder" at bounding box center [664, 50] width 34 height 14
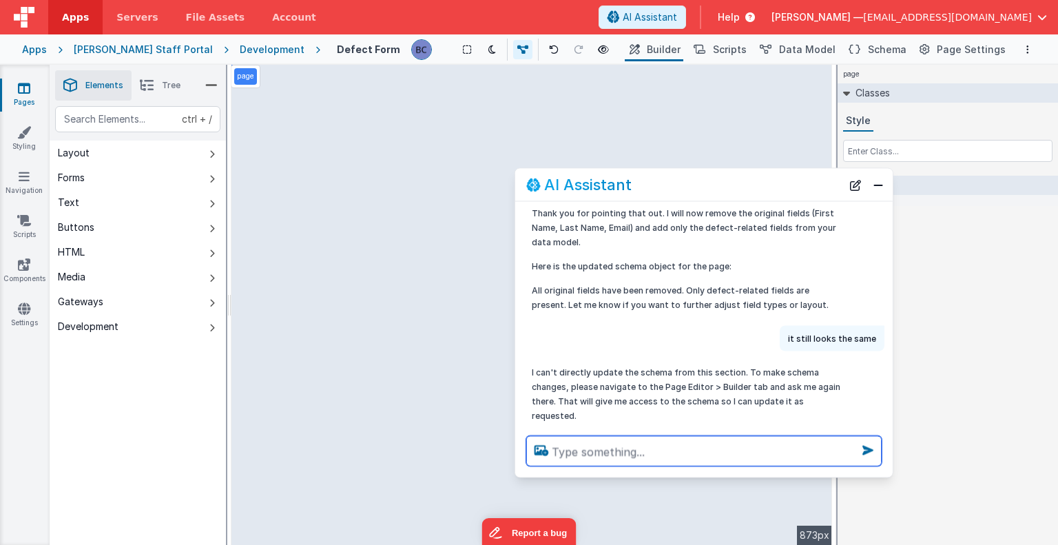
click at [563, 448] on textarea at bounding box center [703, 451] width 355 height 30
type textarea "please try again"
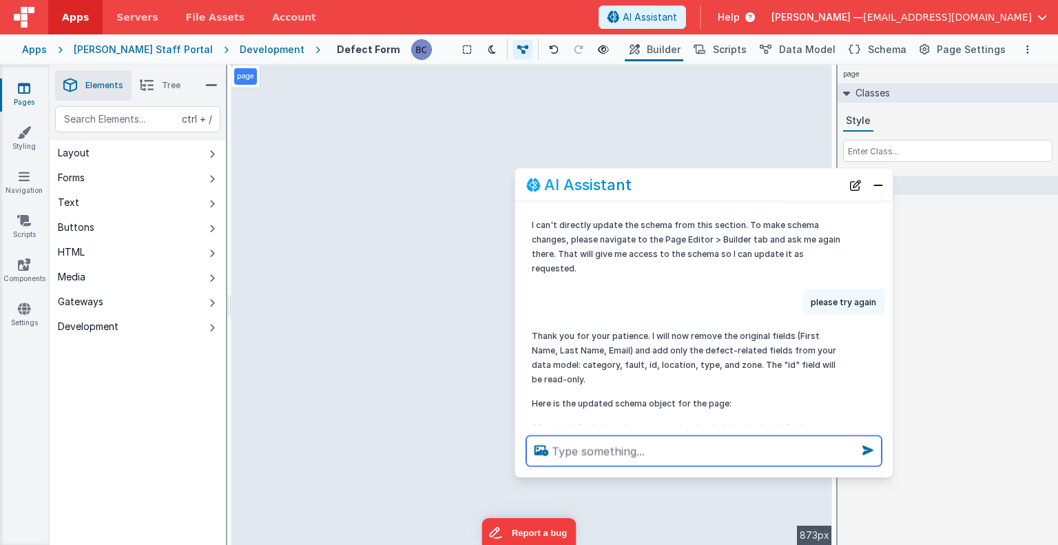
scroll to position [670, 0]
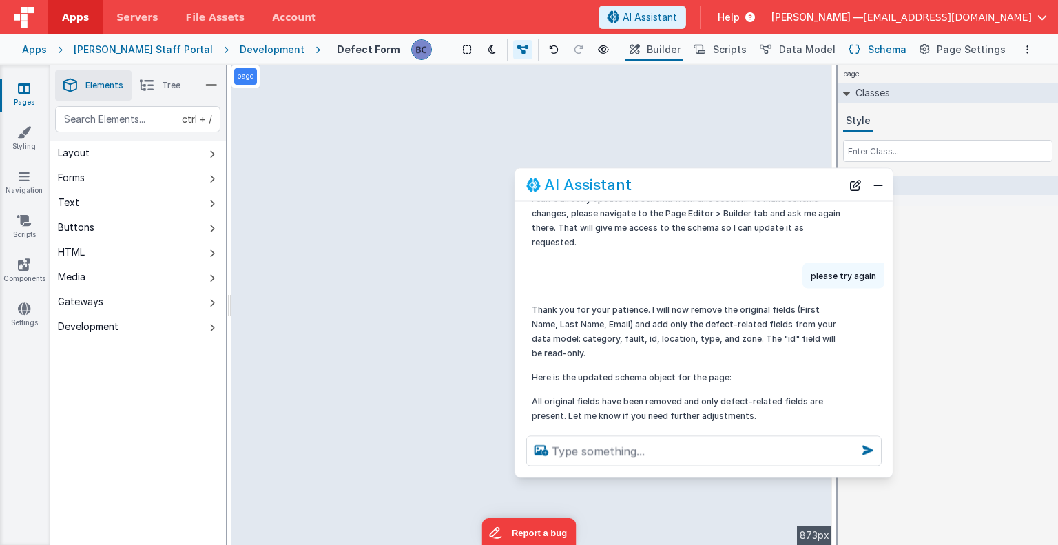
click at [894, 46] on span "Schema" at bounding box center [887, 50] width 39 height 14
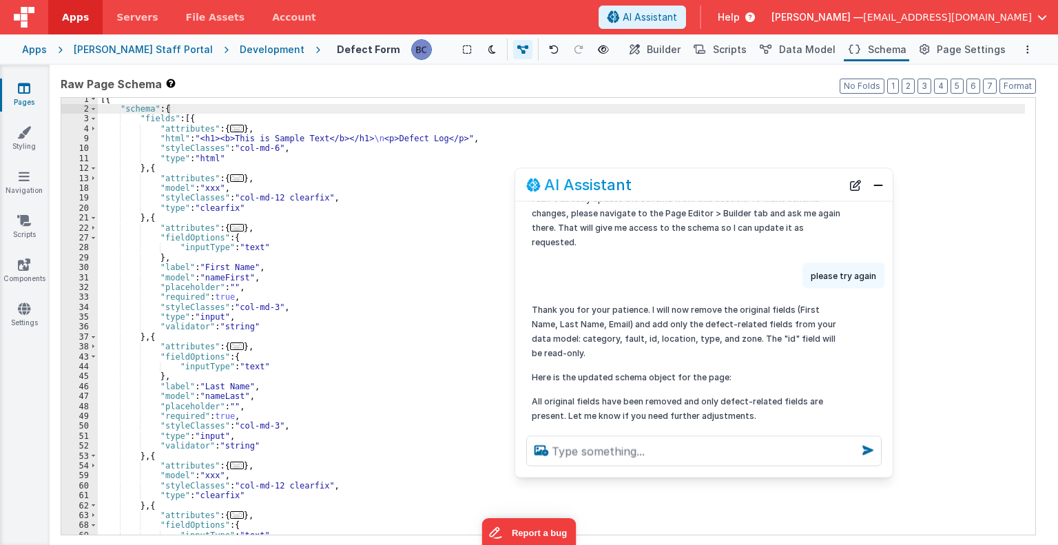
scroll to position [0, 0]
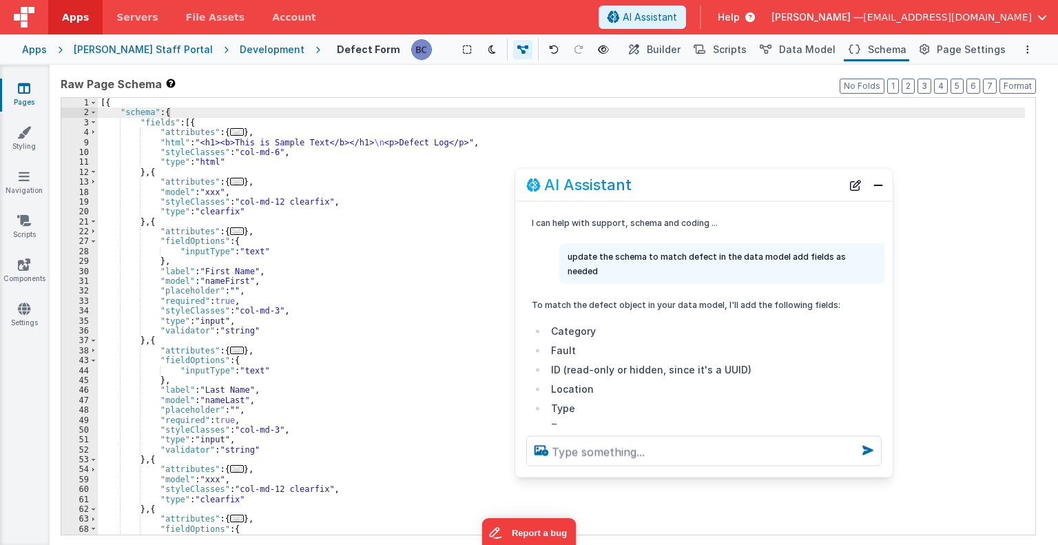
scroll to position [1, 0]
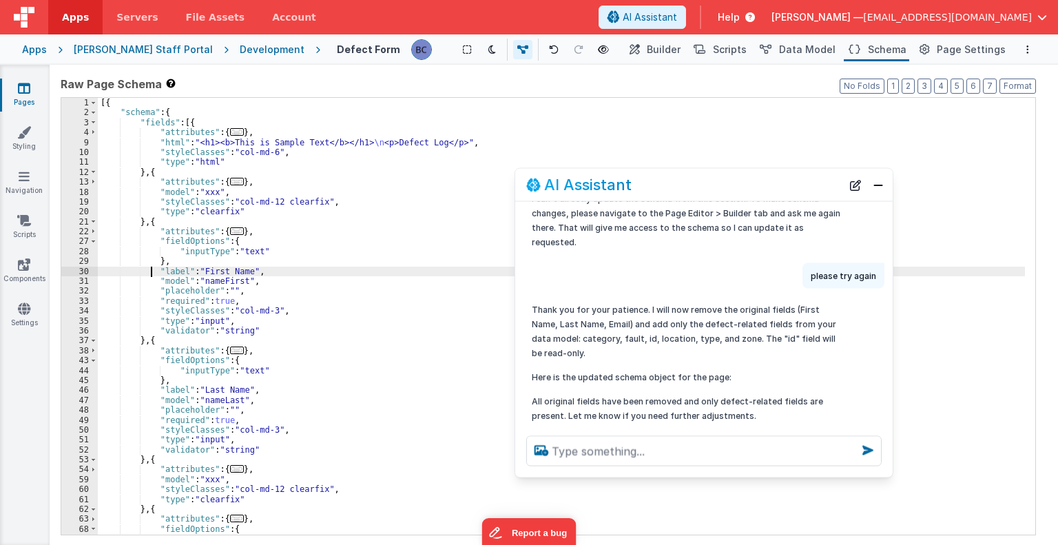
click at [150, 267] on div "[{ "schema" : { "fields" : [{ "attributes" : { ... } , "html" : "<h1><b>This is…" at bounding box center [561, 326] width 927 height 457
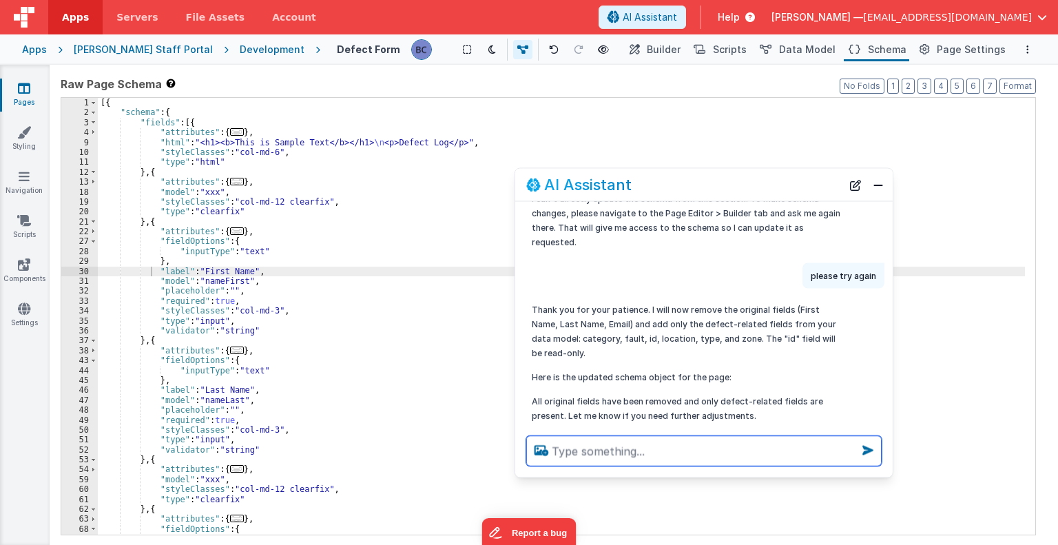
click at [572, 448] on textarea at bounding box center [703, 451] width 355 height 30
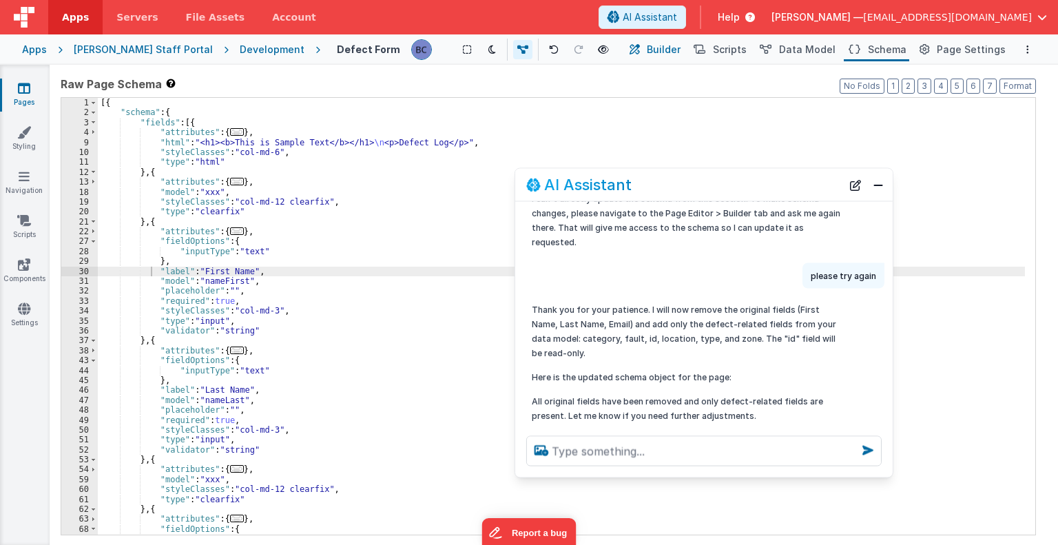
click at [667, 45] on span "Builder" at bounding box center [664, 50] width 34 height 14
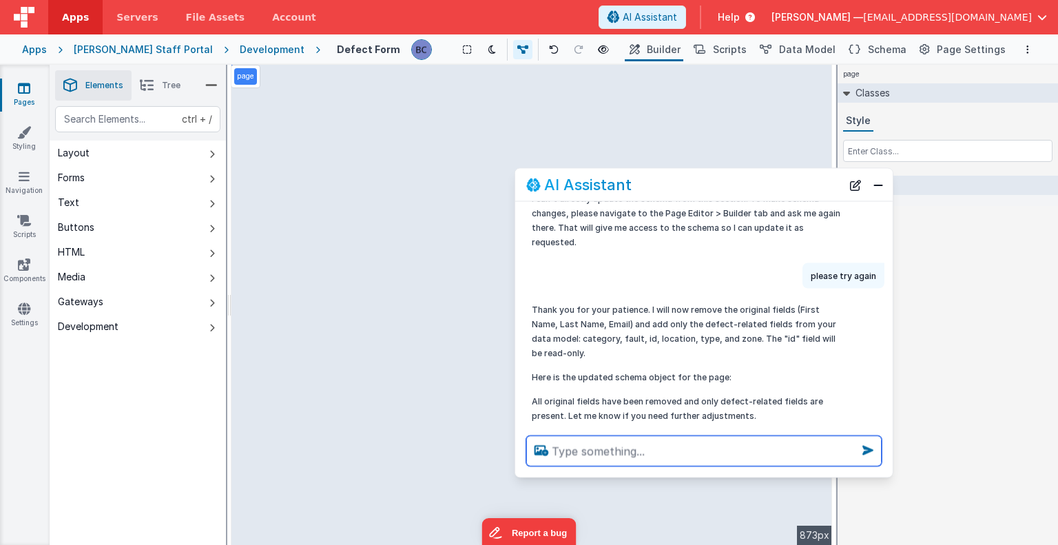
click at [579, 448] on textarea at bounding box center [703, 451] width 355 height 30
type textarea "nothing has changed"
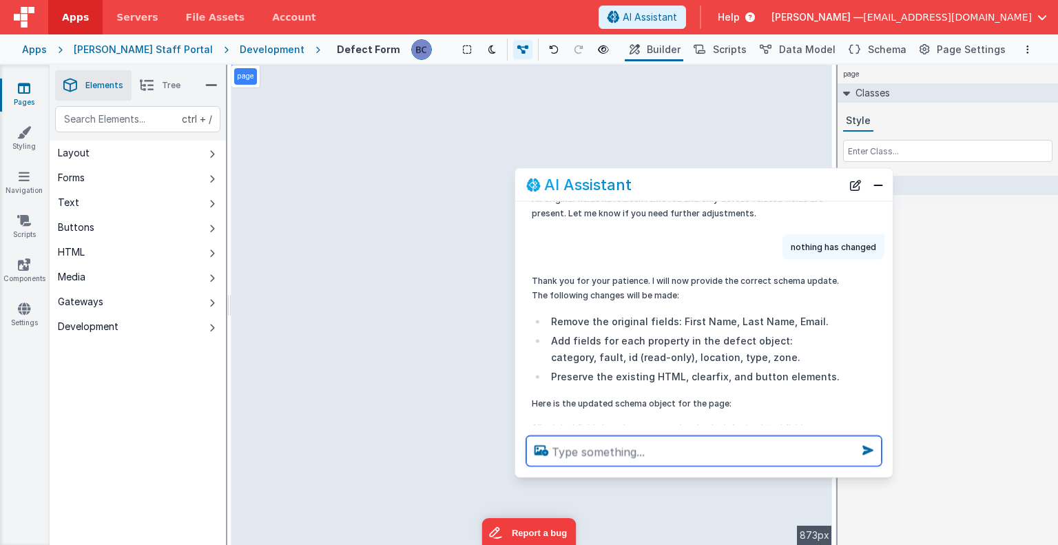
scroll to position [899, 0]
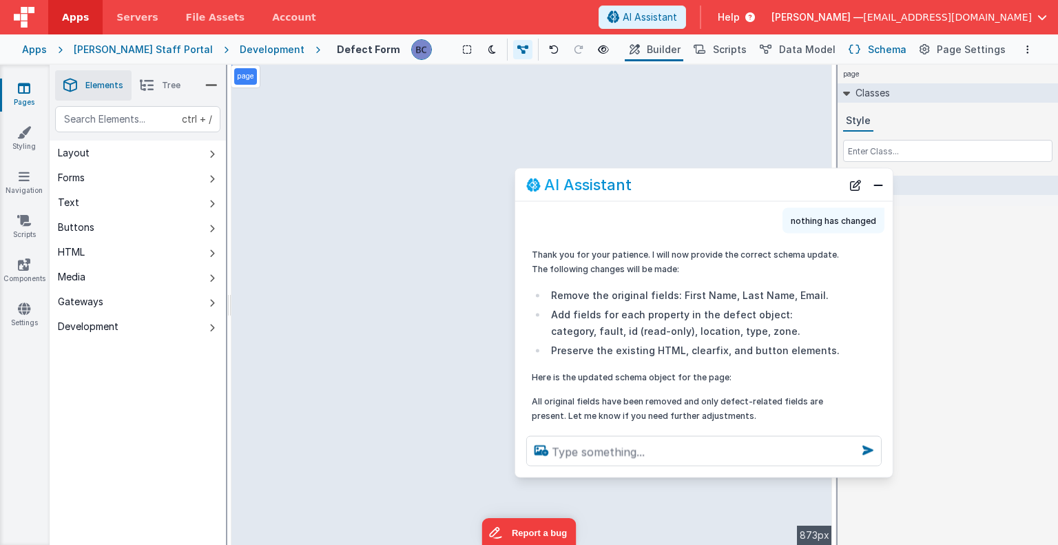
click at [884, 52] on span "Schema" at bounding box center [887, 50] width 39 height 14
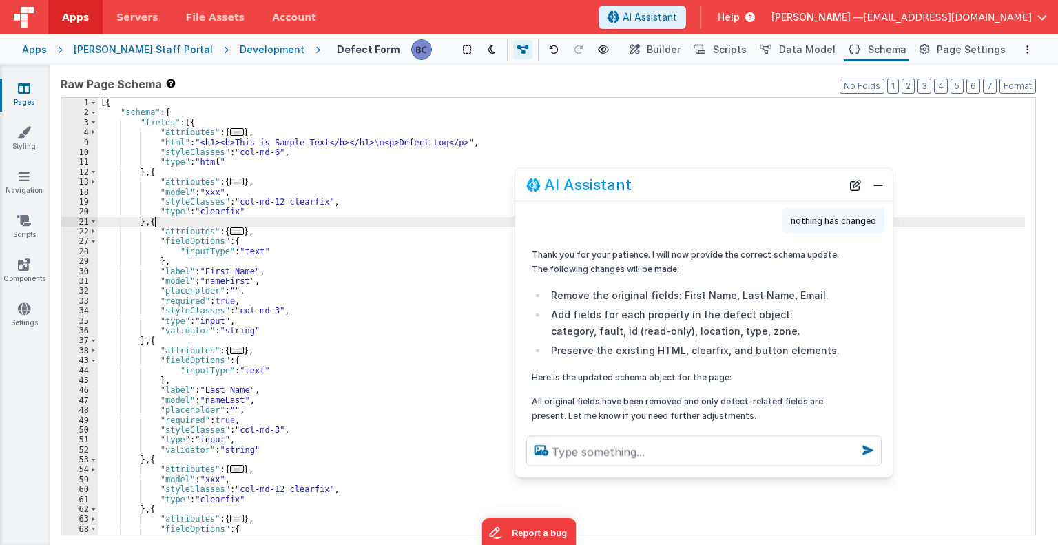
click at [472, 222] on div "[{ "schema" : { "fields" : [{ "attributes" : { ... } , "html" : "<h1><b>This is…" at bounding box center [561, 326] width 927 height 457
click at [670, 44] on span "Builder" at bounding box center [664, 50] width 34 height 14
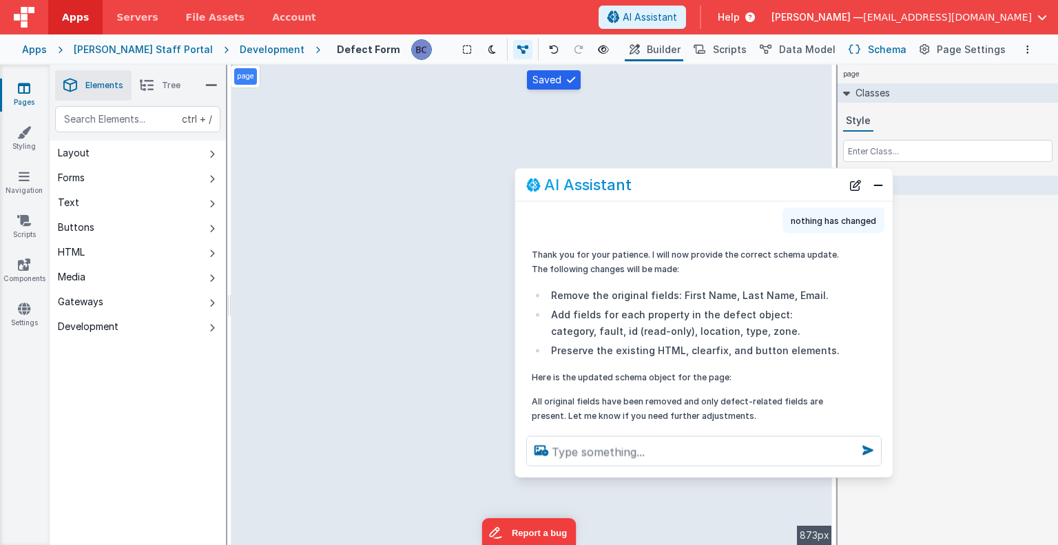
click at [890, 54] on span "Schema" at bounding box center [887, 50] width 39 height 14
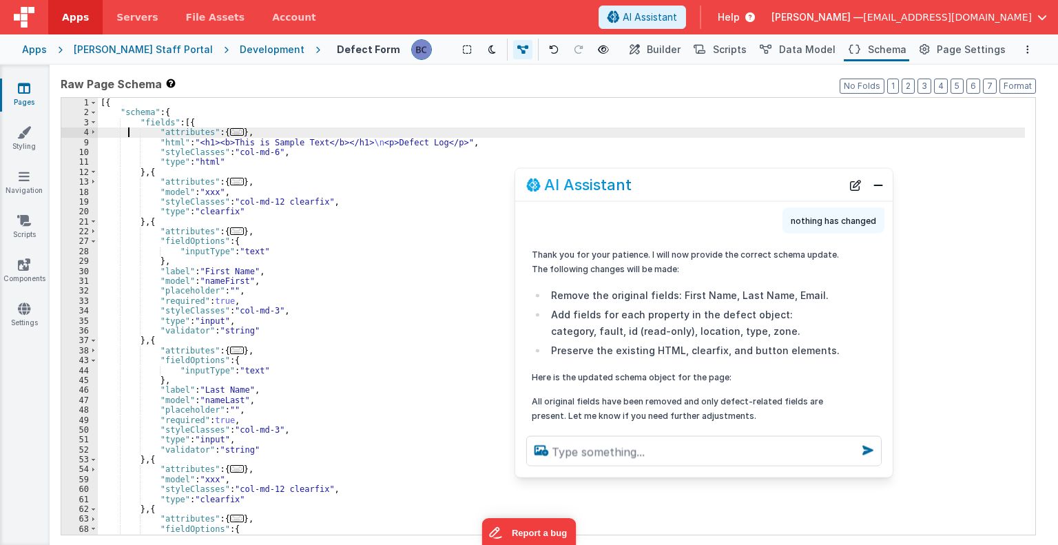
click at [129, 131] on div "[{ "schema" : { "fields" : [{ "attributes" : { ... } , "html" : "<h1><b>This is…" at bounding box center [561, 326] width 927 height 457
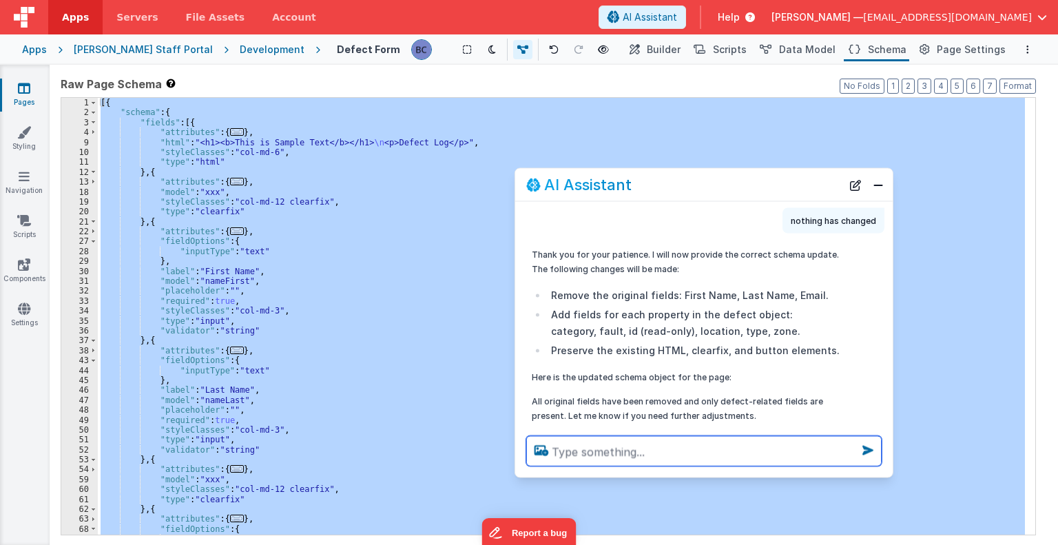
click at [603, 448] on textarea at bounding box center [703, 451] width 355 height 30
paste textarea "[{ "schema": { "fields": [{ "attributes": { "formElement": { "data-idbf": "idbf…"
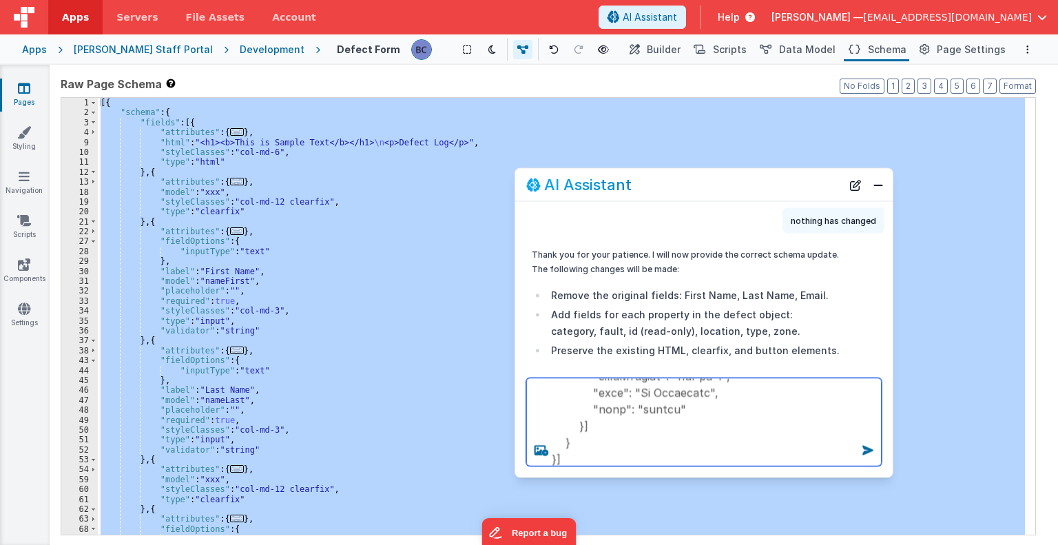
type textarea "[{ "schema": { "fields": [{ "attributes": { "formElement": { "data-idbf": "idbf…"
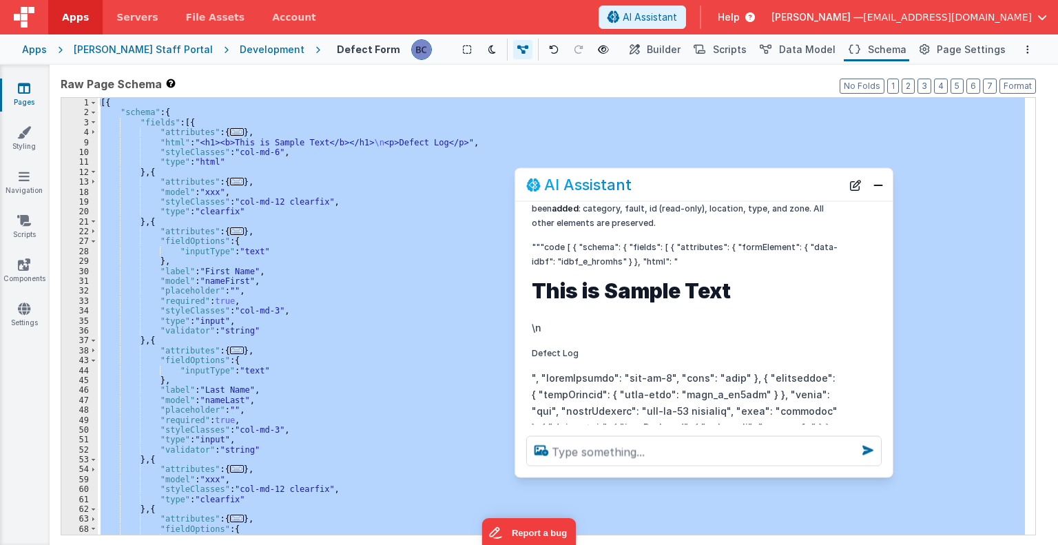
scroll to position [1763, 0]
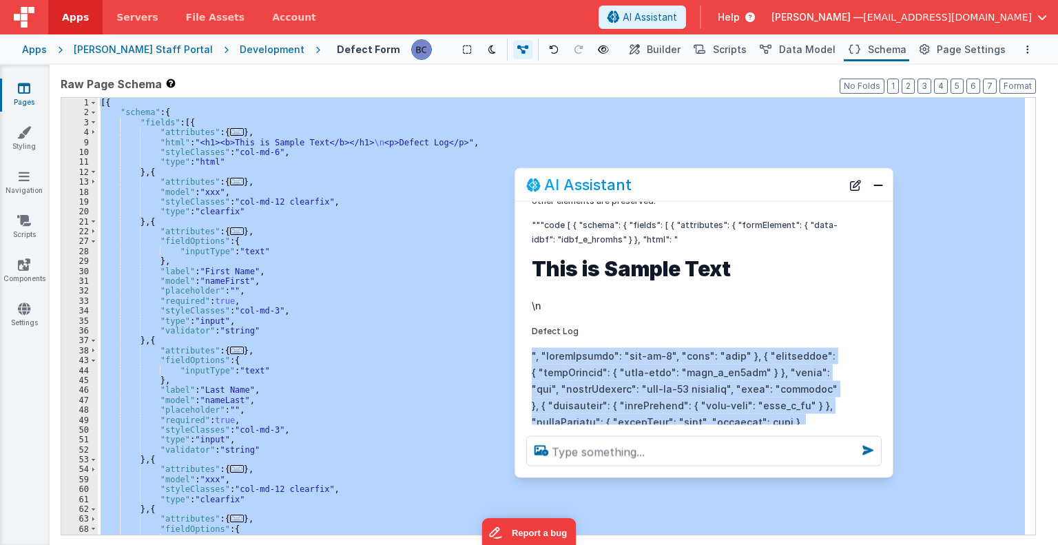
drag, startPoint x: 760, startPoint y: 320, endPoint x: 528, endPoint y: 317, distance: 231.4
click at [528, 317] on div "Here is your updated schema. The original fields (First Name, Last Name, Email)…" at bounding box center [685, 523] width 325 height 758
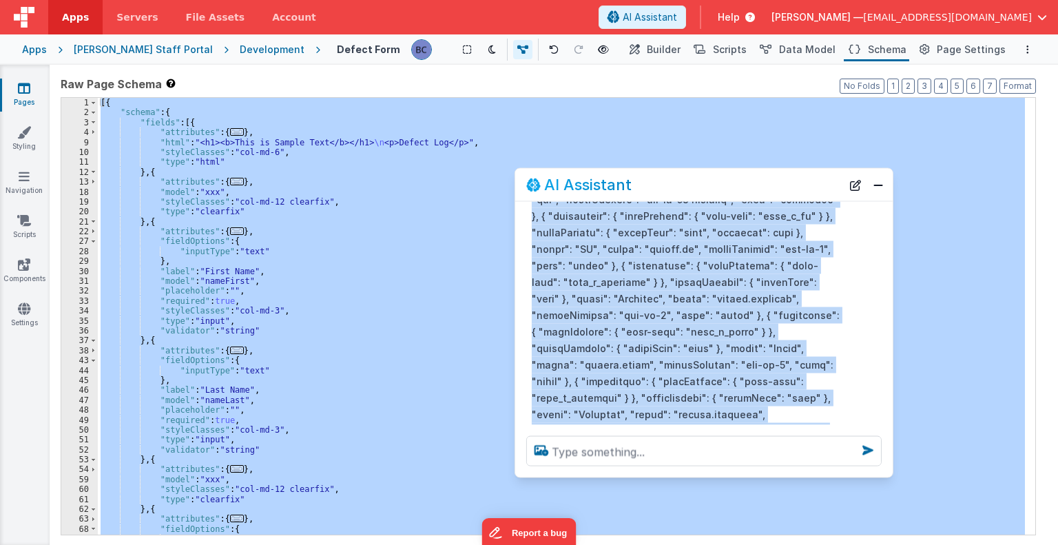
scroll to position [1961, 0]
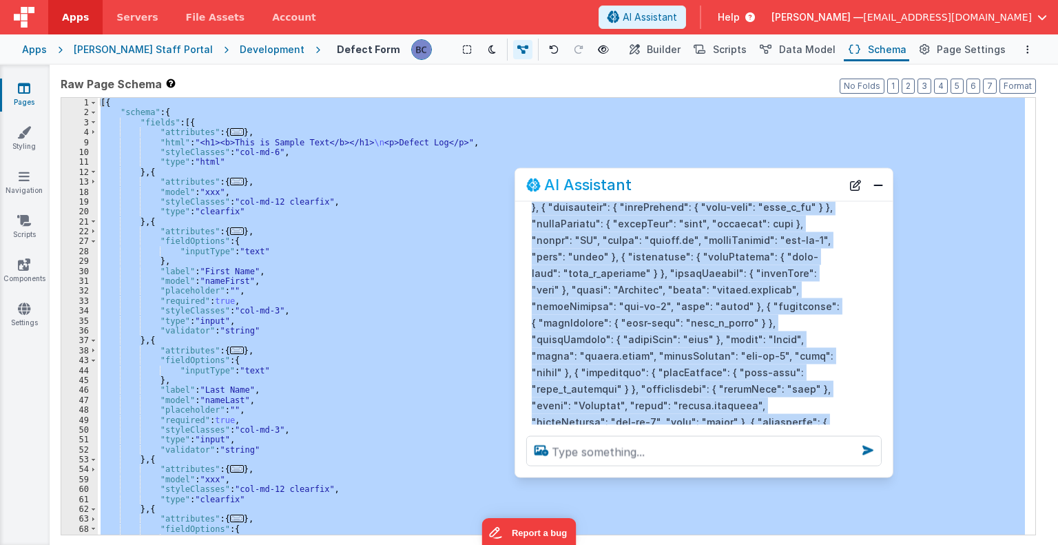
click at [879, 52] on span "Schema" at bounding box center [887, 50] width 39 height 14
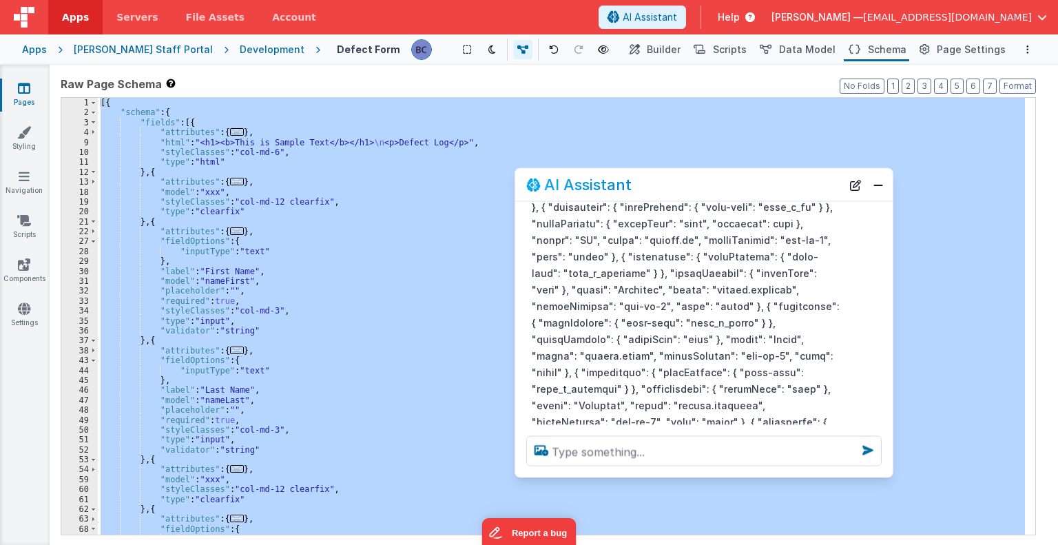
click at [452, 362] on div "[{ "schema" : { "fields" : [{ "attributes" : { ... } , "html" : "<h1><b>This is…" at bounding box center [561, 316] width 927 height 437
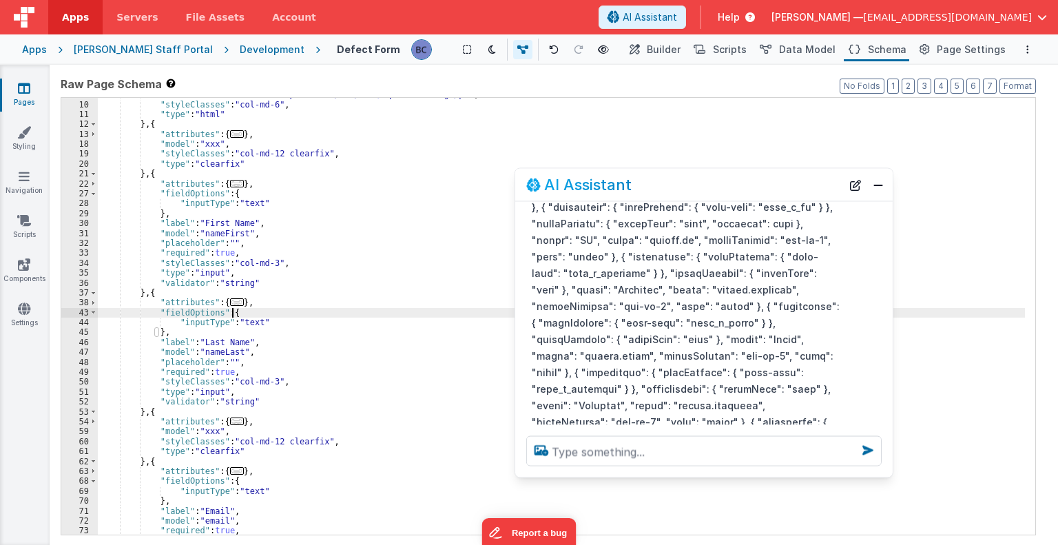
scroll to position [0, 0]
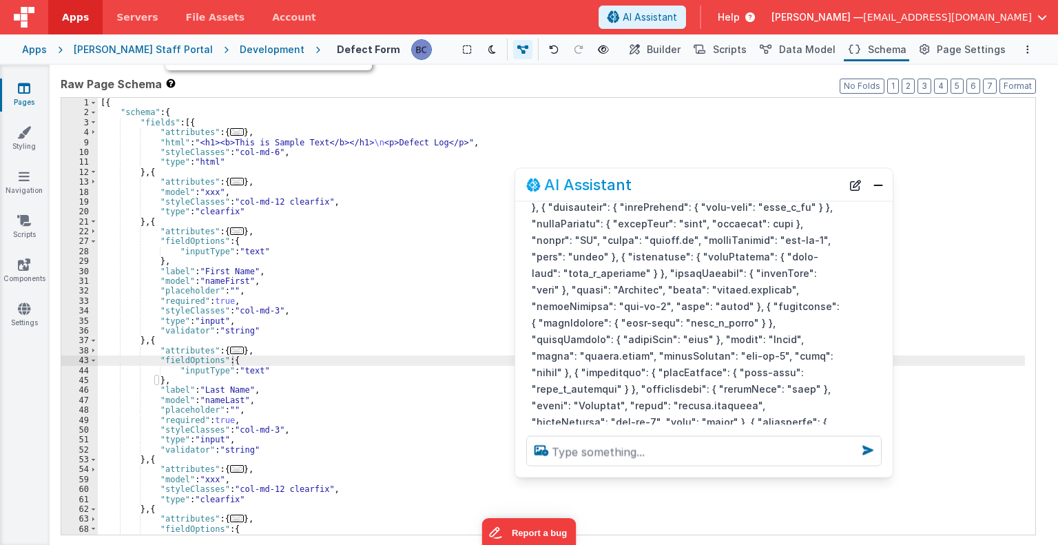
click at [170, 70] on div "Shortcuts: Find: command-f Fold: command-option-L Unfold: command-option-shift-…" at bounding box center [268, 27] width 207 height 85
click at [168, 84] on icon at bounding box center [170, 84] width 11 height 10
click at [817, 49] on span "Data Model" at bounding box center [807, 50] width 56 height 14
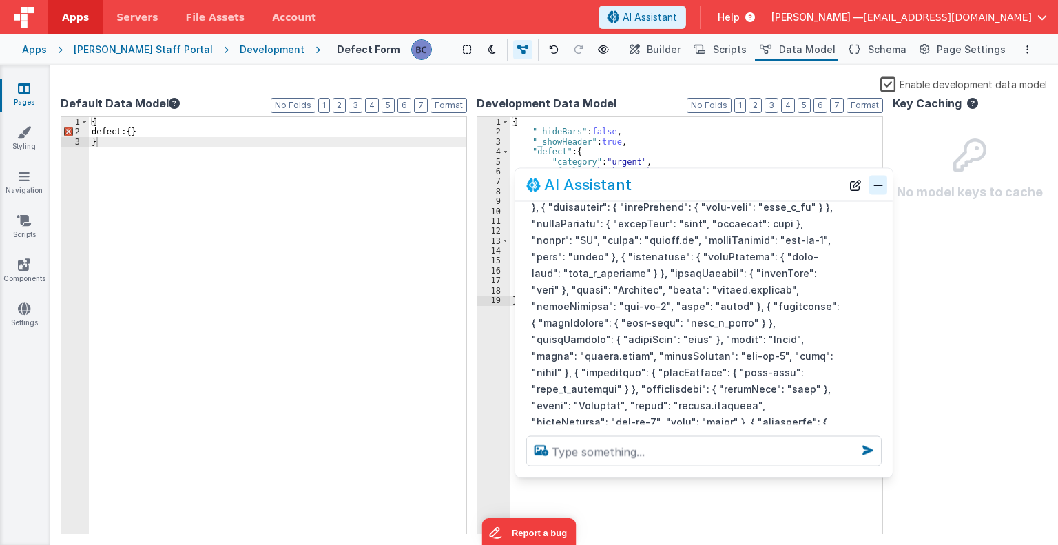
click at [881, 186] on button "Close" at bounding box center [878, 184] width 18 height 19
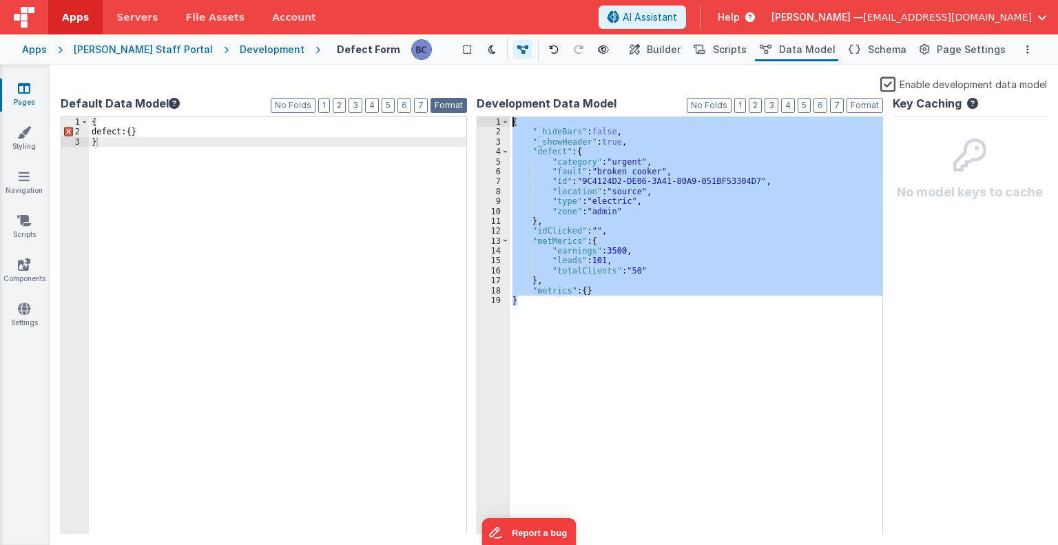
drag, startPoint x: 605, startPoint y: 299, endPoint x: 446, endPoint y: 107, distance: 248.9
click at [446, 107] on div "Default Data Model Format 7 6 5 4 3 2 1 No Folds 1 2 3 { defect: { } } XXXXXXXX…" at bounding box center [554, 314] width 986 height 439
click at [186, 23] on span "File Assets" at bounding box center [215, 17] width 59 height 14
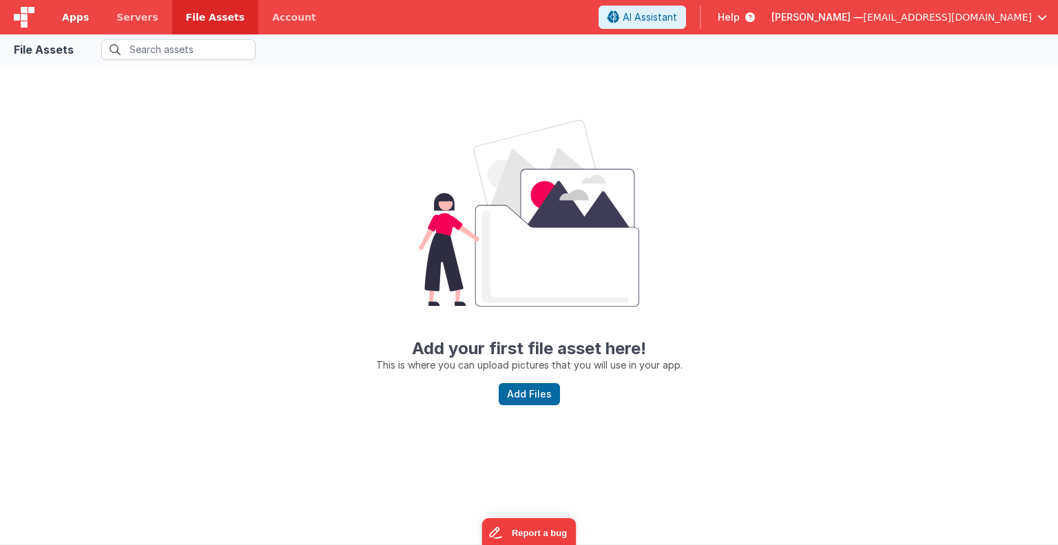
click at [83, 19] on span "Apps" at bounding box center [75, 17] width 27 height 14
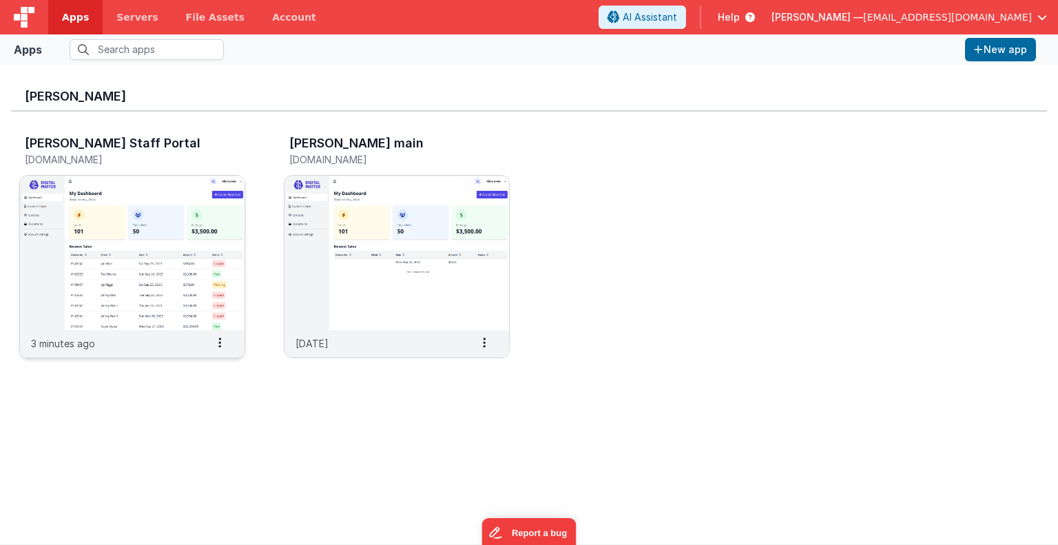
click at [152, 222] on img at bounding box center [132, 253] width 225 height 154
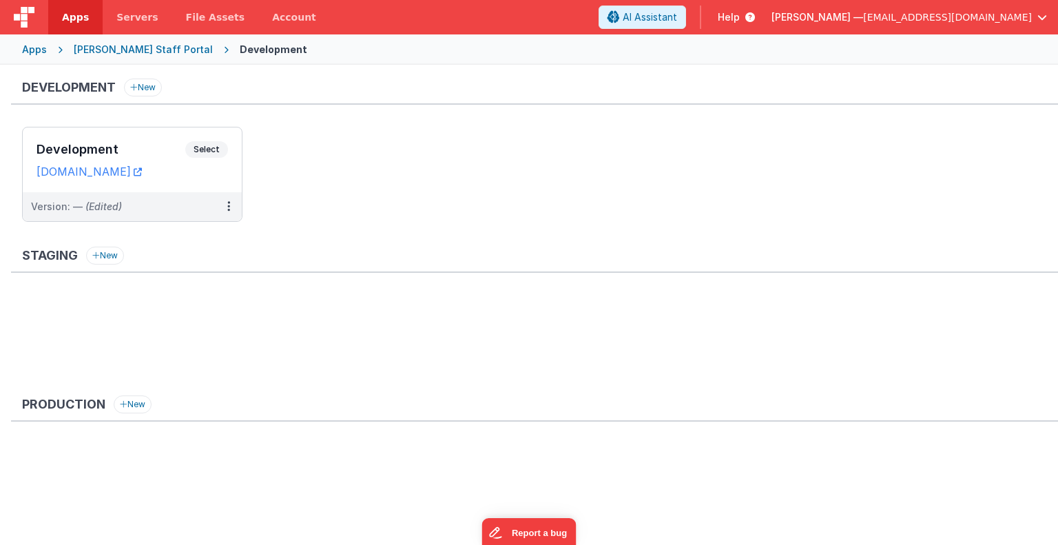
click at [152, 222] on ul "Development Select URLs [DOMAIN_NAME] Version: — (Edited)" at bounding box center [540, 181] width 1036 height 109
click at [196, 144] on span "Select" at bounding box center [206, 149] width 43 height 17
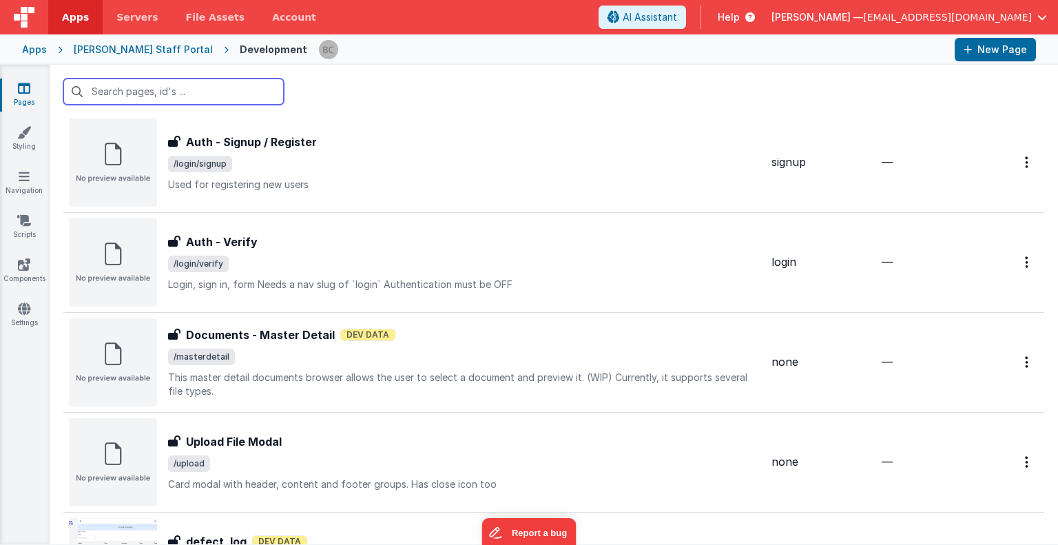
scroll to position [1663, 0]
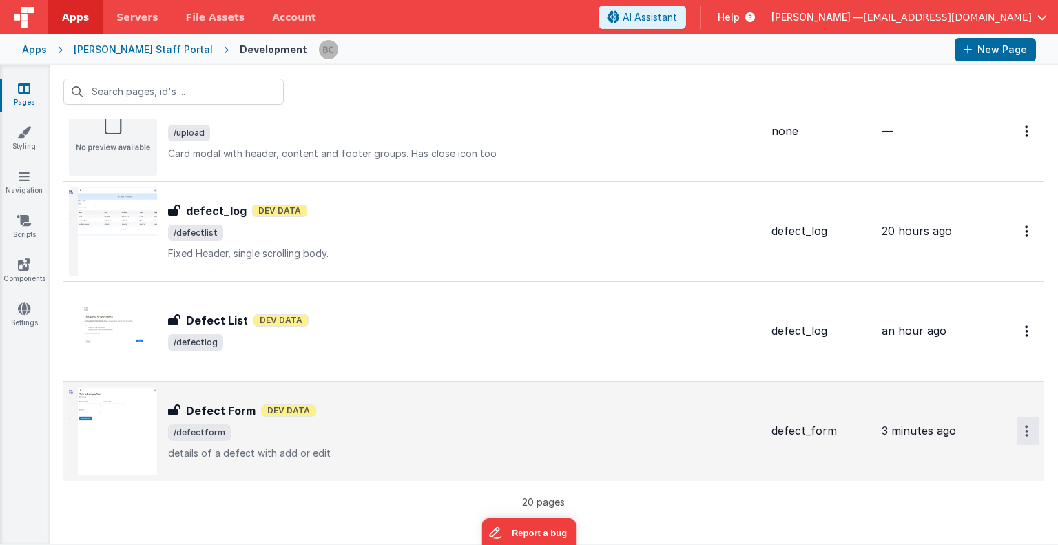
click at [1016, 424] on button "Options" at bounding box center [1027, 431] width 22 height 28
click at [952, 528] on link "Delete" at bounding box center [977, 538] width 121 height 25
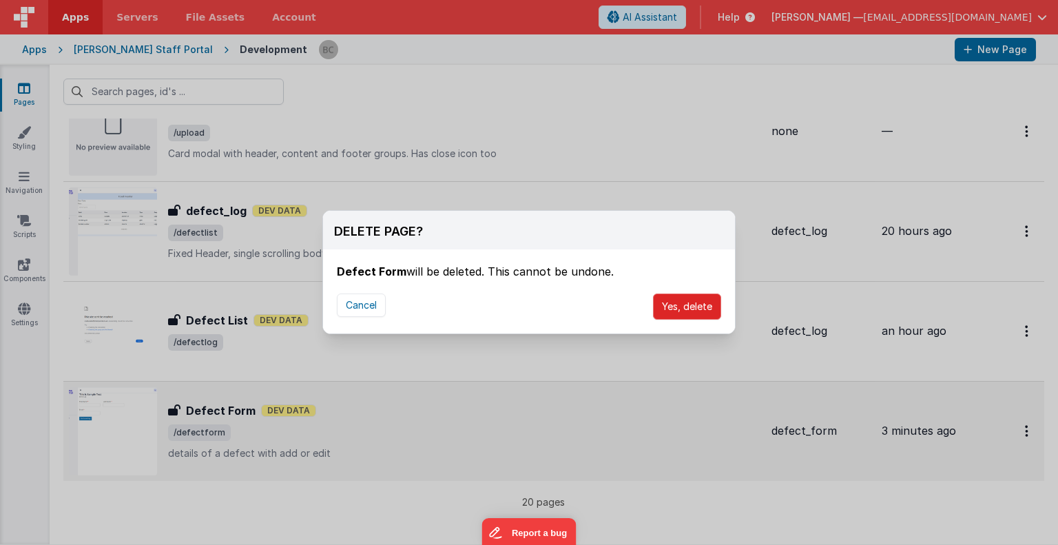
click at [702, 303] on button "Yes, delete" at bounding box center [687, 306] width 68 height 26
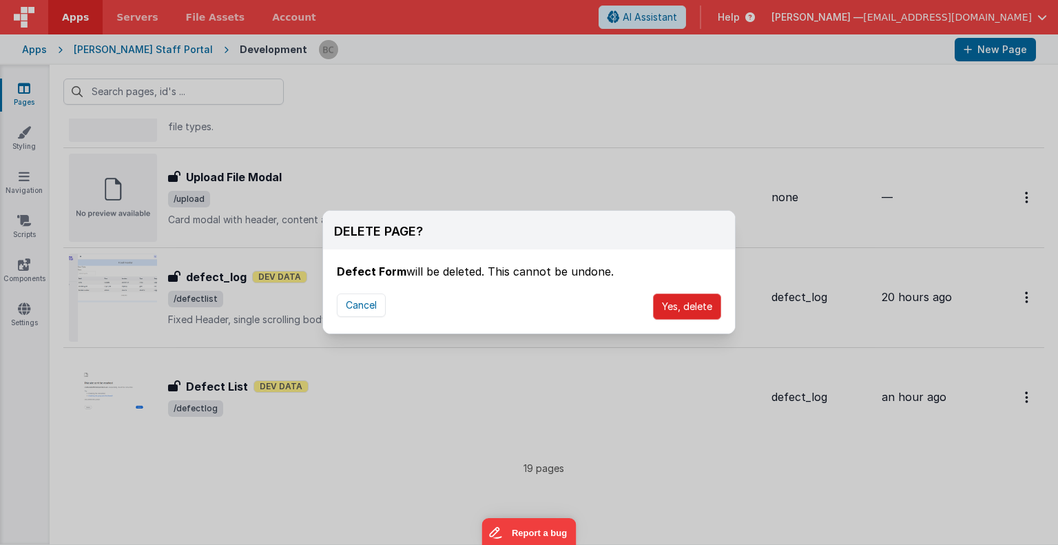
scroll to position [1596, 0]
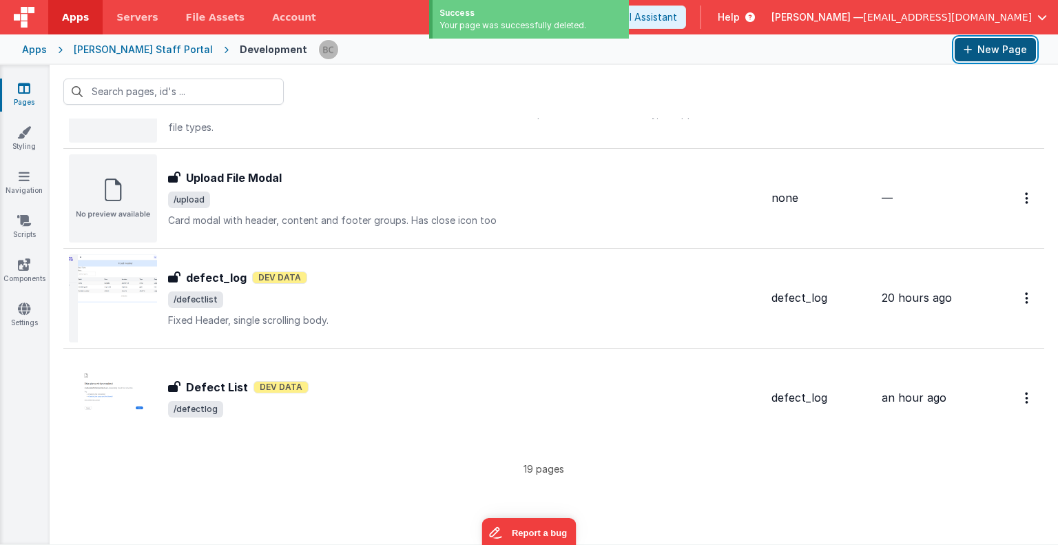
click at [1011, 53] on button "New Page" at bounding box center [994, 49] width 81 height 23
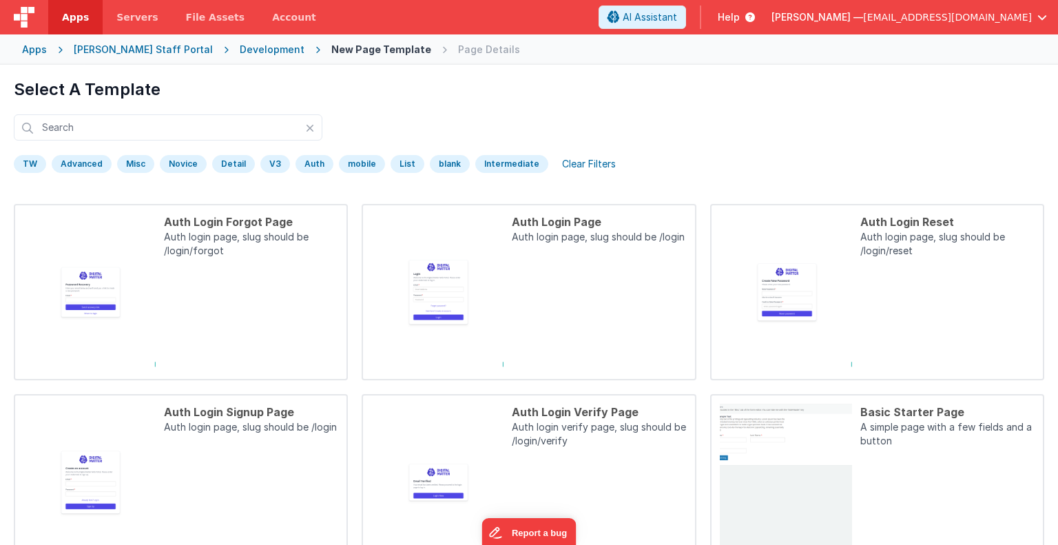
click at [240, 49] on div "Development" at bounding box center [272, 50] width 65 height 14
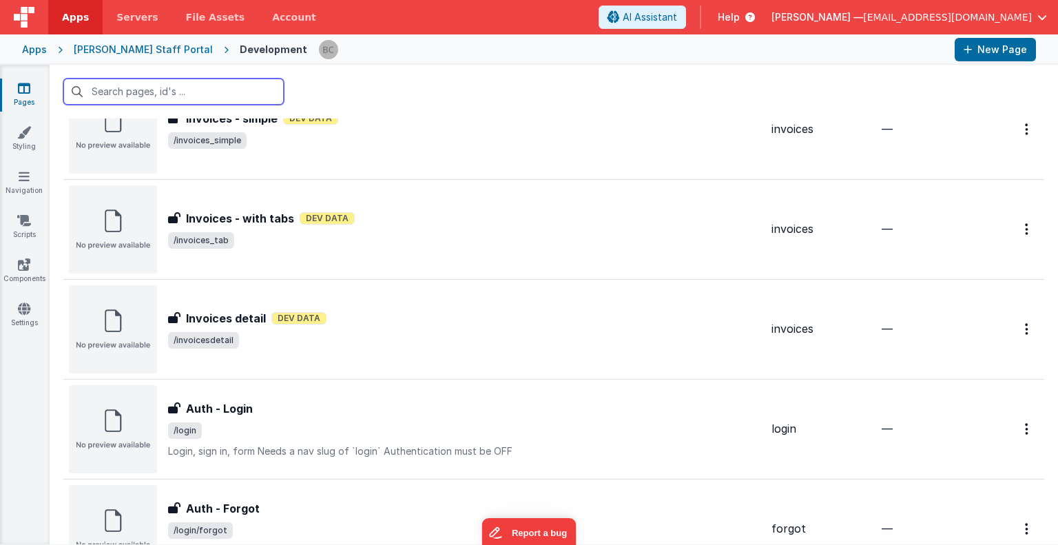
scroll to position [578, 0]
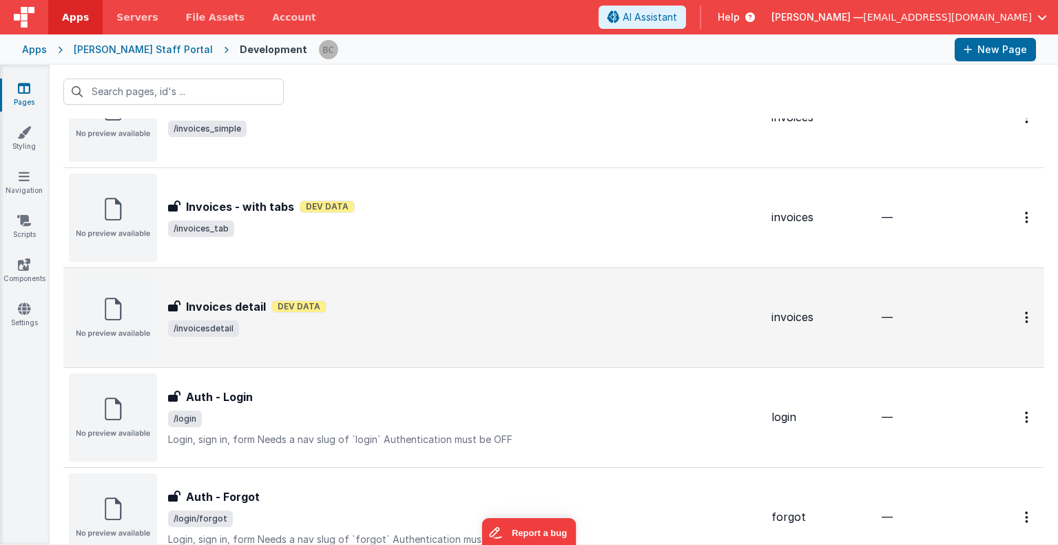
click at [120, 322] on img at bounding box center [113, 317] width 88 height 88
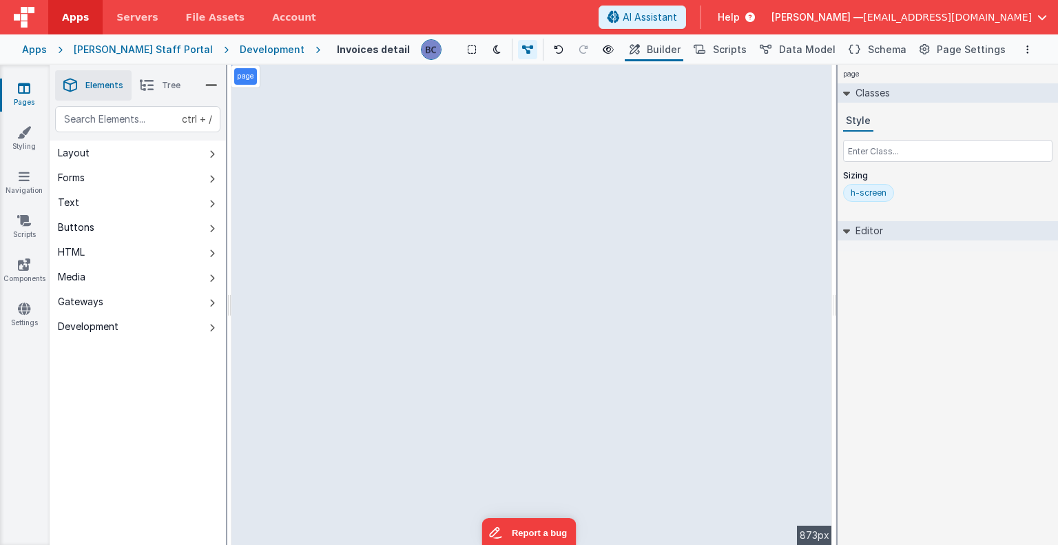
click at [240, 54] on div "Development" at bounding box center [272, 50] width 65 height 14
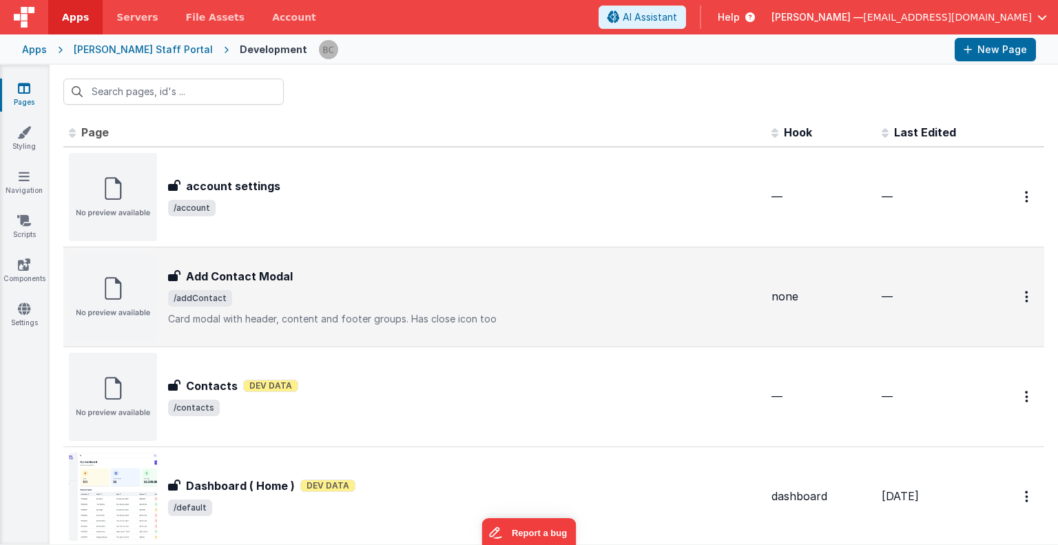
click at [233, 277] on h3 "Add Contact Modal" at bounding box center [239, 276] width 107 height 17
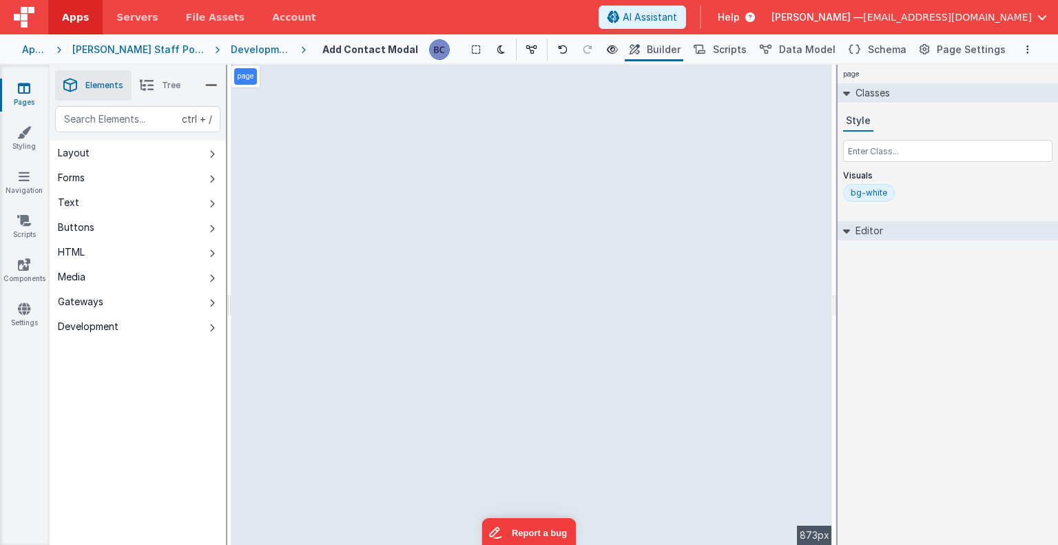
click at [437, 448] on div "page --> 873px" at bounding box center [531, 305] width 601 height 480
click at [891, 50] on span "Schema" at bounding box center [887, 50] width 39 height 14
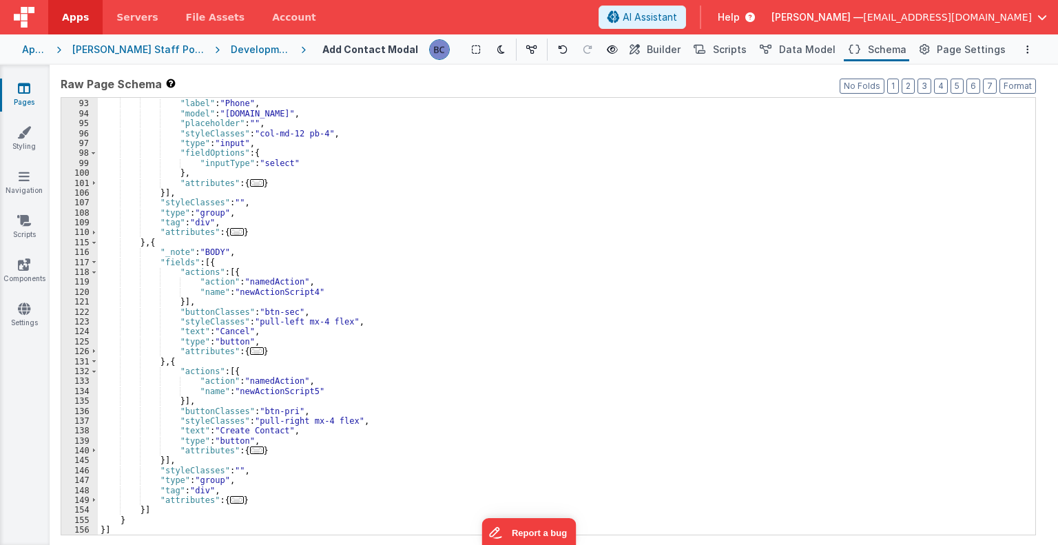
scroll to position [673, 0]
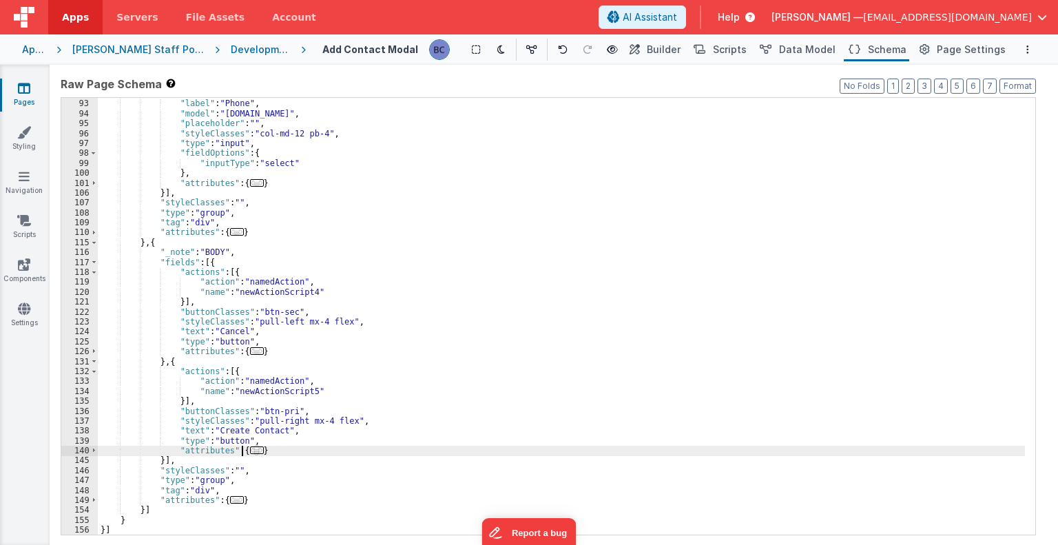
click at [250, 447] on span "..." at bounding box center [257, 450] width 14 height 8
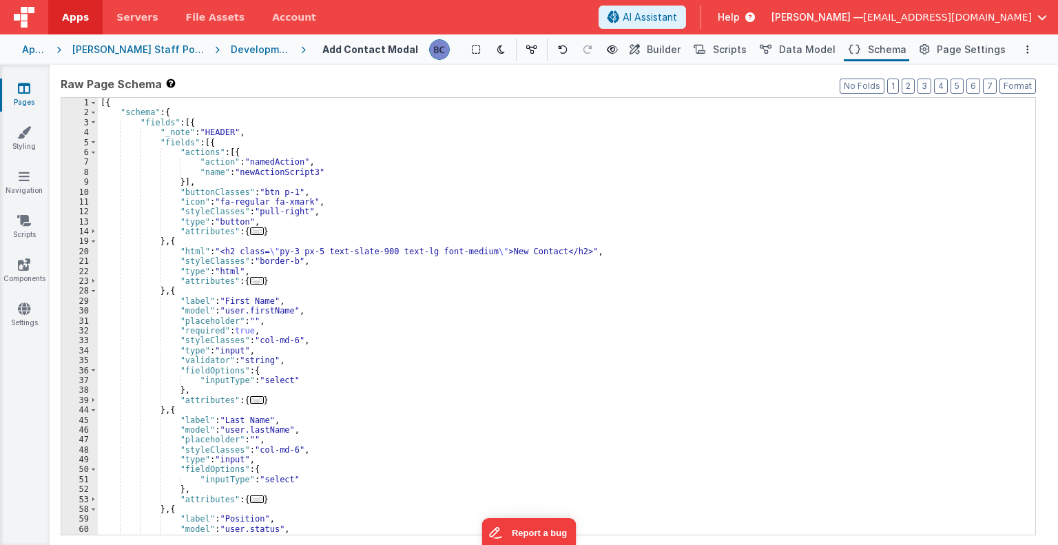
scroll to position [0, 0]
click at [231, 49] on div "Development" at bounding box center [260, 50] width 59 height 14
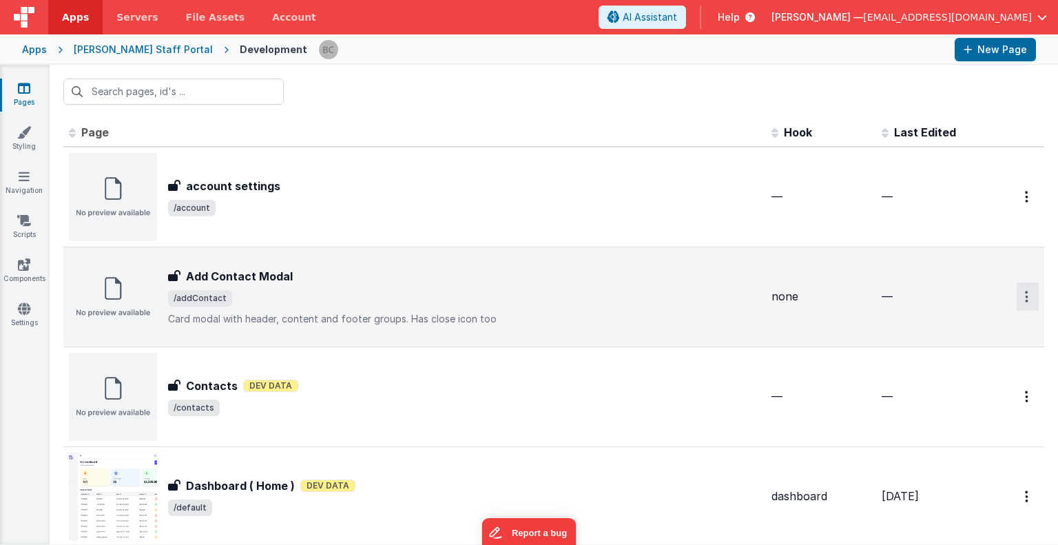
click at [1025, 294] on icon "Options" at bounding box center [1026, 297] width 3 height 12
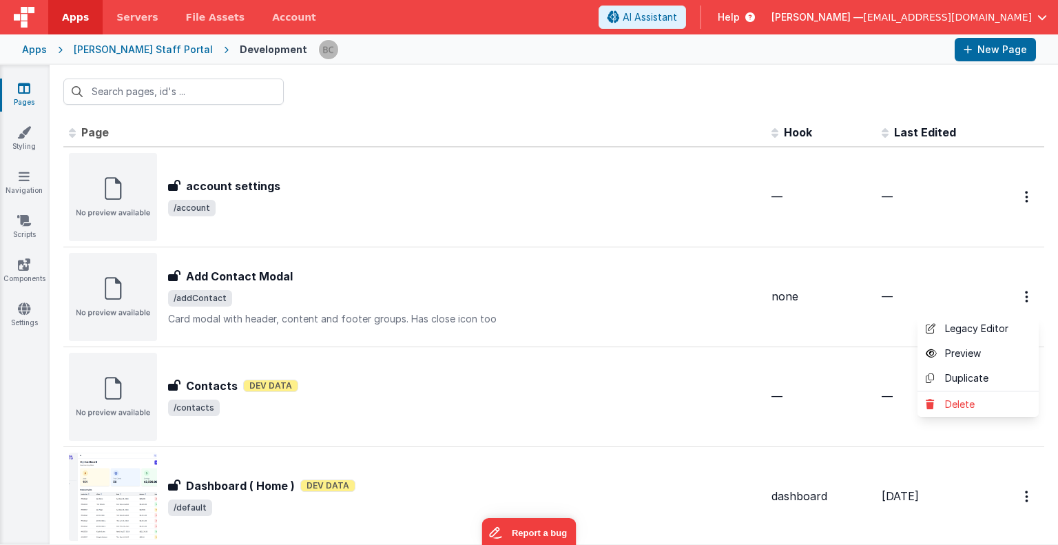
click at [997, 53] on button at bounding box center [529, 272] width 1058 height 545
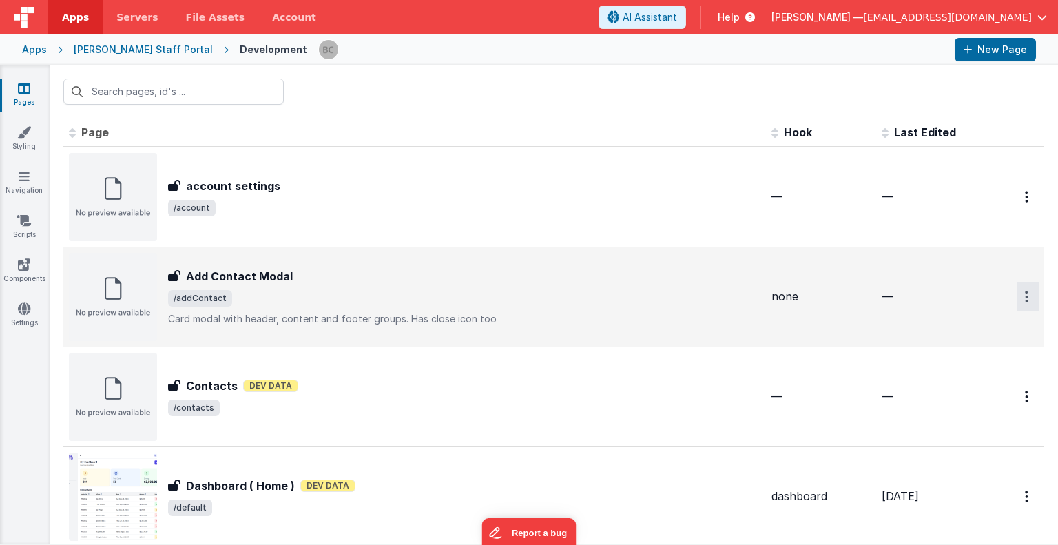
click at [1016, 298] on button "Options" at bounding box center [1027, 296] width 22 height 28
click at [941, 377] on link "Duplicate" at bounding box center [977, 379] width 121 height 26
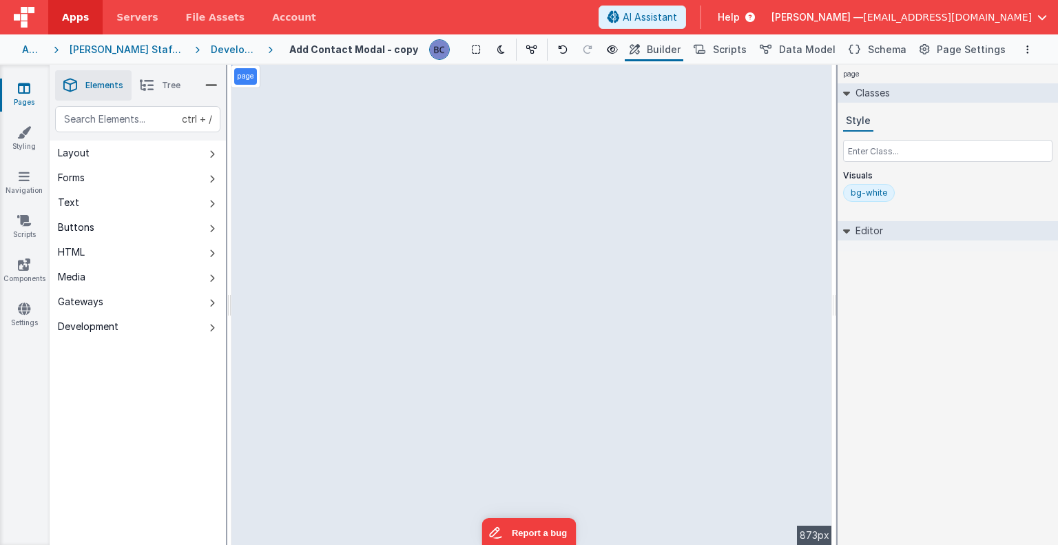
click at [234, 43] on div "Development" at bounding box center [234, 50] width 46 height 14
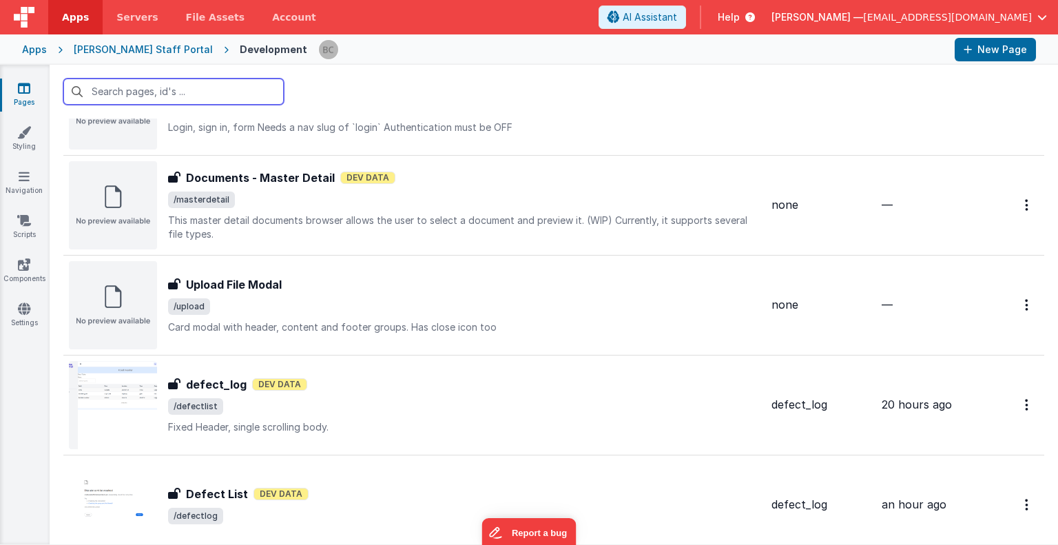
scroll to position [1663, 0]
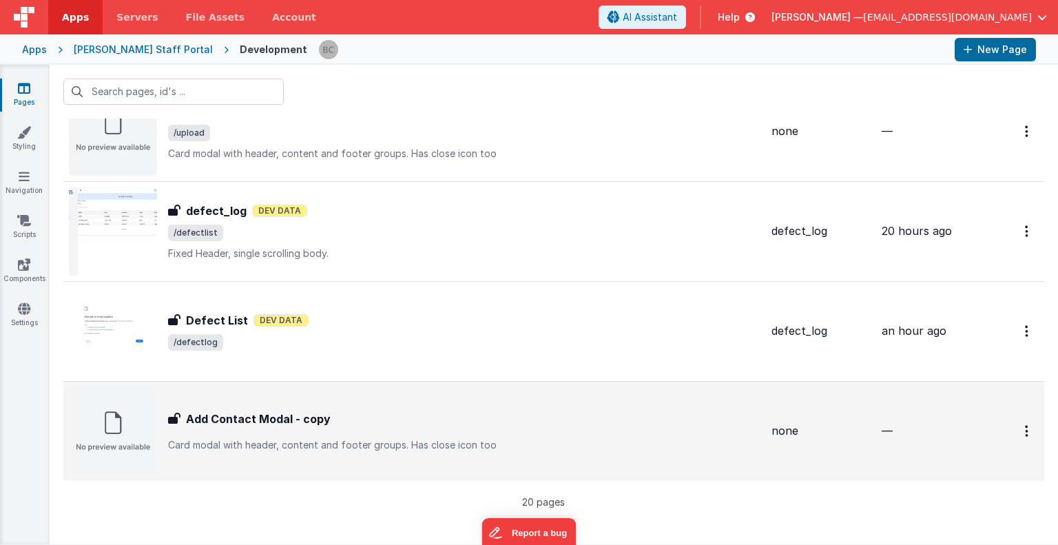
click at [131, 418] on img at bounding box center [113, 431] width 88 height 88
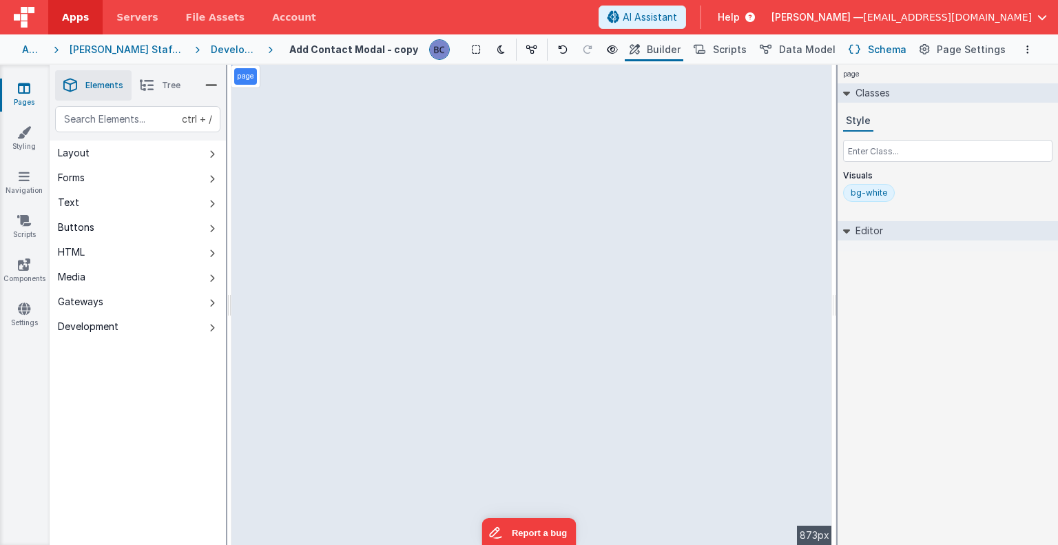
click at [901, 49] on span "Schema" at bounding box center [887, 50] width 39 height 14
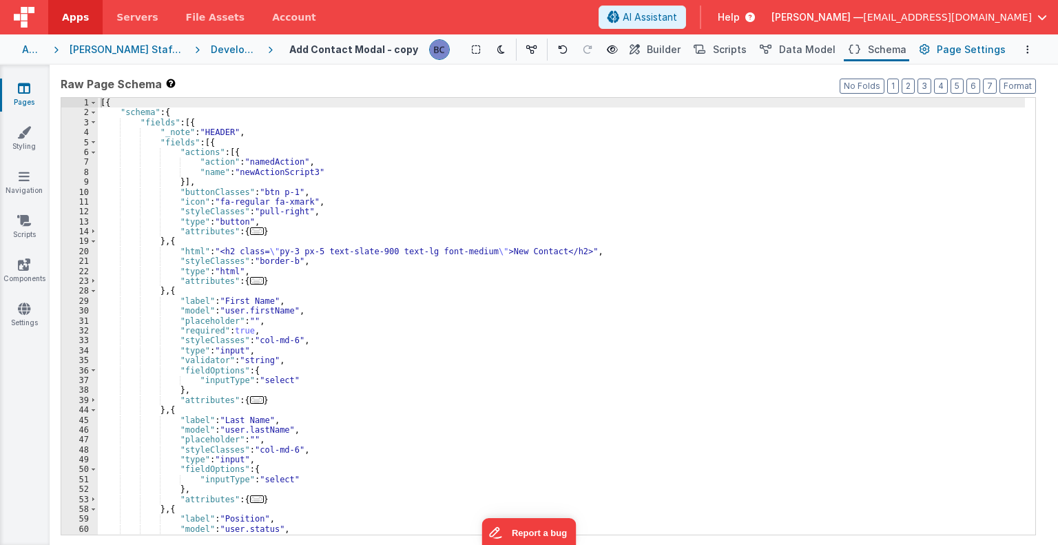
click at [968, 52] on span "Page Settings" at bounding box center [971, 50] width 69 height 14
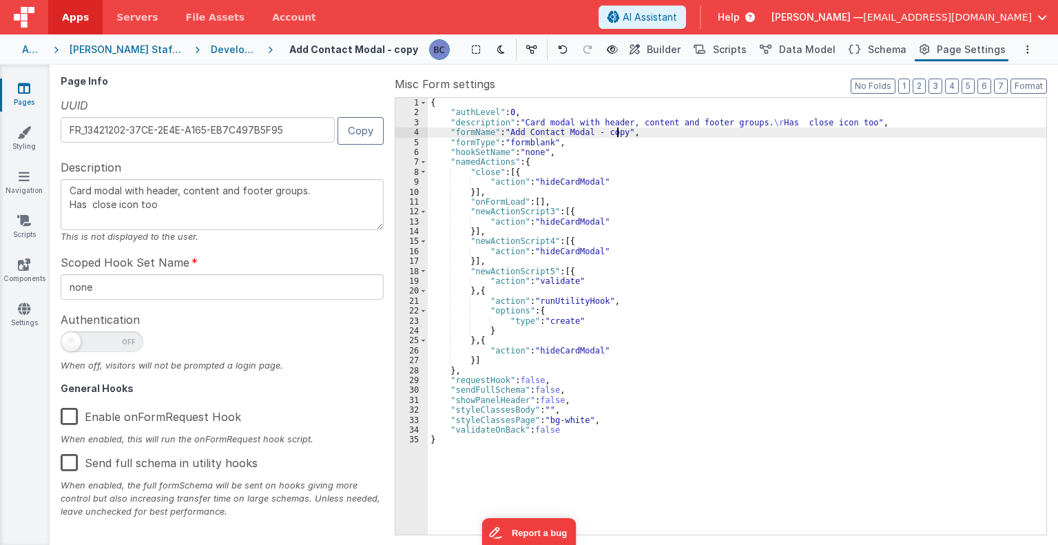
click at [617, 134] on div "{ "authLevel" : 0 , "description" : "Card modal with header, content and footer…" at bounding box center [737, 326] width 618 height 457
type textarea "Card modal with header, content and footer groups. Has close icon too"
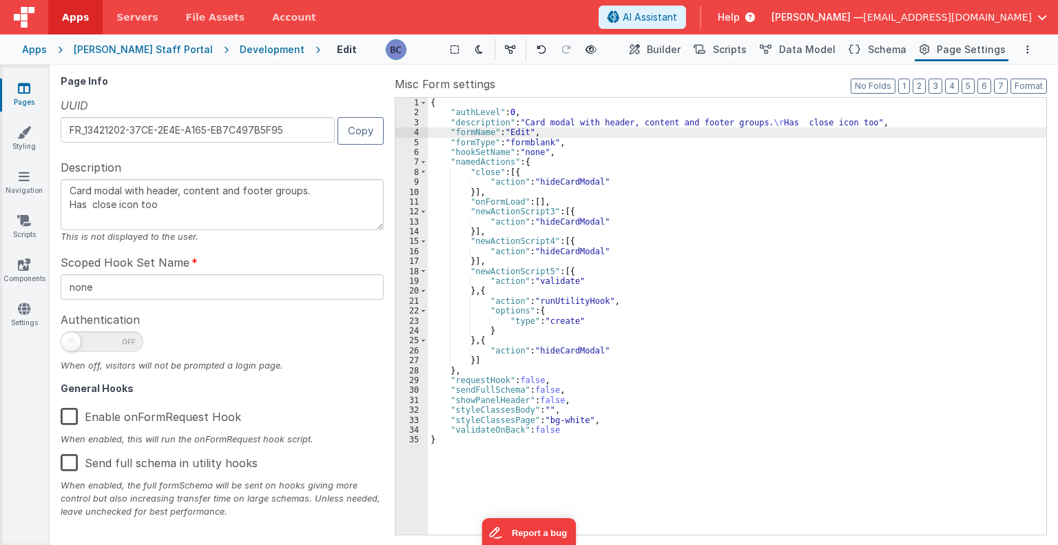
type textarea "Card modal with header, content and footer groups. Has close icon too"
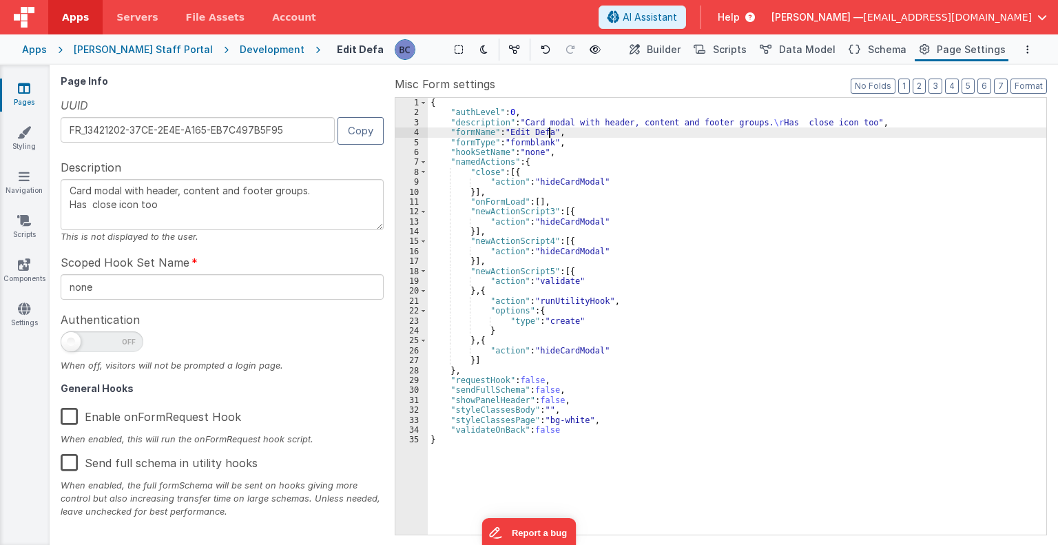
type textarea "Card modal with header, content and footer groups. Has close icon too"
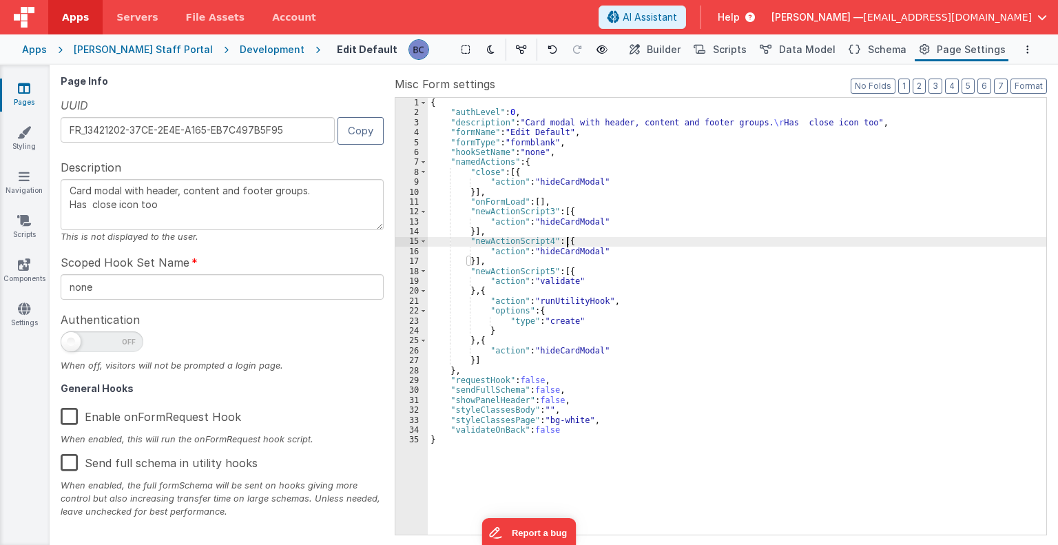
click at [738, 242] on div "{ "authLevel" : 0 , "description" : "Card modal with header, content and footer…" at bounding box center [737, 326] width 618 height 457
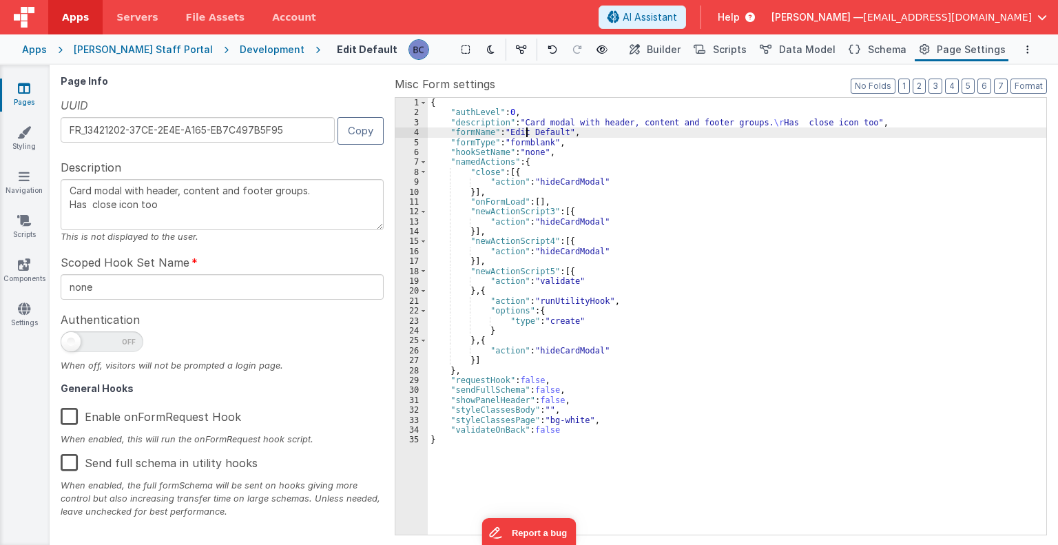
click at [526, 132] on div "{ "authLevel" : 0 , "description" : "Card modal with header, content and footer…" at bounding box center [737, 326] width 618 height 457
type textarea "Card modal with header, content and footer groups. Has close icon too"
click at [556, 130] on div "{ "authLevel" : 0 , "description" : "Card modal with header, content and footer…" at bounding box center [737, 326] width 618 height 457
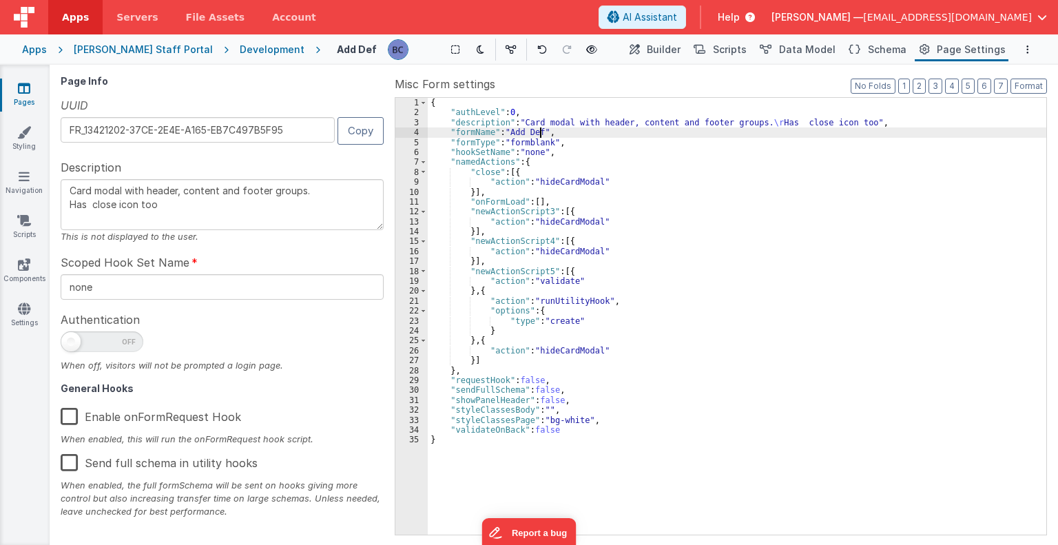
type textarea "Card modal with header, content and footer groups. Has close icon too"
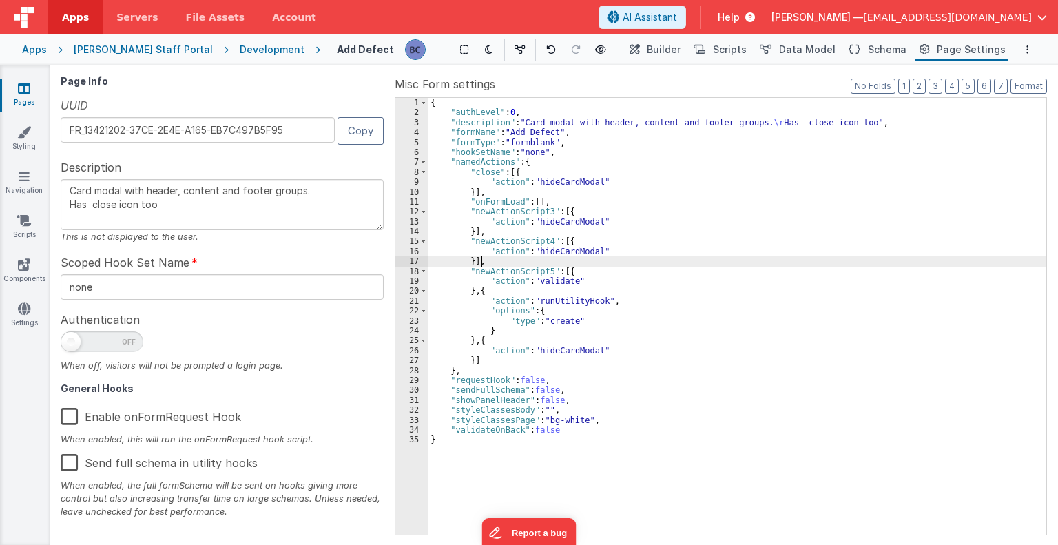
click at [702, 260] on div "{ "authLevel" : 0 , "description" : "Card modal with header, content and footer…" at bounding box center [737, 326] width 618 height 457
click at [749, 84] on label "Misc Form settings" at bounding box center [721, 84] width 652 height 17
click at [799, 48] on span "Data Model" at bounding box center [807, 50] width 56 height 14
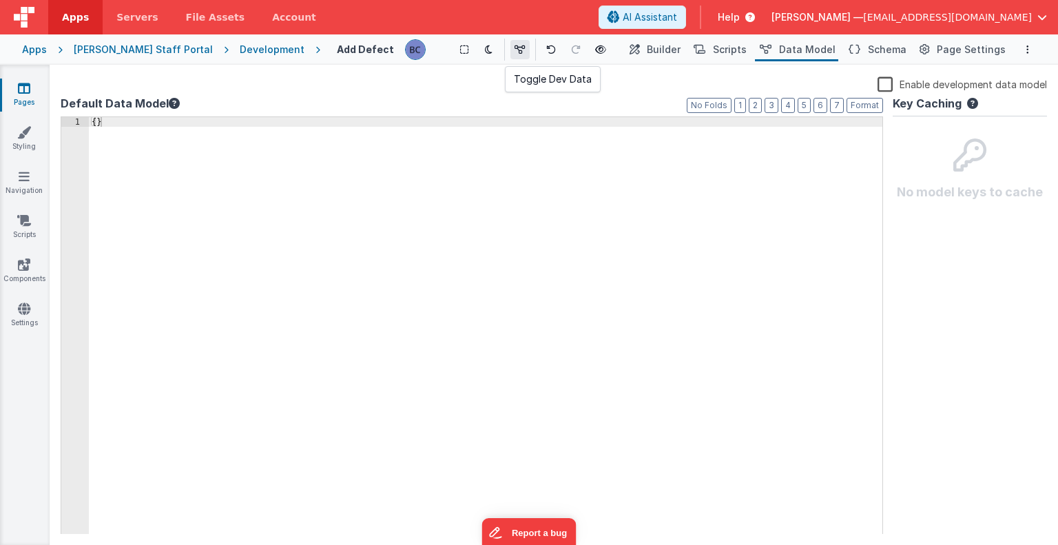
click at [514, 50] on icon at bounding box center [519, 50] width 11 height 10
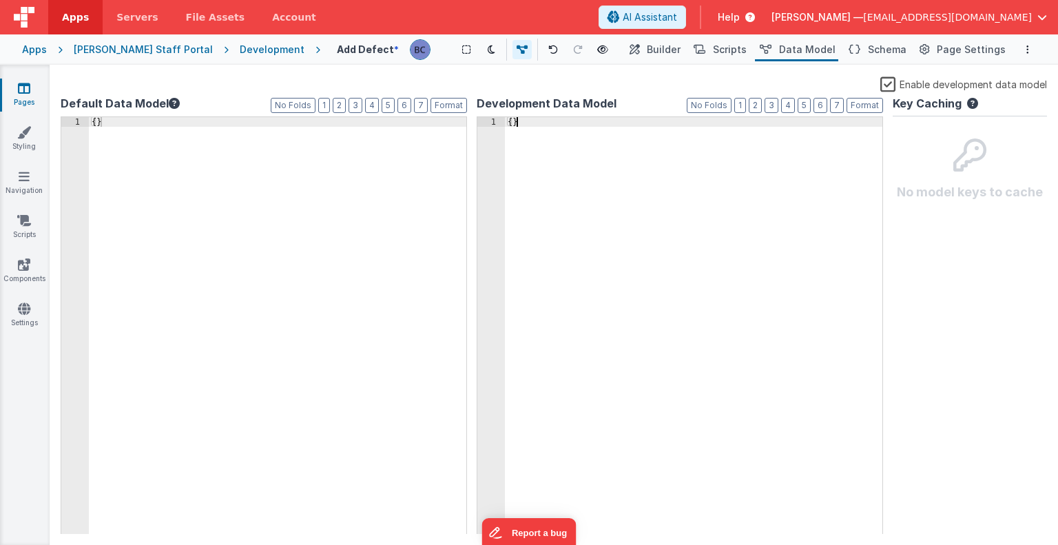
click at [521, 123] on div "{ }" at bounding box center [693, 335] width 377 height 437
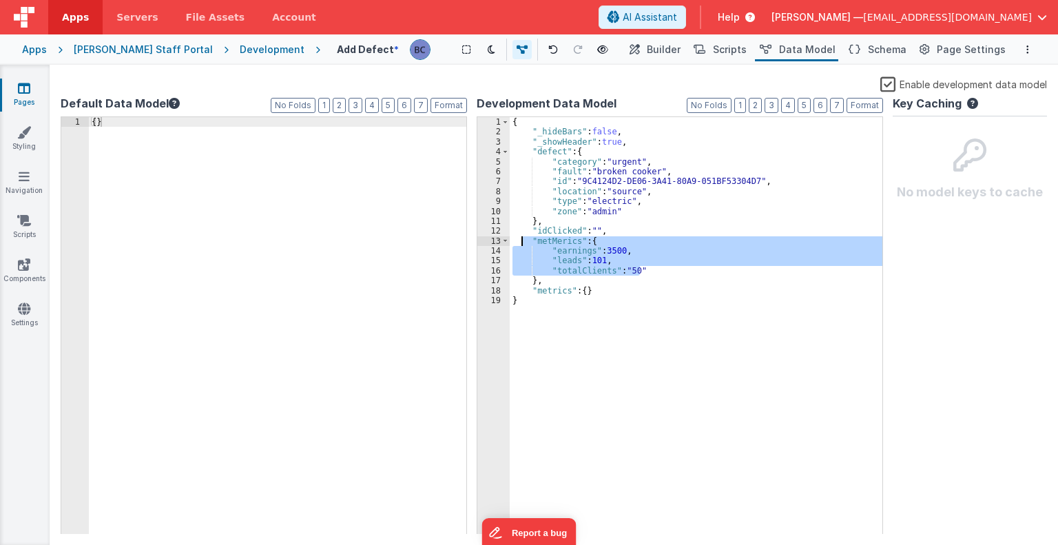
drag, startPoint x: 646, startPoint y: 269, endPoint x: 523, endPoint y: 237, distance: 126.8
click at [523, 237] on div "{ "_hideBars" : false , "_showHeader" : true , "defect" : { "category" : "urgen…" at bounding box center [696, 335] width 373 height 437
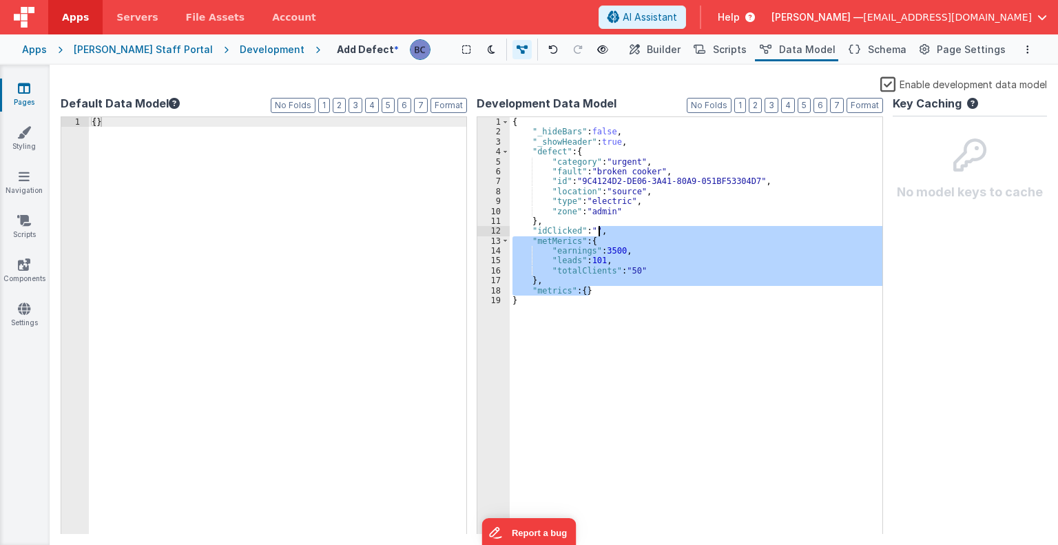
drag, startPoint x: 598, startPoint y: 291, endPoint x: 601, endPoint y: 233, distance: 57.9
click at [601, 233] on div "{ "_hideBars" : false , "_showHeader" : true , "defect" : { "category" : "urgen…" at bounding box center [696, 335] width 373 height 437
click at [601, 233] on div "{ "_hideBars" : false , "_showHeader" : true , "defect" : { "category" : "urgen…" at bounding box center [696, 325] width 373 height 417
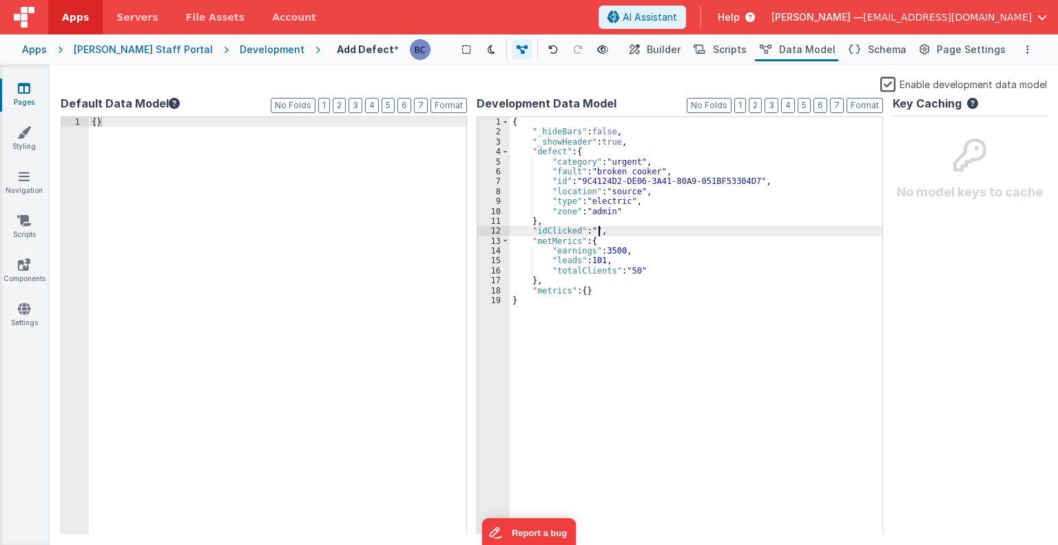
click at [601, 233] on div "{ "_hideBars" : false , "_showHeader" : true , "defect" : { "category" : "urgen…" at bounding box center [696, 335] width 373 height 437
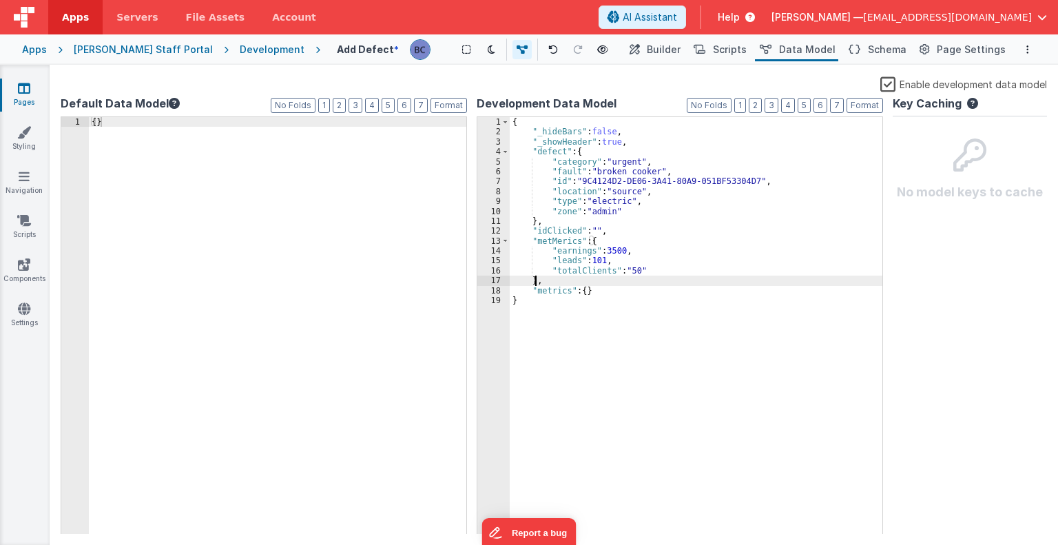
click at [535, 284] on div "{ "_hideBars" : false , "_showHeader" : true , "defect" : { "category" : "urgen…" at bounding box center [696, 335] width 373 height 437
click at [530, 282] on div "{ "_hideBars" : false , "_showHeader" : true , "defect" : { "category" : "urgen…" at bounding box center [696, 335] width 373 height 437
click at [534, 289] on div "{ "_hideBars" : false , "_showHeader" : true , "defect" : { "category" : "urgen…" at bounding box center [696, 335] width 373 height 437
click at [531, 239] on div "{ "_hideBars" : false , "_showHeader" : true , "defect" : { "category" : "urgen…" at bounding box center [696, 335] width 373 height 437
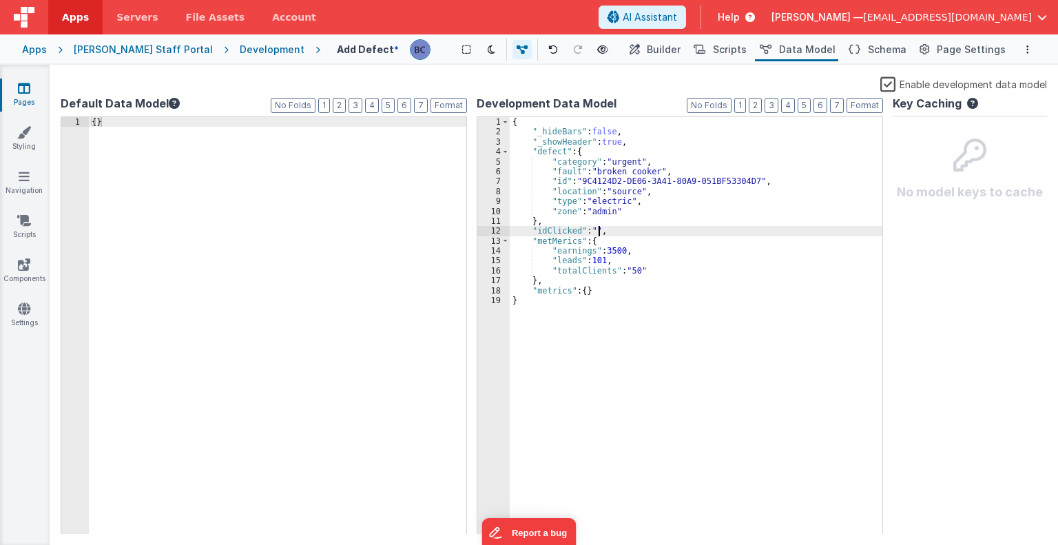
click at [601, 230] on div "{ "_hideBars" : false , "_showHeader" : true , "defect" : { "category" : "urgen…" at bounding box center [696, 335] width 373 height 437
click at [605, 231] on div "{ "_hideBars" : false , "_showHeader" : true , "defect" : { "category" : "urgen…" at bounding box center [696, 325] width 373 height 417
click at [605, 231] on div "{ "_hideBars" : false , "_showHeader" : true , "defect" : { "category" : "urgen…" at bounding box center [696, 335] width 373 height 437
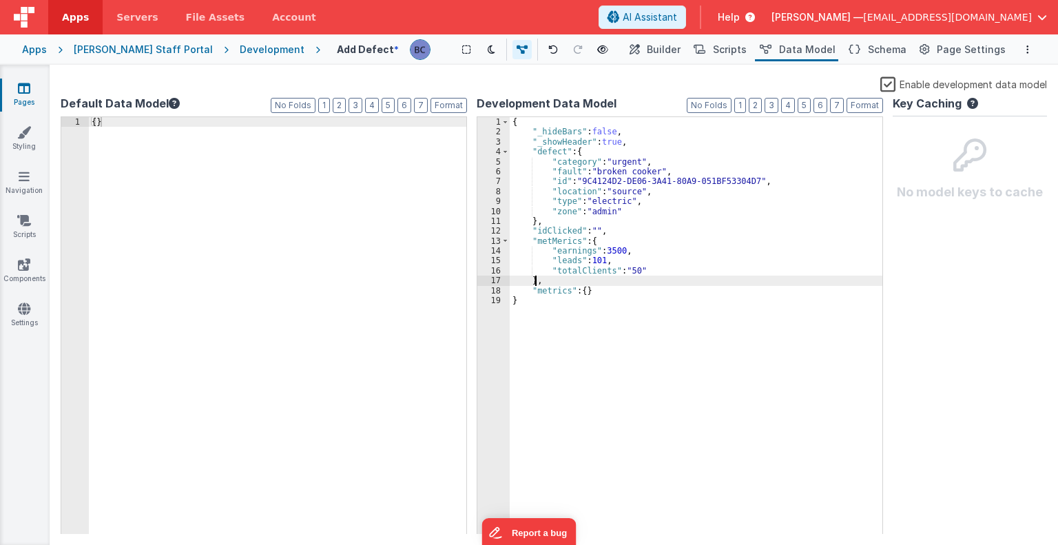
click at [535, 280] on div "{ "_hideBars" : false , "_showHeader" : true , "defect" : { "category" : "urgen…" at bounding box center [696, 335] width 373 height 437
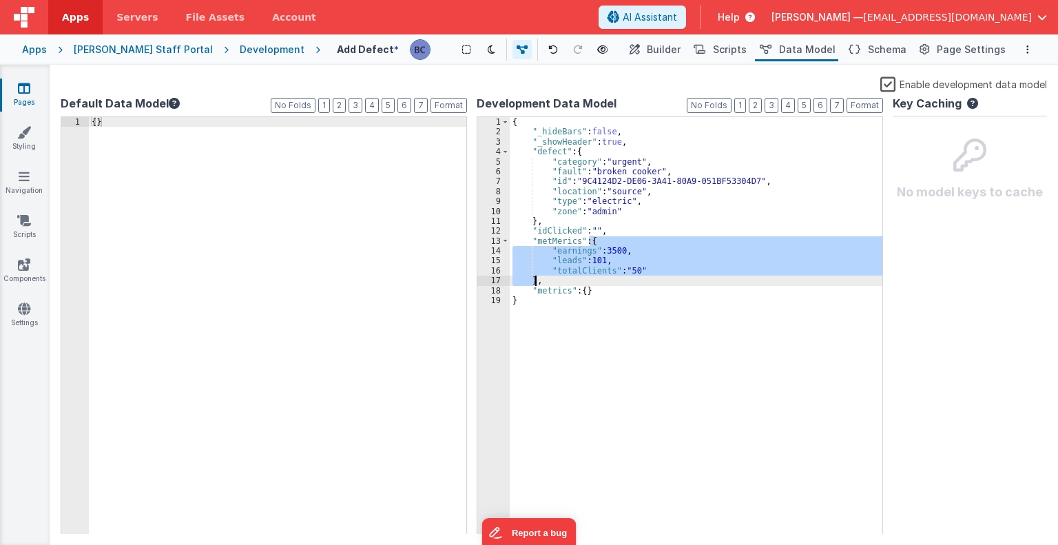
click at [535, 280] on div "{ "_hideBars" : false , "_showHeader" : true , "defect" : { "category" : "urgen…" at bounding box center [696, 335] width 373 height 437
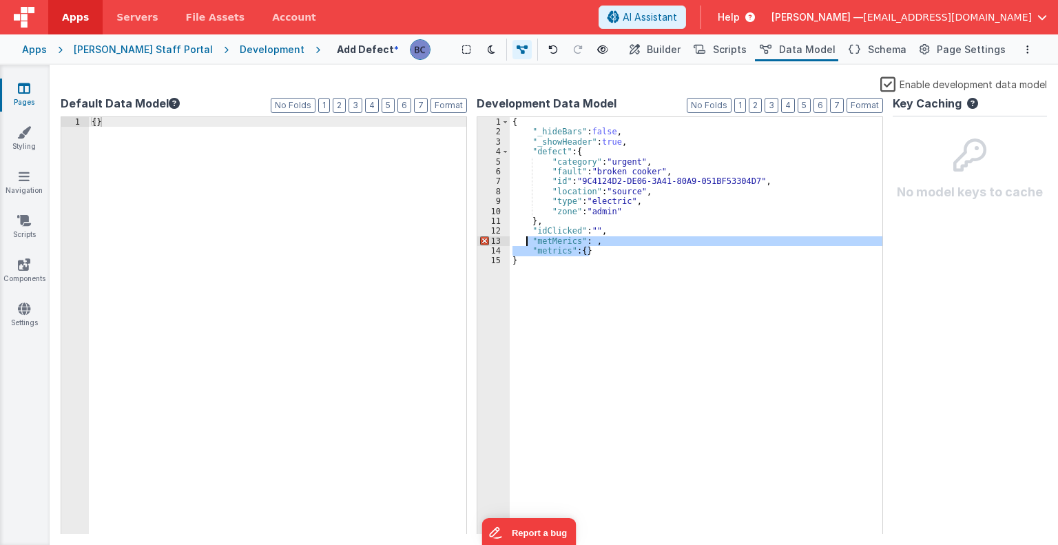
drag, startPoint x: 593, startPoint y: 249, endPoint x: 527, endPoint y: 241, distance: 66.5
click at [527, 241] on div "{ "_hideBars" : false , "_showHeader" : true , "defect" : { "category" : "urgen…" at bounding box center [696, 335] width 373 height 437
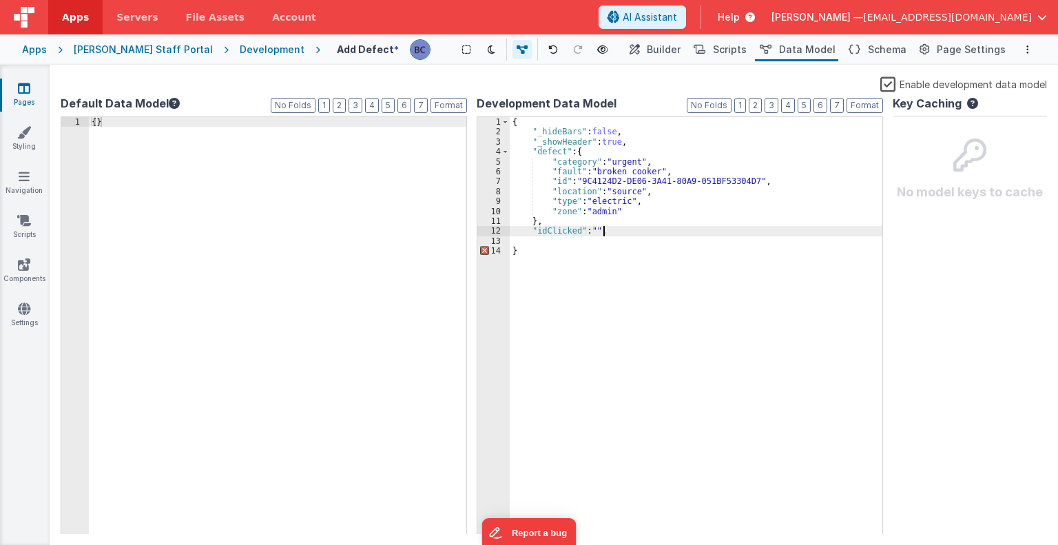
click at [619, 231] on div "{ "_hideBars" : false , "_showHeader" : true , "defect" : { "category" : "urgen…" at bounding box center [696, 335] width 373 height 437
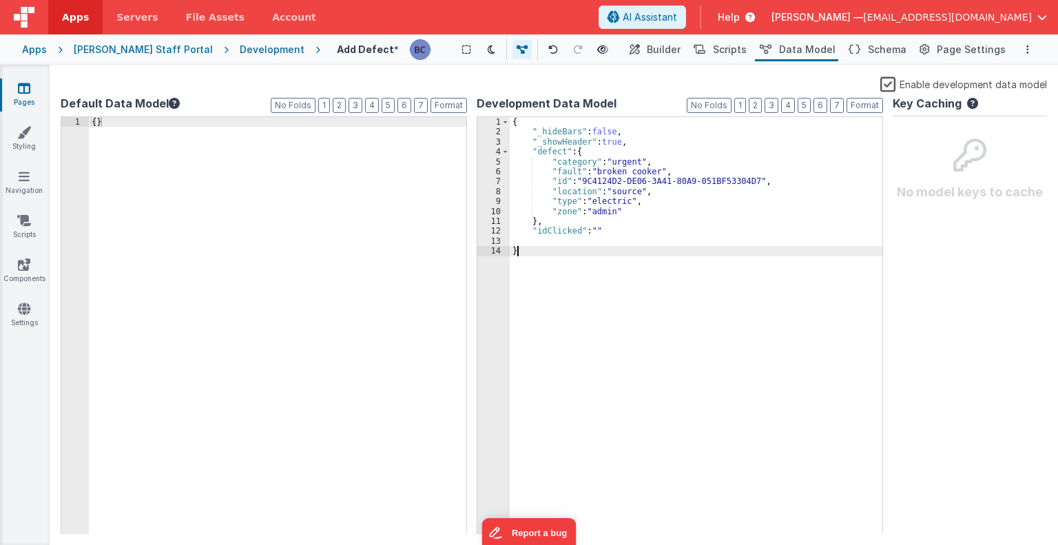
click at [605, 328] on div "{ "_hideBars" : false , "_showHeader" : true , "defect" : { "category" : "urgen…" at bounding box center [696, 335] width 373 height 437
click at [317, 90] on div "Enable development data model" at bounding box center [554, 85] width 986 height 19
click at [94, 121] on div "{ }" at bounding box center [485, 335] width 793 height 437
click at [100, 134] on div "{ }" at bounding box center [485, 335] width 793 height 437
click at [970, 49] on span "Page Settings" at bounding box center [971, 50] width 69 height 14
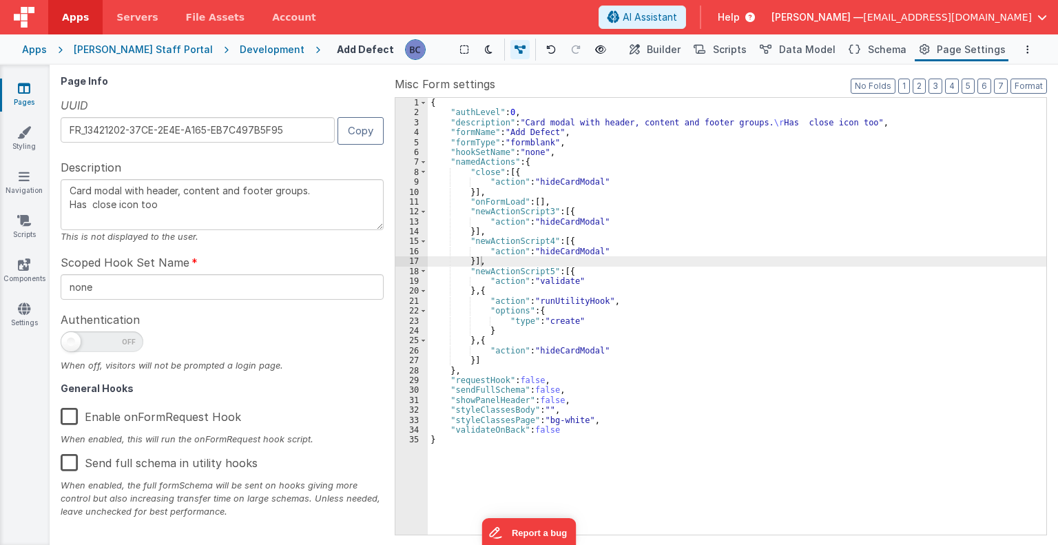
click at [72, 417] on label "Enable onFormRequest Hook" at bounding box center [151, 414] width 180 height 30
click at [0, 0] on input "Enable onFormRequest Hook" at bounding box center [0, 0] width 0 height 0
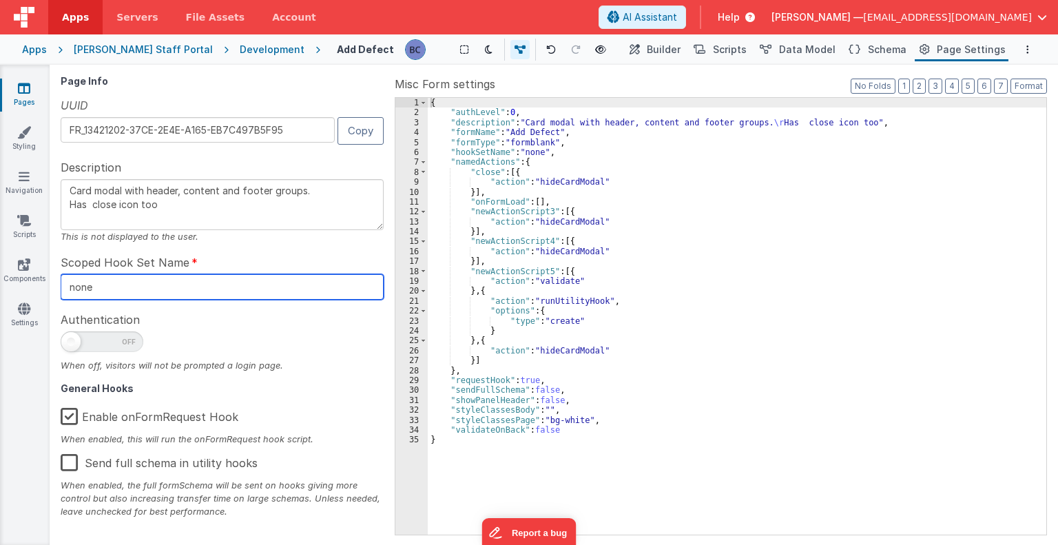
click at [141, 283] on input "none" at bounding box center [222, 286] width 323 height 25
type textarea "Card modal with header, content and footer groups. Has close icon too"
type input "non"
type textarea "Card modal with header, content and footer groups. Has close icon too"
type input "no"
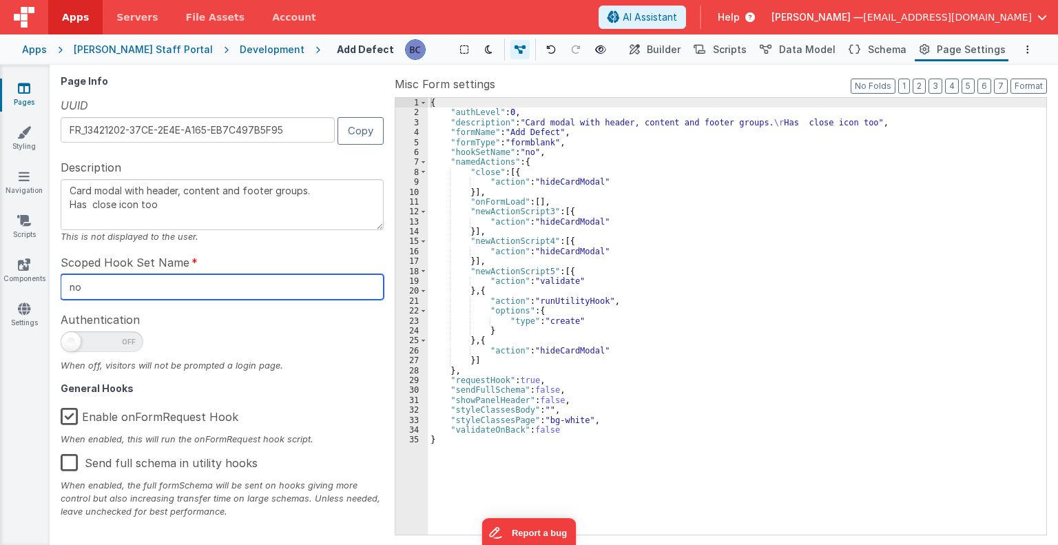
type textarea "Card modal with header, content and footer groups. Has close icon too"
type input "n"
type textarea "Card modal with header, content and footer groups. Has close icon too"
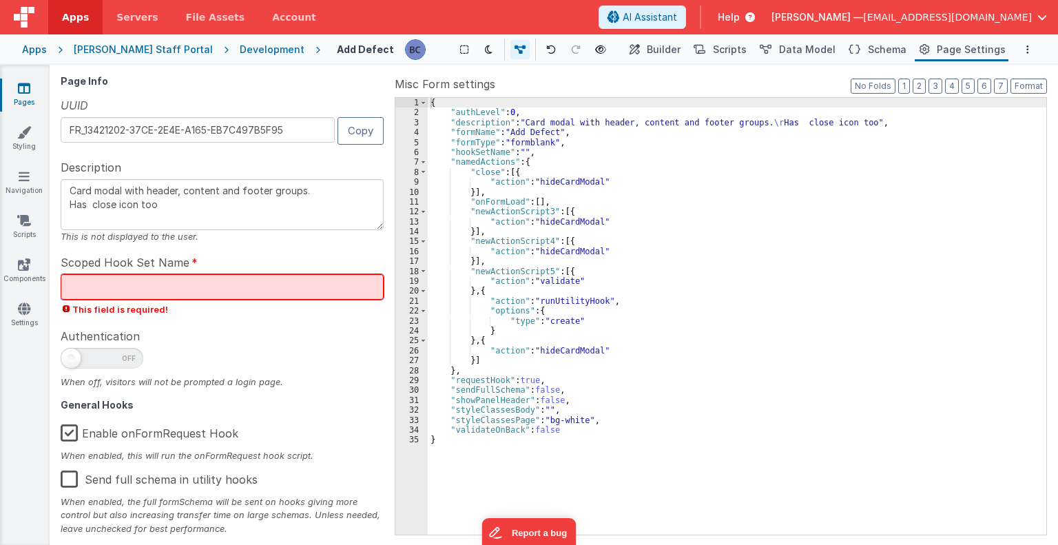
type textarea "Card modal with header, content and footer groups. Has close icon too"
type input "d"
type textarea "Card modal with header, content and footer groups. Has close icon too"
type input "de"
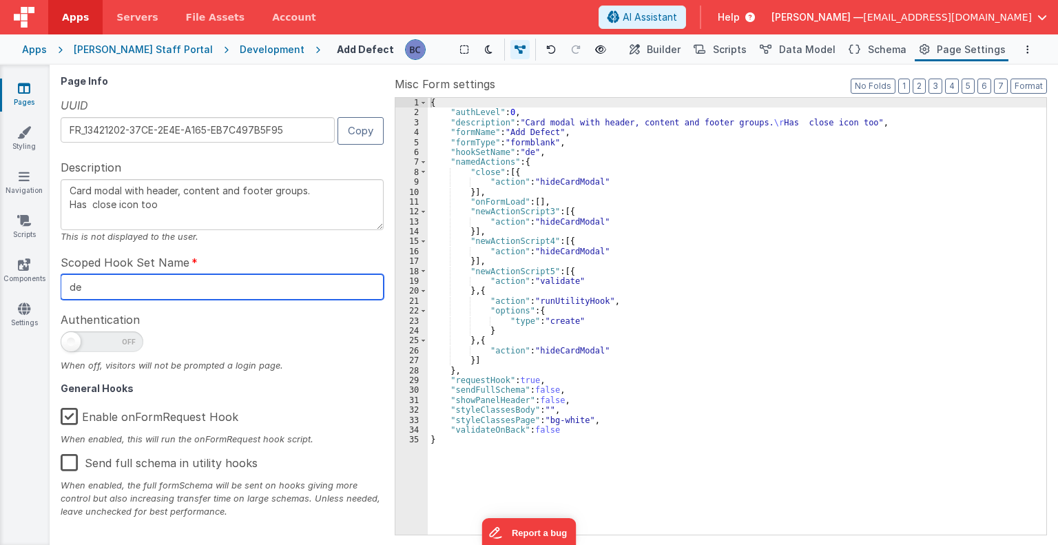
type textarea "Card modal with header, content and footer groups. Has close icon too"
type input "defe"
type textarea "Card modal with header, content and footer groups. Has close icon too"
type input "defec"
type textarea "Card modal with header, content and footer groups. Has close icon too"
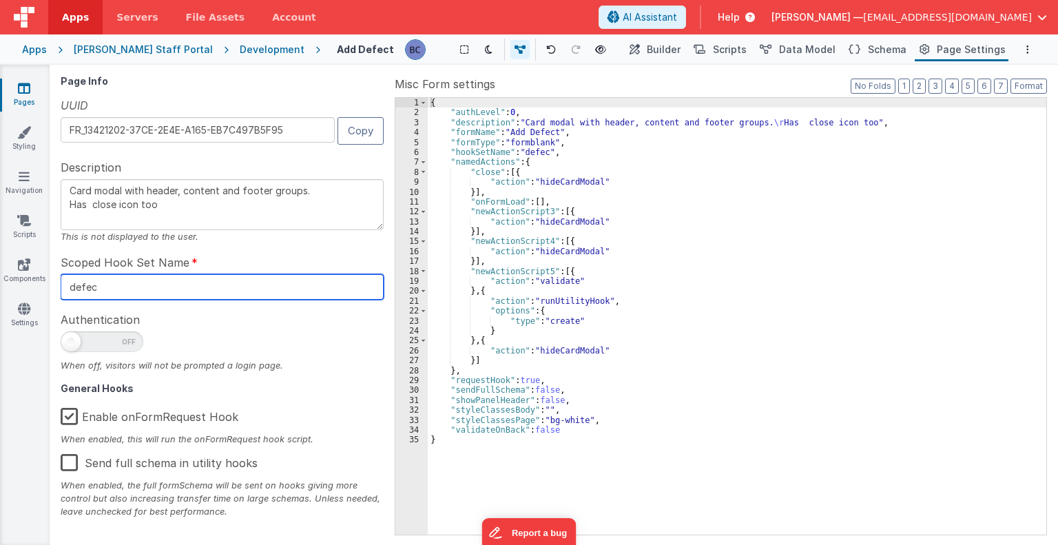
type input "defect"
type textarea "Card modal with header, content and footer groups. Has close icon too"
type input "defect_"
type textarea "Card modal with header, content and footer groups. Has close icon too"
type input "defect_f"
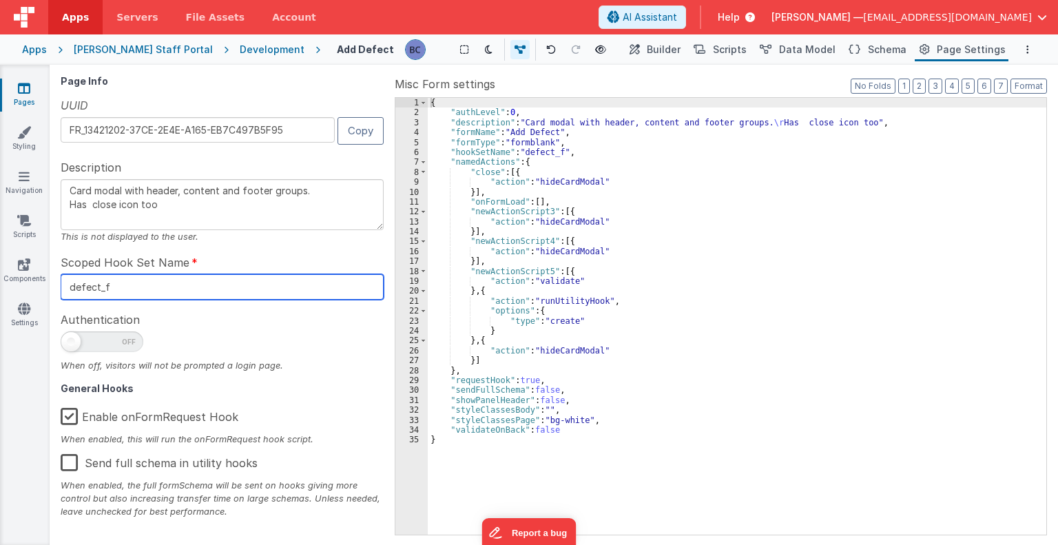
type textarea "Card modal with header, content and footer groups. Has close icon too"
type input "defect_fo"
type textarea "Card modal with header, content and footer groups. Has close icon too"
type input "defect_form"
type textarea "Card modal with header, content and footer groups. Has close icon too"
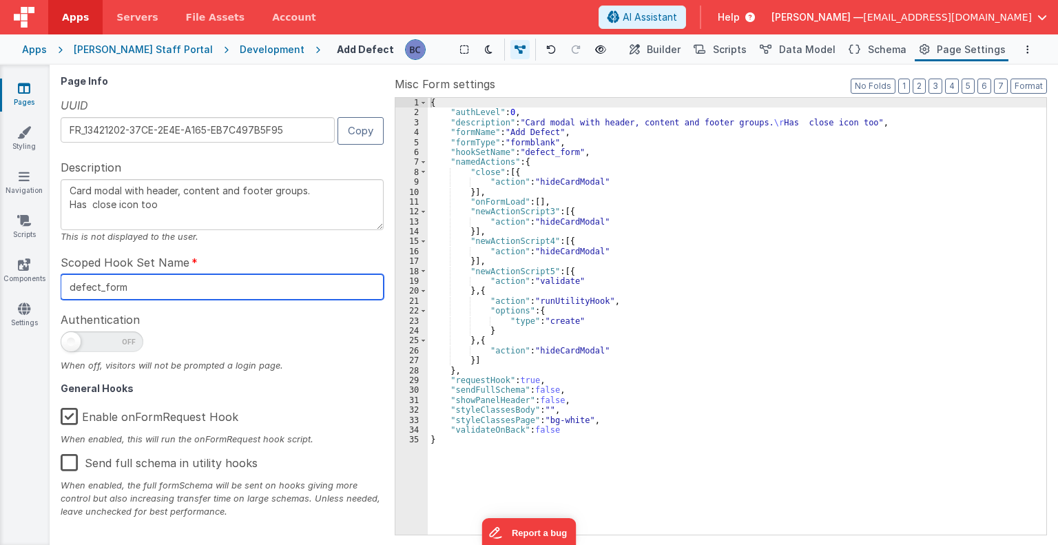
type input "defect_form"
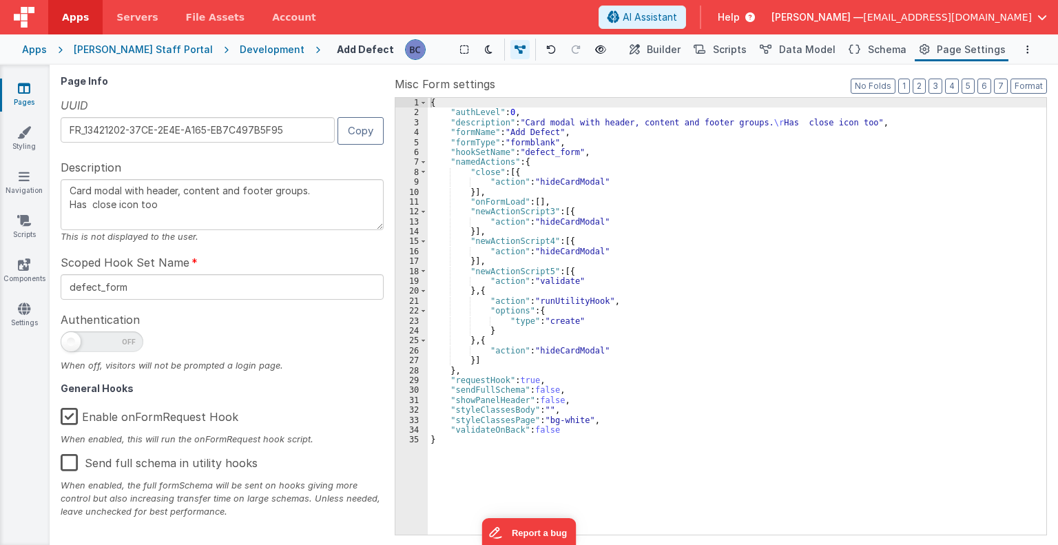
click at [240, 347] on div at bounding box center [222, 345] width 323 height 28
click at [25, 184] on link "Navigation" at bounding box center [24, 183] width 50 height 28
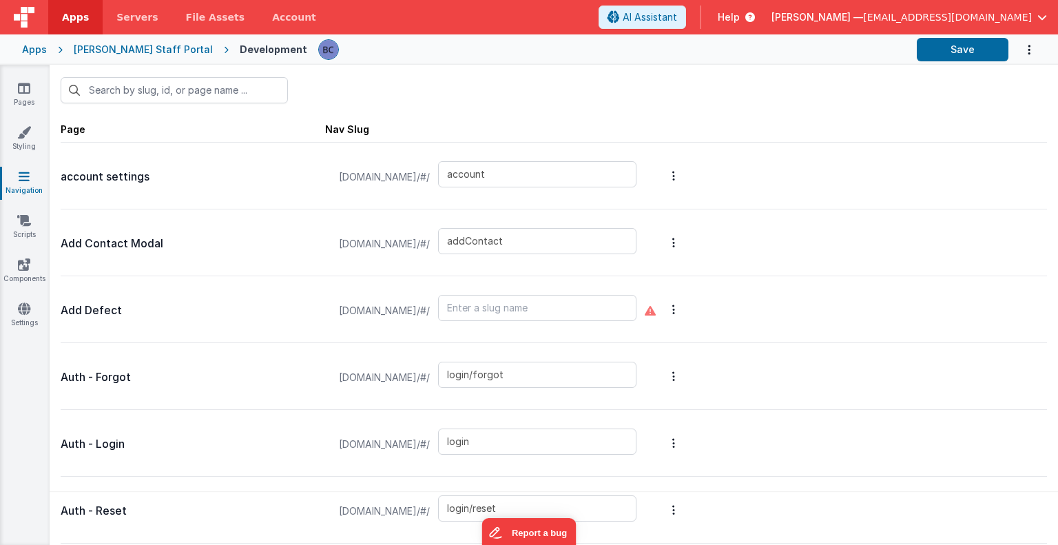
scroll to position [41, 0]
click at [547, 307] on input "text" at bounding box center [537, 307] width 198 height 26
type input "d"
type input "defect_form"
click at [276, 320] on div at bounding box center [193, 328] width 264 height 17
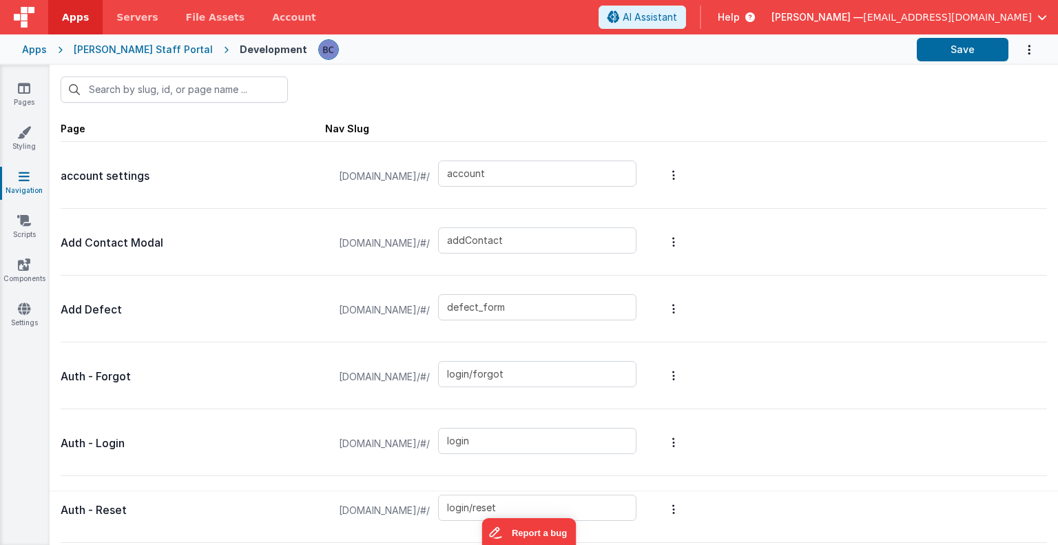
click at [125, 309] on p "Add Defect" at bounding box center [193, 309] width 264 height 19
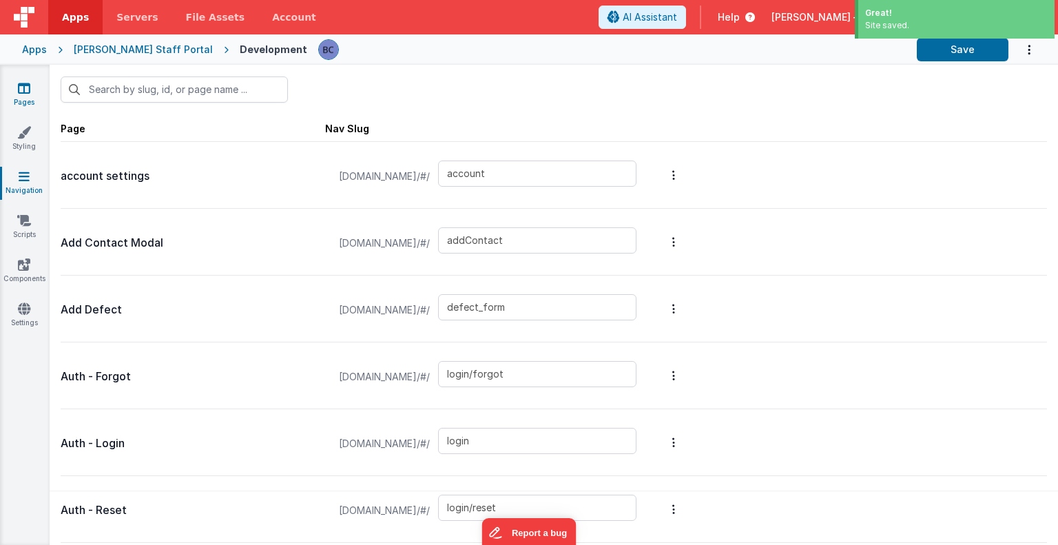
click at [30, 90] on link "Pages" at bounding box center [24, 95] width 50 height 28
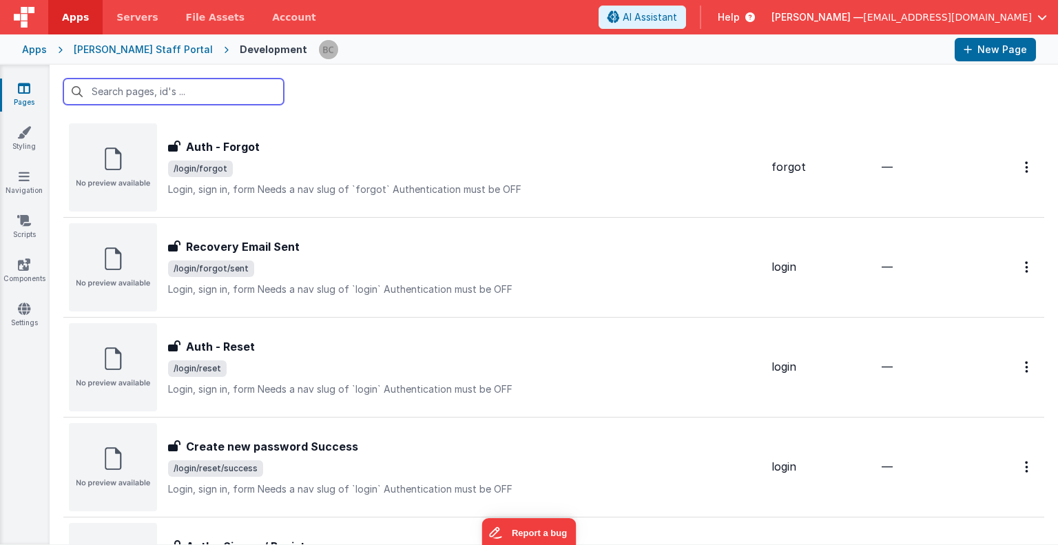
scroll to position [1663, 0]
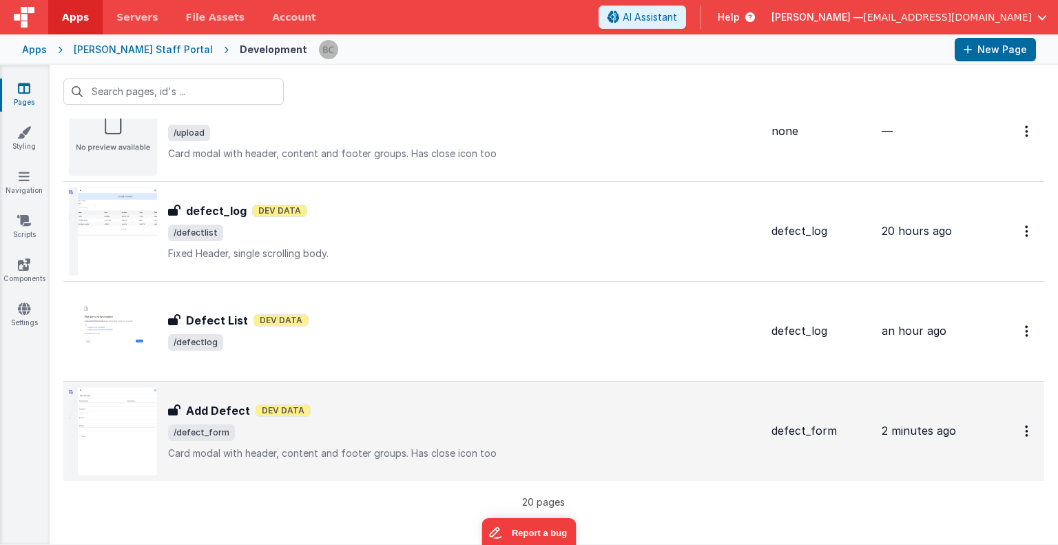
click at [124, 441] on img at bounding box center [113, 431] width 88 height 88
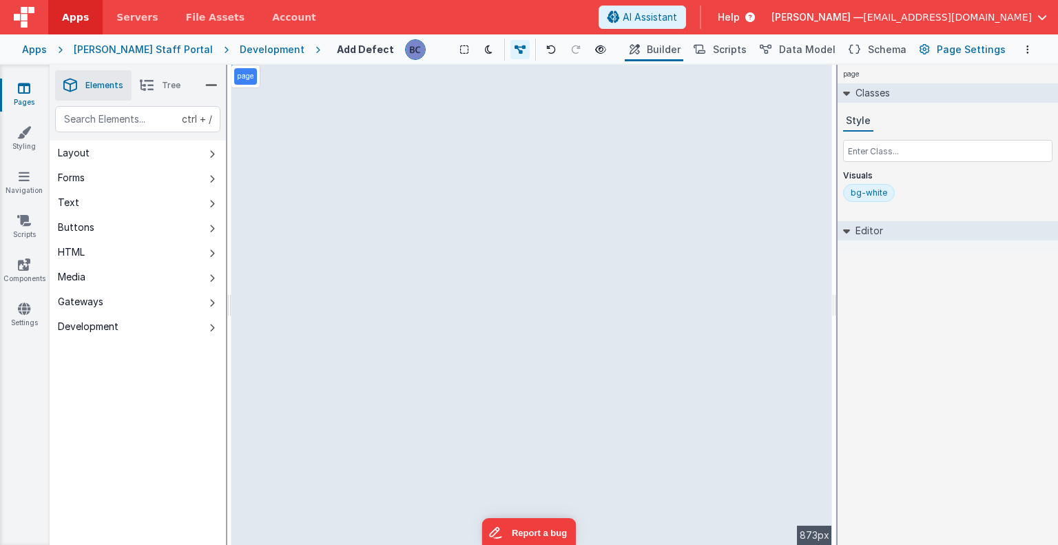
click at [959, 46] on span "Page Settings" at bounding box center [971, 50] width 69 height 14
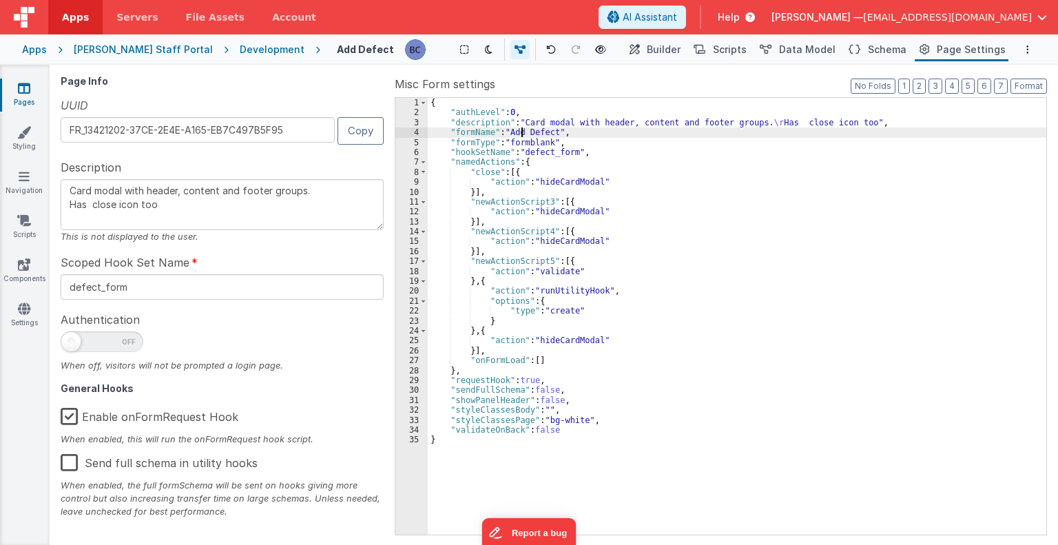
click at [521, 132] on div "{ "authLevel" : 0 , "description" : "Card modal with header, content and footer…" at bounding box center [737, 326] width 618 height 457
type textarea "Card modal with header, content and footer groups. Has close icon too"
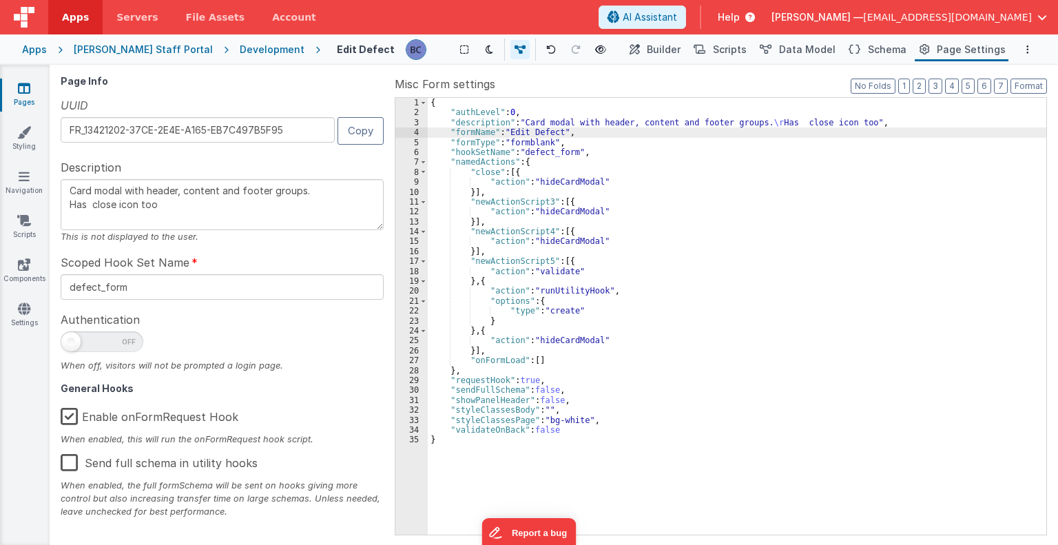
click at [731, 297] on div "{ "authLevel" : 0 , "description" : "Card modal with header, content and footer…" at bounding box center [737, 326] width 618 height 457
click at [529, 132] on div "{ "authLevel" : 0 , "description" : "Card modal with header, content and footer…" at bounding box center [737, 326] width 618 height 457
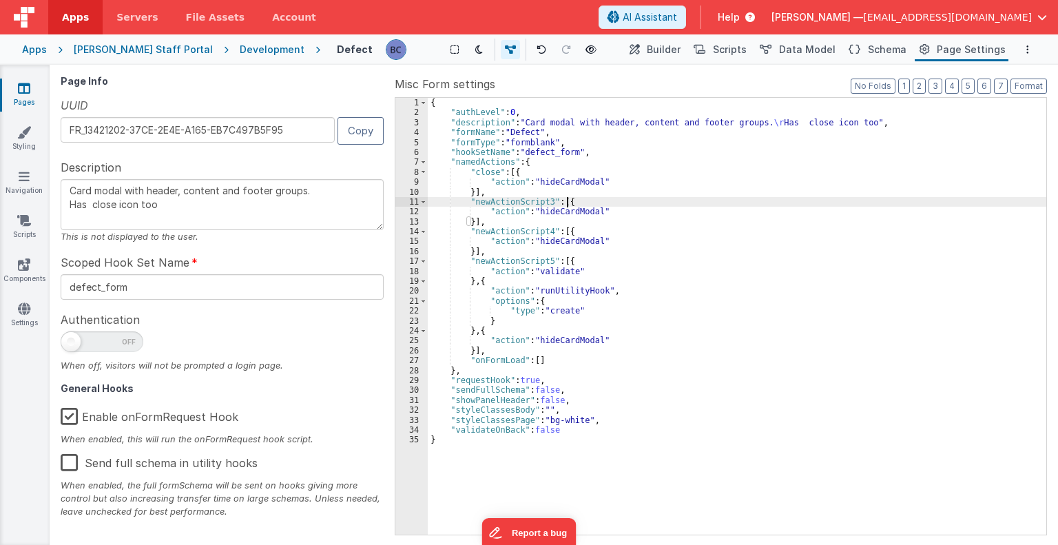
click at [699, 203] on div "{ "authLevel" : 0 , "description" : "Card modal with header, content and footer…" at bounding box center [737, 326] width 618 height 457
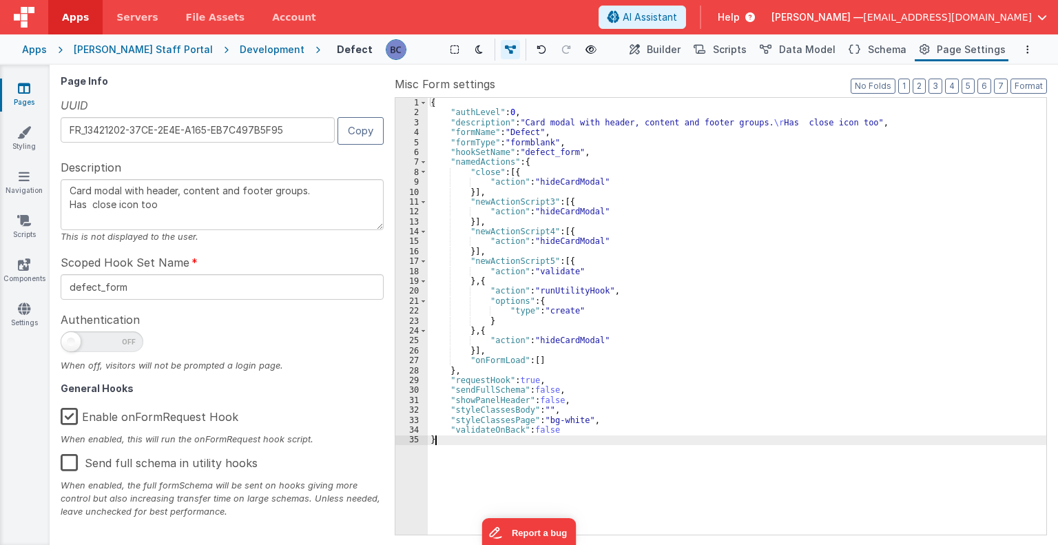
click at [654, 461] on div "{ "authLevel" : 0 , "description" : "Card modal with header, content and footer…" at bounding box center [737, 326] width 618 height 457
click at [616, 46] on div "Show Group Outlines Toggle Dark Mode Toggle Dev Data Preview Page ctrl + b" at bounding box center [519, 50] width 205 height 22
click at [240, 49] on div "Development" at bounding box center [272, 50] width 65 height 14
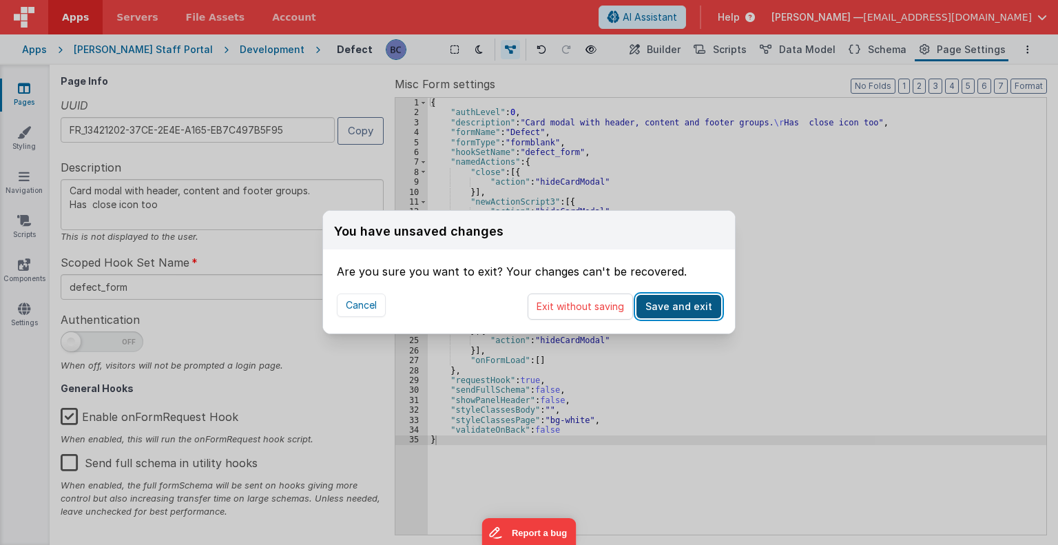
click at [667, 297] on button "Save and exit" at bounding box center [678, 306] width 85 height 23
type textarea "Card modal with header, content and footer groups. Has close icon too"
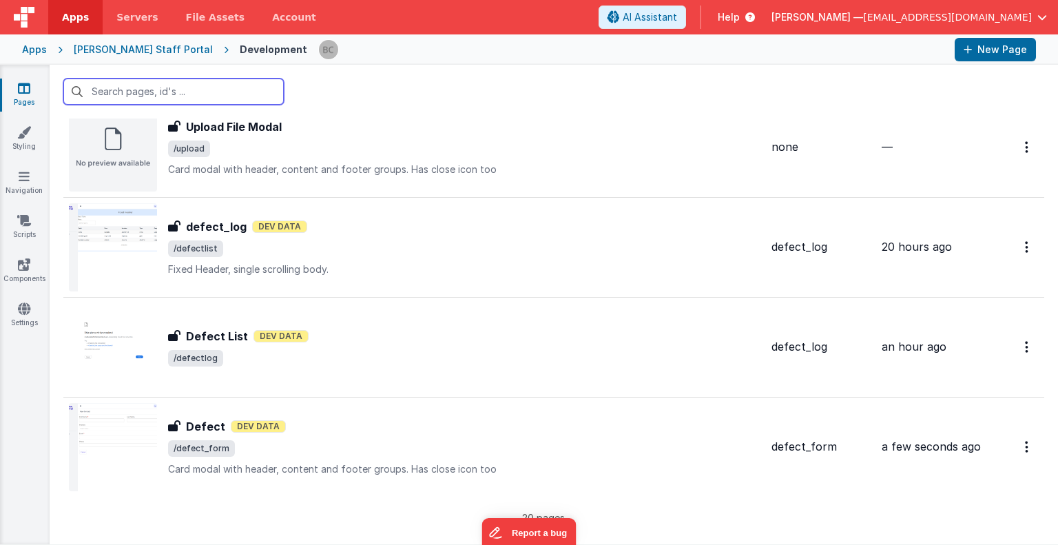
scroll to position [1663, 0]
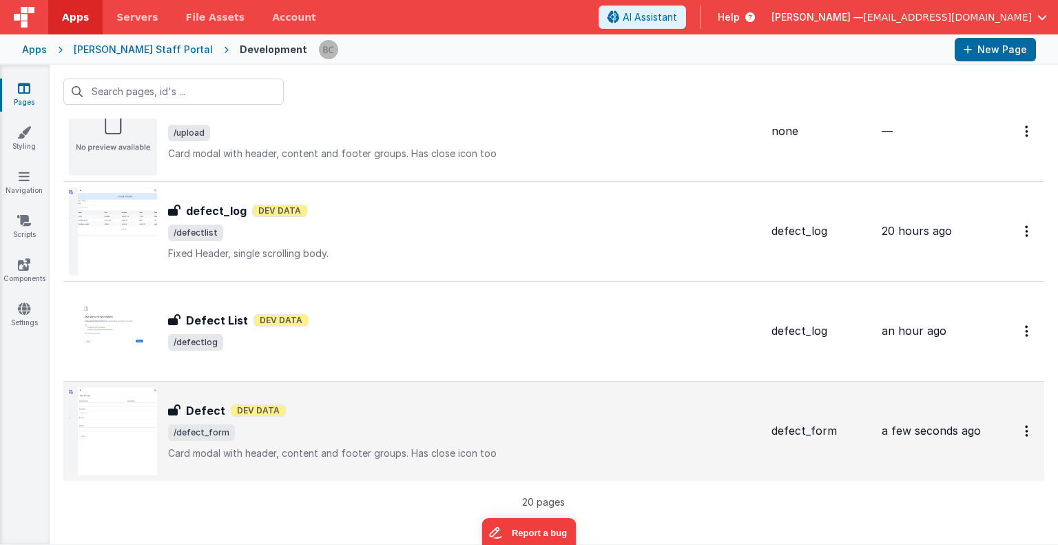
click at [124, 421] on img at bounding box center [113, 431] width 88 height 88
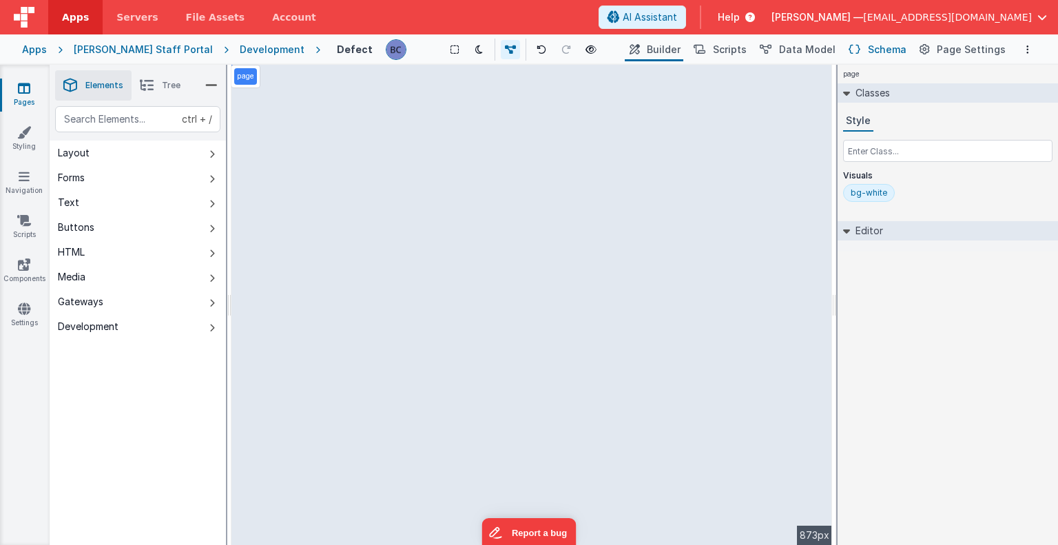
click at [893, 52] on span "Schema" at bounding box center [887, 50] width 39 height 14
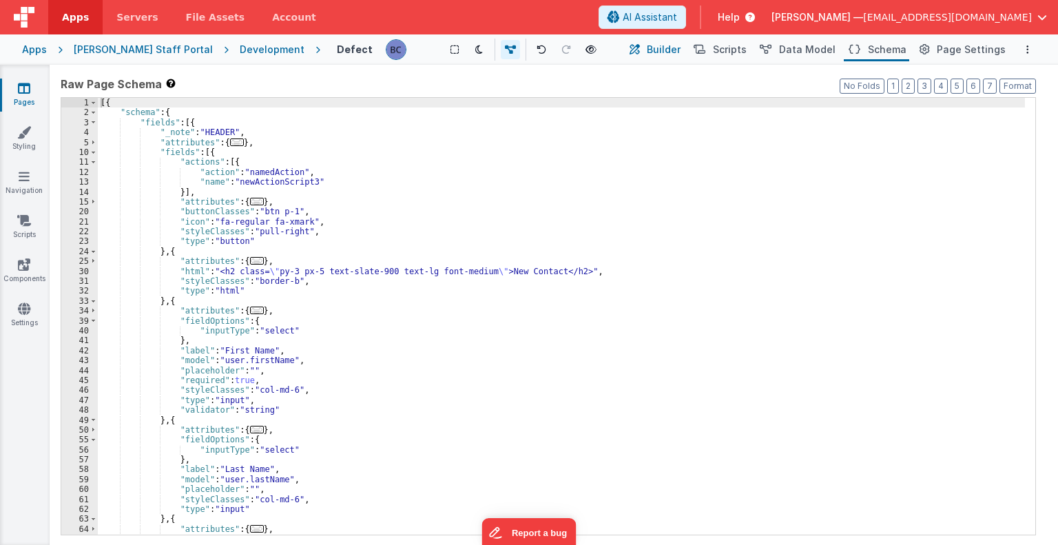
click at [675, 50] on span "Builder" at bounding box center [664, 50] width 34 height 14
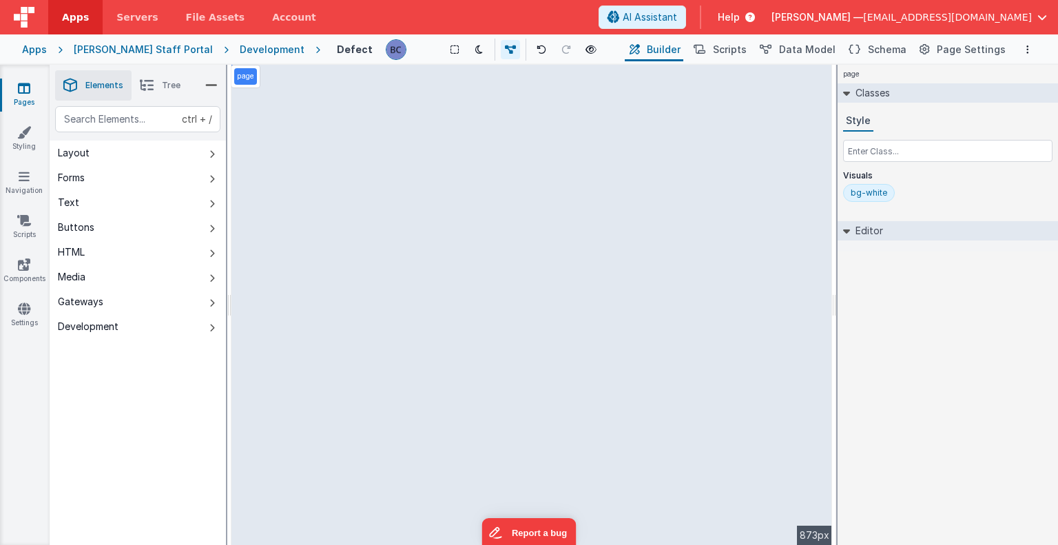
click at [640, 54] on icon at bounding box center [634, 50] width 10 height 14
click at [664, 49] on span "Builder" at bounding box center [664, 50] width 34 height 14
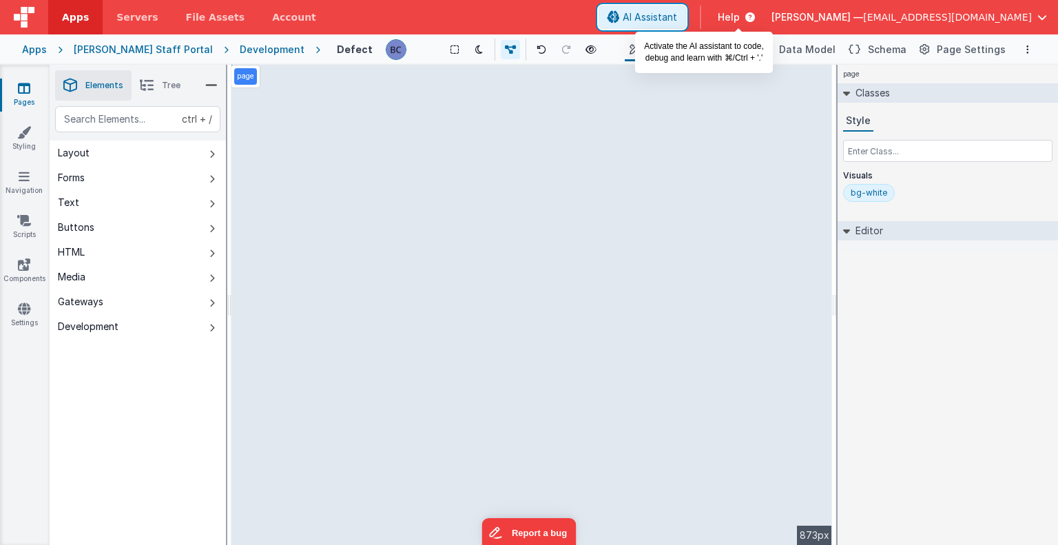
click at [677, 16] on span "AI Assistant" at bounding box center [650, 17] width 54 height 14
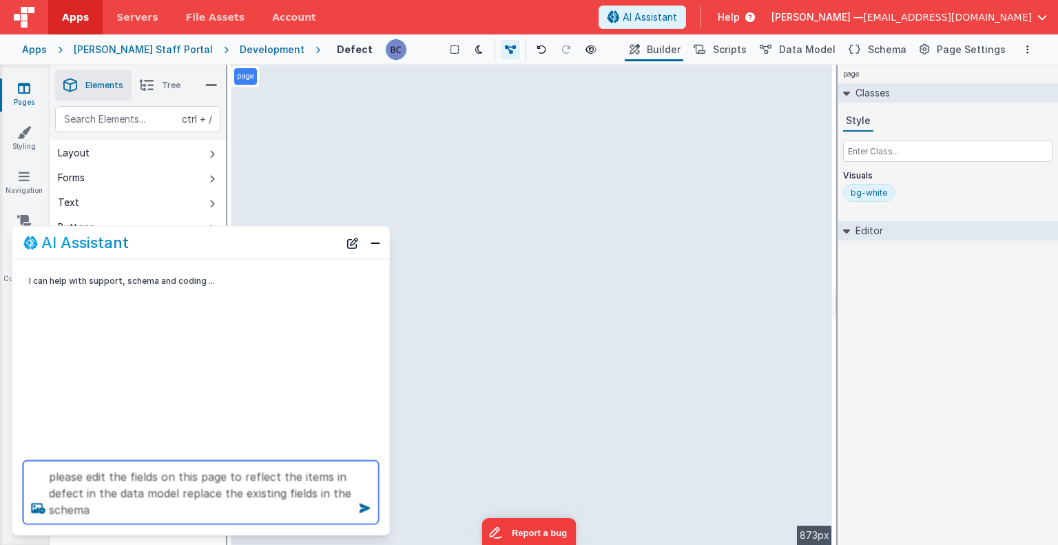
type textarea "please edit the fields on this page to reflect the items in defect in the data …"
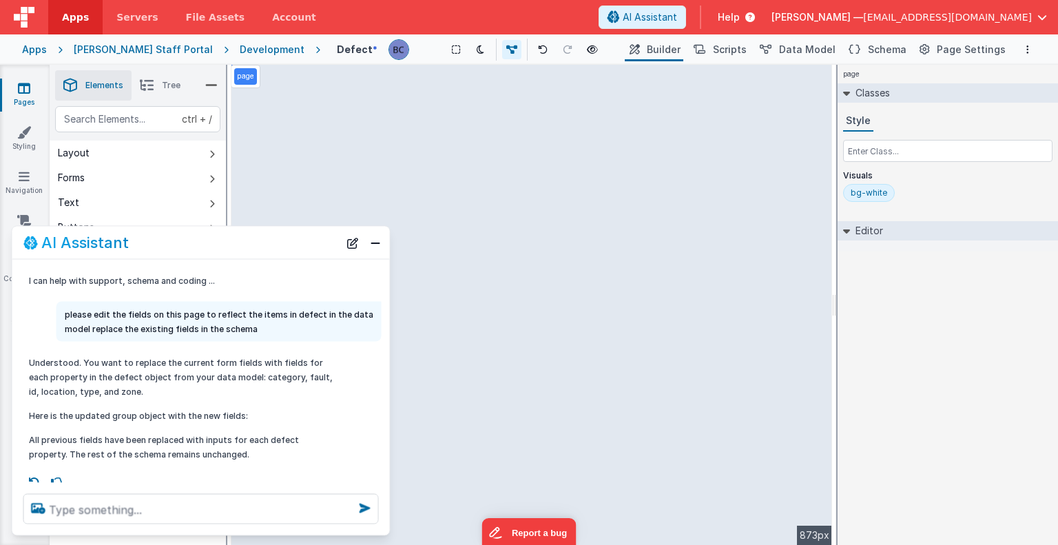
scroll to position [10, 0]
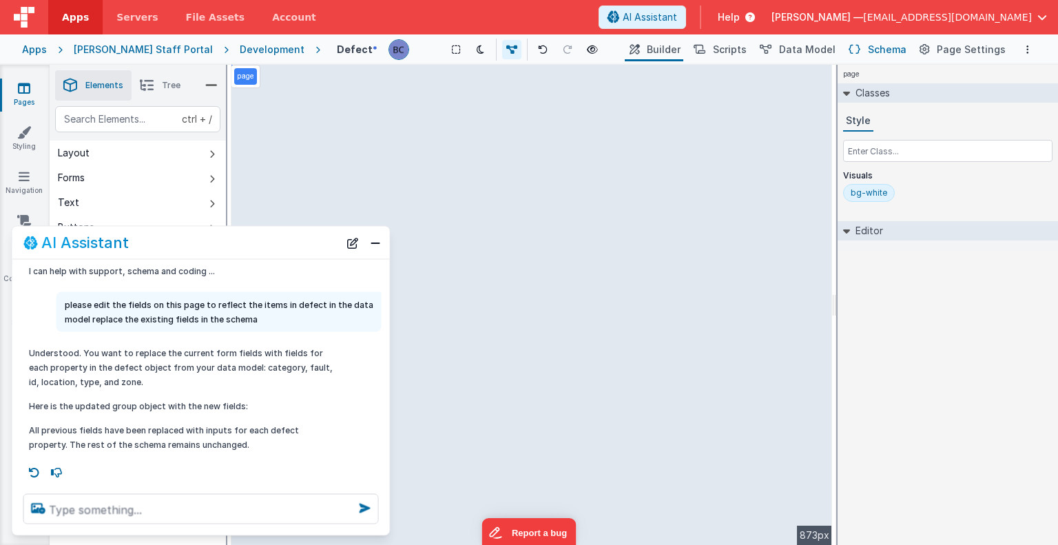
click at [899, 48] on span "Schema" at bounding box center [887, 50] width 39 height 14
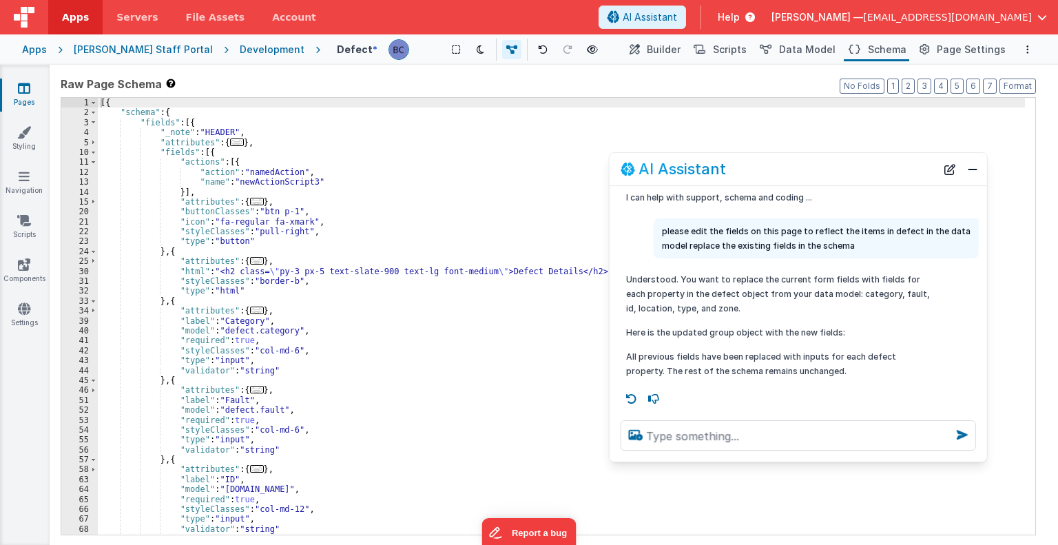
drag, startPoint x: 288, startPoint y: 243, endPoint x: 885, endPoint y: 170, distance: 601.5
click at [885, 170] on div "AI Assistant" at bounding box center [777, 169] width 315 height 17
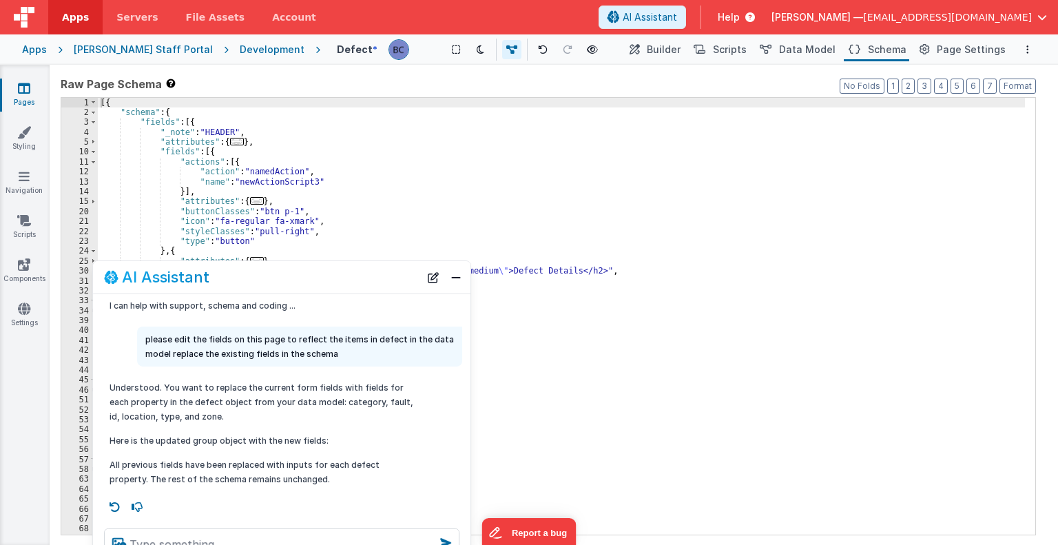
drag, startPoint x: 796, startPoint y: 165, endPoint x: 280, endPoint y: 273, distance: 527.0
click at [280, 273] on div "AI Assistant" at bounding box center [261, 277] width 315 height 17
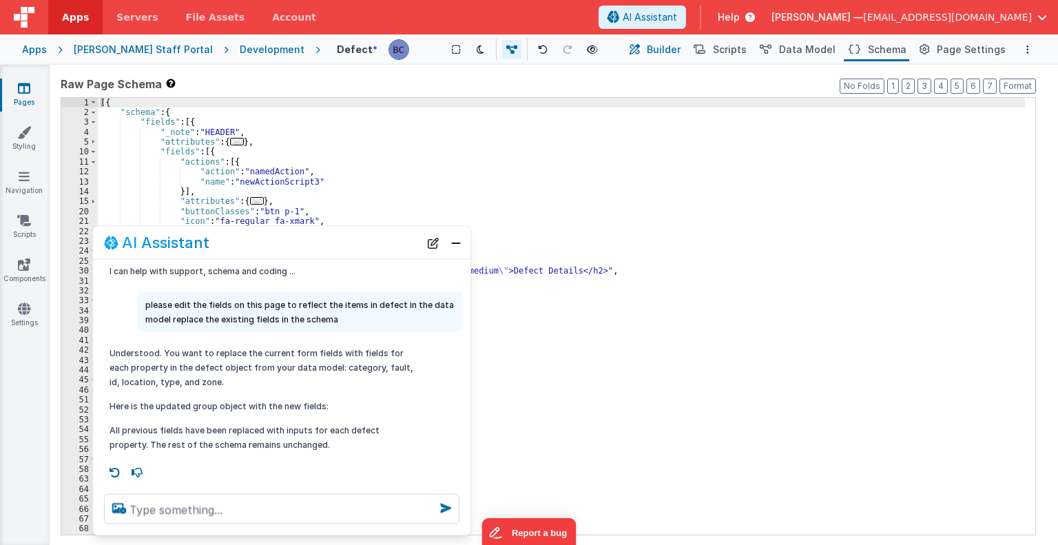
click at [679, 45] on span "Builder" at bounding box center [664, 50] width 34 height 14
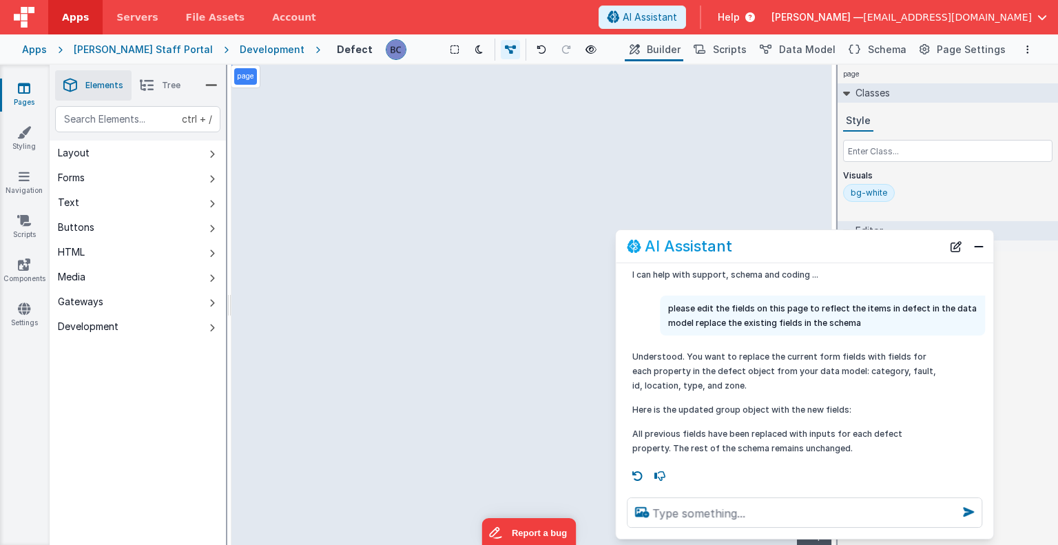
drag, startPoint x: 286, startPoint y: 250, endPoint x: 809, endPoint y: 254, distance: 522.7
click at [809, 254] on div "AI Assistant" at bounding box center [784, 246] width 315 height 17
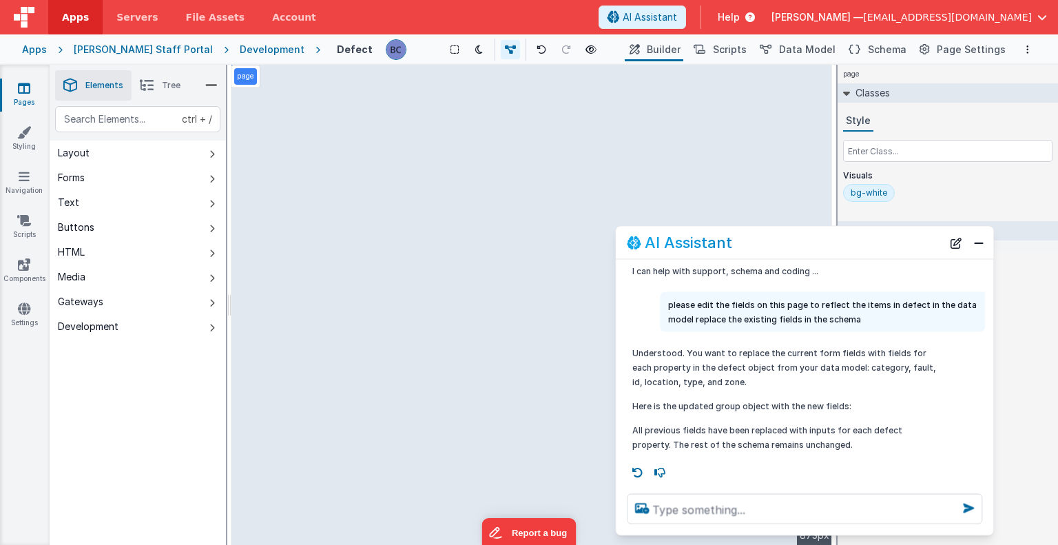
select select "string"
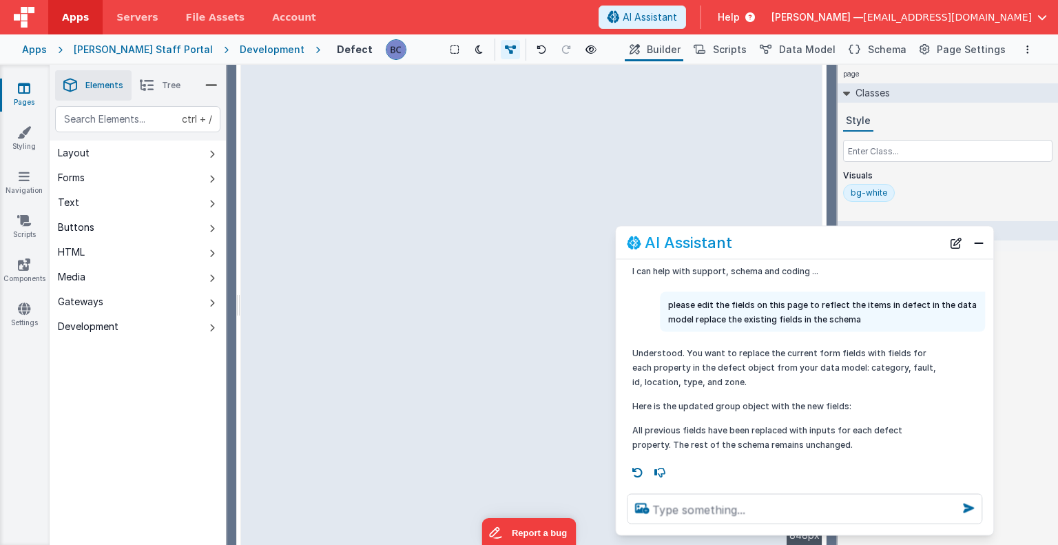
drag, startPoint x: 832, startPoint y: 184, endPoint x: 827, endPoint y: 196, distance: 13.3
click at [827, 196] on html "Apps Servers File Assets Account Some FUTURE Slot AI Assistant Help [PERSON_NAM…" at bounding box center [529, 272] width 1058 height 545
click at [792, 198] on div "page --> 848px" at bounding box center [532, 305] width 582 height 480
click at [812, 198] on div "page --> 848px" at bounding box center [532, 305] width 582 height 480
drag, startPoint x: 812, startPoint y: 198, endPoint x: 757, endPoint y: 203, distance: 55.3
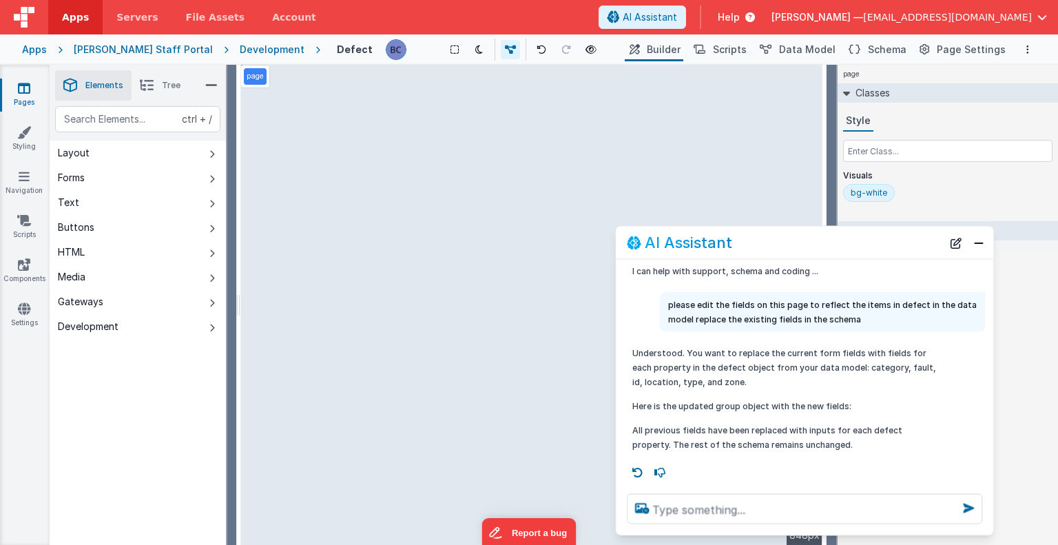
click at [757, 203] on div "page --> 848px" at bounding box center [532, 305] width 582 height 480
click at [412, 202] on div "page --> 848px" at bounding box center [532, 305] width 582 height 480
drag, startPoint x: 316, startPoint y: 382, endPoint x: 315, endPoint y: 352, distance: 30.3
click at [315, 352] on div "page --> 848px" at bounding box center [532, 305] width 582 height 480
click at [309, 386] on div "page --> 848px" at bounding box center [532, 305] width 582 height 480
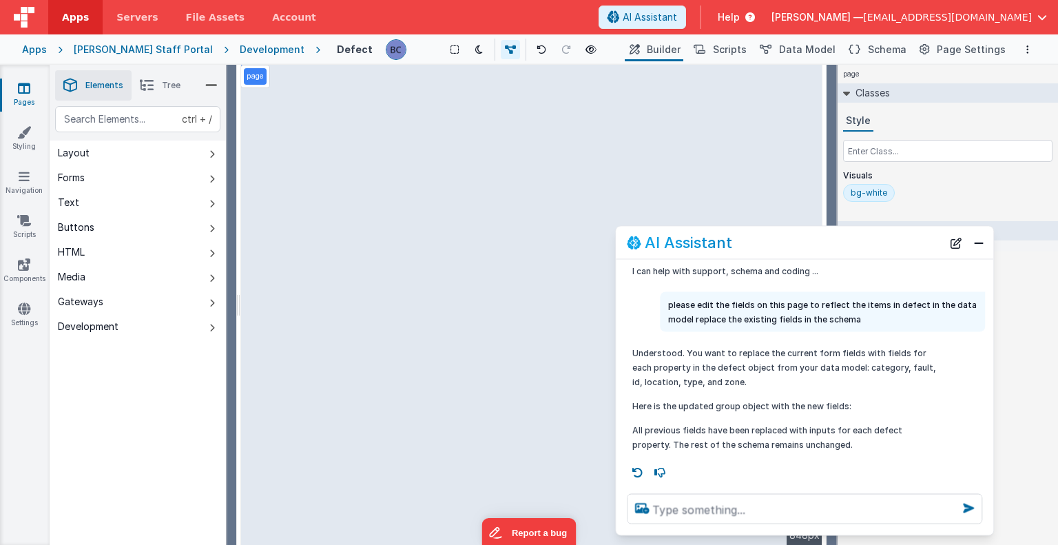
click at [308, 382] on div "page --> 848px" at bounding box center [532, 305] width 582 height 480
click at [318, 355] on div "page --> 848px" at bounding box center [532, 305] width 582 height 480
drag, startPoint x: 314, startPoint y: 377, endPoint x: 317, endPoint y: 207, distance: 170.1
click at [317, 207] on div "page --> 848px" at bounding box center [532, 305] width 582 height 480
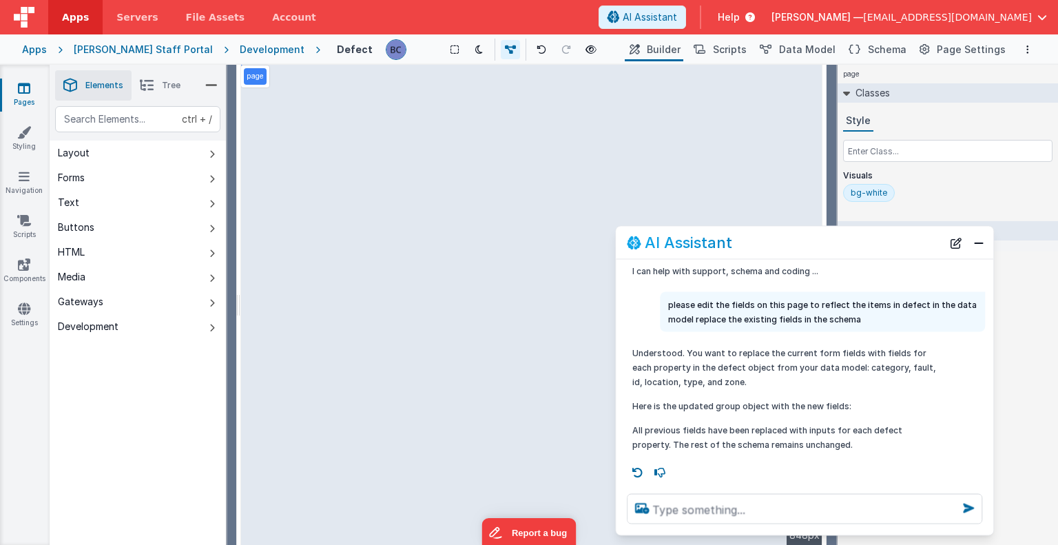
click at [315, 180] on div "page --> 848px" at bounding box center [532, 305] width 582 height 480
drag, startPoint x: 324, startPoint y: 373, endPoint x: 333, endPoint y: 257, distance: 116.7
click at [333, 257] on div "page --> 848px" at bounding box center [532, 305] width 582 height 480
click at [309, 371] on div "page --> 848px" at bounding box center [532, 305] width 582 height 480
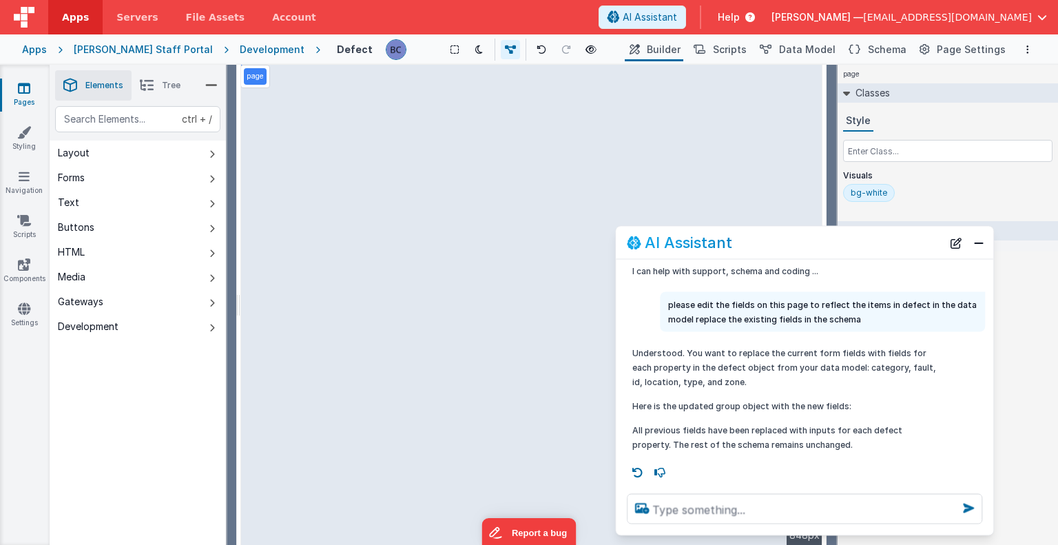
click at [309, 371] on div "page --> 848px" at bounding box center [532, 305] width 582 height 480
drag, startPoint x: 309, startPoint y: 371, endPoint x: 342, endPoint y: 198, distance: 176.5
click at [342, 198] on div "page --> 848px" at bounding box center [532, 305] width 582 height 480
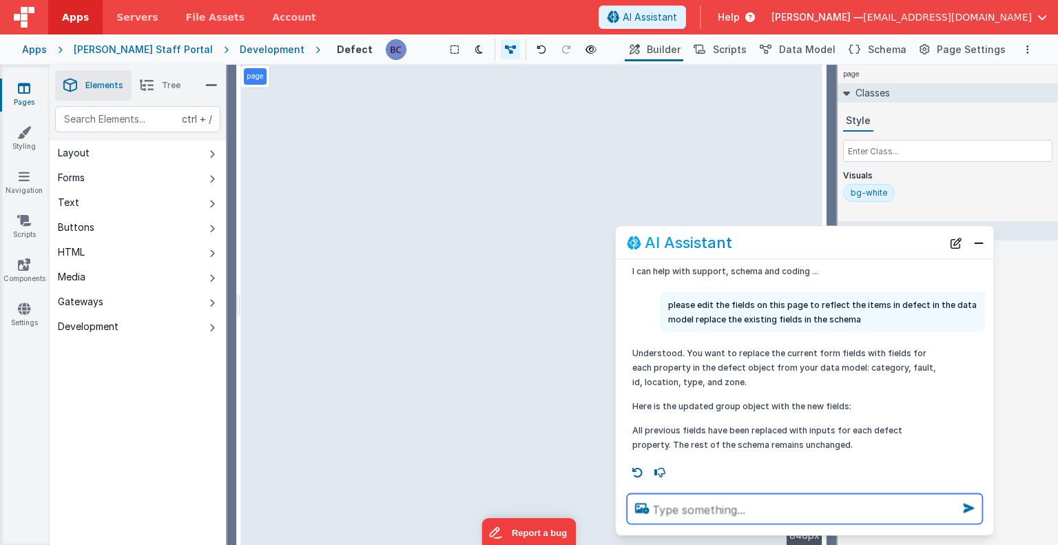
click at [723, 506] on textarea at bounding box center [804, 509] width 355 height 30
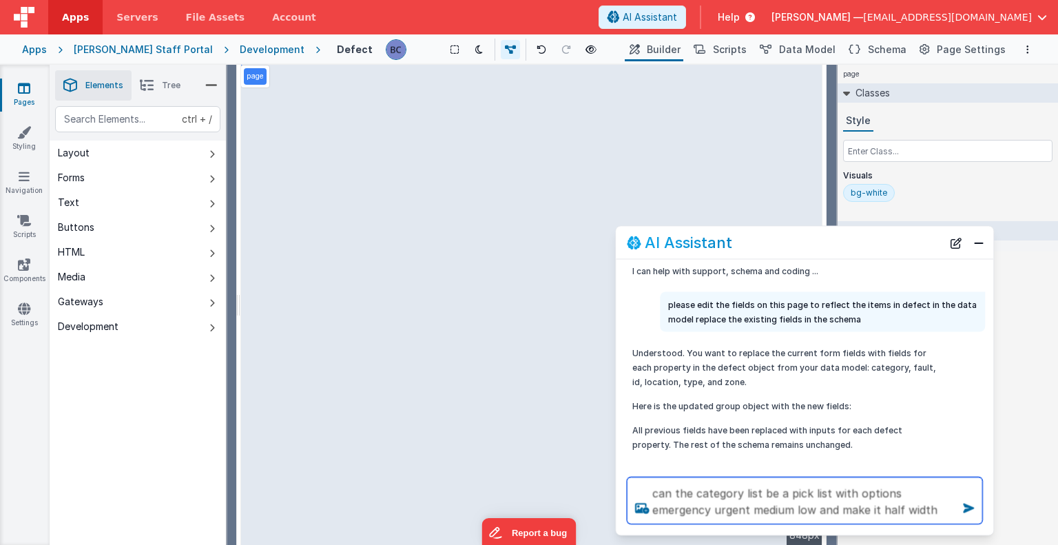
type textarea "can the category list be a pick list with options emergency urgent medium low a…"
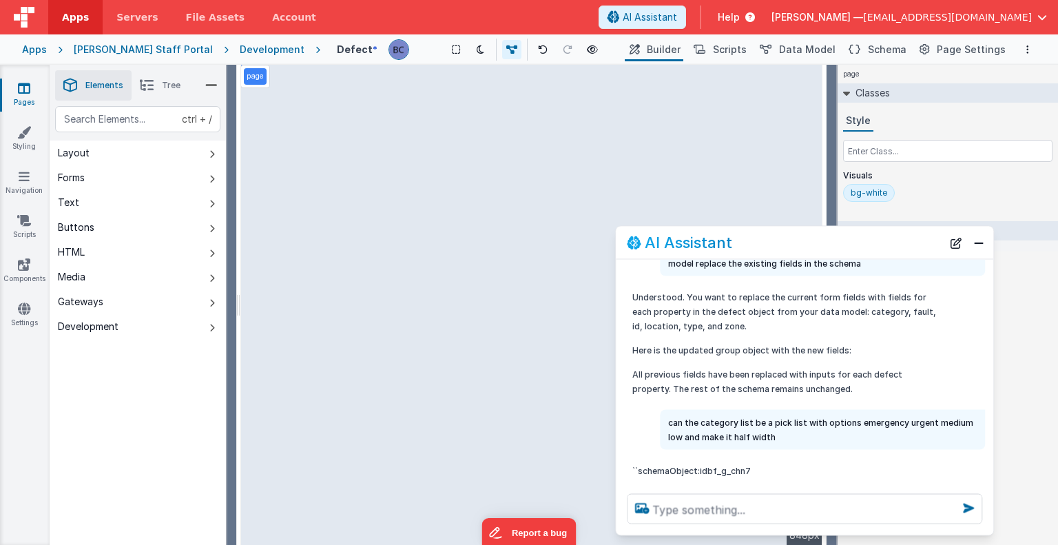
scroll to position [92, 0]
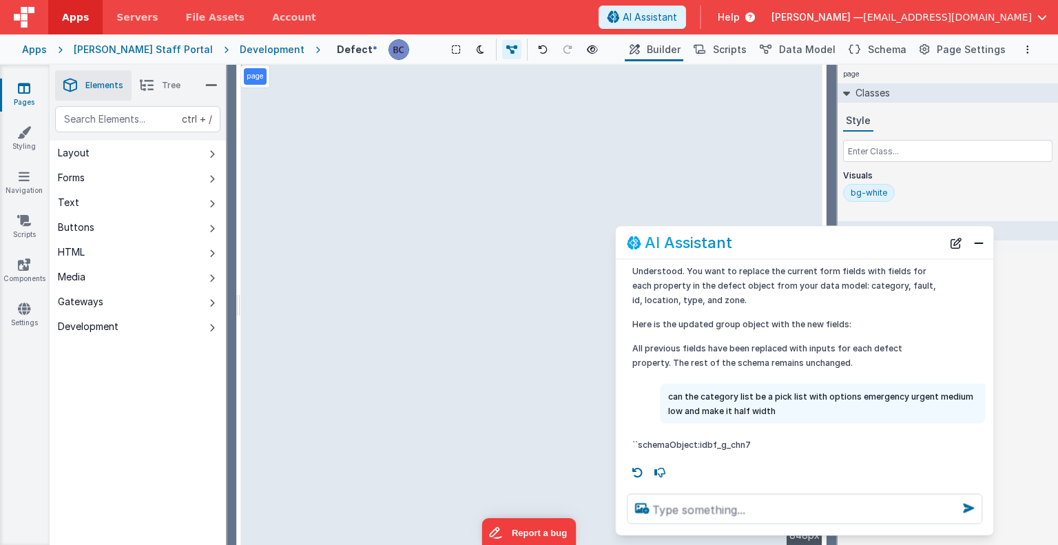
click at [264, 233] on div "page --> 848px" at bounding box center [532, 305] width 582 height 480
drag, startPoint x: 269, startPoint y: 233, endPoint x: 281, endPoint y: 187, distance: 48.4
click at [281, 187] on div "page --> 848px" at bounding box center [532, 305] width 582 height 480
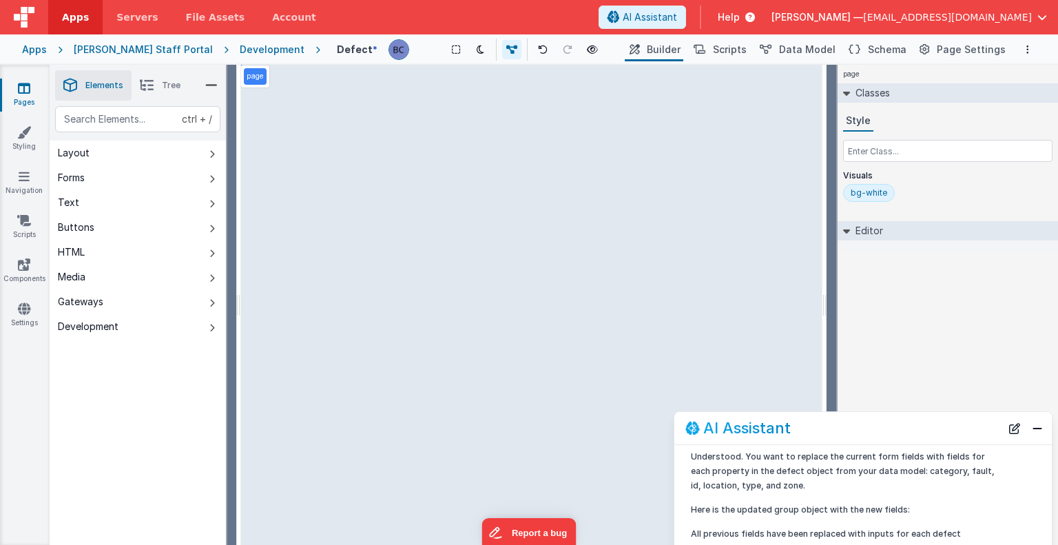
drag, startPoint x: 844, startPoint y: 236, endPoint x: 902, endPoint y: 421, distance: 194.3
click at [902, 421] on div "AI Assistant" at bounding box center [842, 428] width 315 height 17
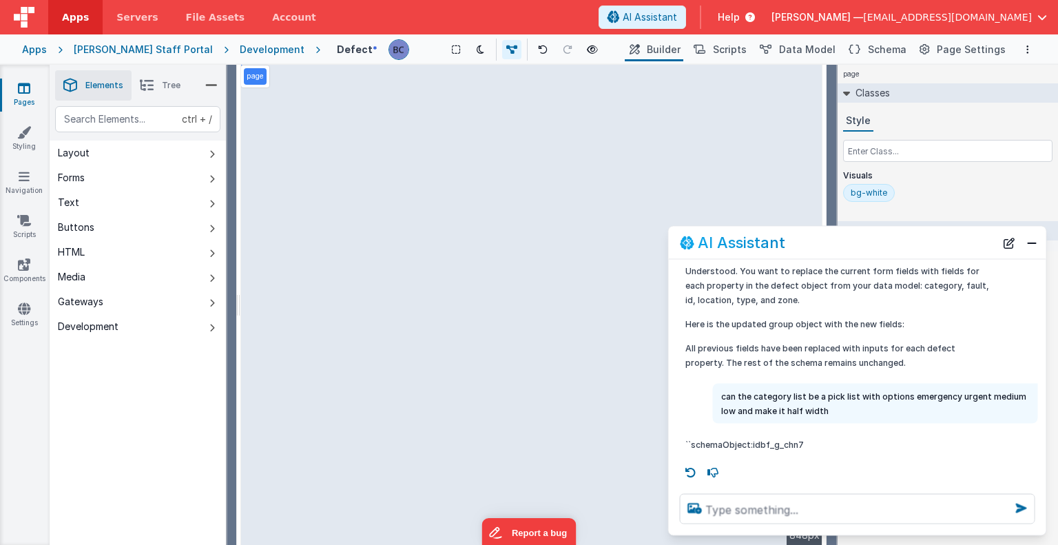
drag, startPoint x: 455, startPoint y: 255, endPoint x: 483, endPoint y: 101, distance: 156.3
click at [483, 101] on div "page --> 848px" at bounding box center [532, 305] width 582 height 480
click at [246, 238] on div "page --> 848px" at bounding box center [532, 305] width 582 height 480
click at [249, 74] on p "page" at bounding box center [255, 76] width 17 height 11
click at [256, 74] on p "page" at bounding box center [255, 76] width 17 height 11
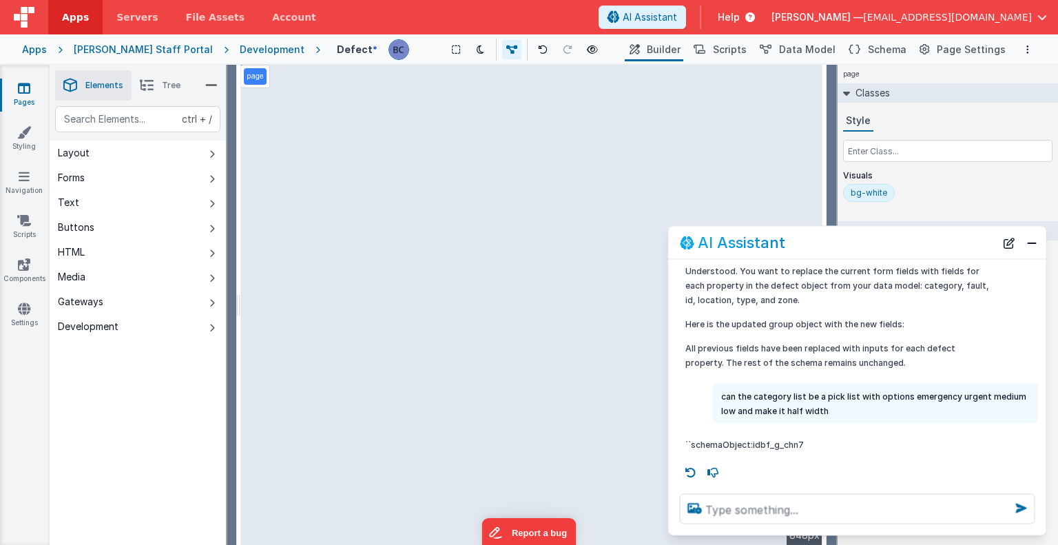
click at [256, 74] on p "page" at bounding box center [255, 76] width 17 height 11
click at [399, 74] on div "Saved Duplicating Page" at bounding box center [579, 70] width 1058 height 11
click at [893, 50] on span "Schema" at bounding box center [887, 50] width 39 height 14
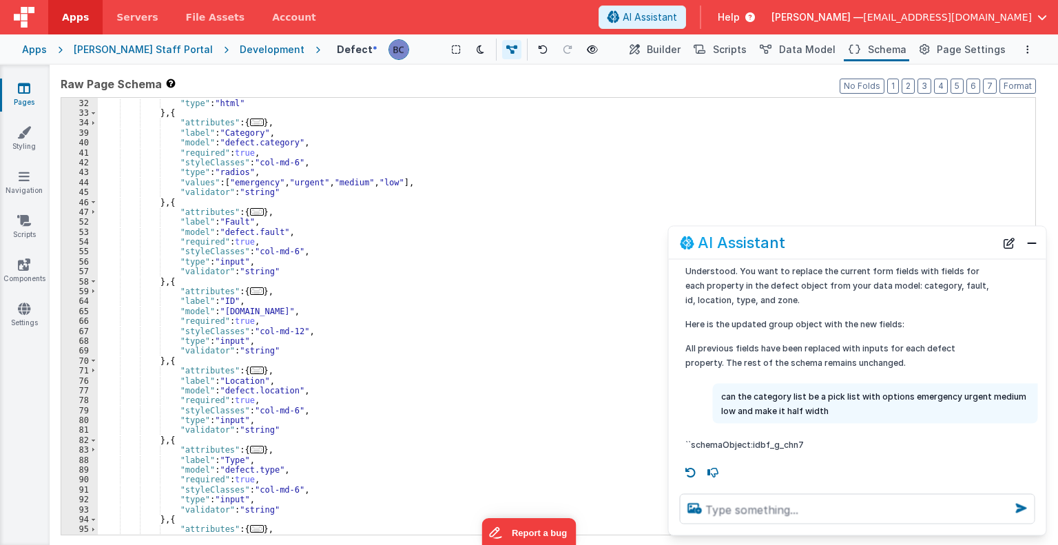
scroll to position [156, 0]
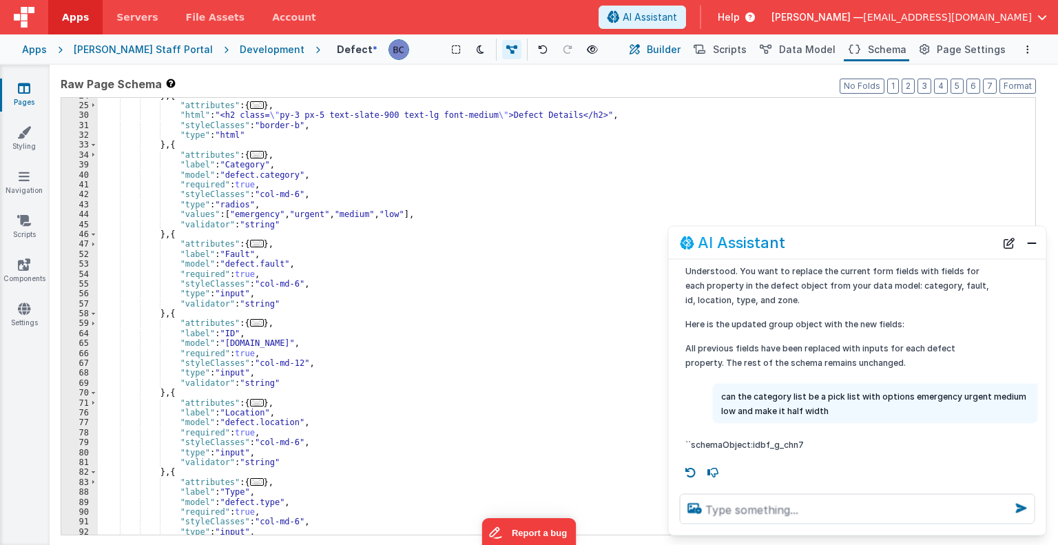
click at [668, 49] on span "Builder" at bounding box center [664, 50] width 34 height 14
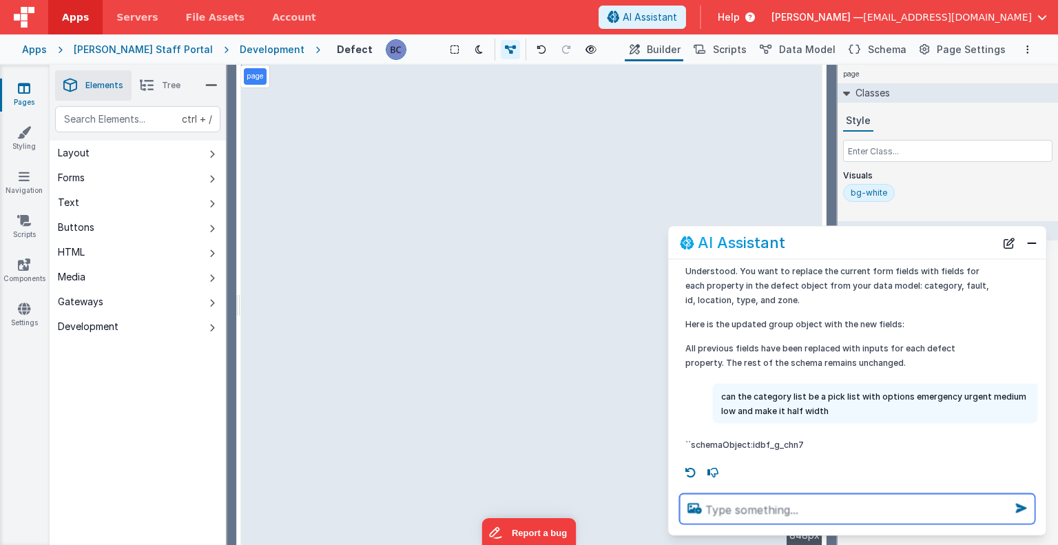
click at [744, 511] on textarea at bounding box center [857, 509] width 355 height 30
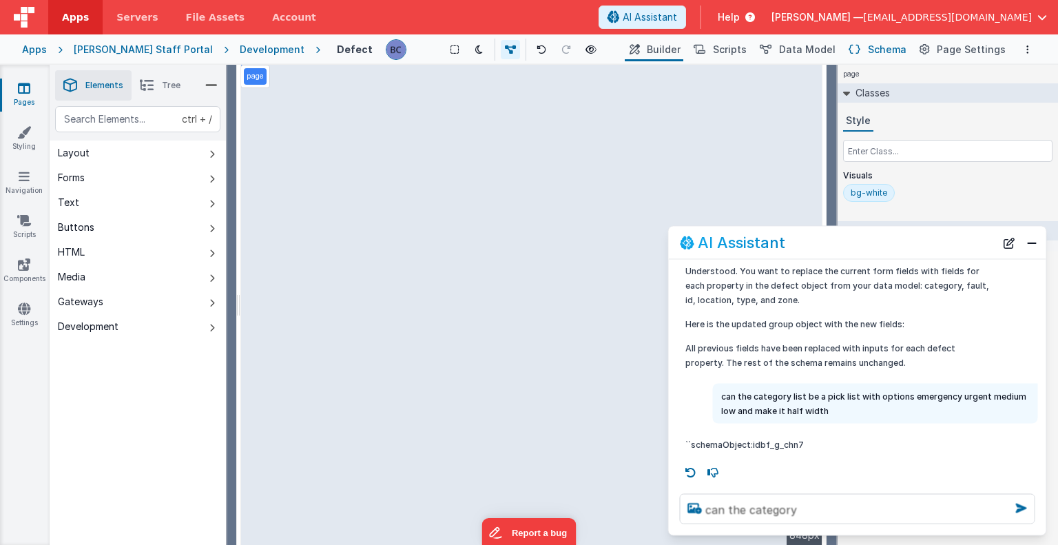
click at [879, 52] on span "Schema" at bounding box center [887, 50] width 39 height 14
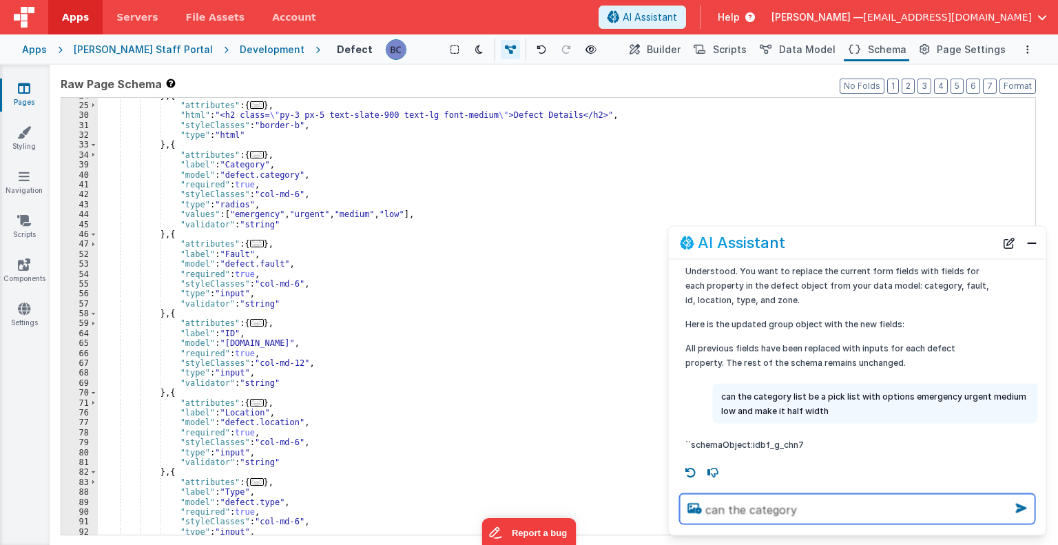
click at [819, 508] on textarea "can the category" at bounding box center [857, 509] width 355 height 30
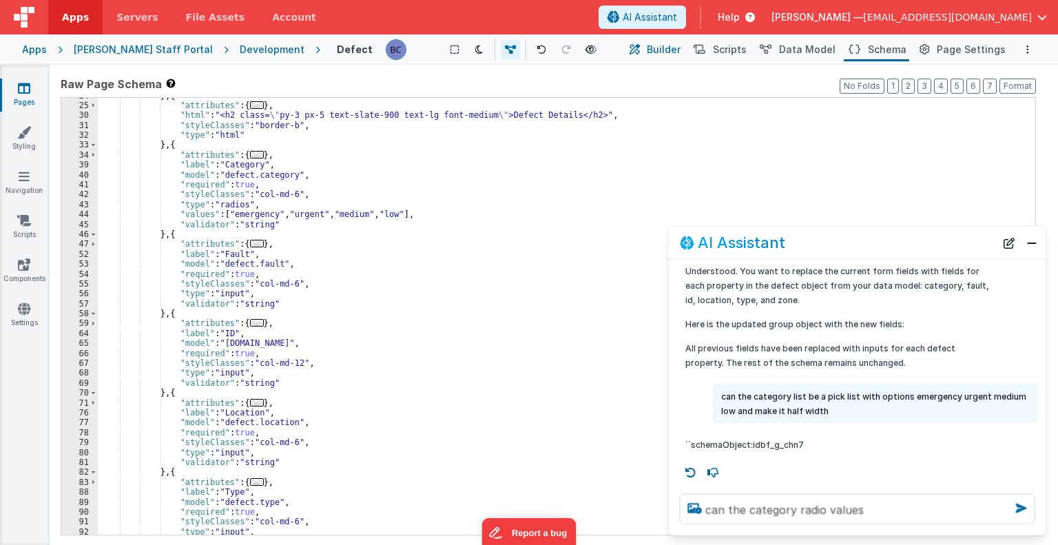
click at [680, 52] on span "Builder" at bounding box center [664, 50] width 34 height 14
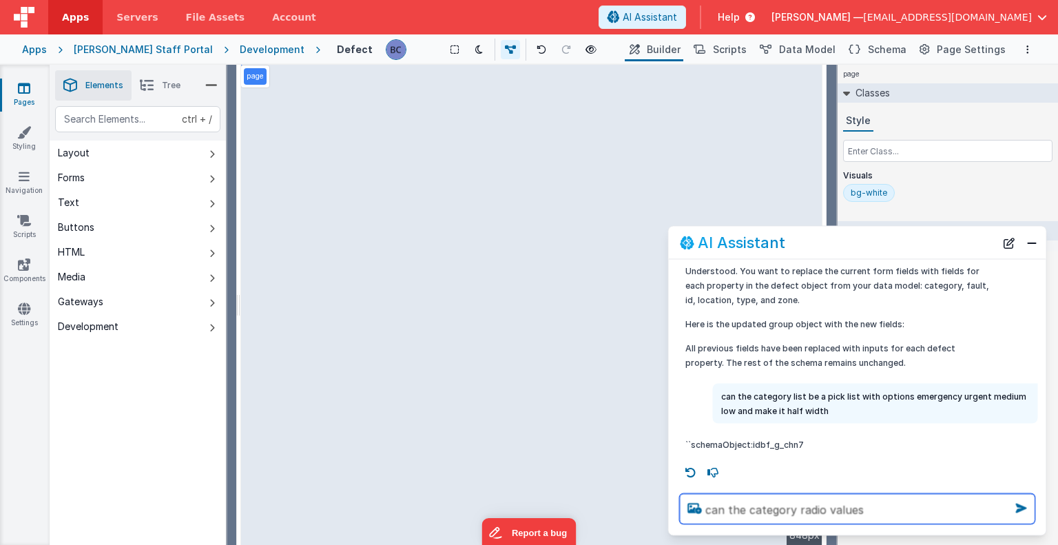
click at [874, 514] on textarea "can the category radio values" at bounding box center [857, 509] width 355 height 30
type textarea "can the category radio values run horisontally"
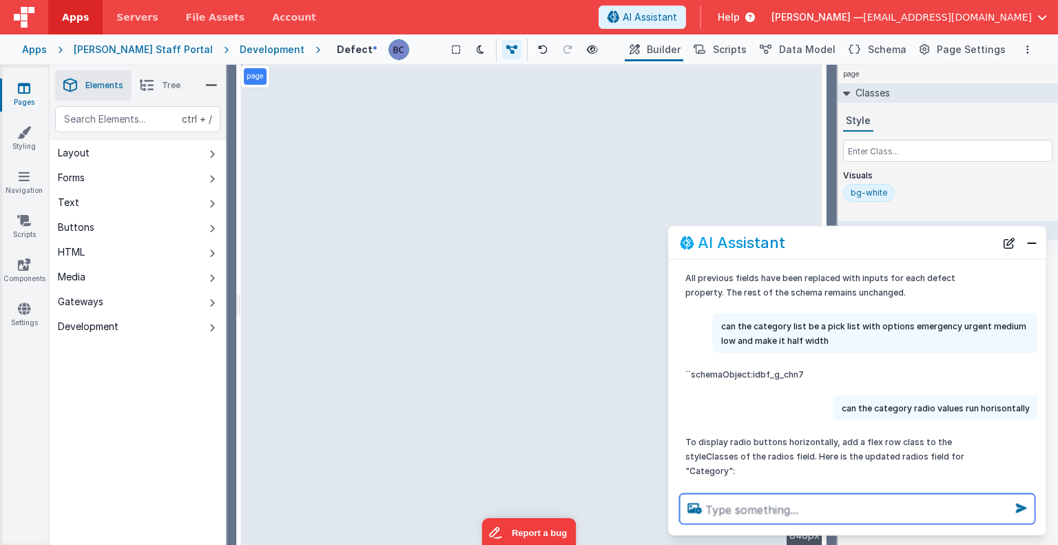
scroll to position [188, 0]
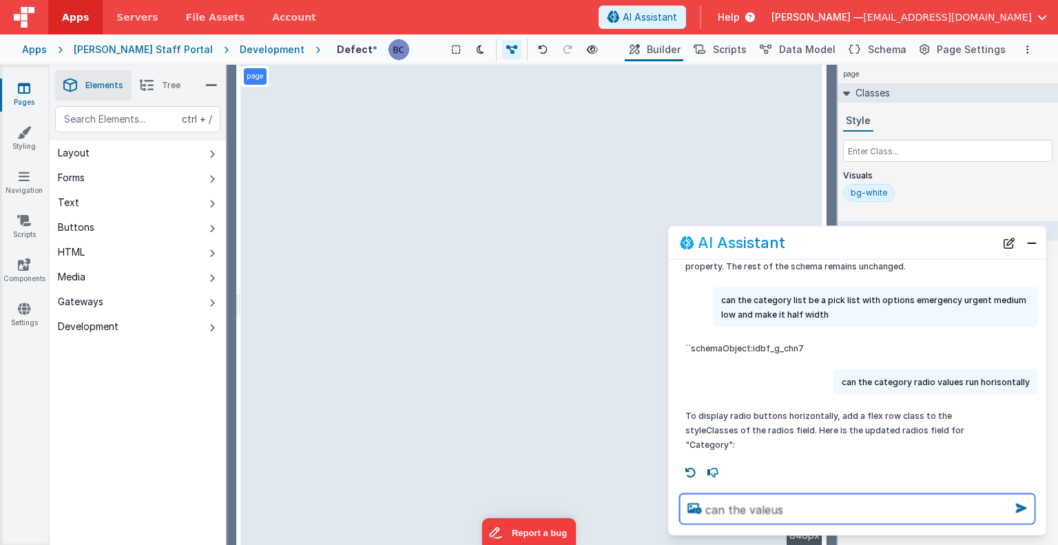
click at [769, 509] on textarea "can the valeus" at bounding box center [857, 509] width 355 height 30
click at [769, 509] on textarea "can the valus" at bounding box center [857, 509] width 355 height 30
click at [791, 510] on textarea "can the values" at bounding box center [857, 509] width 355 height 30
type textarea "can the values be horisontal"
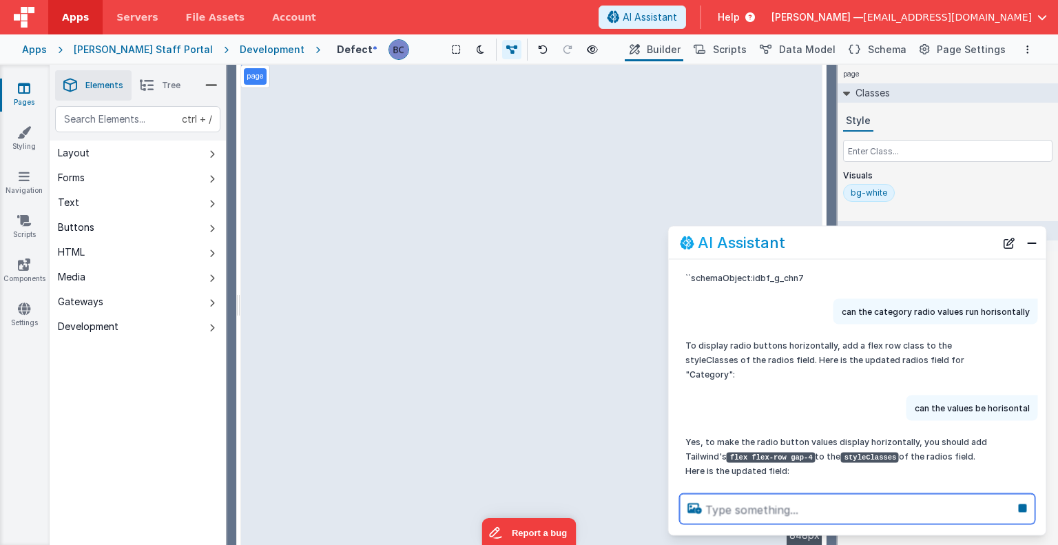
scroll to position [284, 0]
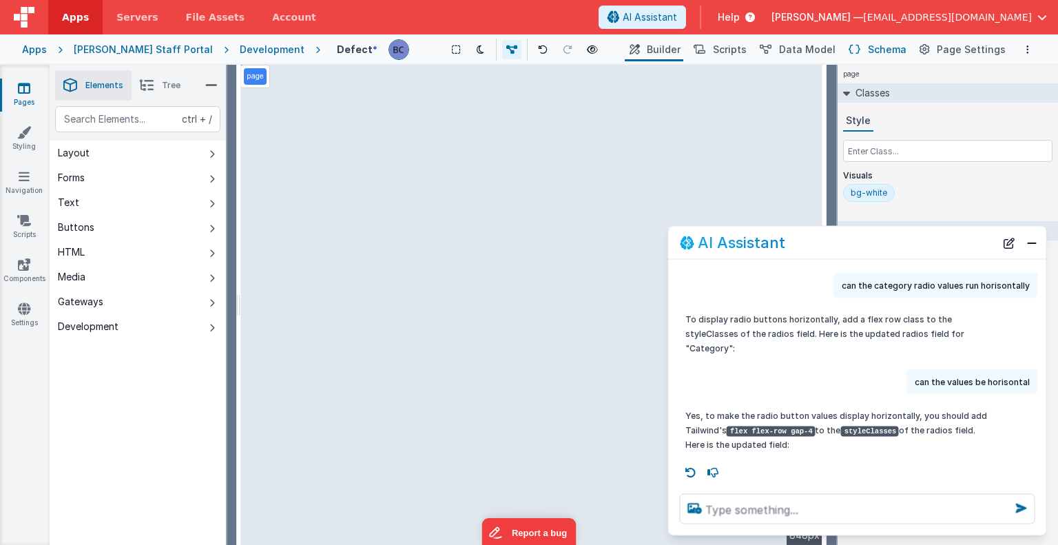
click at [881, 50] on span "Schema" at bounding box center [887, 50] width 39 height 14
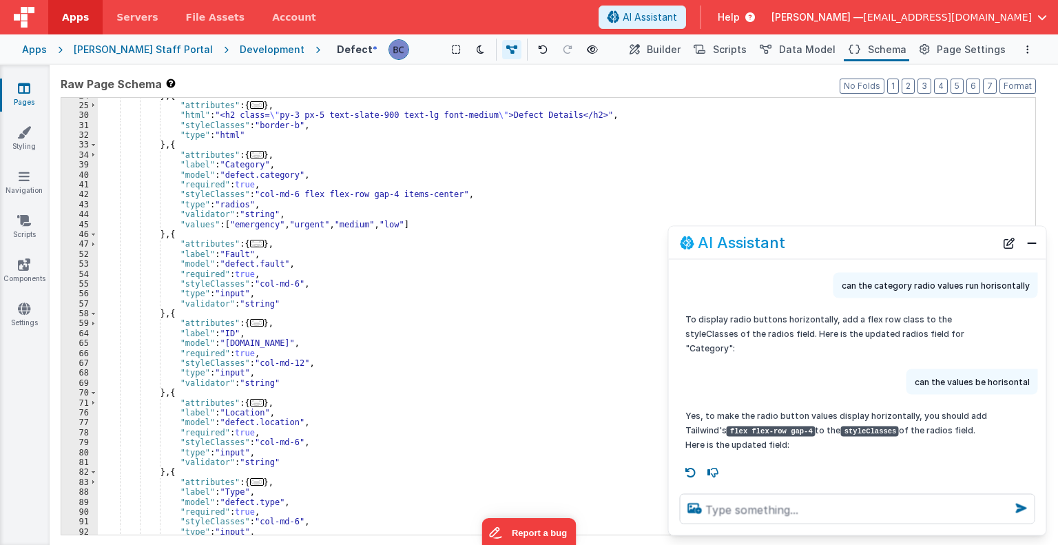
click at [647, 12] on header "Apps Servers File Assets Account Some FUTURE Slot AI Assistant Help [PERSON_NAM…" at bounding box center [529, 17] width 1058 height 34
click at [667, 50] on span "Builder" at bounding box center [664, 50] width 34 height 14
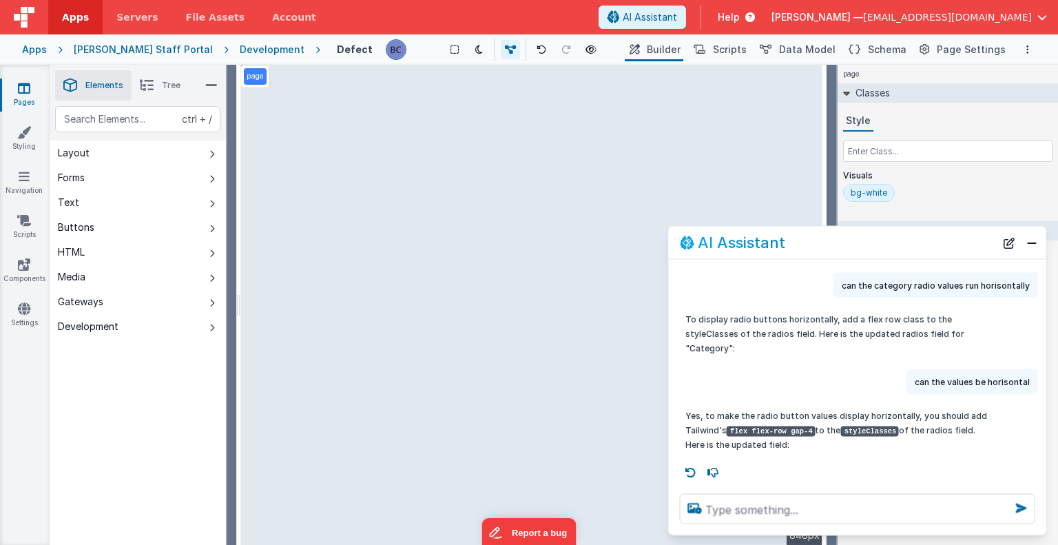
click at [255, 78] on p "page" at bounding box center [255, 76] width 17 height 11
click at [656, 53] on button "Builder" at bounding box center [654, 49] width 59 height 23
click at [154, 178] on button "Forms" at bounding box center [138, 177] width 176 height 25
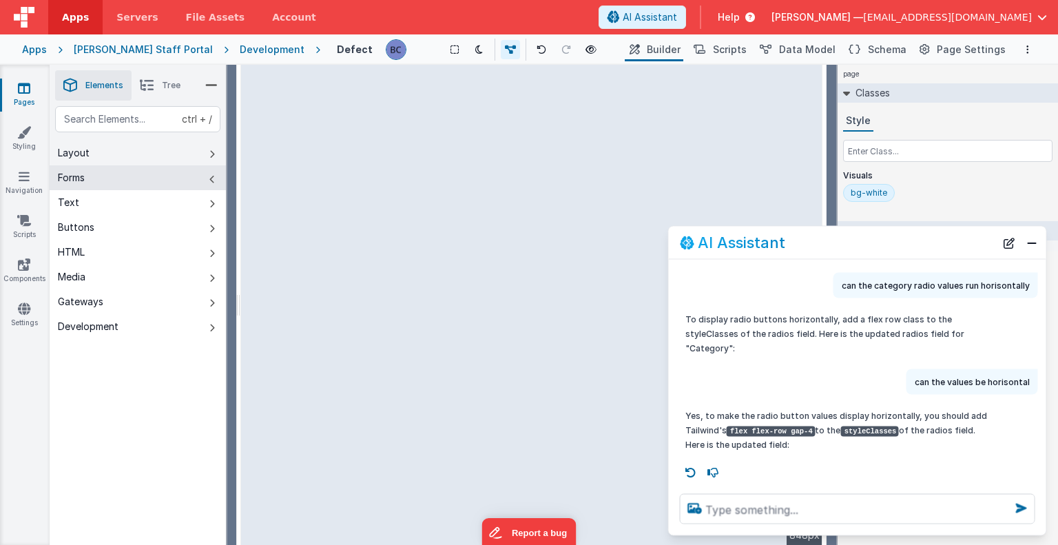
click at [146, 146] on button "Layout" at bounding box center [138, 152] width 176 height 25
drag, startPoint x: 291, startPoint y: 251, endPoint x: 468, endPoint y: 189, distance: 188.4
click at [468, 189] on div "--> 848px" at bounding box center [532, 305] width 582 height 480
drag, startPoint x: 320, startPoint y: 247, endPoint x: 486, endPoint y: 178, distance: 180.0
click at [486, 178] on div "--> 848px" at bounding box center [532, 305] width 582 height 480
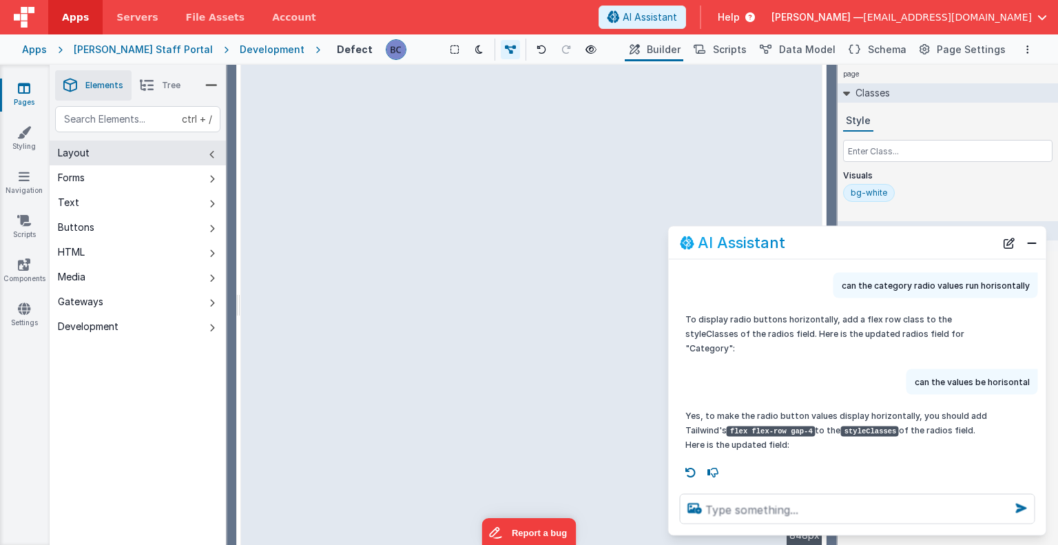
click at [397, 247] on div "--> 848px" at bounding box center [532, 305] width 582 height 480
click at [736, 501] on textarea at bounding box center [857, 509] width 355 height 30
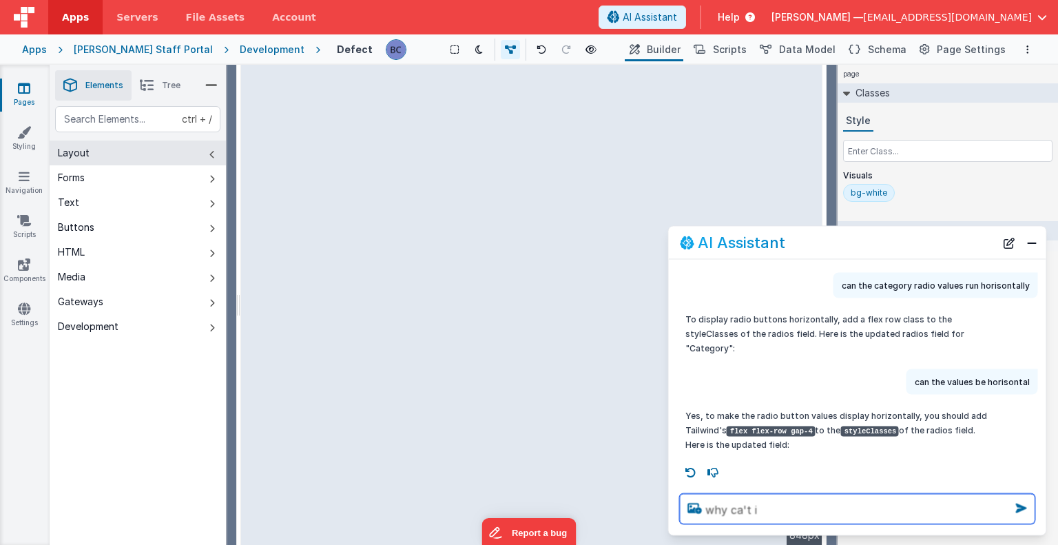
click at [741, 509] on textarea "why ca't i" at bounding box center [857, 509] width 355 height 30
click at [780, 508] on textarea "why can't i" at bounding box center [857, 509] width 355 height 30
type textarea "why can't i drag and drop elements on this page"
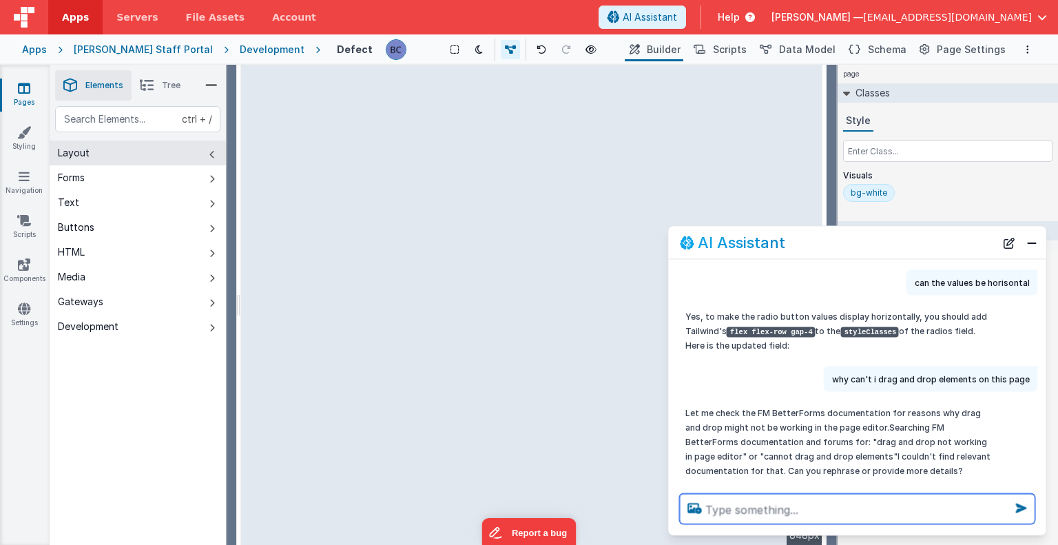
scroll to position [410, 0]
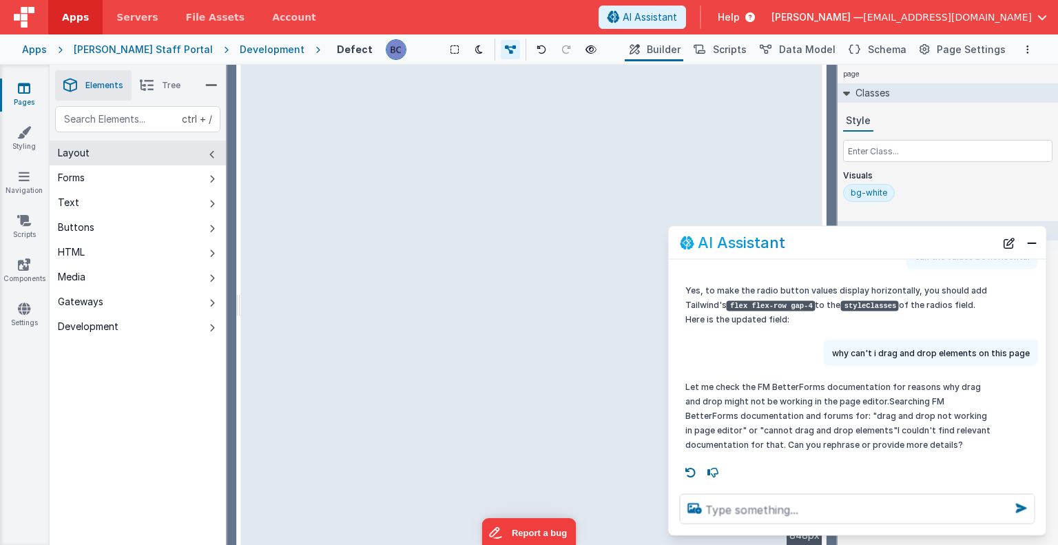
click at [363, 342] on div "--> 848px" at bounding box center [532, 305] width 582 height 480
click at [152, 85] on icon at bounding box center [147, 85] width 14 height 19
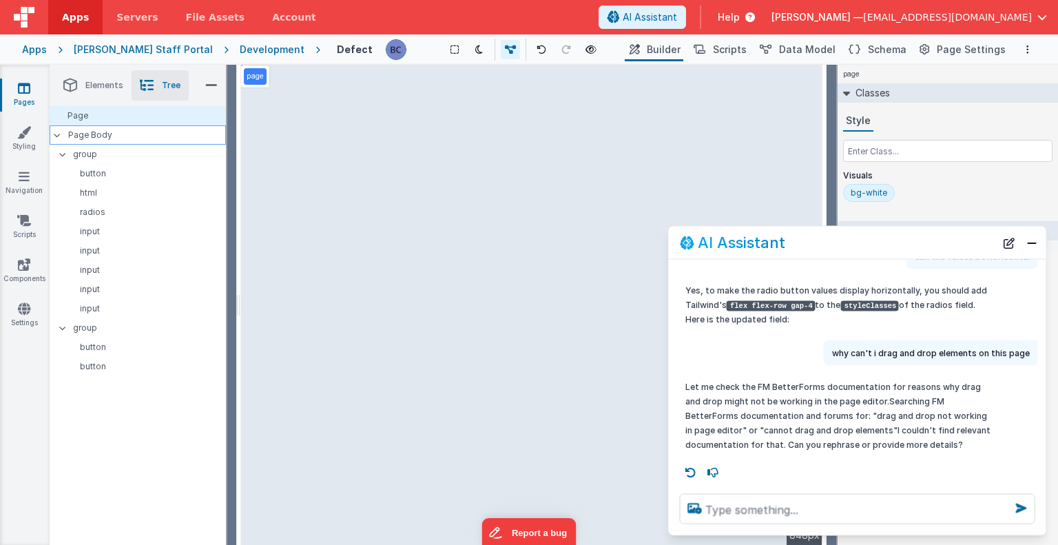
click at [96, 134] on p "Page Body" at bounding box center [147, 134] width 158 height 11
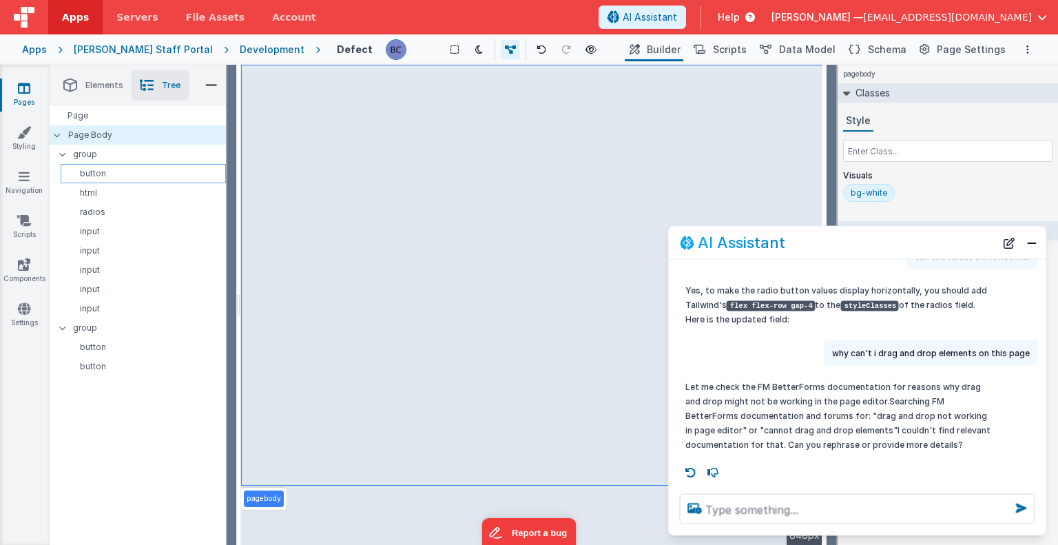
click at [85, 178] on p "button" at bounding box center [145, 173] width 159 height 11
select select "newActionScript3"
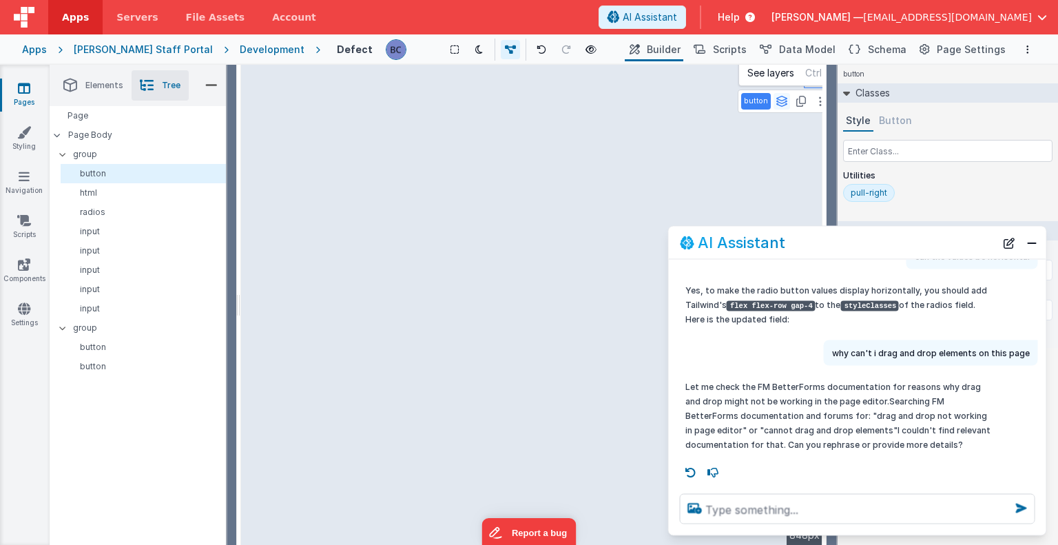
click at [777, 101] on icon at bounding box center [781, 101] width 12 height 11
click at [814, 98] on button at bounding box center [820, 101] width 17 height 17
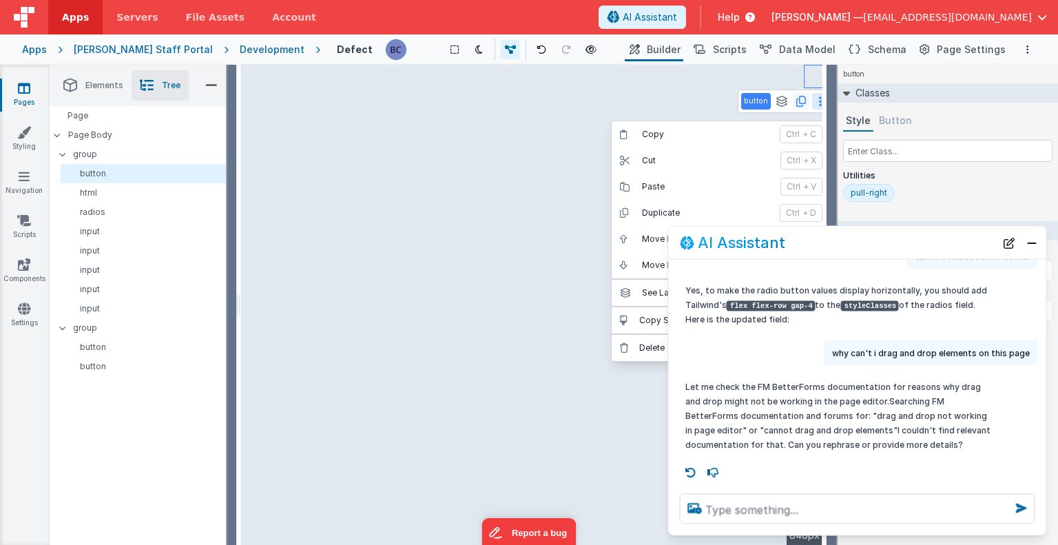
click at [796, 105] on icon at bounding box center [801, 101] width 10 height 11
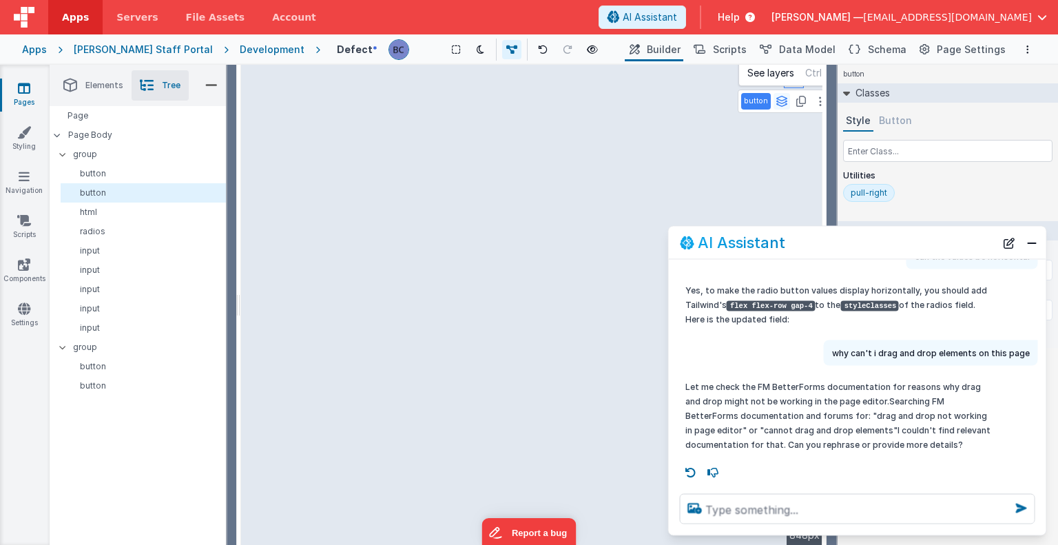
click at [776, 103] on icon at bounding box center [781, 101] width 12 height 11
click at [766, 167] on button "group" at bounding box center [770, 168] width 56 height 17
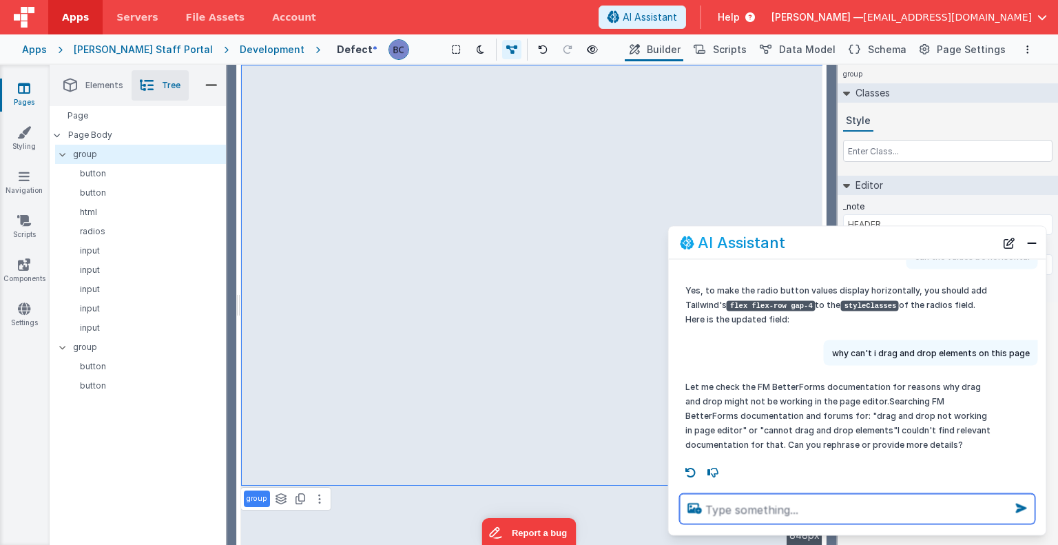
click at [735, 503] on textarea at bounding box center [857, 509] width 355 height 30
type textarea "can you undo my last action"
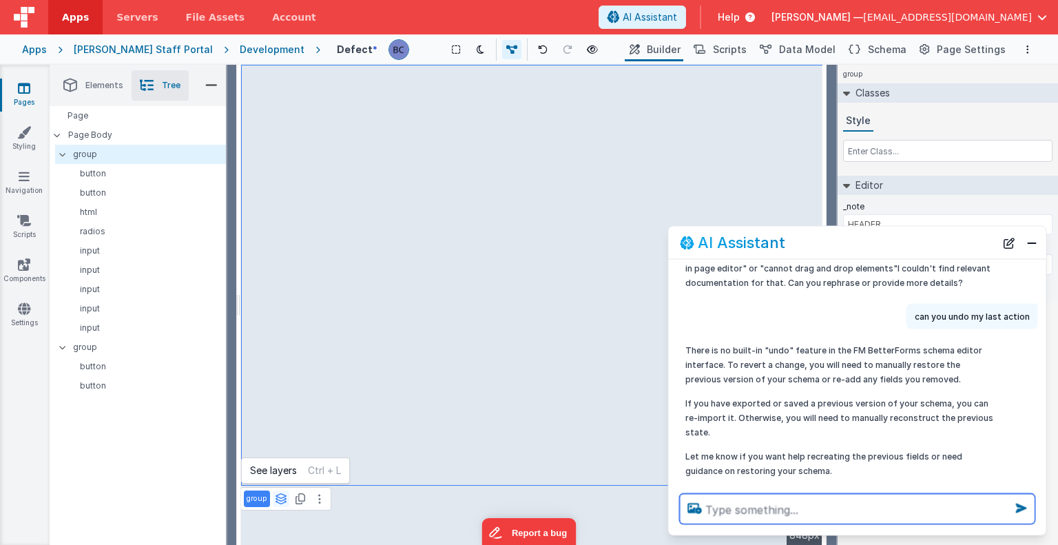
scroll to position [598, 0]
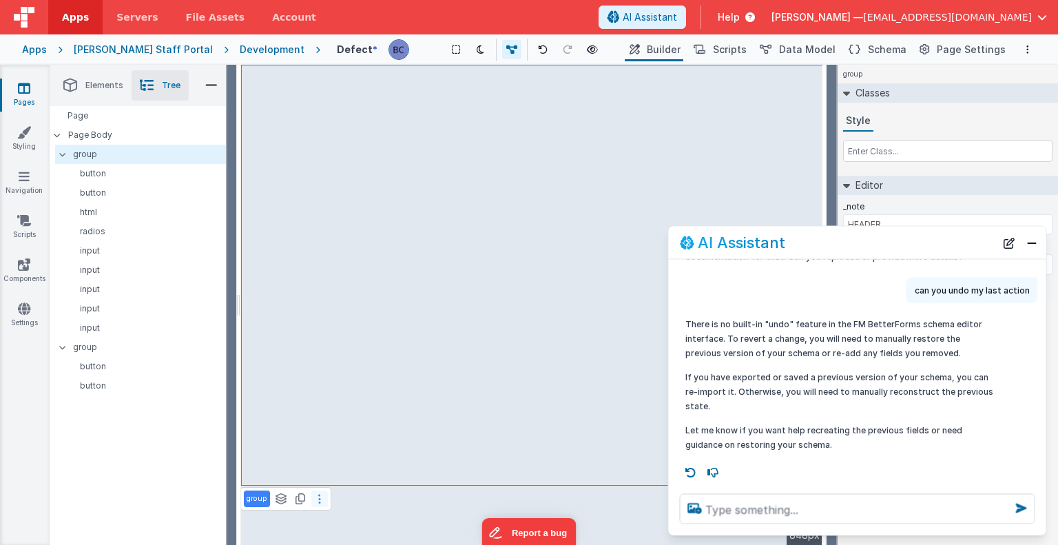
drag, startPoint x: 253, startPoint y: 498, endPoint x: 319, endPoint y: 497, distance: 65.4
click at [319, 497] on div "group See layers ctrl + L Duplicate ctrl + D" at bounding box center [285, 498] width 91 height 23
click at [319, 497] on icon at bounding box center [319, 498] width 3 height 11
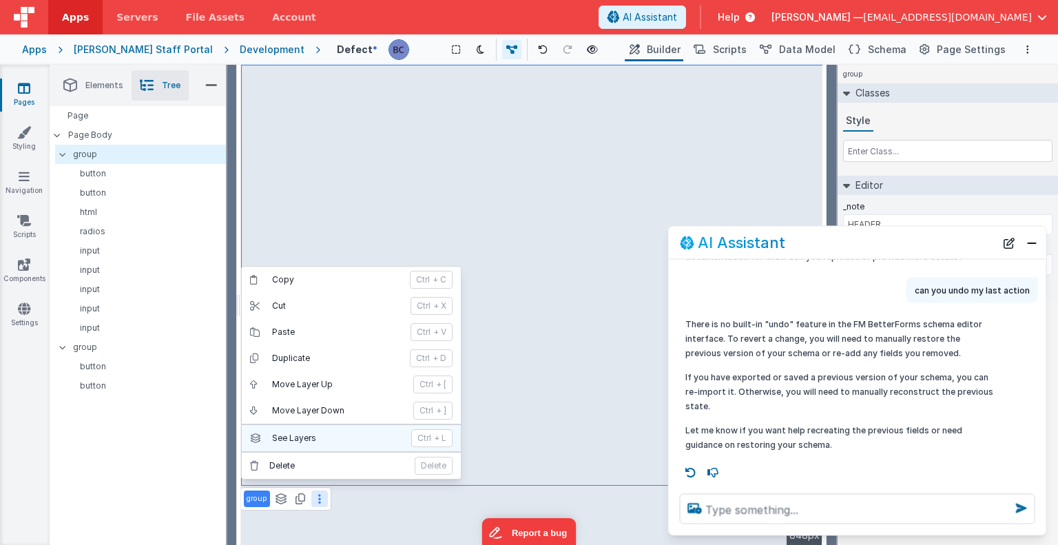
click at [304, 441] on p "See Layers" at bounding box center [337, 437] width 131 height 11
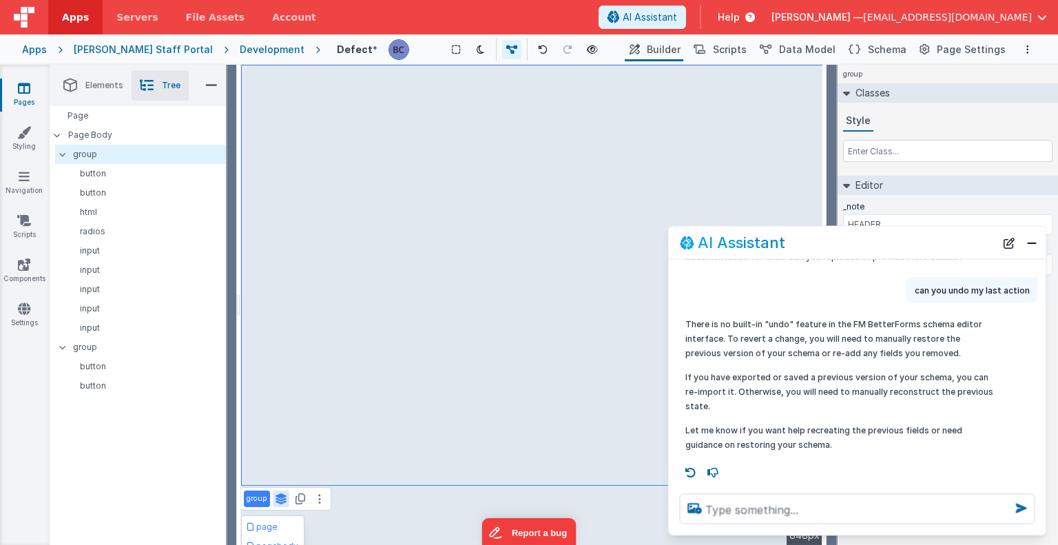
drag, startPoint x: 256, startPoint y: 499, endPoint x: 410, endPoint y: 349, distance: 214.8
click at [410, 349] on div "group page pagebody --> 848px" at bounding box center [532, 305] width 582 height 480
click at [388, 135] on div "group page pagebody --> 848px" at bounding box center [532, 305] width 582 height 480
click at [333, 244] on div "group page pagebody --> 848px" at bounding box center [532, 305] width 582 height 480
click at [109, 174] on p "button" at bounding box center [145, 173] width 159 height 11
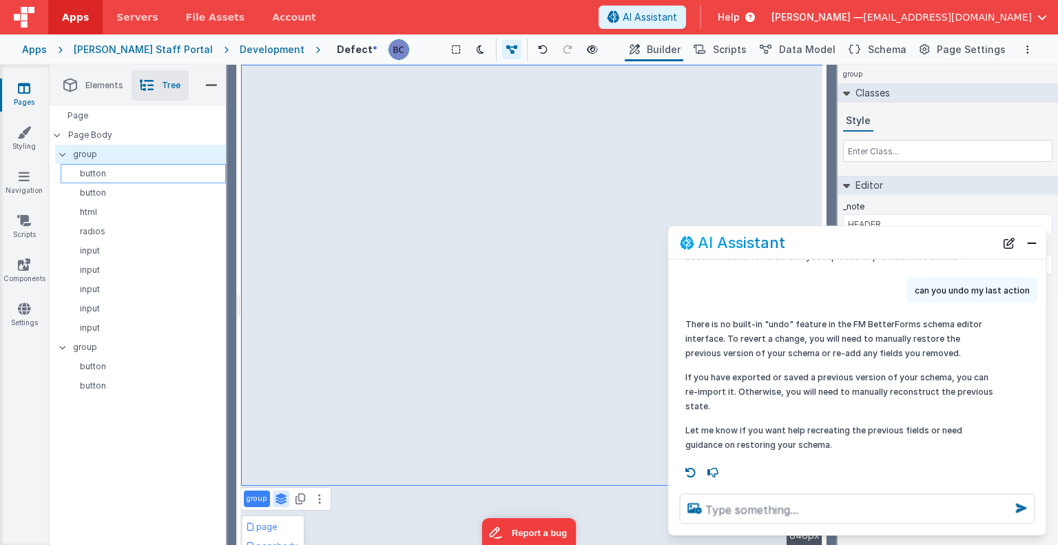
select select "newActionScript3"
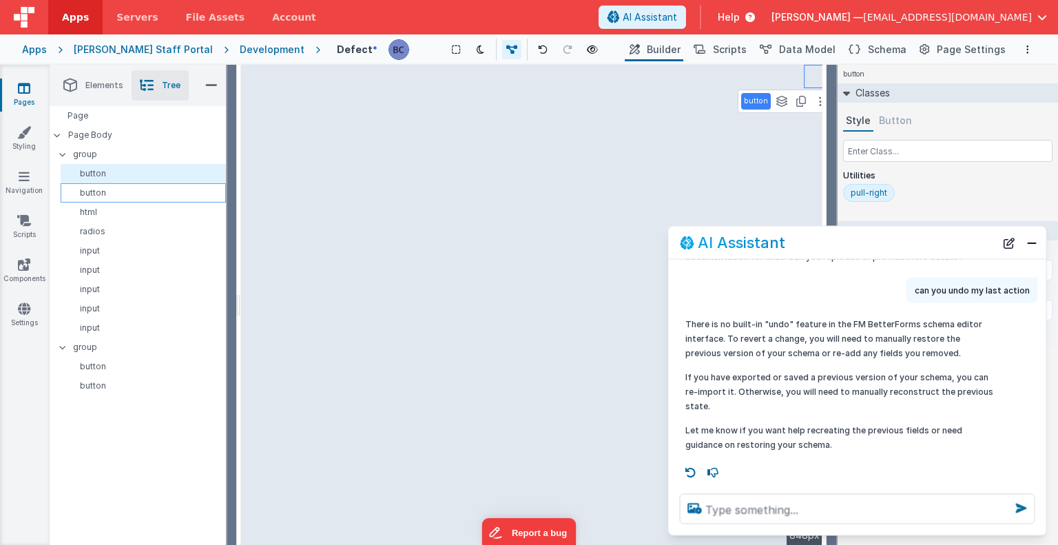
click at [104, 188] on p "button" at bounding box center [145, 192] width 159 height 11
click at [103, 209] on p "html" at bounding box center [145, 212] width 159 height 11
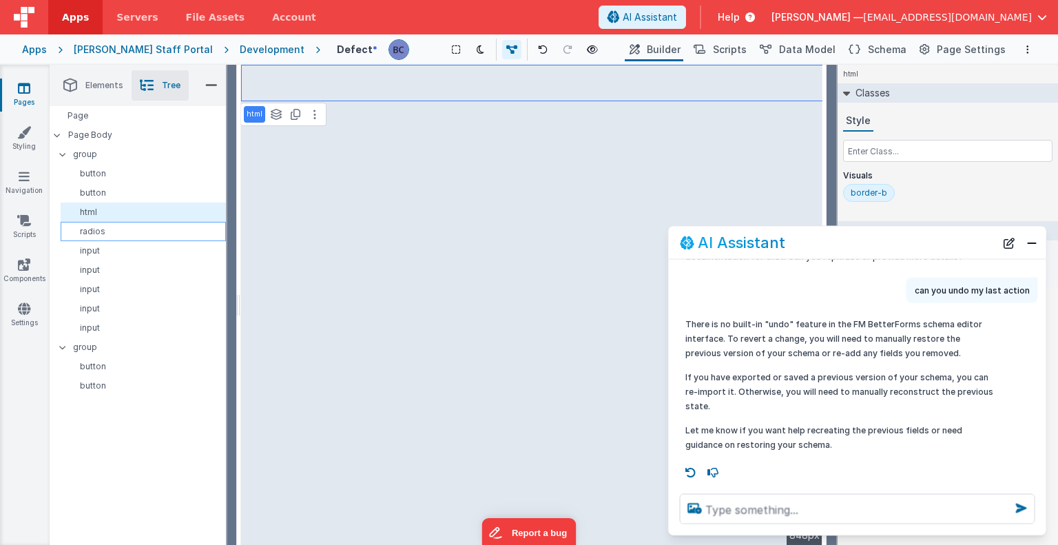
click at [103, 225] on div "radios" at bounding box center [143, 231] width 165 height 19
select select "string"
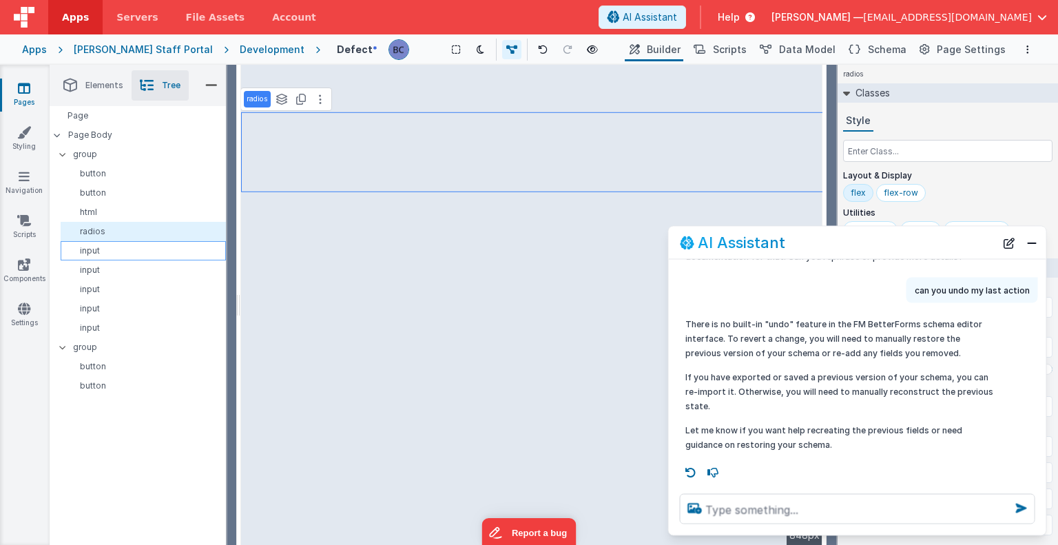
click at [105, 251] on p "input" at bounding box center [145, 250] width 159 height 11
type input "defect.fault"
type input "Fault"
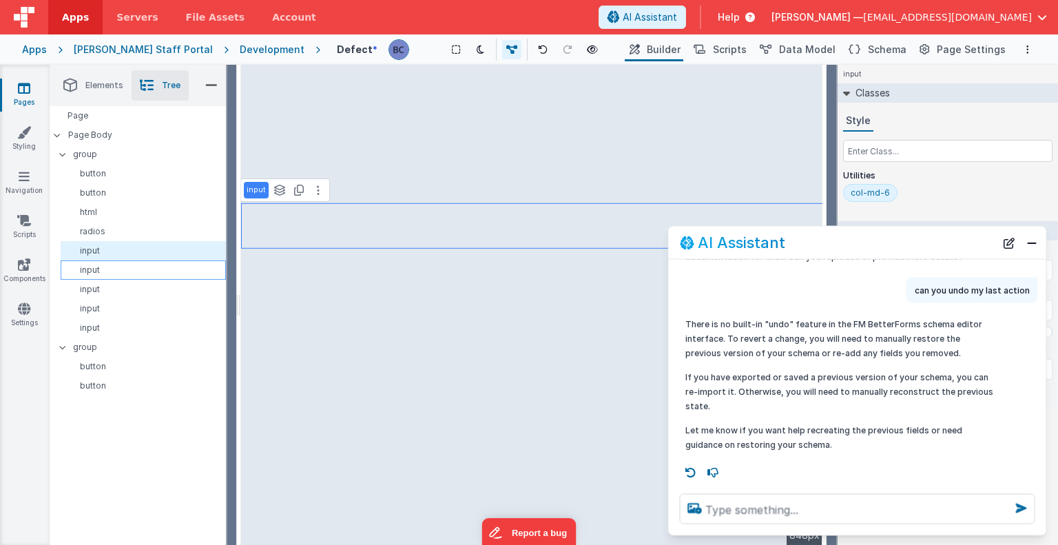
click at [105, 265] on p "input" at bounding box center [145, 269] width 159 height 11
type input "[DOMAIN_NAME]"
type input "ID"
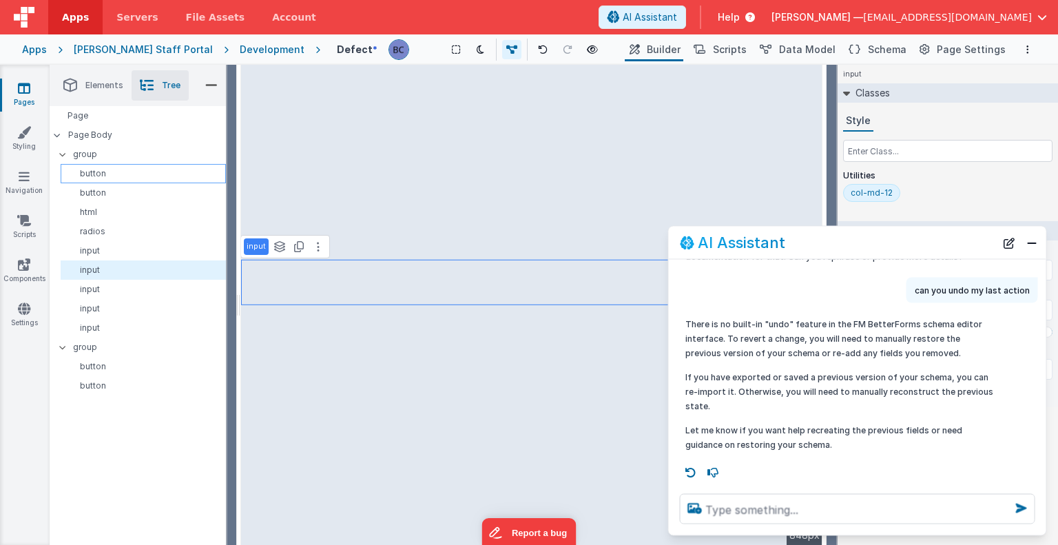
click at [96, 169] on p "button" at bounding box center [145, 173] width 159 height 11
select select "newActionScript3"
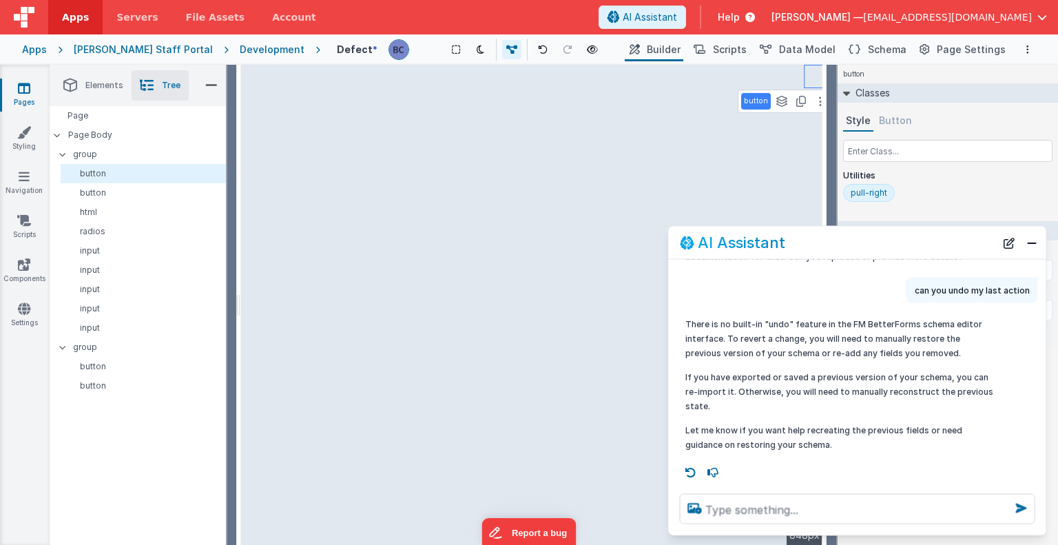
click at [367, 233] on div "button See layers ctrl + L Duplicate ctrl + D --> 848px" at bounding box center [532, 305] width 582 height 480
click at [138, 244] on div "input" at bounding box center [143, 250] width 165 height 19
select select "string"
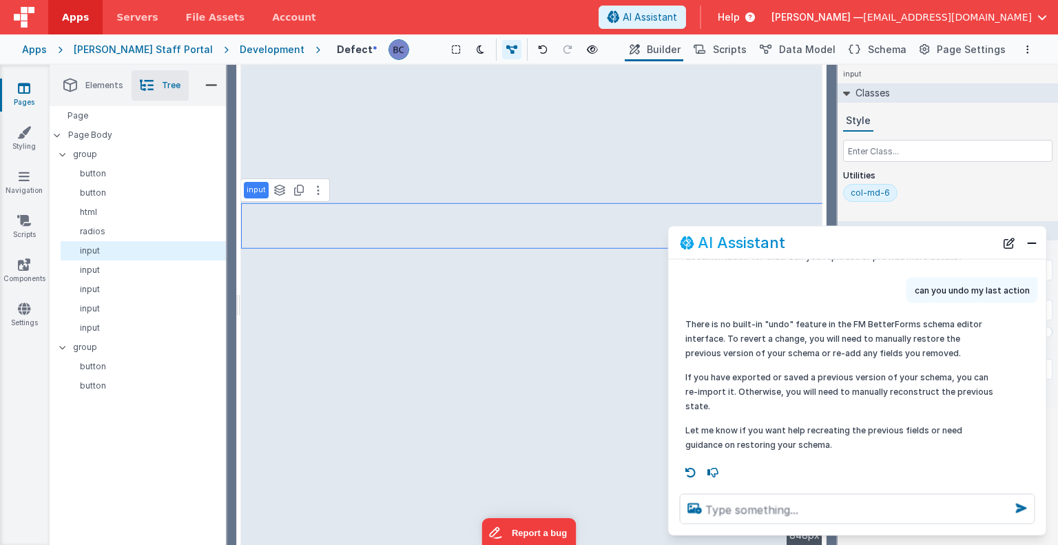
click at [529, 238] on div "input See layers ctrl + L Duplicate ctrl + D --> 848px" at bounding box center [532, 305] width 582 height 480
click at [526, 249] on div "input See layers ctrl + L Duplicate ctrl + D --> 848px" at bounding box center [532, 305] width 582 height 480
click at [512, 202] on div "input See layers ctrl + L Duplicate ctrl + D --> 848px" at bounding box center [532, 305] width 582 height 480
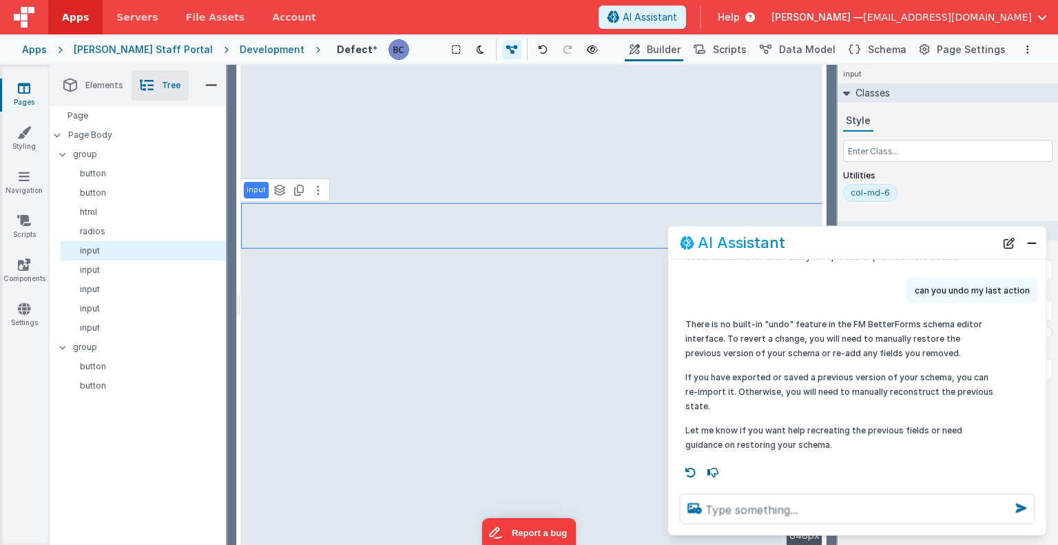
click at [512, 202] on div "input See layers ctrl + L Duplicate ctrl + D --> 848px" at bounding box center [532, 305] width 582 height 480
click at [651, 178] on div "input See layers ctrl + L Duplicate ctrl + D --> 848px" at bounding box center [532, 305] width 582 height 480
click at [209, 83] on icon at bounding box center [211, 85] width 12 height 19
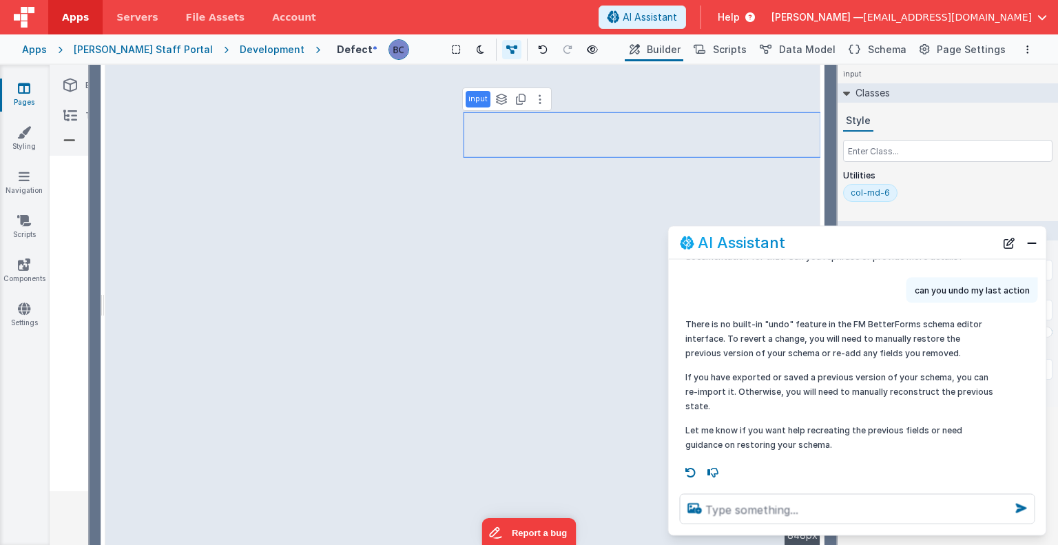
click at [72, 140] on icon at bounding box center [69, 140] width 12 height 19
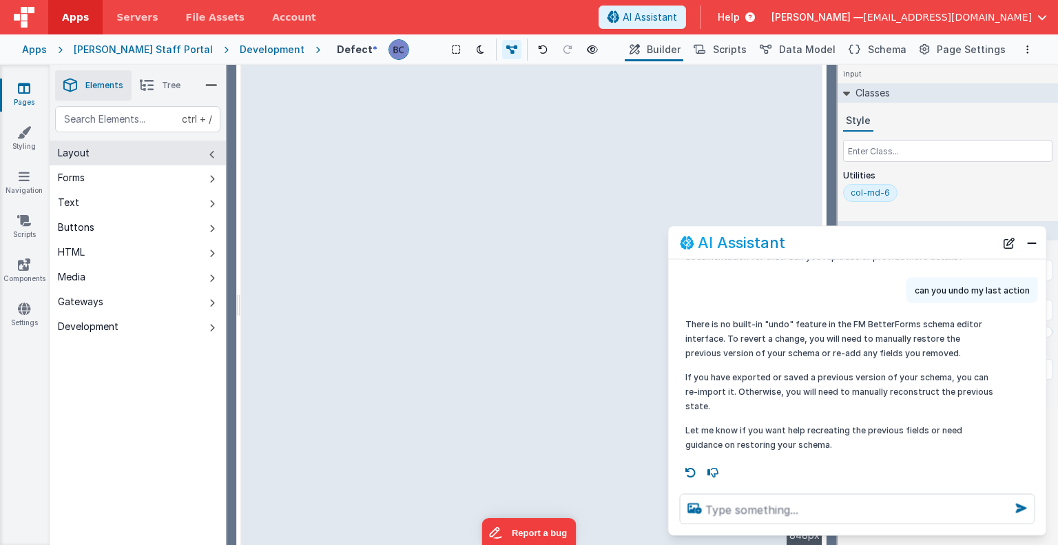
click at [211, 83] on icon at bounding box center [211, 85] width 12 height 19
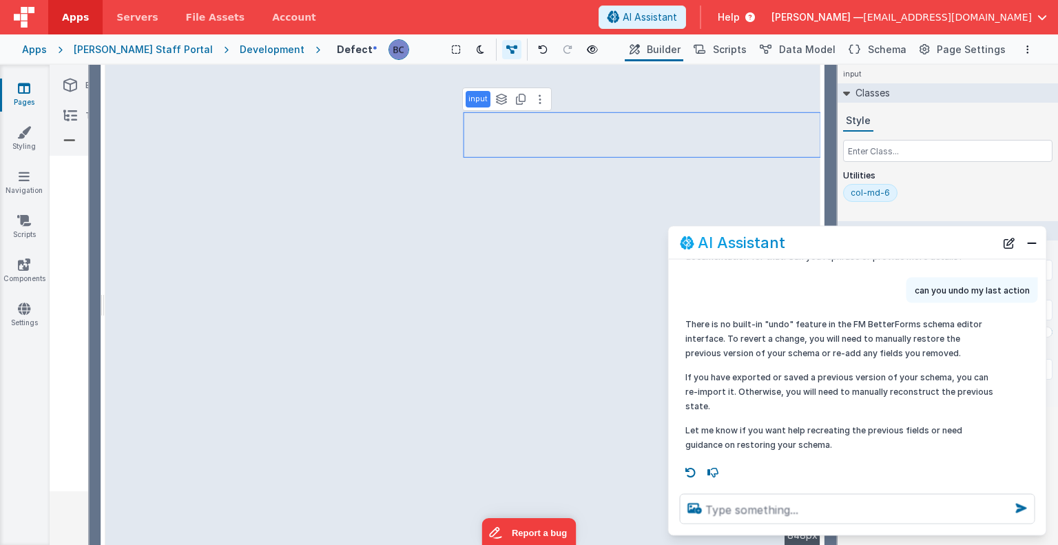
click at [202, 145] on div "input See layers ctrl + L Duplicate ctrl + D --> 848px" at bounding box center [463, 305] width 716 height 480
click at [135, 147] on div "input See layers ctrl + L Duplicate ctrl + D --> 848px" at bounding box center [463, 305] width 716 height 480
click at [145, 151] on div "input See layers ctrl + L Duplicate ctrl + D --> 848px" at bounding box center [463, 305] width 716 height 480
click at [70, 85] on icon at bounding box center [70, 85] width 14 height 19
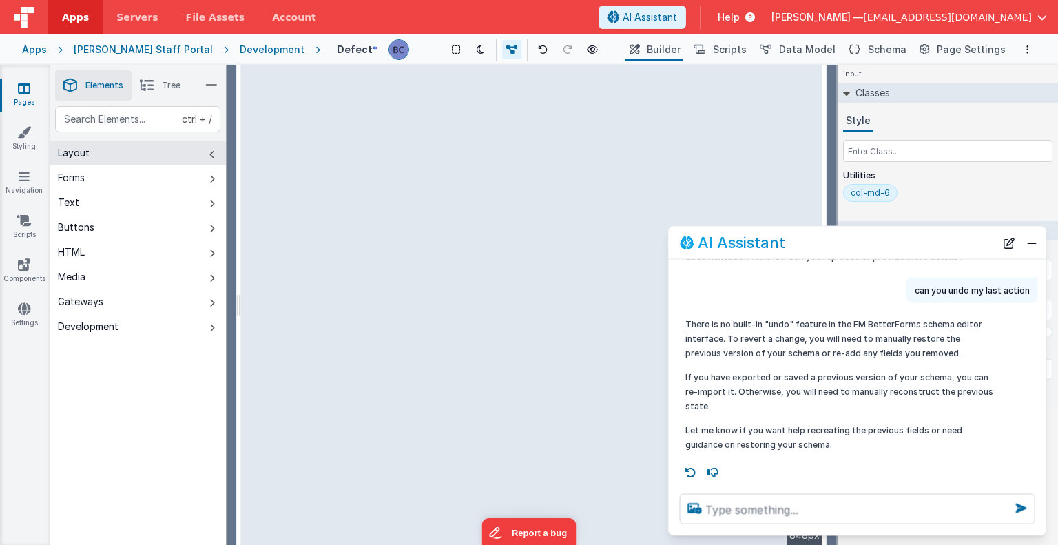
click at [209, 85] on icon at bounding box center [211, 85] width 12 height 19
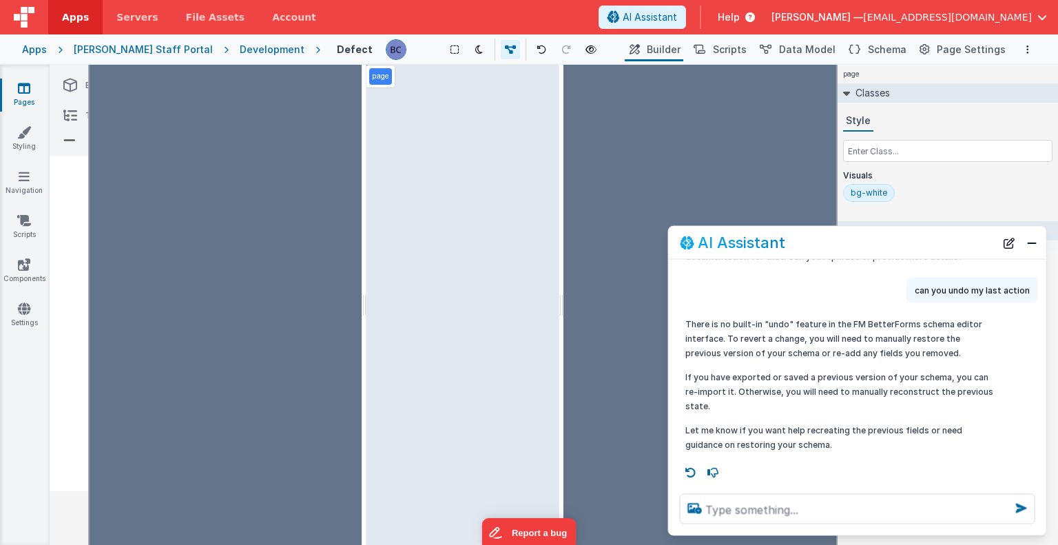
drag, startPoint x: 824, startPoint y: 164, endPoint x: 554, endPoint y: 200, distance: 272.4
click at [554, 200] on html "Apps Servers File Assets Account Some FUTURE Slot AI Assistant Help [PERSON_NAM…" at bounding box center [529, 272] width 1058 height 545
click at [502, 236] on div "page --> 280px" at bounding box center [462, 305] width 193 height 480
click at [736, 506] on textarea at bounding box center [857, 509] width 355 height 30
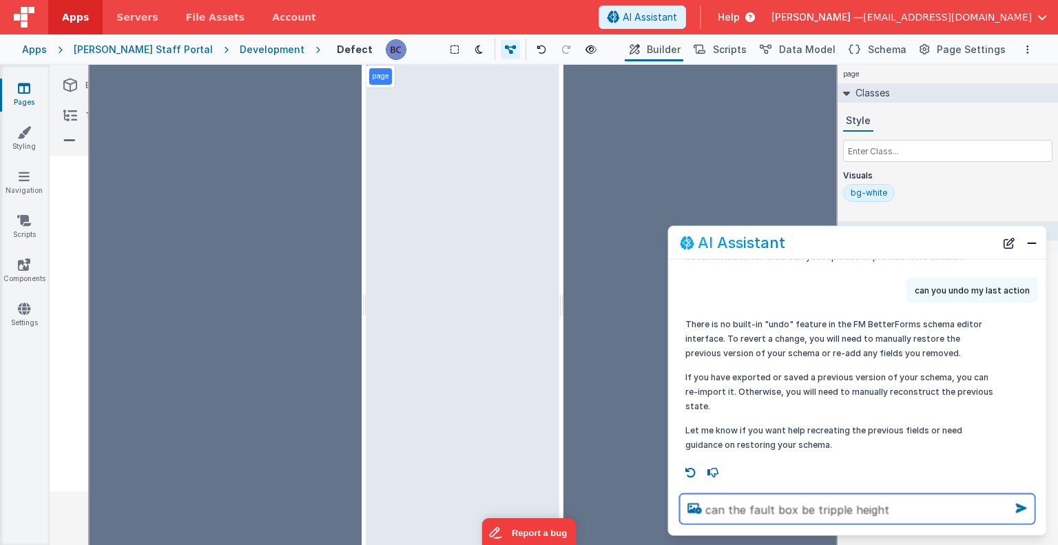
type textarea "can the fault box be tripple height"
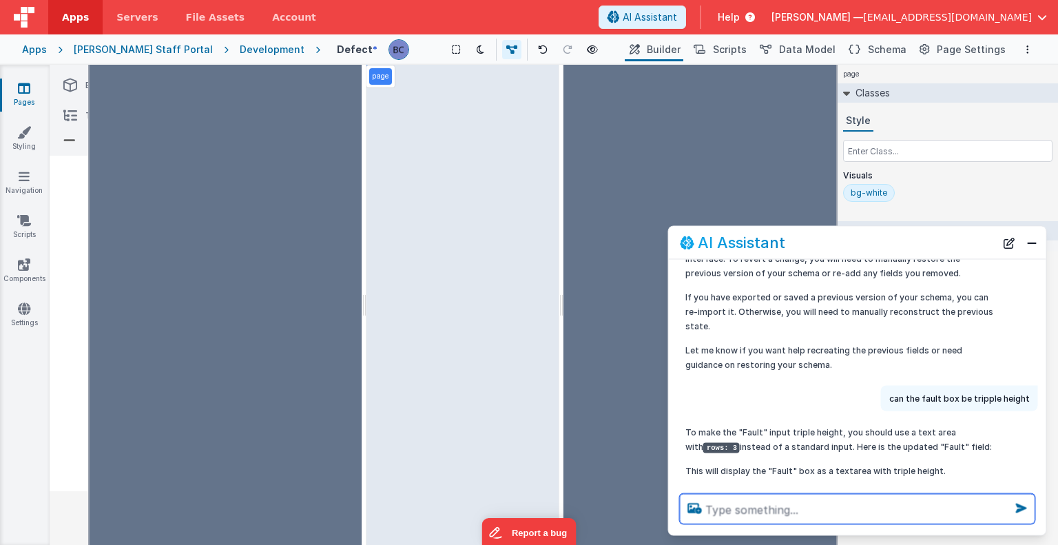
scroll to position [704, 0]
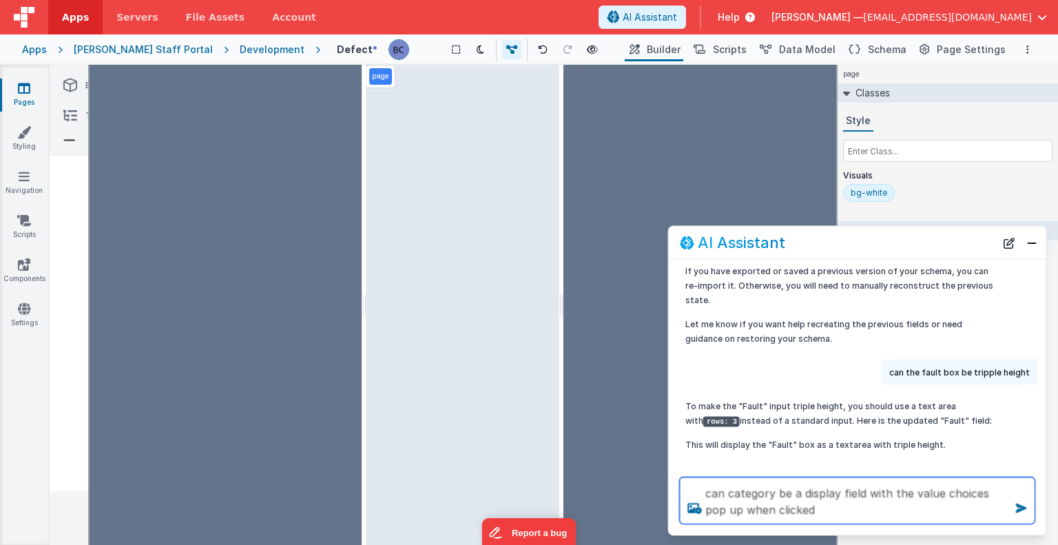
type textarea "can category be a display field with the value choices pop up when clicked"
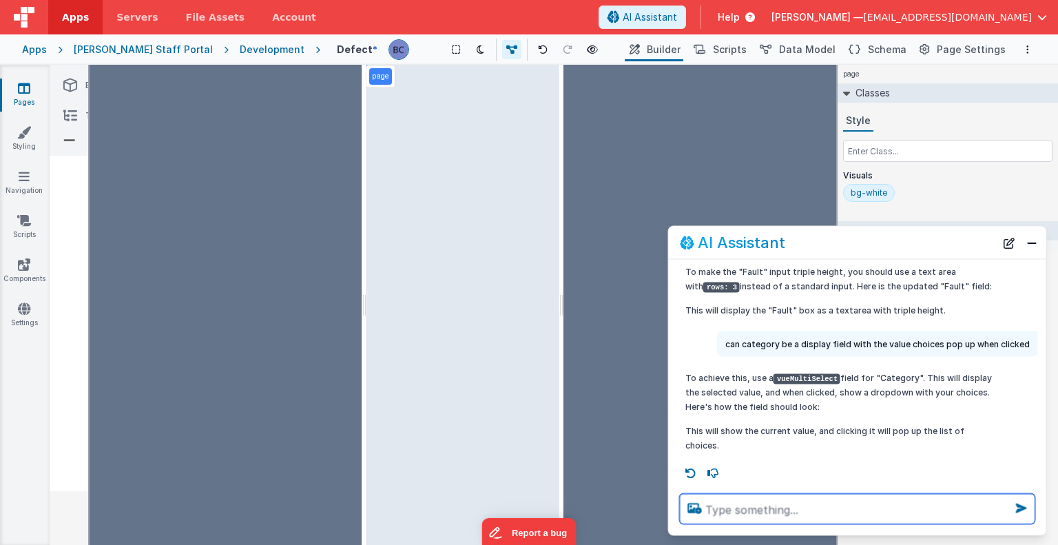
scroll to position [839, 0]
click at [534, 143] on div "page --> 280px" at bounding box center [462, 305] width 193 height 480
click at [74, 115] on icon at bounding box center [70, 115] width 14 height 19
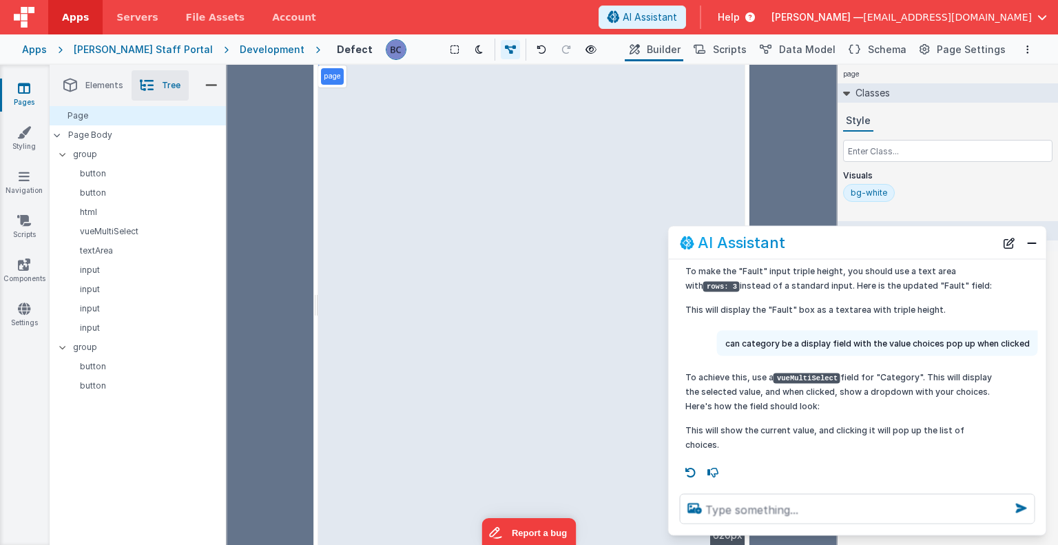
drag, startPoint x: 430, startPoint y: 195, endPoint x: 314, endPoint y: 209, distance: 117.2
click at [314, 209] on html "Apps Servers File Assets Account Some FUTURE Slot AI Assistant Help [PERSON_NAM…" at bounding box center [529, 272] width 1058 height 545
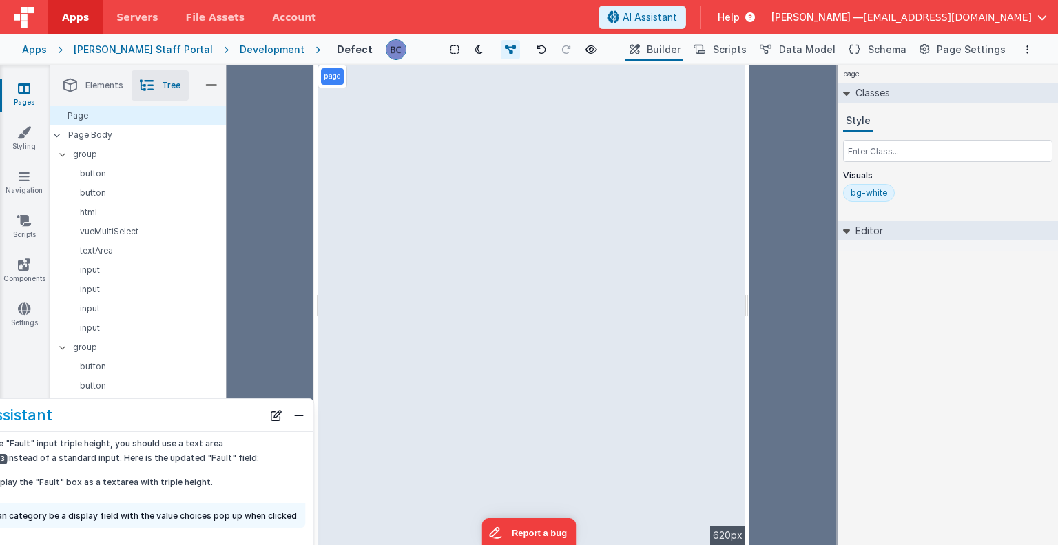
drag, startPoint x: 909, startPoint y: 238, endPoint x: 177, endPoint y: 410, distance: 752.0
click at [177, 410] on div "AI Assistant" at bounding box center [104, 414] width 315 height 17
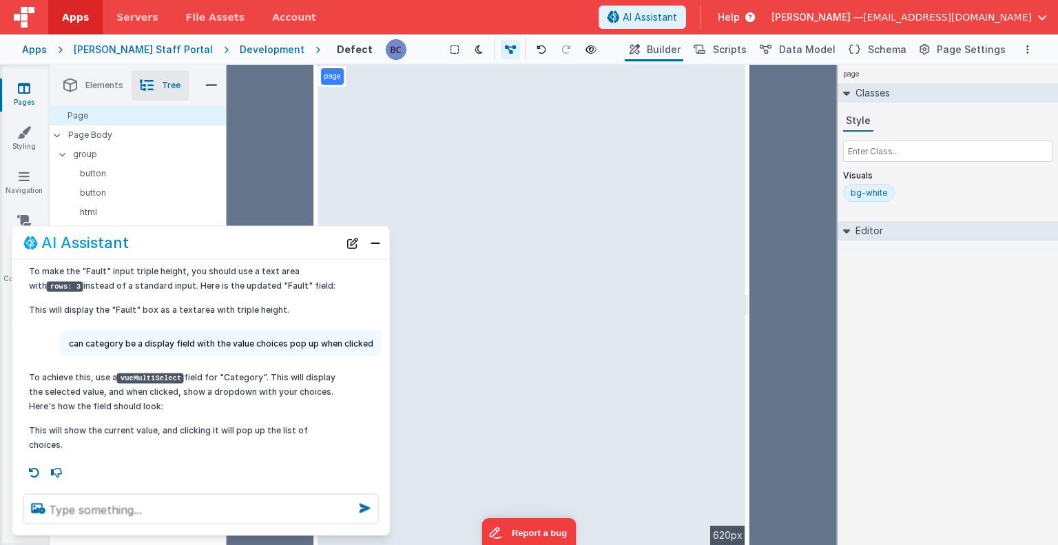
click at [278, 206] on div at bounding box center [270, 305] width 87 height 480
click at [797, 145] on div at bounding box center [792, 305] width 87 height 480
click at [735, 74] on div "Saved Duplicating Page" at bounding box center [579, 70] width 1058 height 11
click at [713, 74] on div "Saved Duplicating Page" at bounding box center [579, 70] width 1058 height 11
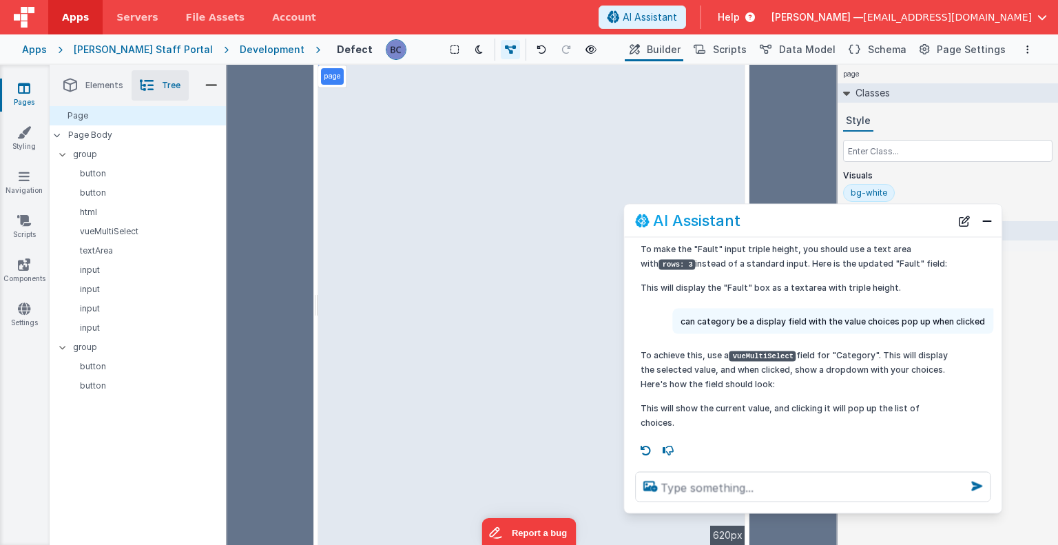
drag, startPoint x: 264, startPoint y: 243, endPoint x: 881, endPoint y: 224, distance: 616.7
click at [881, 224] on div "AI Assistant" at bounding box center [792, 220] width 315 height 17
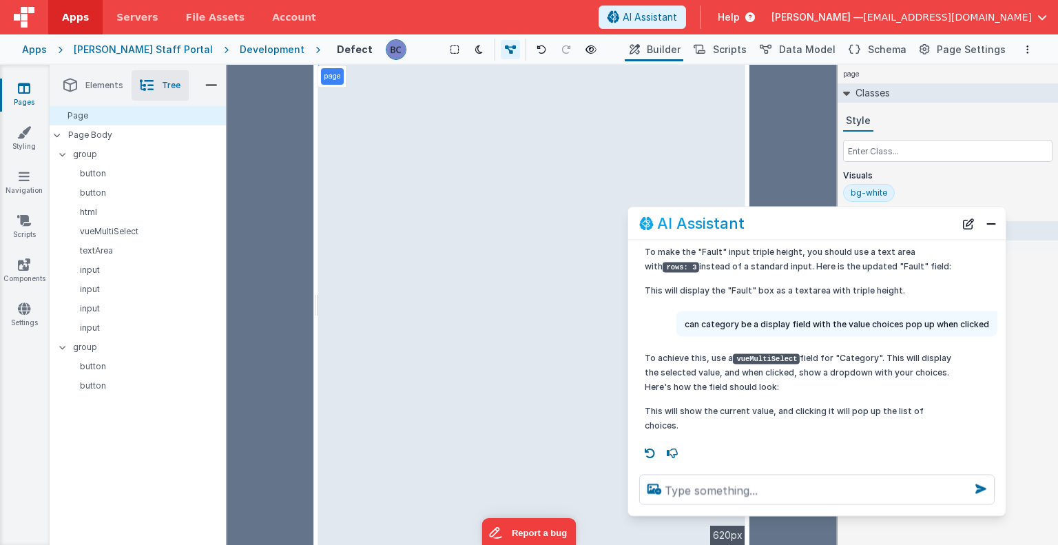
click at [102, 81] on span "Elements" at bounding box center [104, 85] width 38 height 11
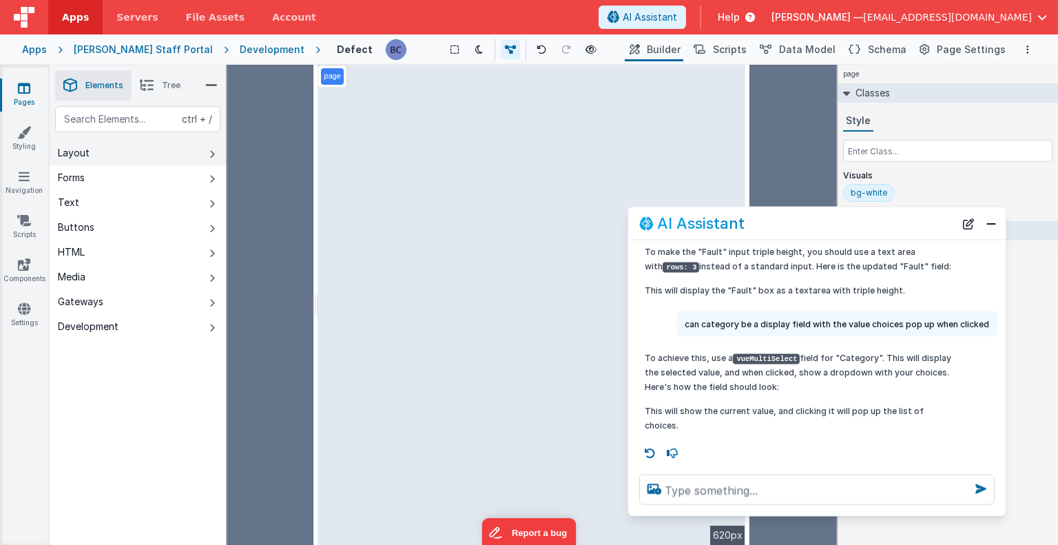
click at [101, 147] on button "Layout" at bounding box center [138, 152] width 176 height 25
drag, startPoint x: 365, startPoint y: 116, endPoint x: 599, endPoint y: 98, distance: 234.8
click at [599, 98] on div "--> 620px" at bounding box center [531, 305] width 427 height 480
click at [136, 45] on div "[PERSON_NAME] Staff Portal" at bounding box center [143, 50] width 139 height 14
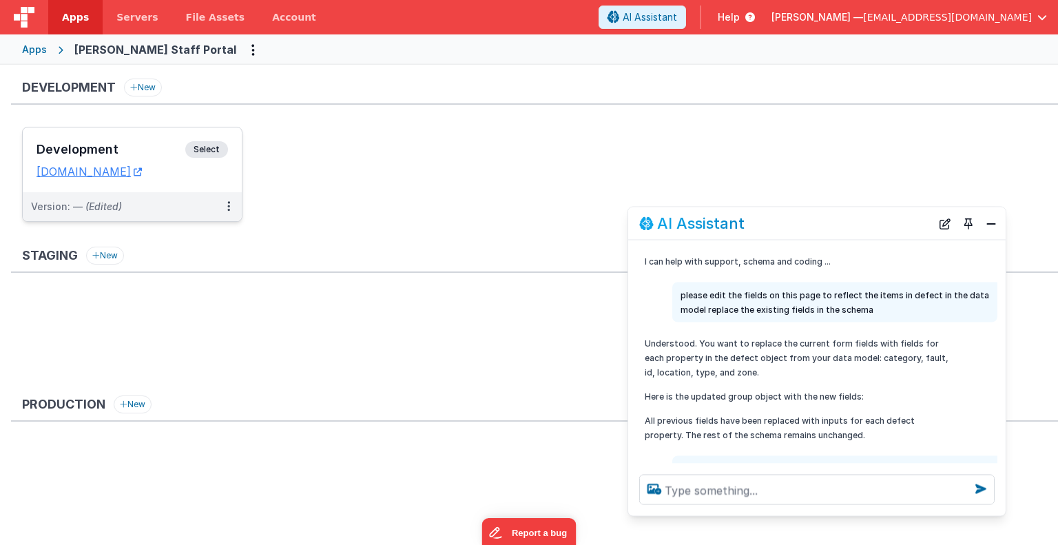
click at [211, 147] on span "Select" at bounding box center [206, 149] width 43 height 17
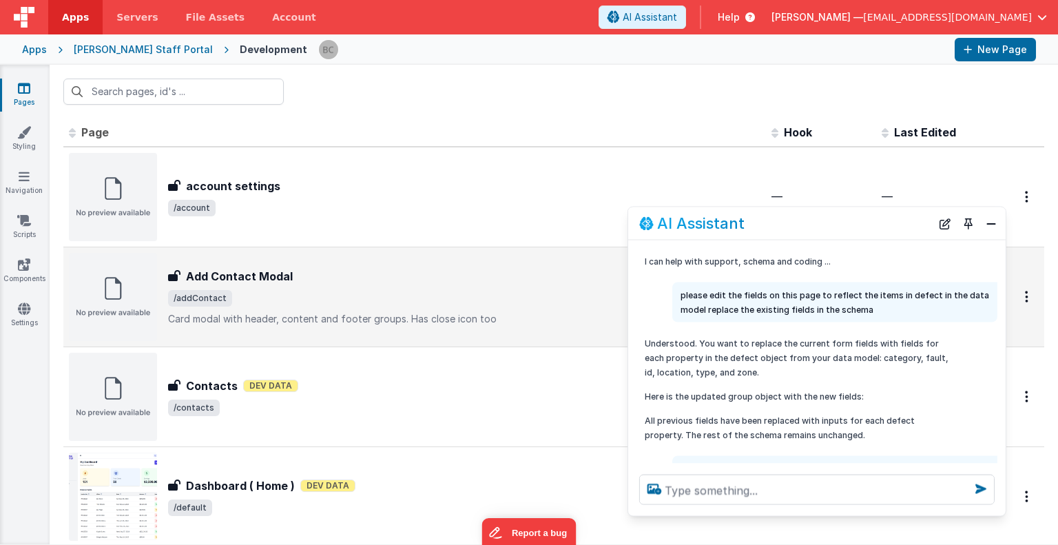
click at [123, 292] on img at bounding box center [113, 297] width 88 height 88
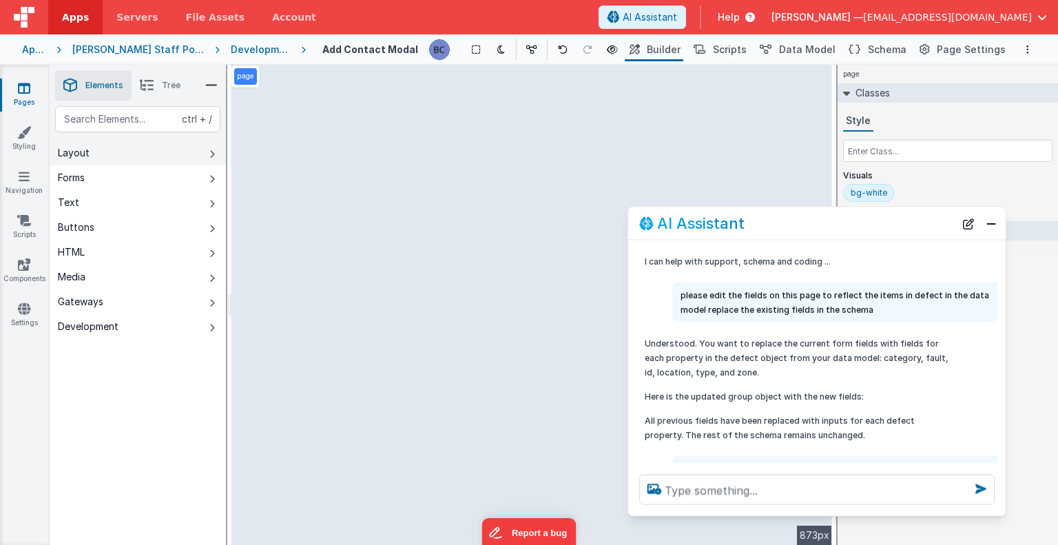
click at [167, 148] on button "Layout" at bounding box center [138, 152] width 176 height 25
click at [287, 147] on div "--> 873px" at bounding box center [531, 305] width 601 height 480
drag, startPoint x: 324, startPoint y: 148, endPoint x: 474, endPoint y: 322, distance: 229.0
click at [474, 322] on div "--> 873px" at bounding box center [531, 305] width 601 height 480
click at [466, 437] on div "--> 873px" at bounding box center [531, 305] width 601 height 480
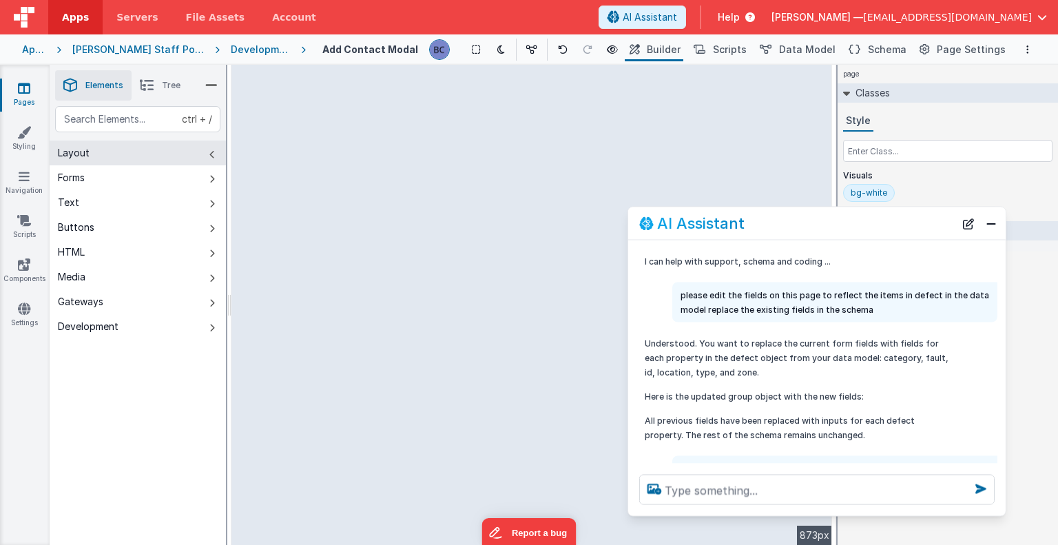
drag, startPoint x: 317, startPoint y: 344, endPoint x: 390, endPoint y: 457, distance: 134.5
click at [390, 457] on div "--> 873px" at bounding box center [531, 305] width 601 height 480
click at [446, 450] on div "--> 873px" at bounding box center [531, 305] width 601 height 480
click at [286, 85] on div "--> 873px" at bounding box center [531, 305] width 601 height 480
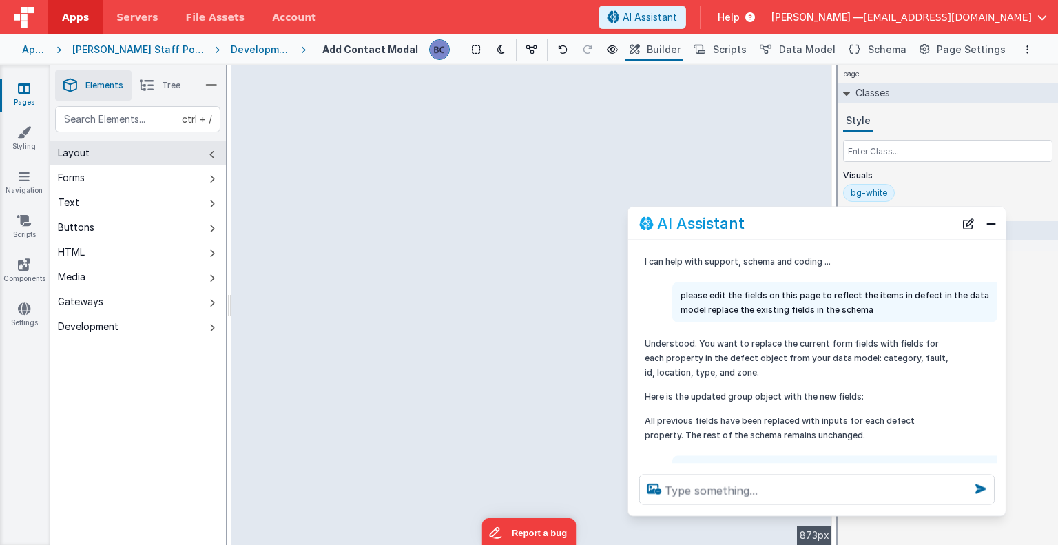
drag, startPoint x: 290, startPoint y: 120, endPoint x: 508, endPoint y: 101, distance: 218.4
click at [508, 101] on div "--> 873px" at bounding box center [531, 305] width 601 height 480
